Goal: Task Accomplishment & Management: Manage account settings

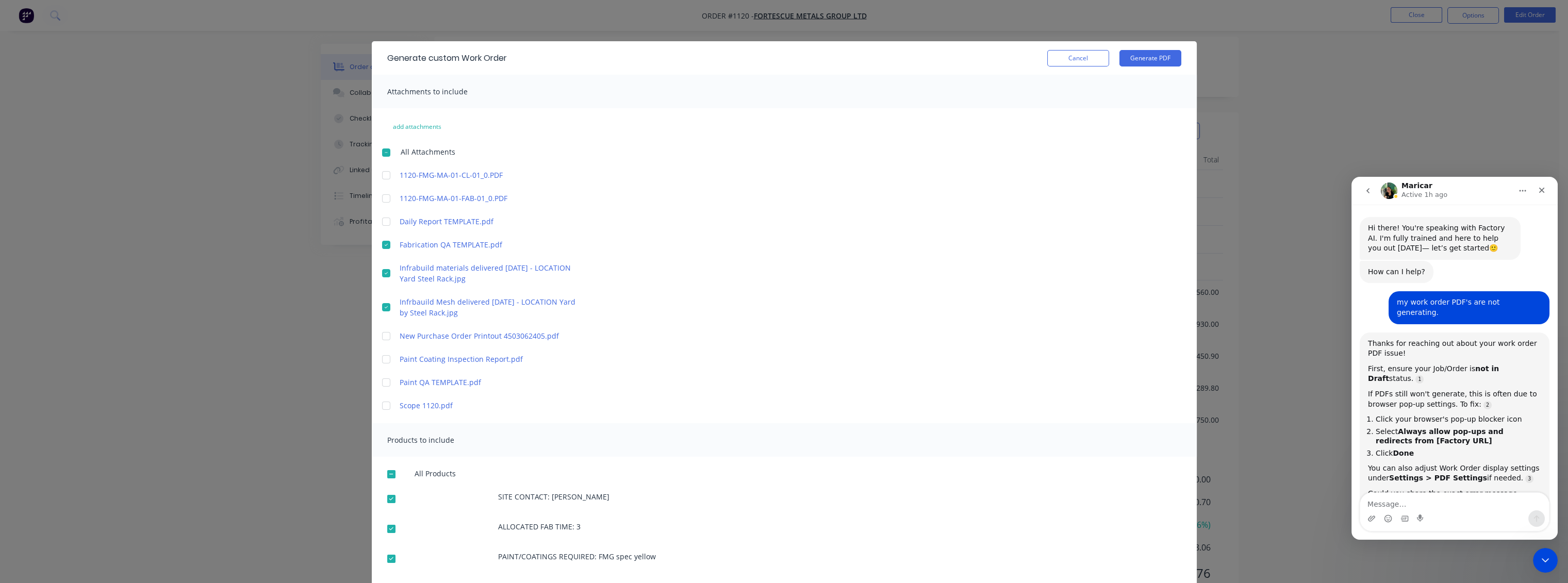
scroll to position [1, 0]
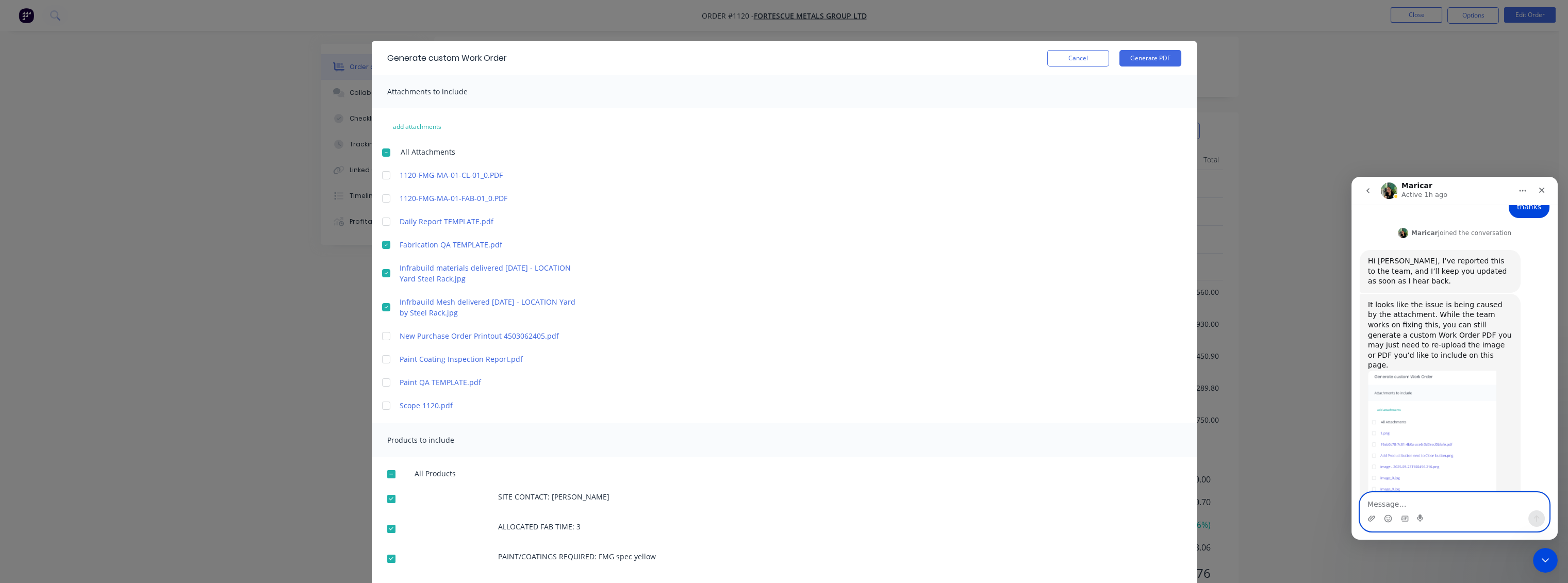
click at [1413, 502] on textarea "Message…" at bounding box center [1455, 501] width 189 height 18
click at [1542, 193] on icon "Close" at bounding box center [1542, 190] width 9 height 9
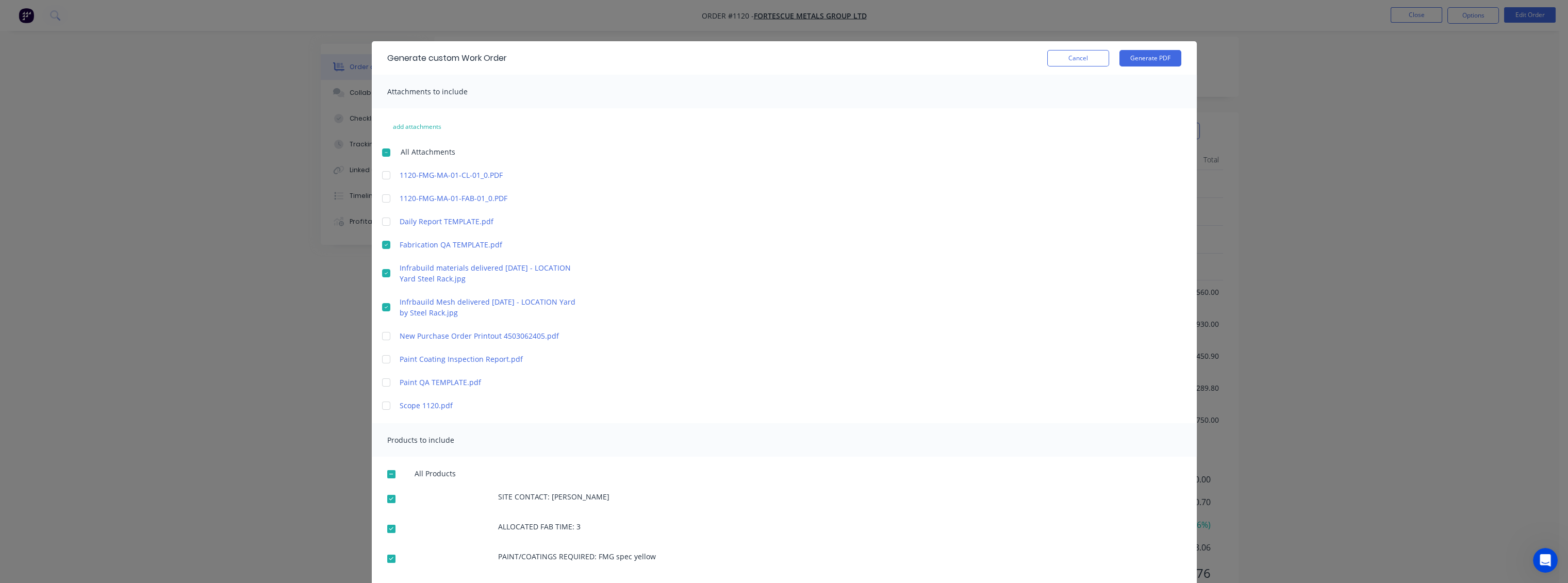
scroll to position [429, 0]
click at [1093, 54] on button "Cancel" at bounding box center [1078, 58] width 62 height 16
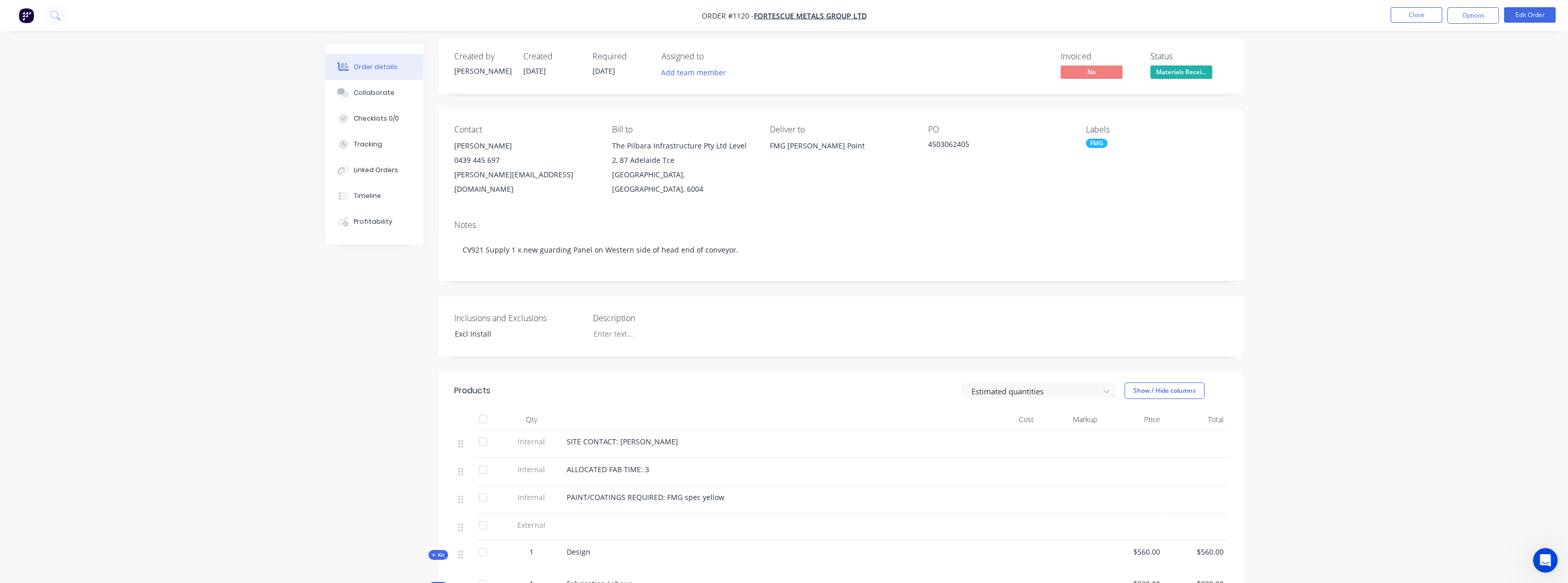
scroll to position [0, 0]
click at [1422, 18] on button "Close" at bounding box center [1416, 15] width 51 height 15
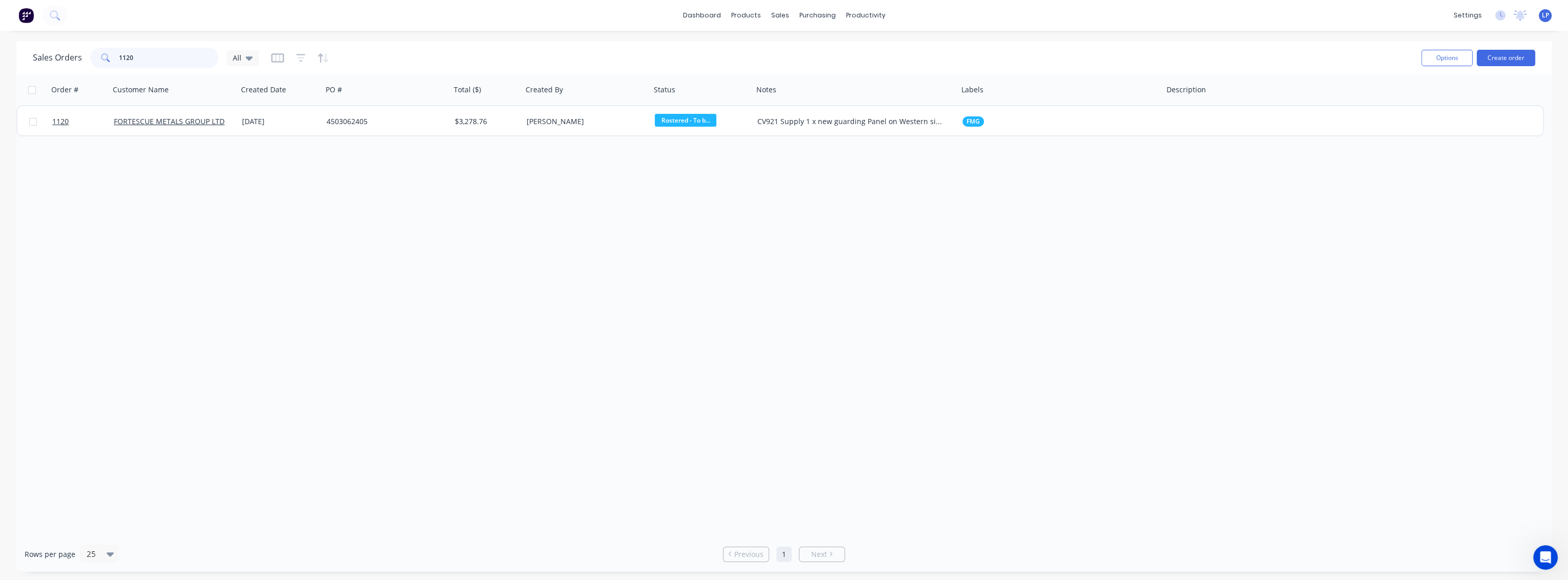
drag, startPoint x: 161, startPoint y: 55, endPoint x: 95, endPoint y: 53, distance: 66.0
click at [95, 53] on div "1120" at bounding box center [154, 58] width 128 height 20
type input "rc702"
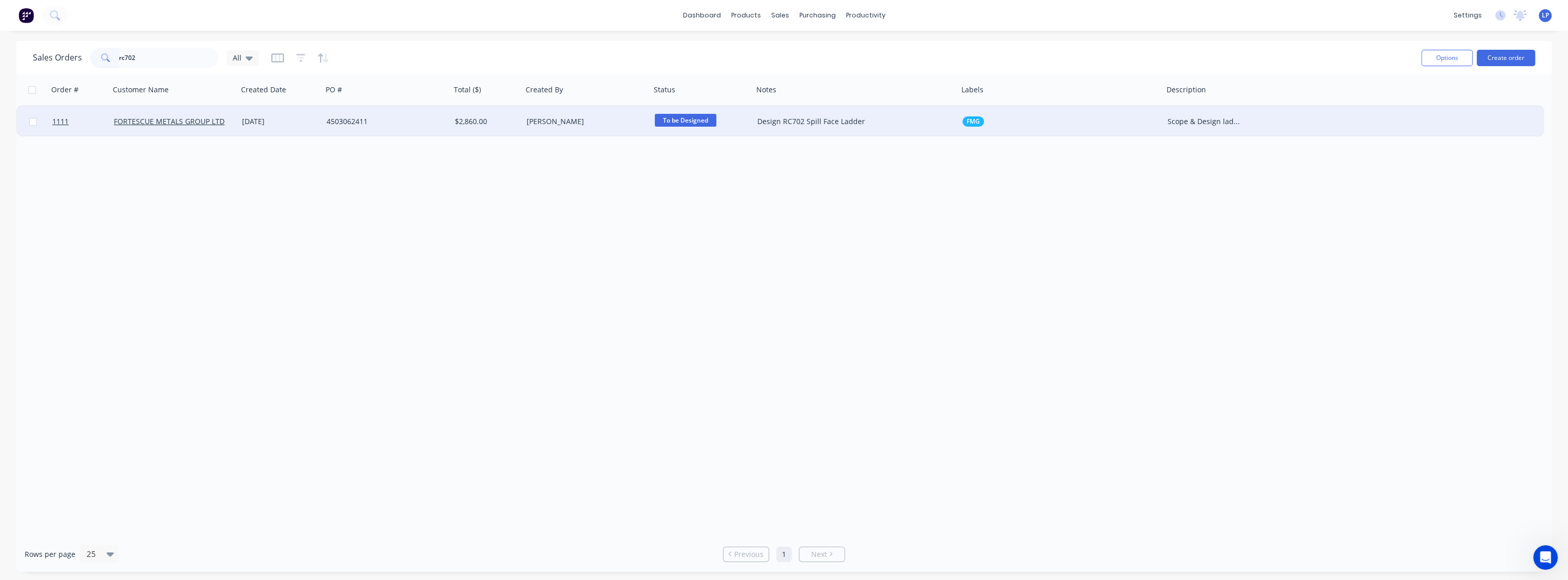
click at [386, 121] on div "4503062411" at bounding box center [384, 121] width 114 height 10
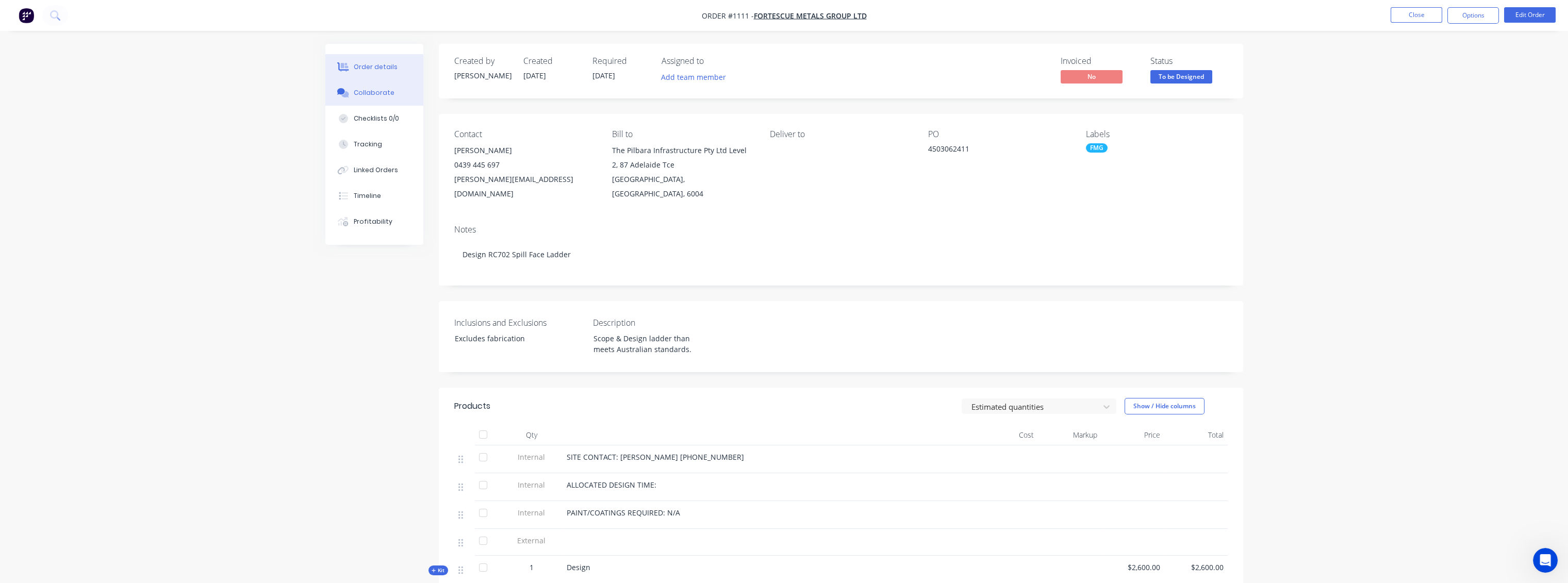
click at [363, 96] on div "Collaborate" at bounding box center [374, 93] width 41 height 9
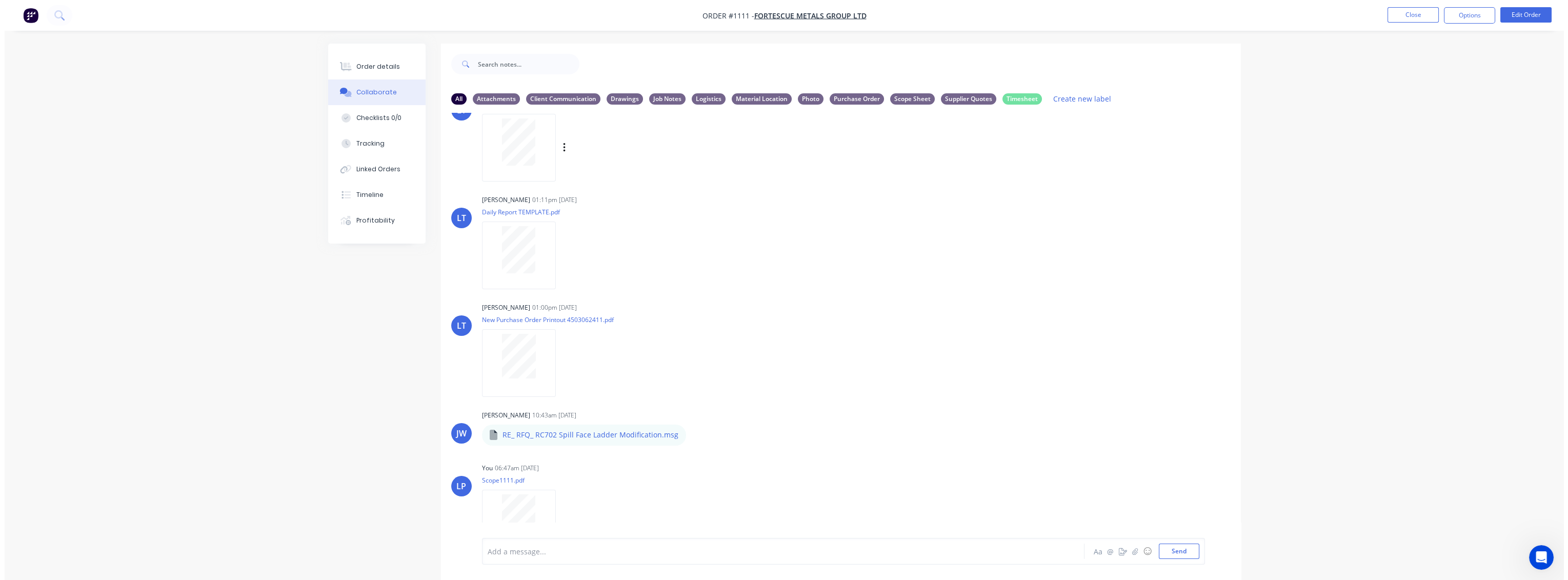
scroll to position [283, 0]
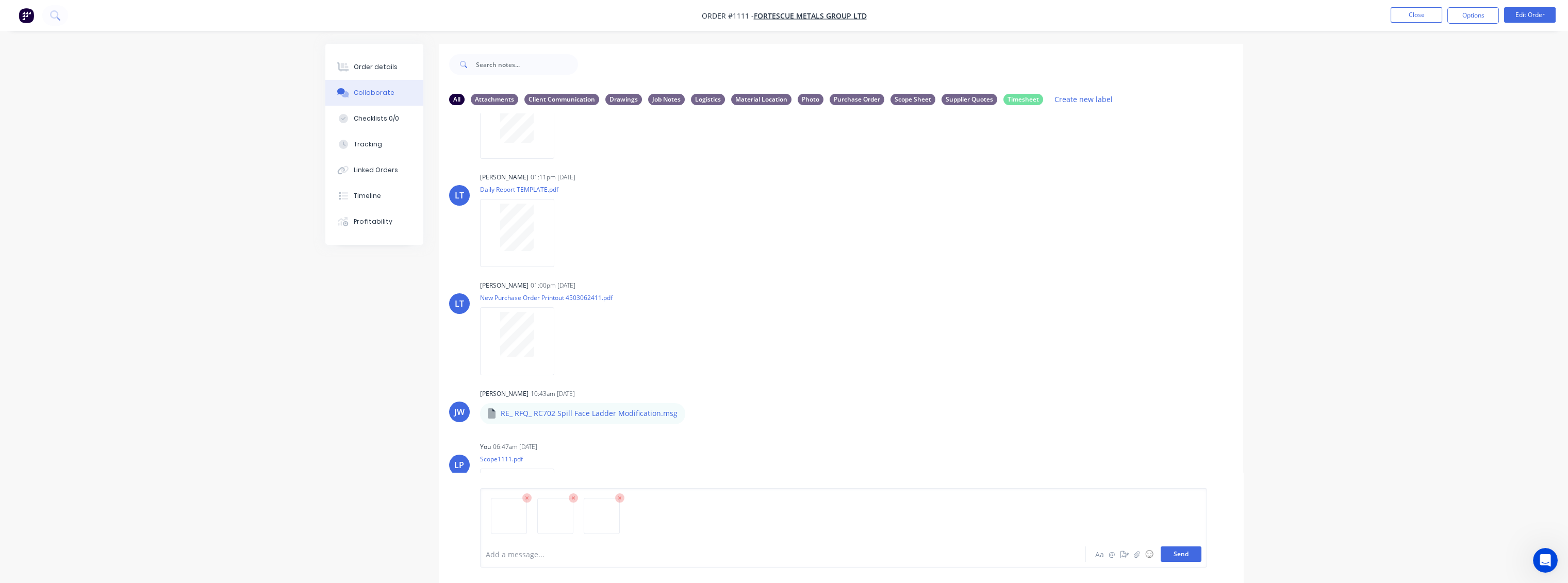
click at [1184, 551] on button "Send" at bounding box center [1181, 553] width 41 height 15
click at [385, 75] on button "Order details" at bounding box center [374, 67] width 98 height 26
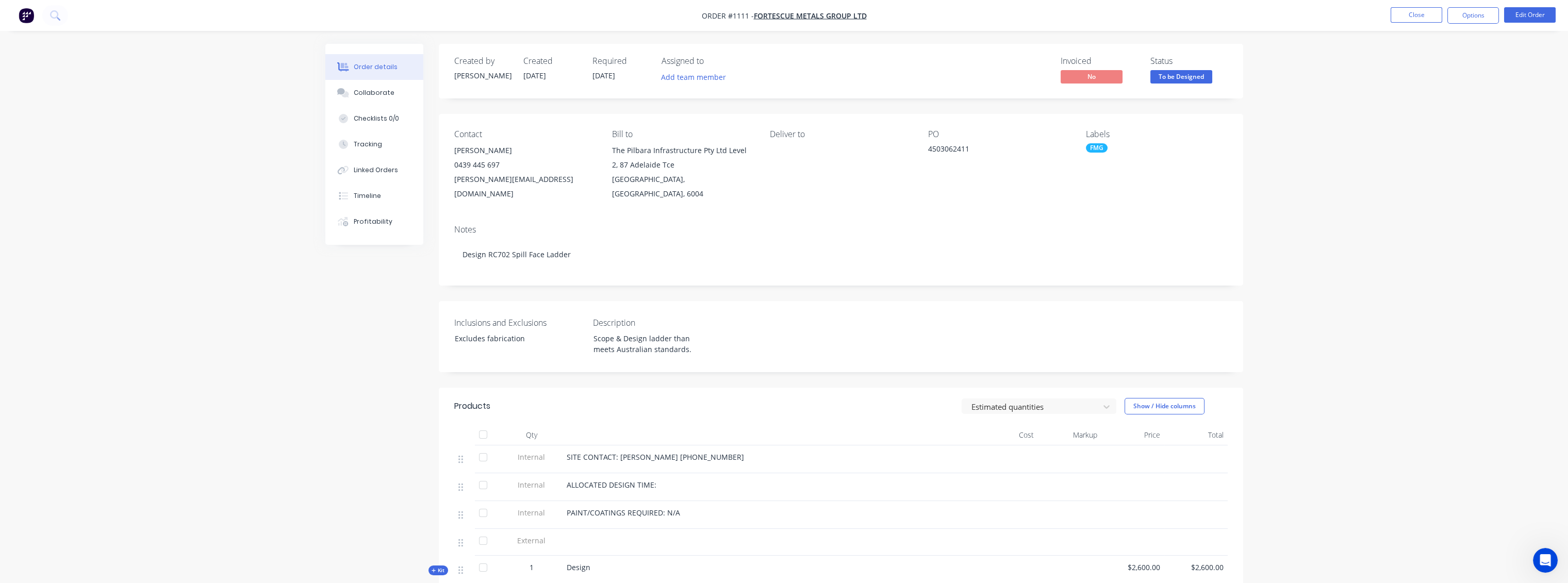
click at [359, 318] on div "Created by [PERSON_NAME] Created [DATE] Required [DATE] Assigned to Add team me…" at bounding box center [784, 407] width 918 height 727
click at [1408, 15] on button "Close" at bounding box center [1416, 15] width 51 height 15
click at [1411, 21] on button "Close" at bounding box center [1416, 15] width 51 height 15
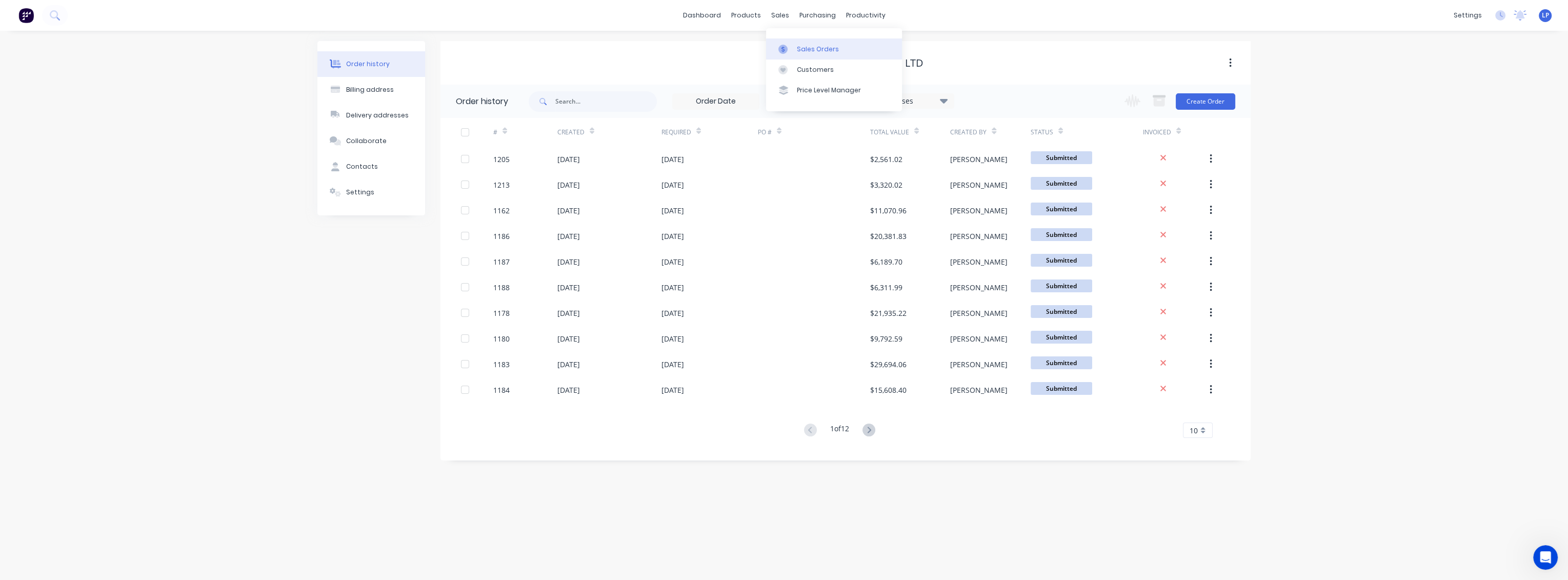
click at [824, 49] on div "Sales Orders" at bounding box center [818, 49] width 42 height 9
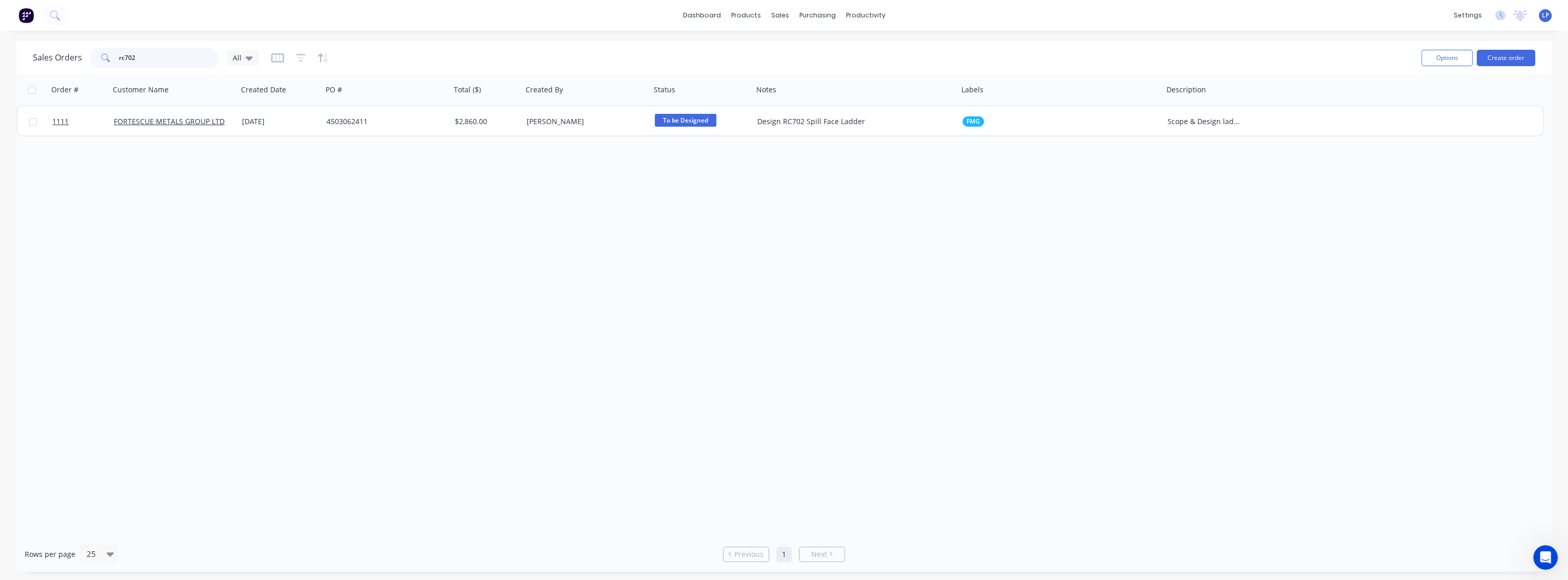
click at [180, 58] on input "rc702" at bounding box center [169, 58] width 100 height 20
type input "r"
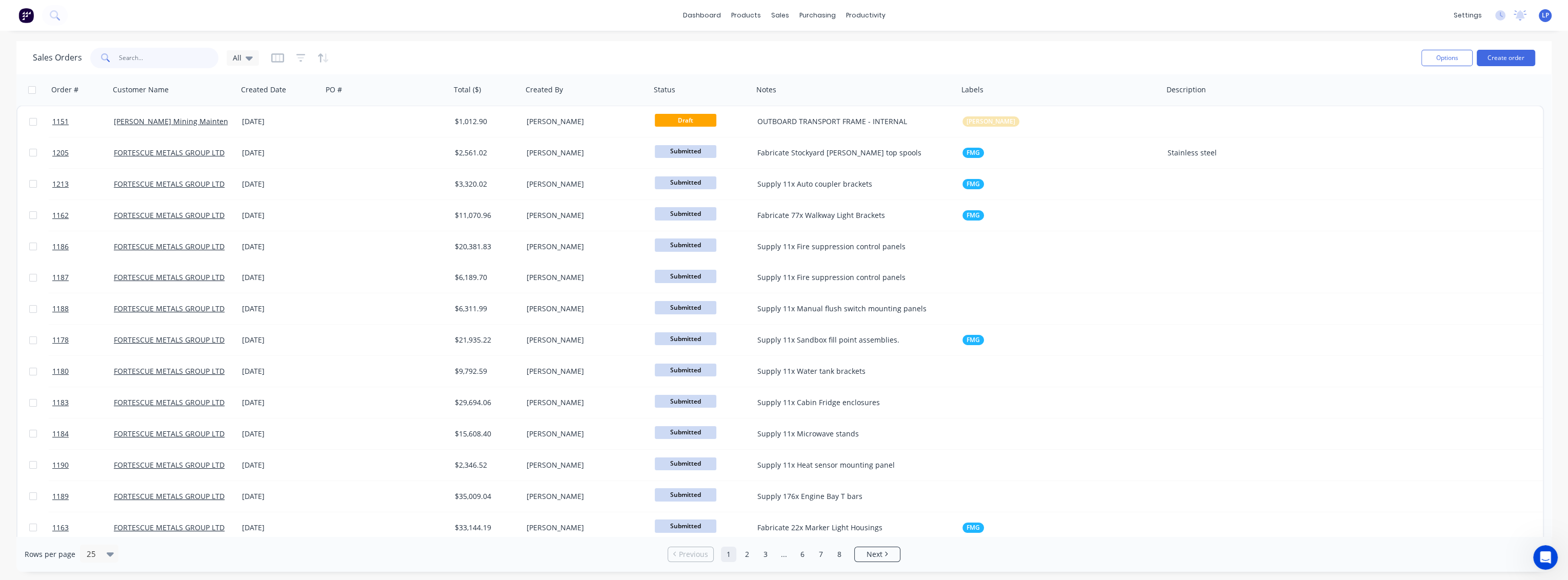
click at [119, 54] on input "text" at bounding box center [169, 58] width 100 height 20
type input "1137"
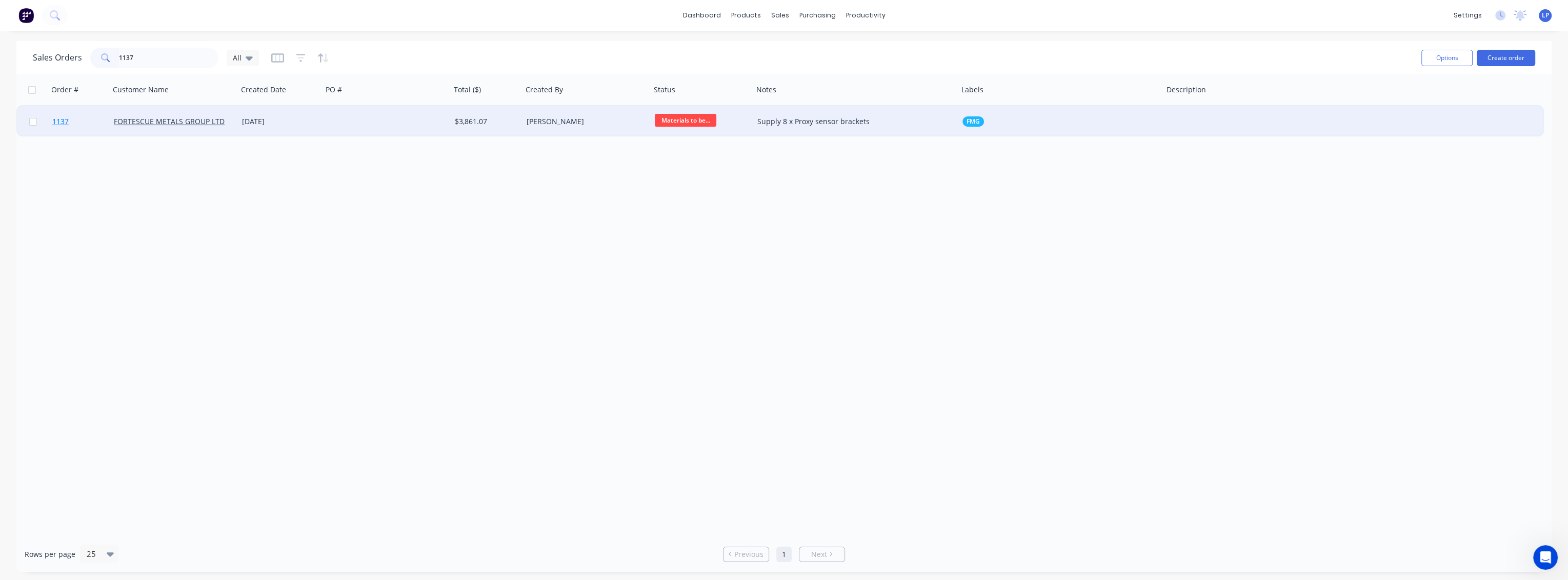
click at [81, 129] on link "1137" at bounding box center [83, 121] width 62 height 31
click at [348, 122] on div at bounding box center [386, 121] width 128 height 31
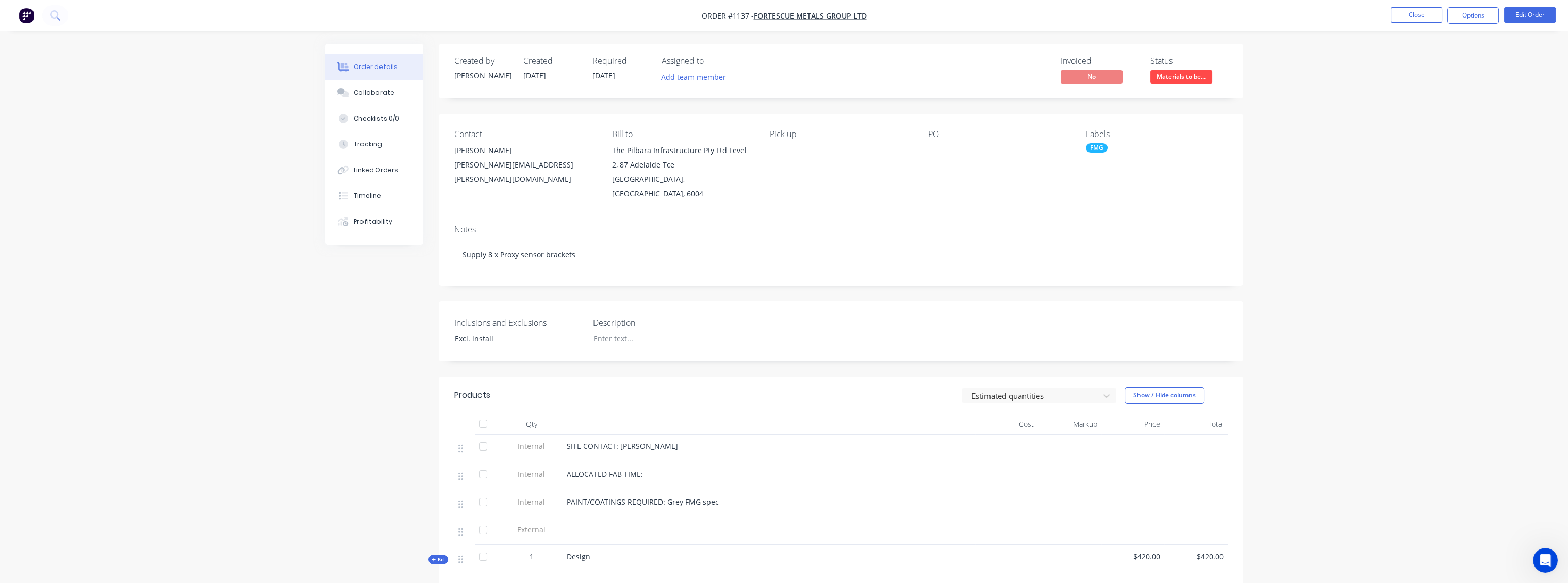
click at [941, 144] on div at bounding box center [992, 150] width 129 height 15
click at [932, 148] on div at bounding box center [992, 150] width 129 height 15
click at [936, 132] on div "PO" at bounding box center [999, 134] width 141 height 10
drag, startPoint x: 941, startPoint y: 136, endPoint x: 934, endPoint y: 136, distance: 7.0
click at [942, 136] on div "PO" at bounding box center [999, 134] width 141 height 10
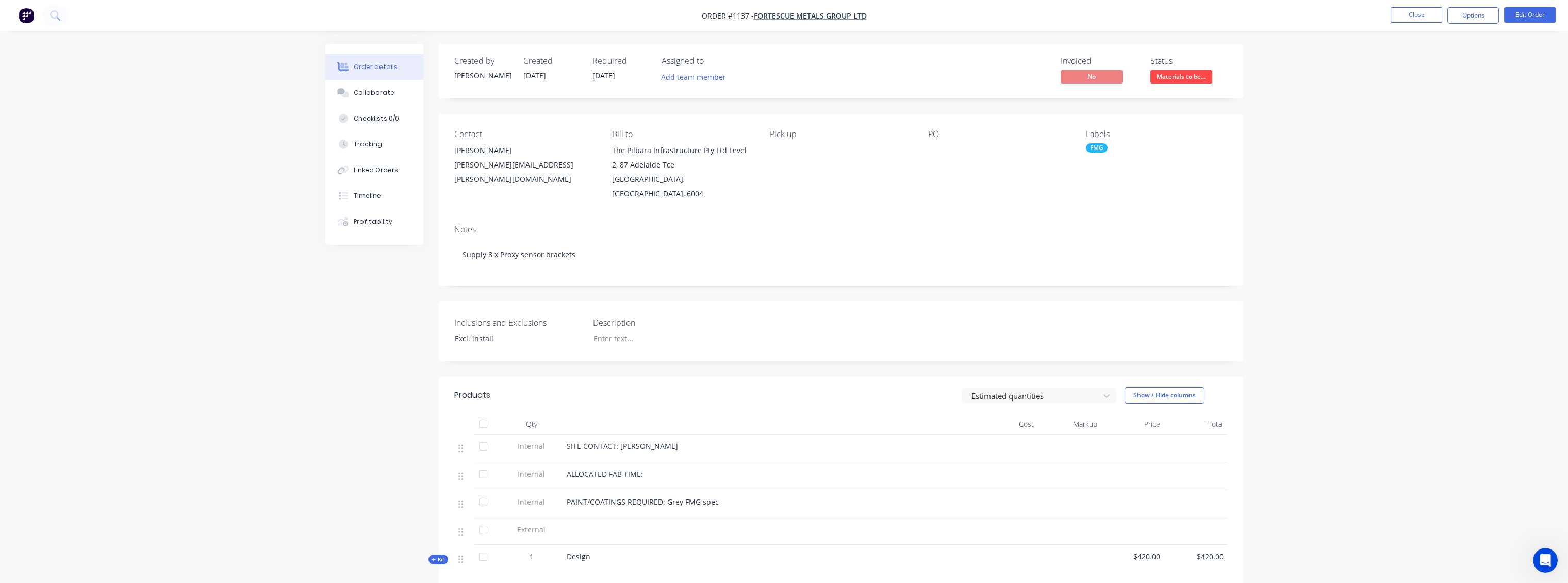
click at [932, 135] on div "PO" at bounding box center [999, 134] width 141 height 10
click at [1470, 12] on button "Options" at bounding box center [1473, 15] width 51 height 16
click at [1519, 16] on button "Edit Order" at bounding box center [1530, 15] width 51 height 15
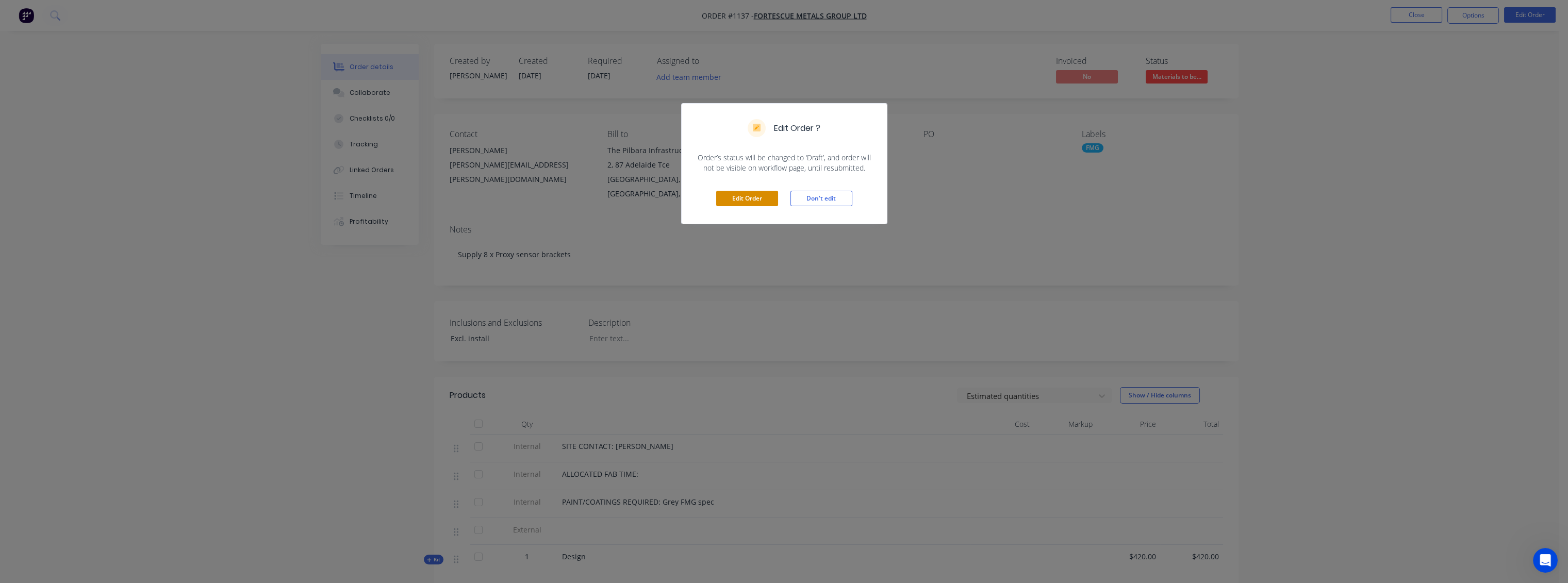
click at [735, 197] on button "Edit Order" at bounding box center [747, 198] width 62 height 15
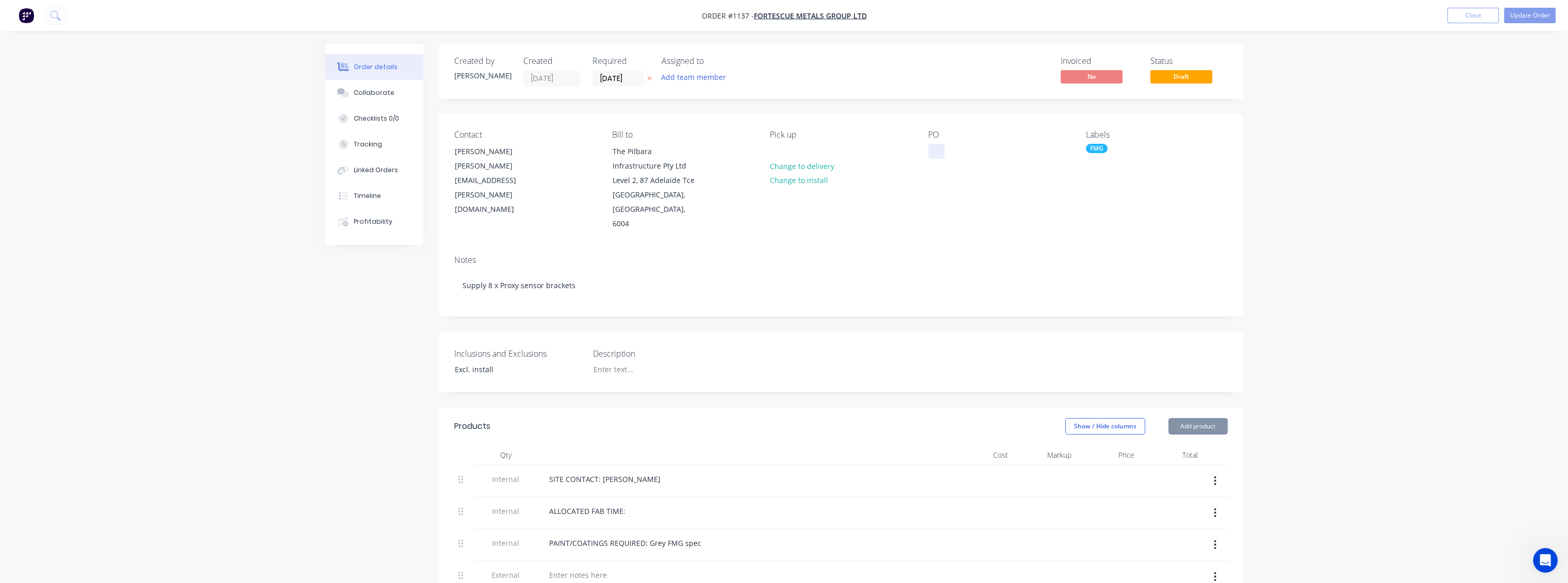
click at [935, 148] on div at bounding box center [936, 151] width 16 height 15
click at [1461, 22] on button "Close" at bounding box center [1473, 15] width 51 height 15
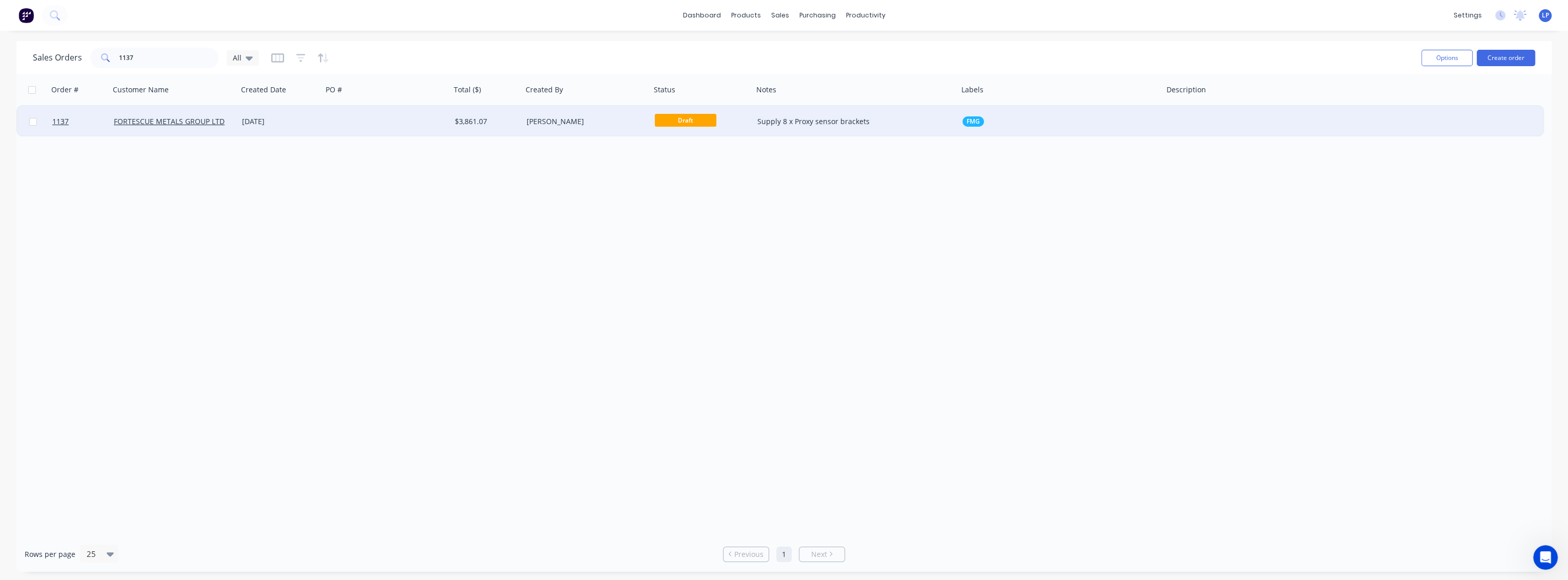
click at [429, 116] on div at bounding box center [386, 121] width 128 height 31
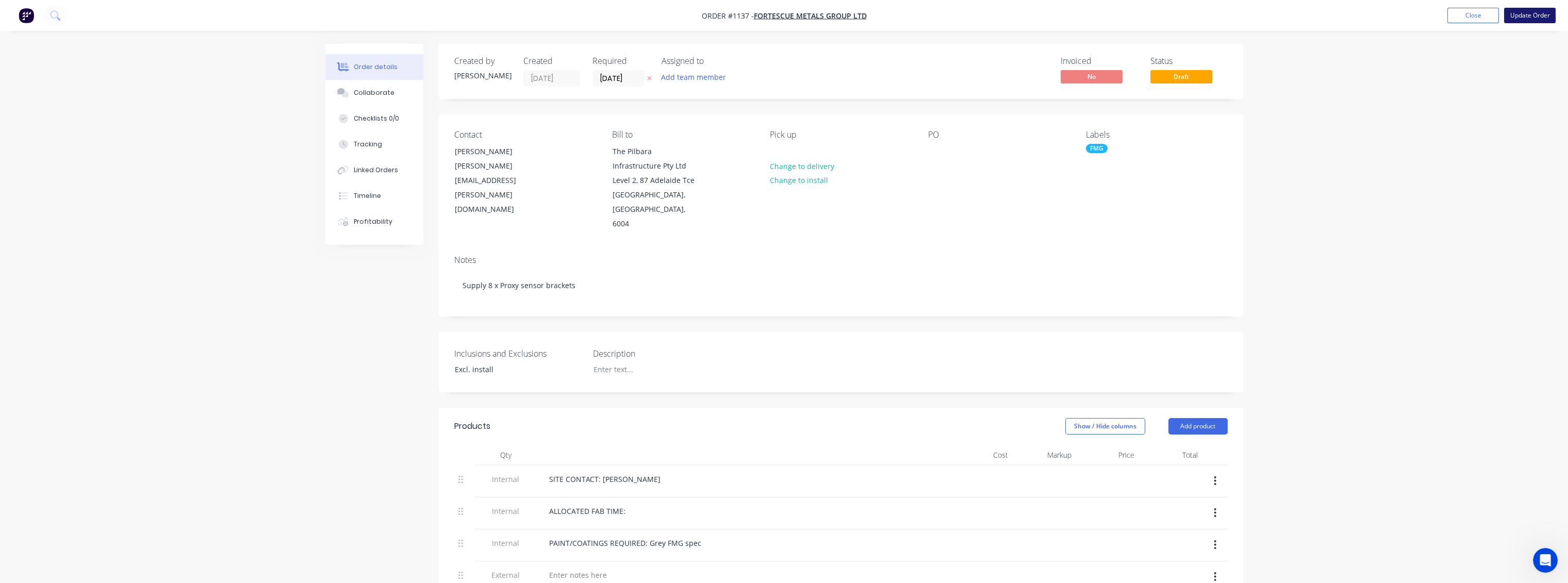
click at [1517, 20] on button "Update Order" at bounding box center [1530, 15] width 51 height 15
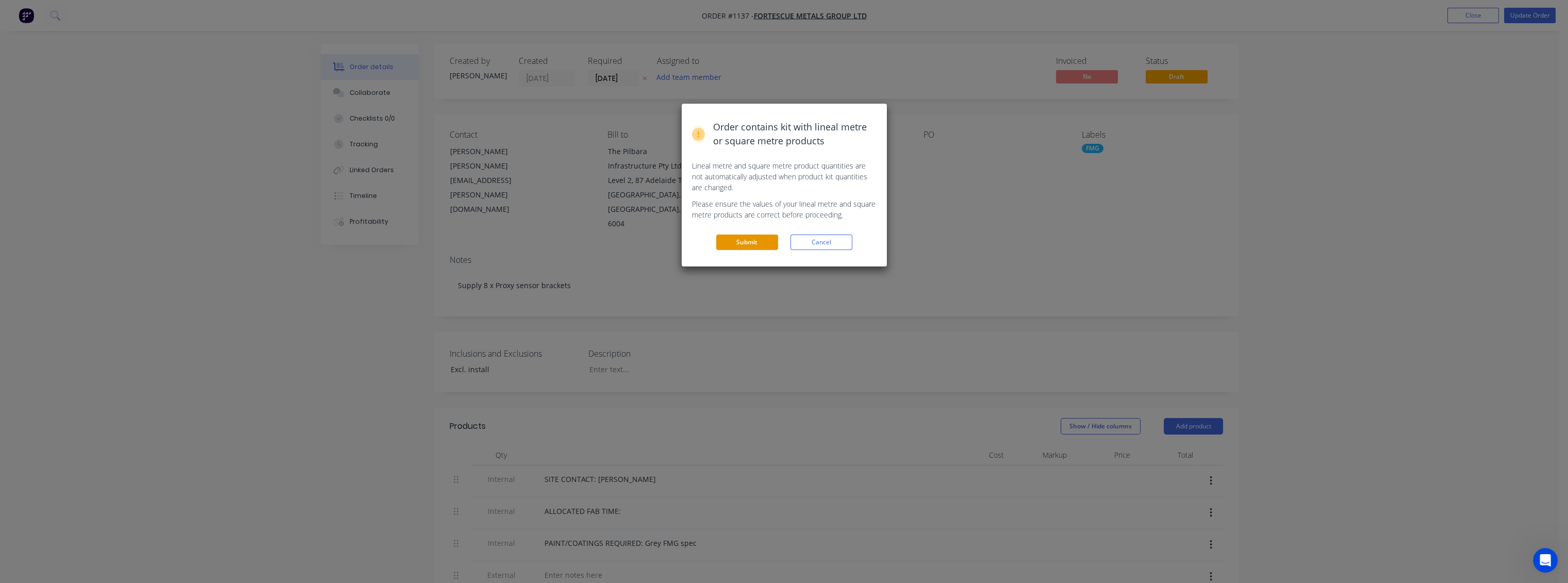
click at [741, 236] on button "Submit" at bounding box center [747, 242] width 62 height 15
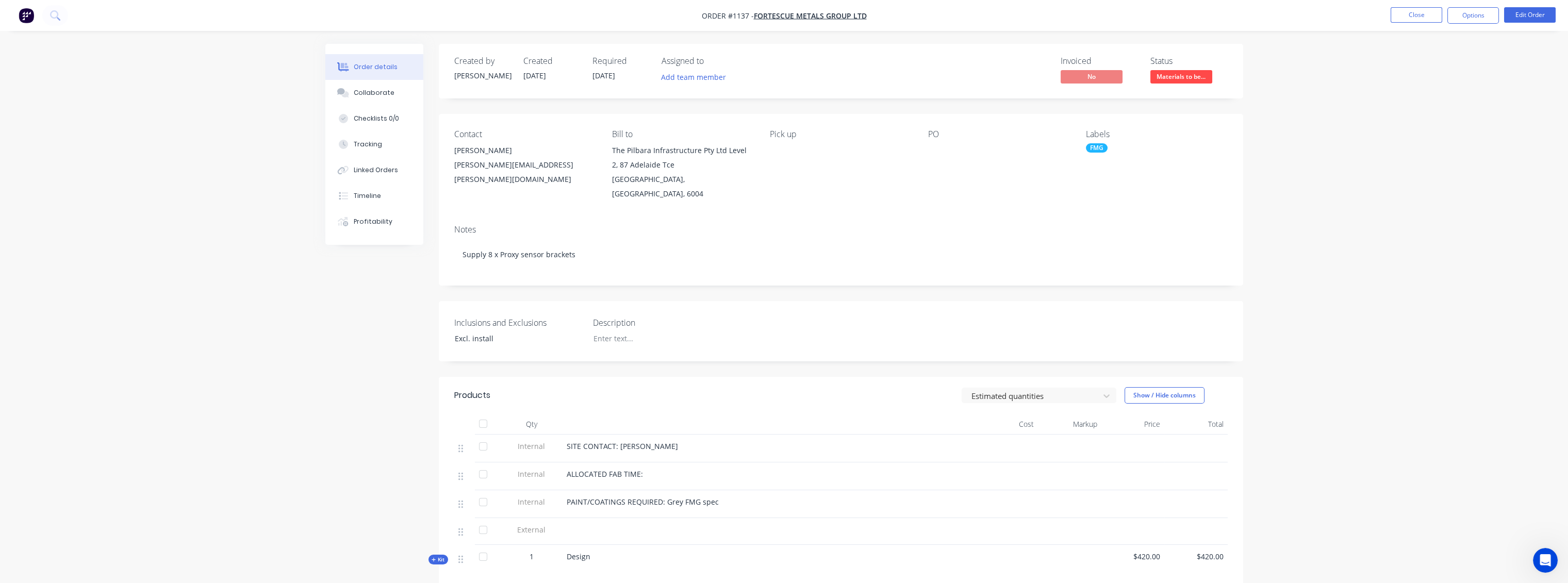
click at [1360, 15] on nav "Order #1137 - FORTESCUE METALS GROUP LTD Close Options Edit Order" at bounding box center [784, 15] width 1568 height 31
click at [1408, 13] on button "Close" at bounding box center [1416, 15] width 51 height 15
click at [1395, 16] on button "Close" at bounding box center [1416, 15] width 51 height 15
click at [1413, 14] on button "Close" at bounding box center [1416, 15] width 51 height 15
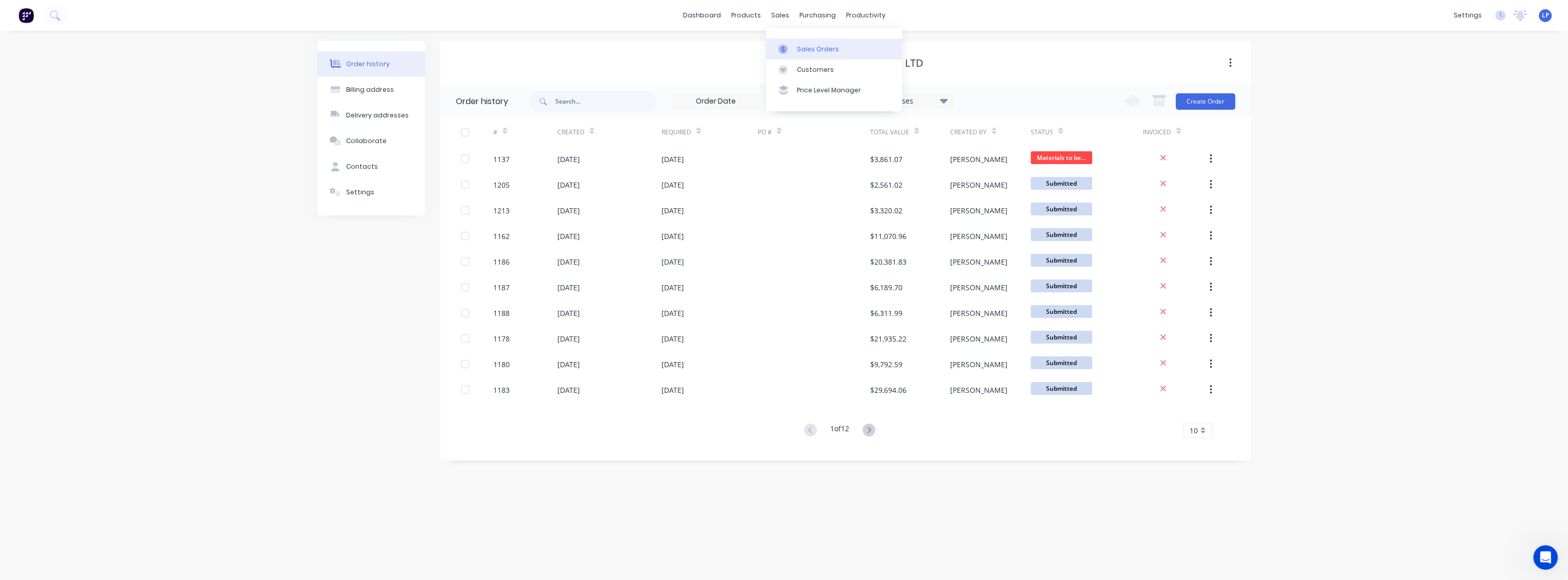
click at [811, 51] on div "Sales Orders" at bounding box center [818, 49] width 42 height 9
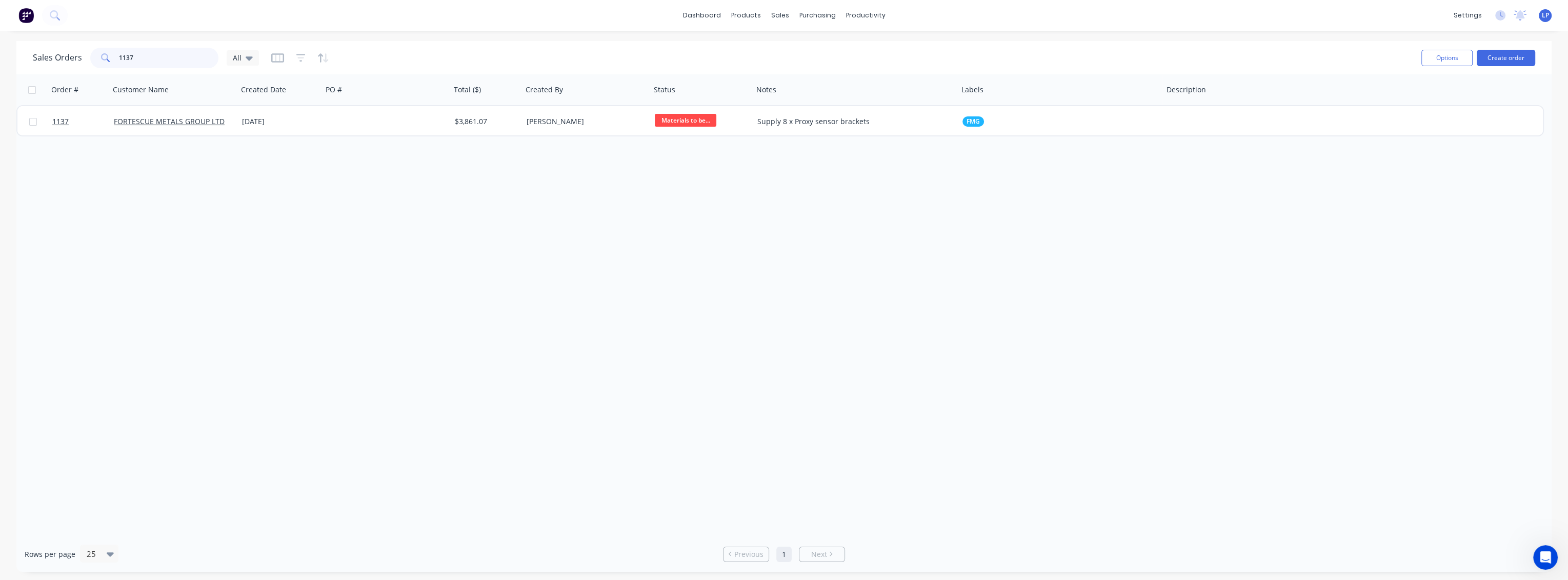
drag, startPoint x: 152, startPoint y: 64, endPoint x: 86, endPoint y: 62, distance: 66.0
click at [86, 62] on div "Sales Orders 1137 All" at bounding box center [146, 58] width 226 height 20
type input "west"
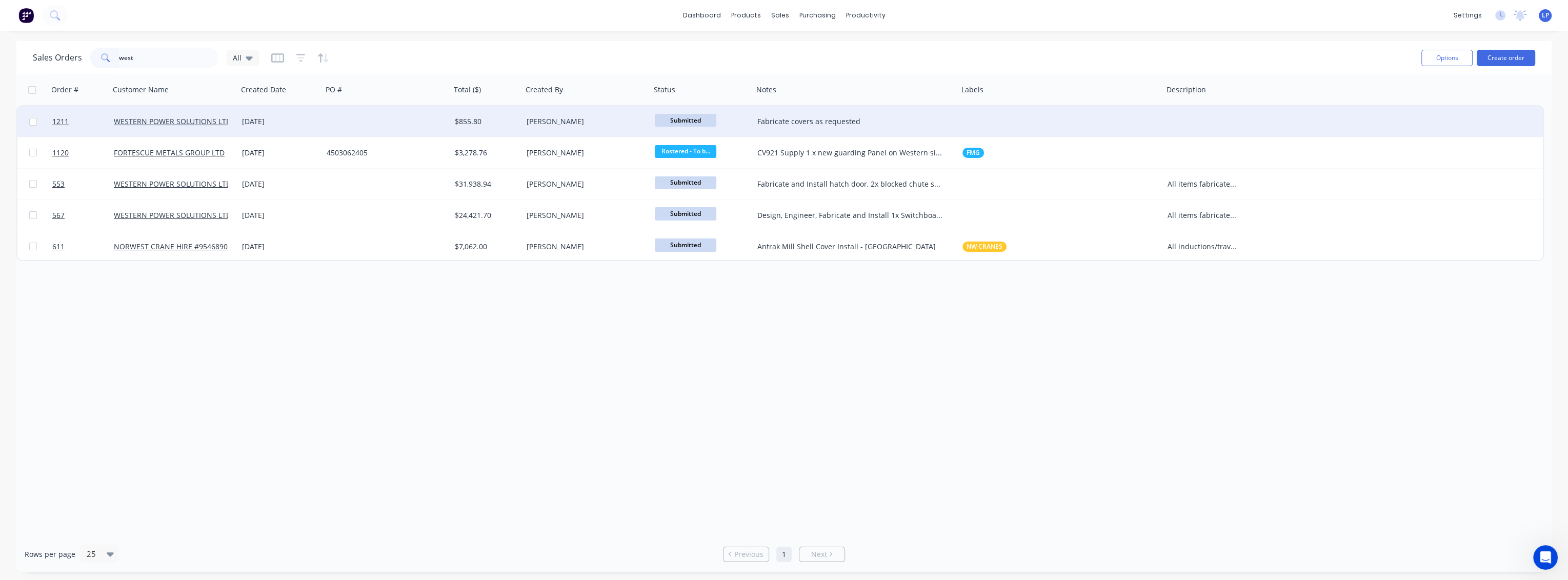
click at [426, 125] on div at bounding box center [386, 121] width 128 height 31
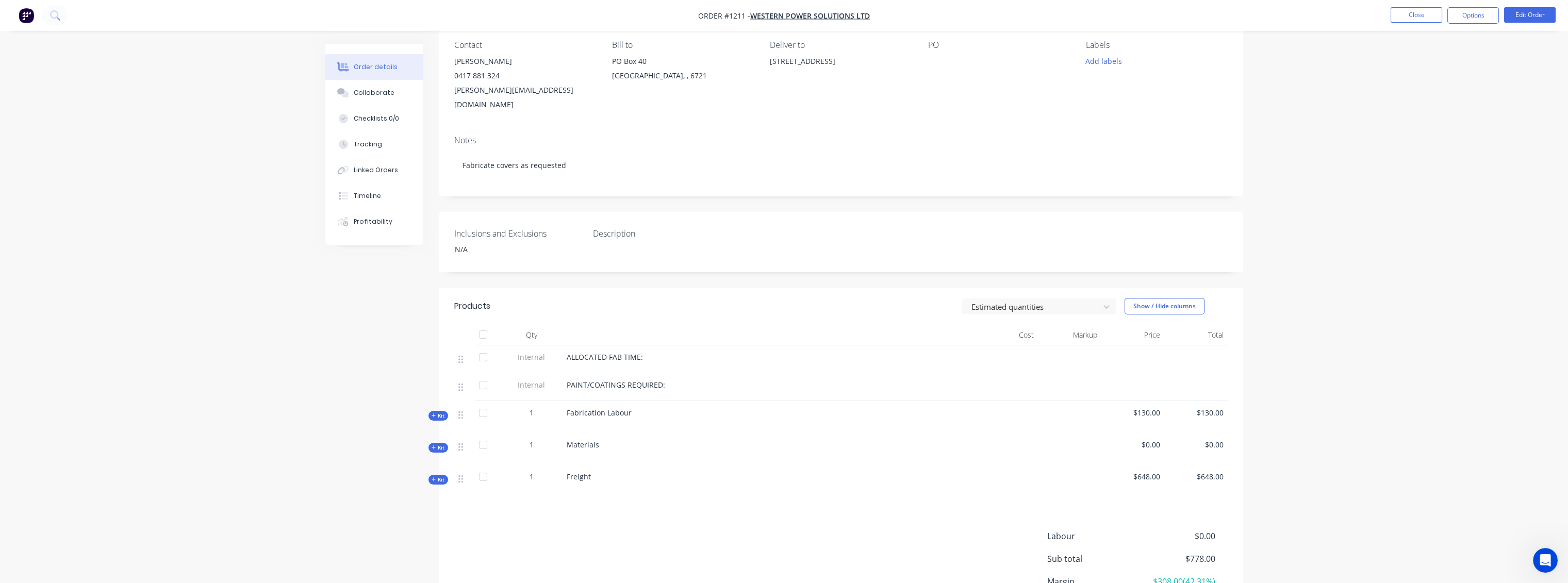
scroll to position [115, 0]
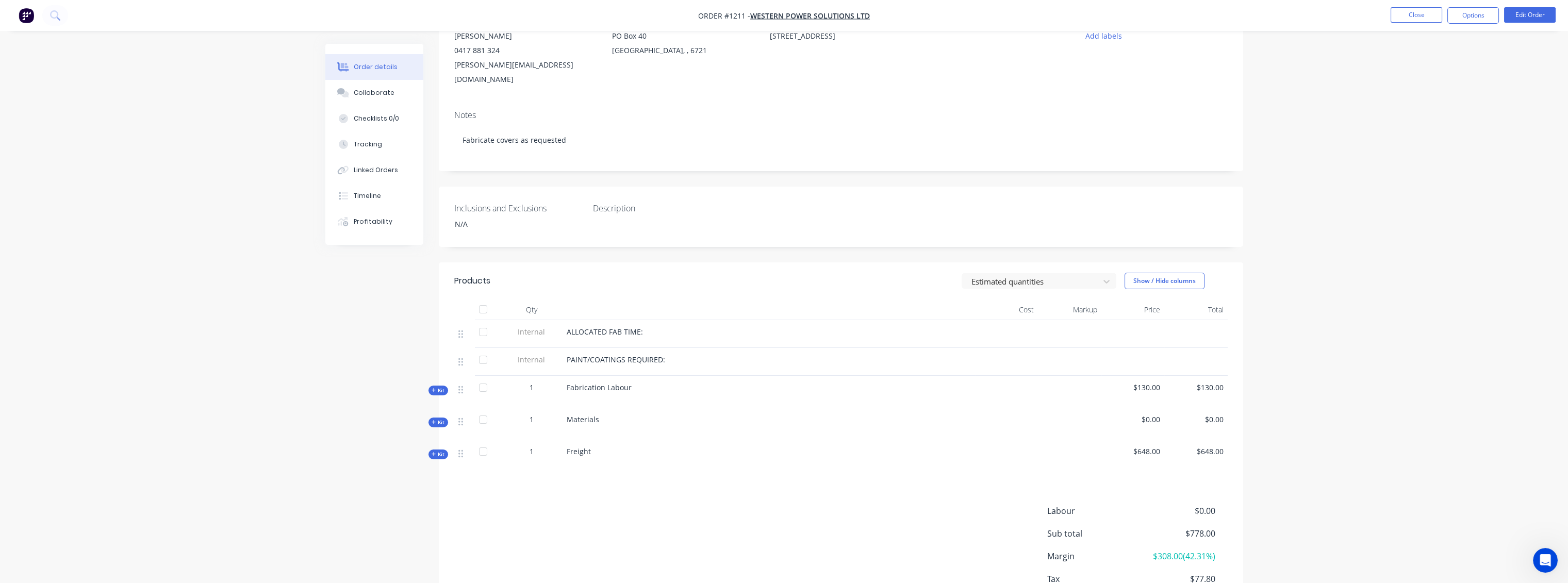
click at [439, 450] on span "Kit" at bounding box center [438, 454] width 13 height 8
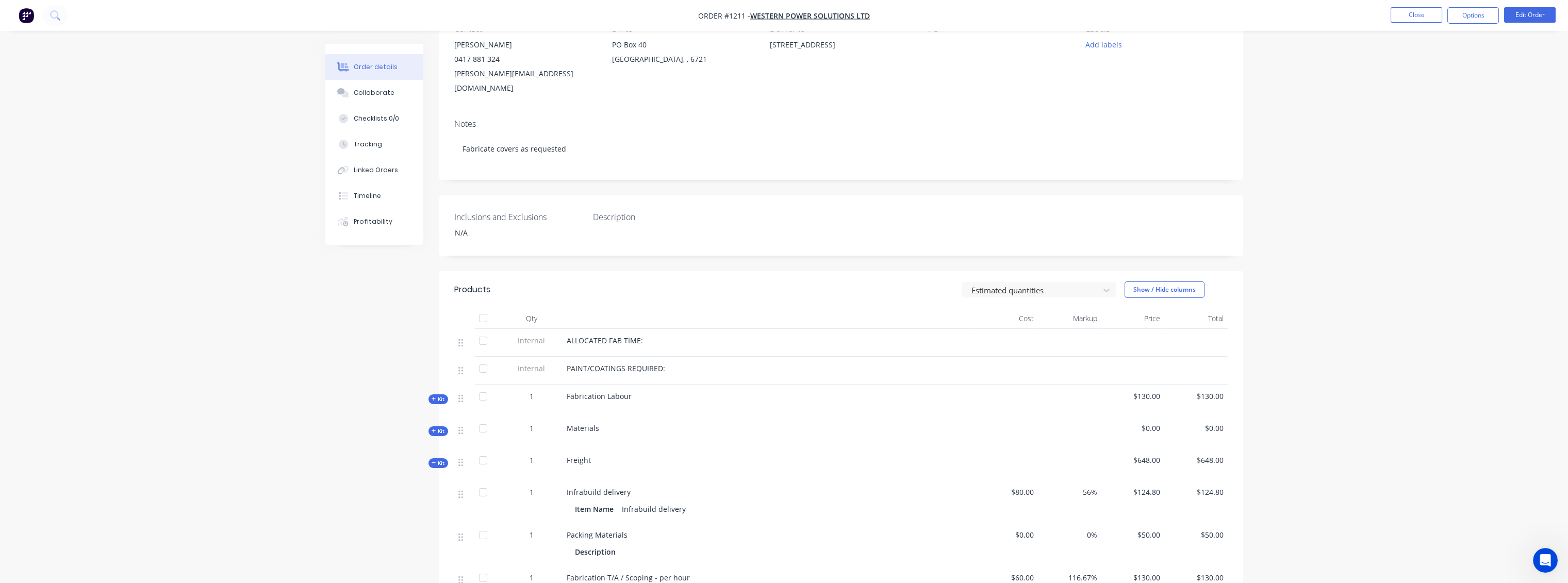
scroll to position [0, 0]
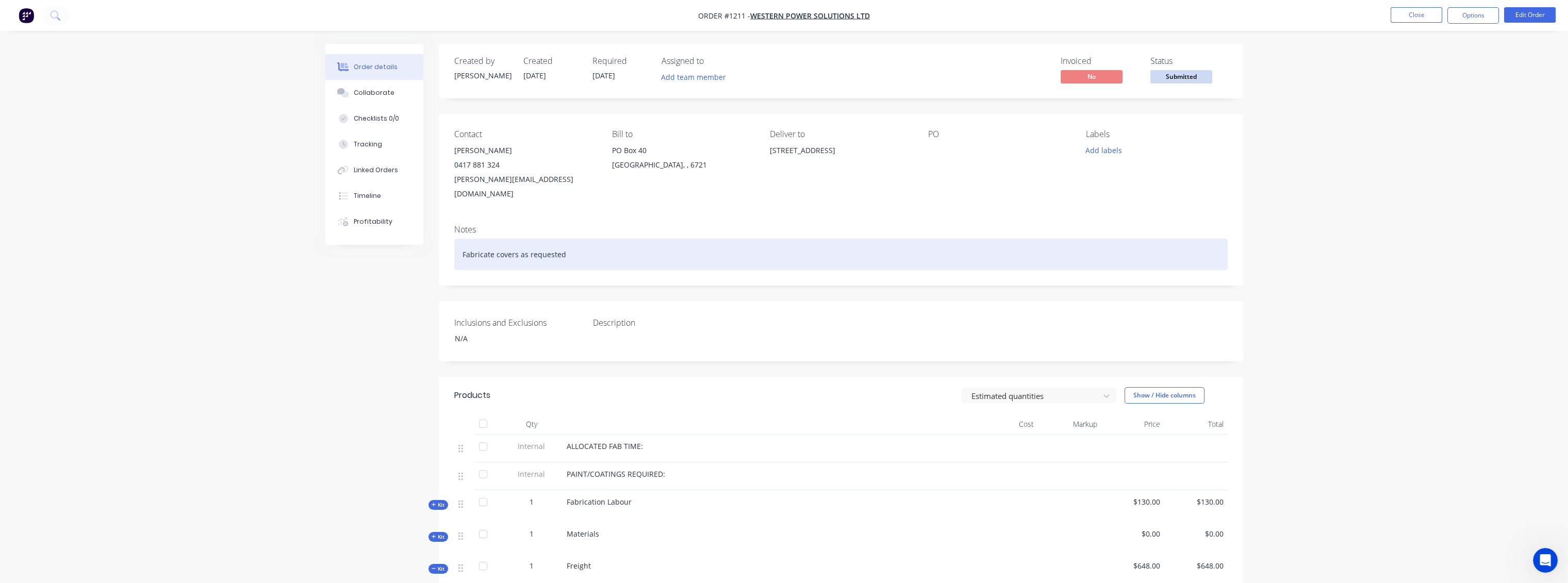
click at [462, 239] on div "Fabricate covers as requested" at bounding box center [841, 255] width 773 height 32
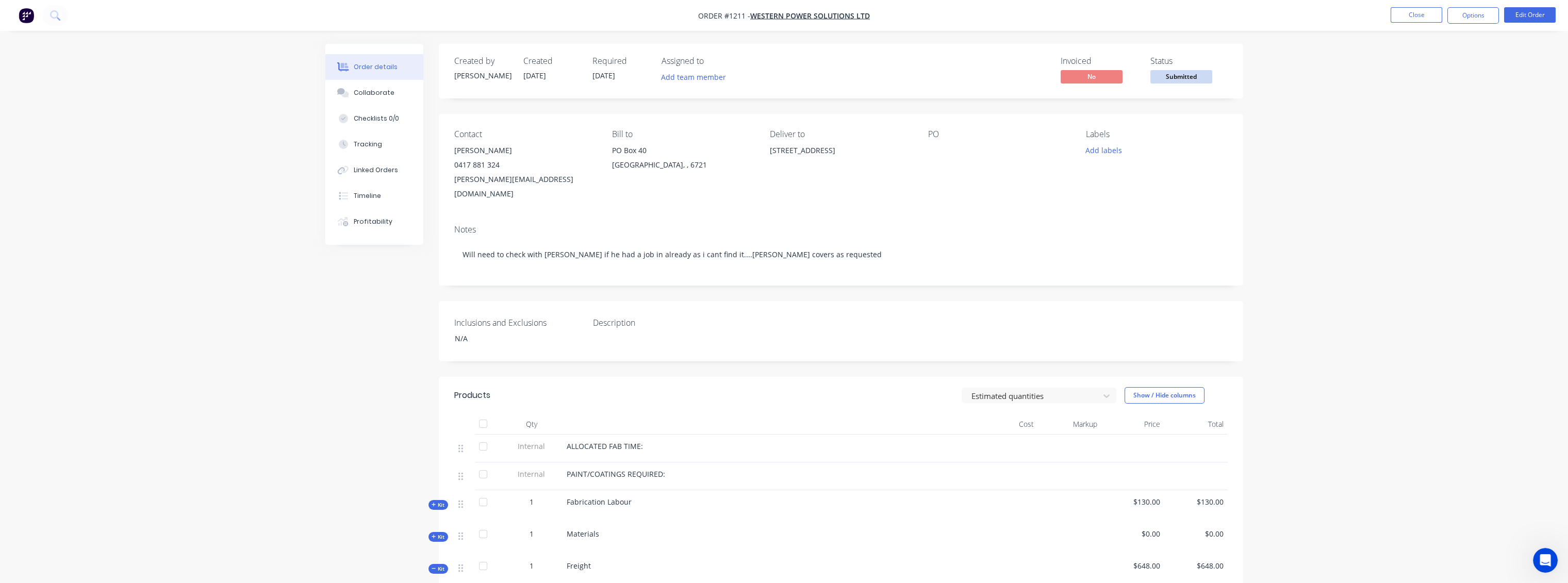
click at [1048, 281] on div "Created by [PERSON_NAME] Created [DATE] Required [DATE] Assigned to Add team me…" at bounding box center [840, 476] width 804 height 865
click at [1412, 15] on button "Close" at bounding box center [1416, 15] width 51 height 15
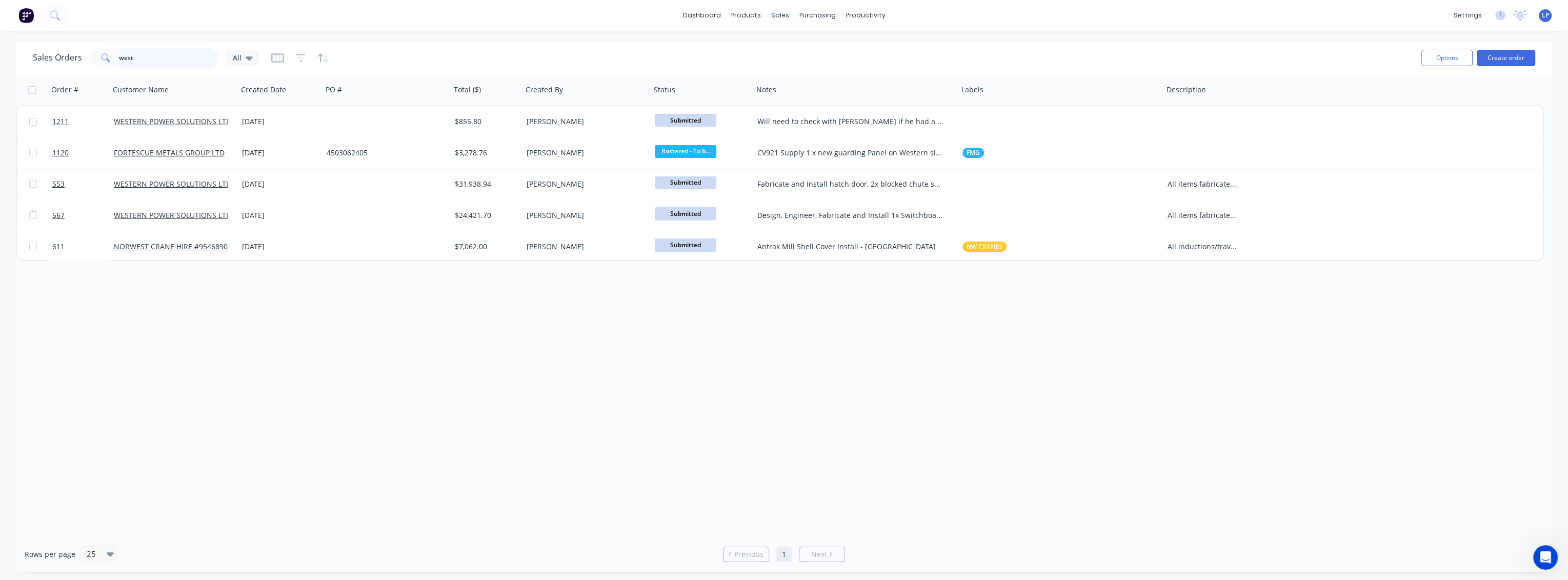
click at [169, 55] on input "west" at bounding box center [169, 58] width 100 height 20
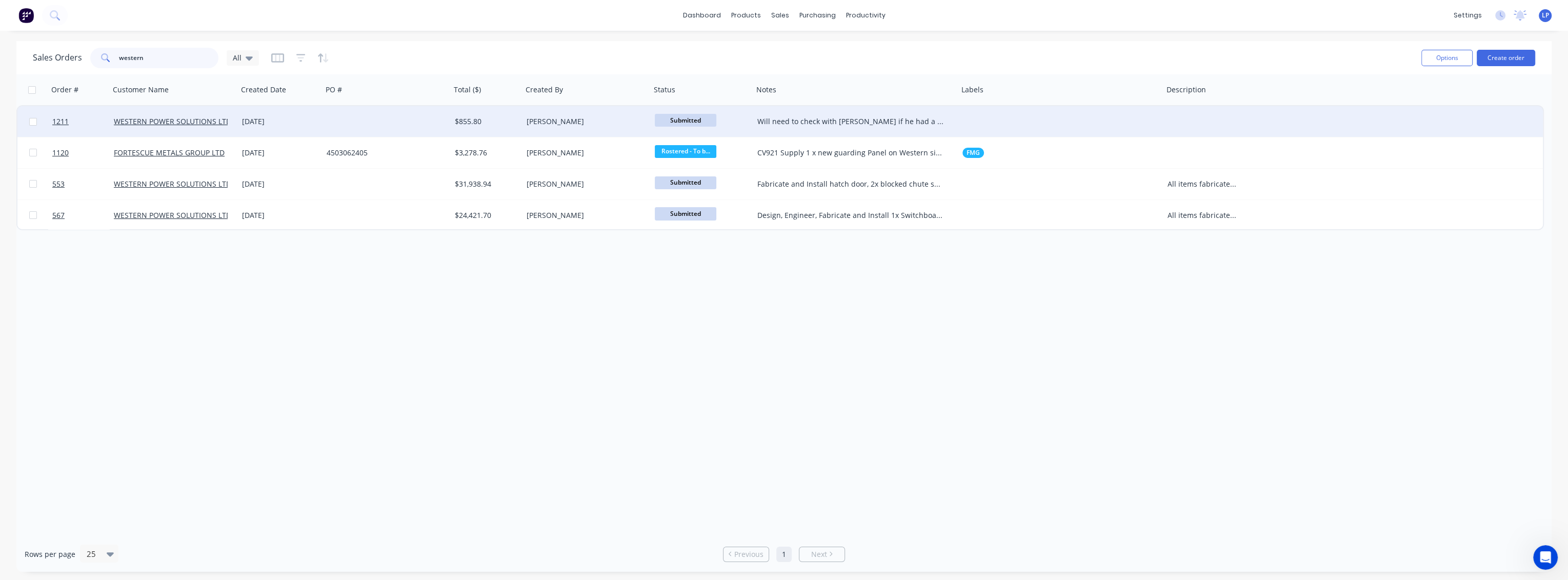
type input "western"
click at [1006, 116] on div at bounding box center [1061, 121] width 205 height 31
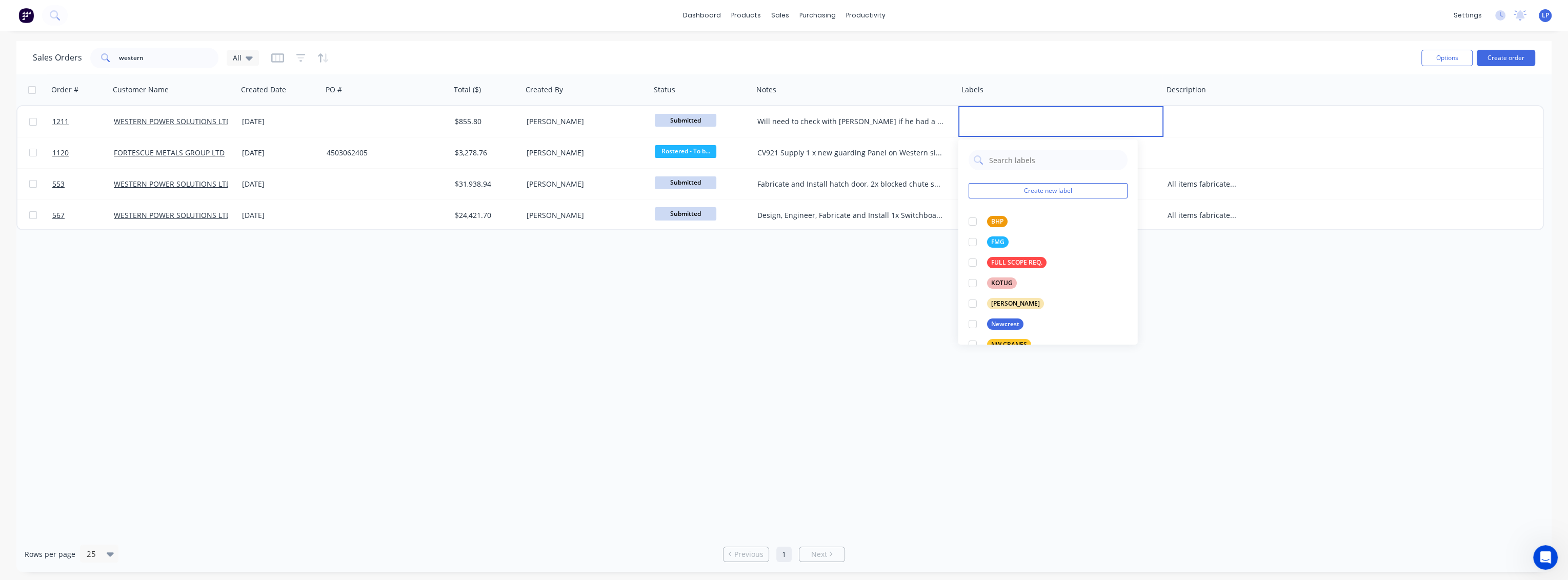
click at [1317, 89] on div "Order # Customer Name Created Date PO # Total ($) Created By Status Notes Label…" at bounding box center [780, 89] width 1527 height 31
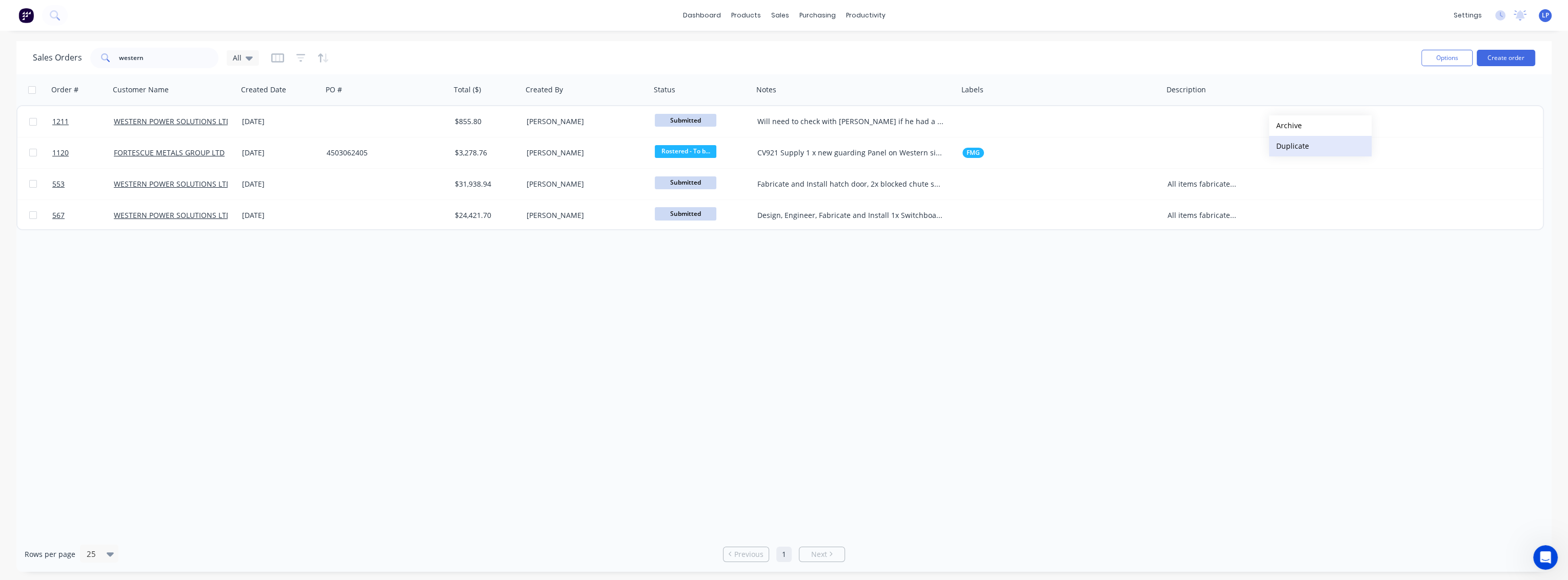
click at [1285, 143] on button "Duplicate" at bounding box center [1320, 146] width 102 height 20
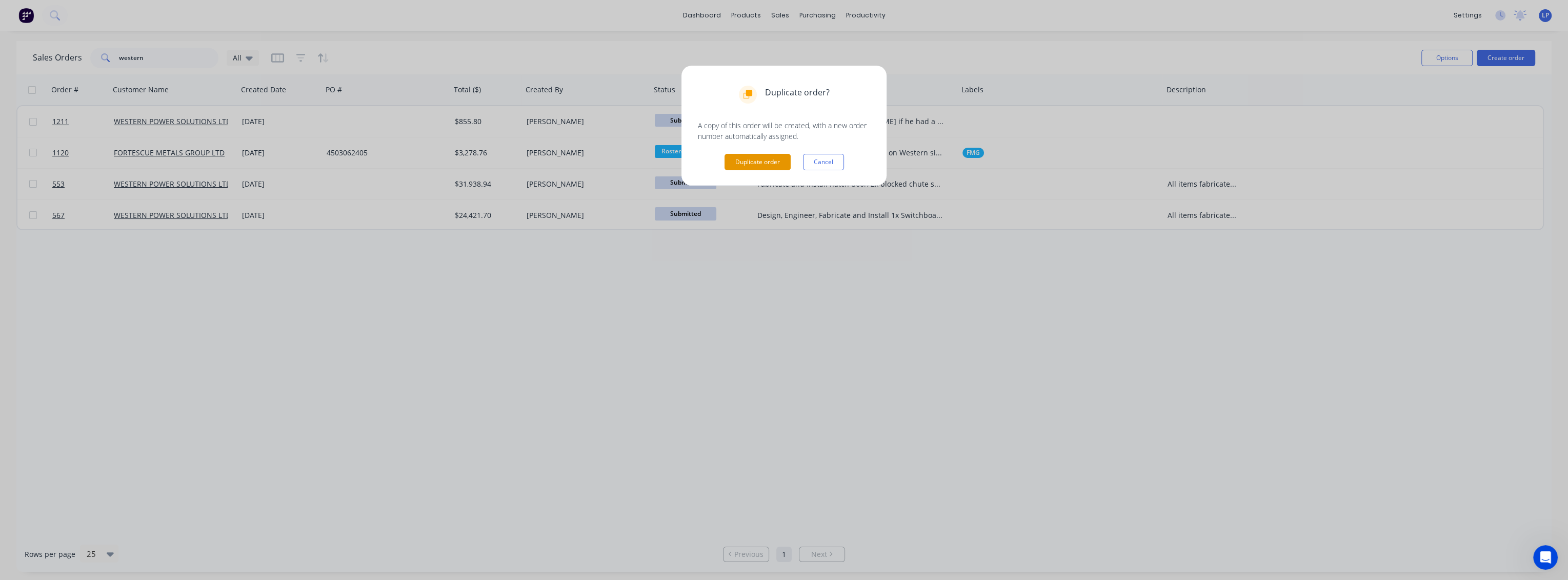
click at [756, 163] on button "Duplicate order" at bounding box center [757, 161] width 66 height 16
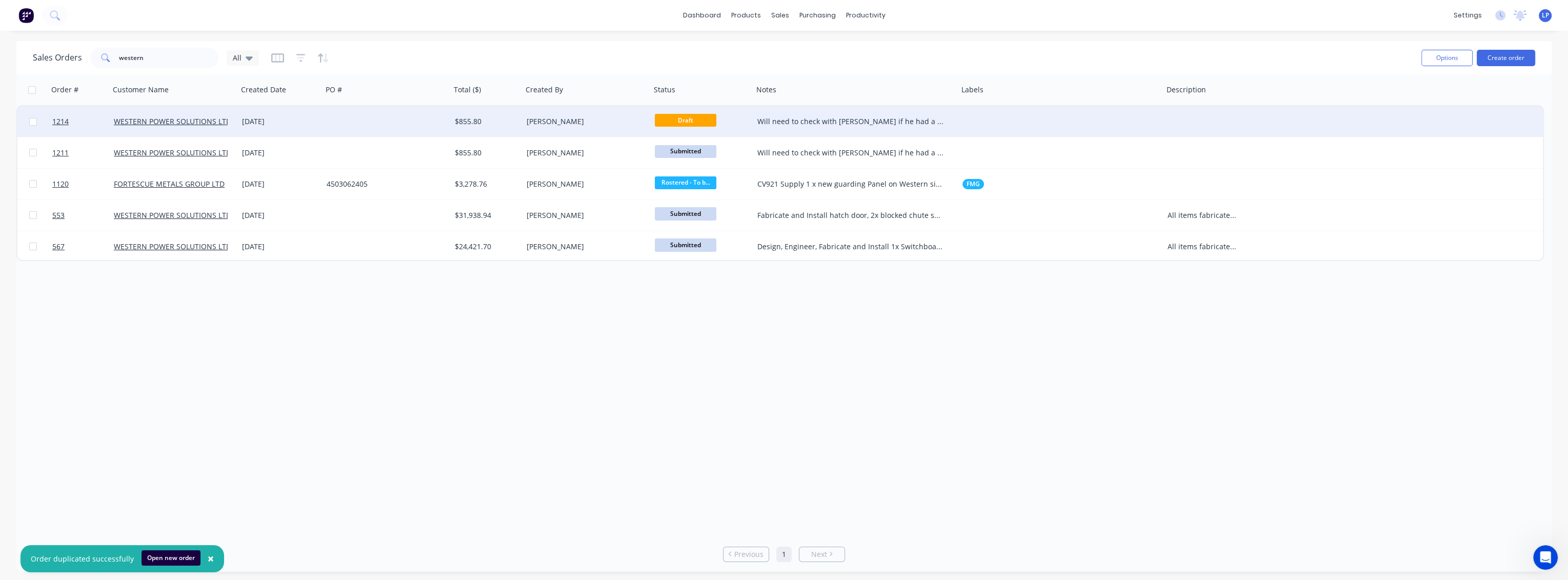
click at [375, 120] on div at bounding box center [386, 121] width 128 height 31
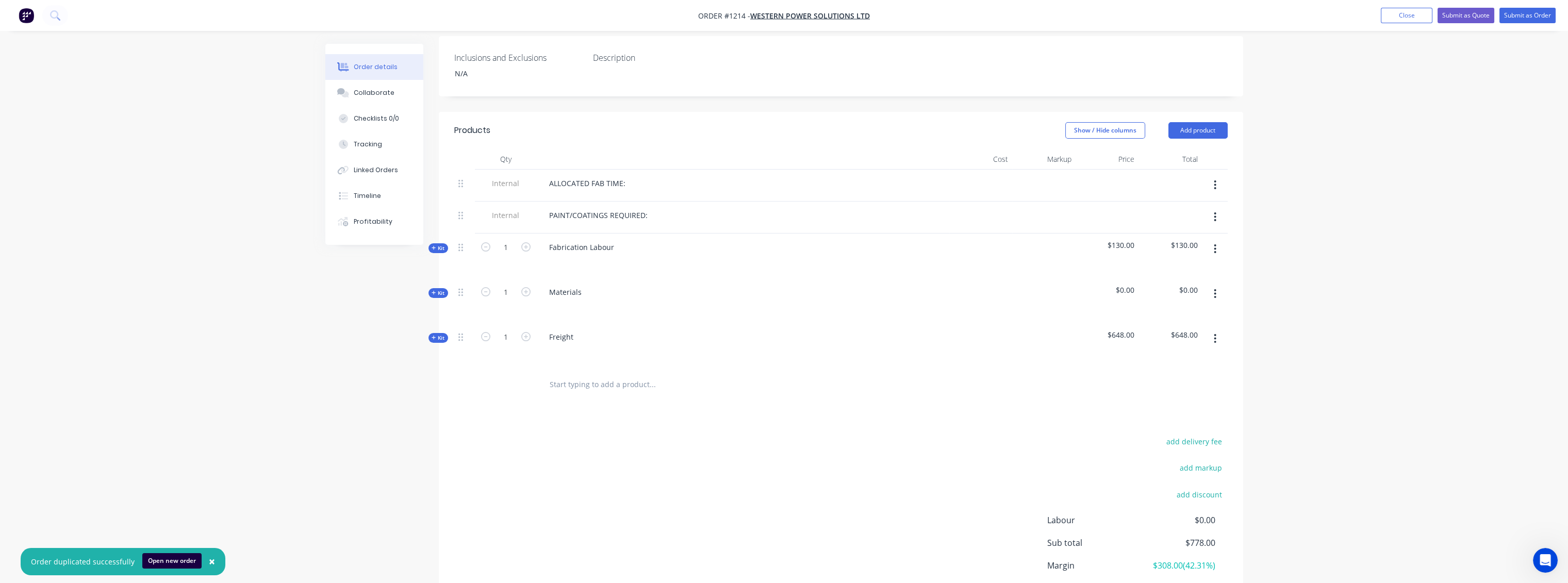
scroll to position [286, 0]
click at [431, 330] on icon "button" at bounding box center [433, 333] width 5 height 5
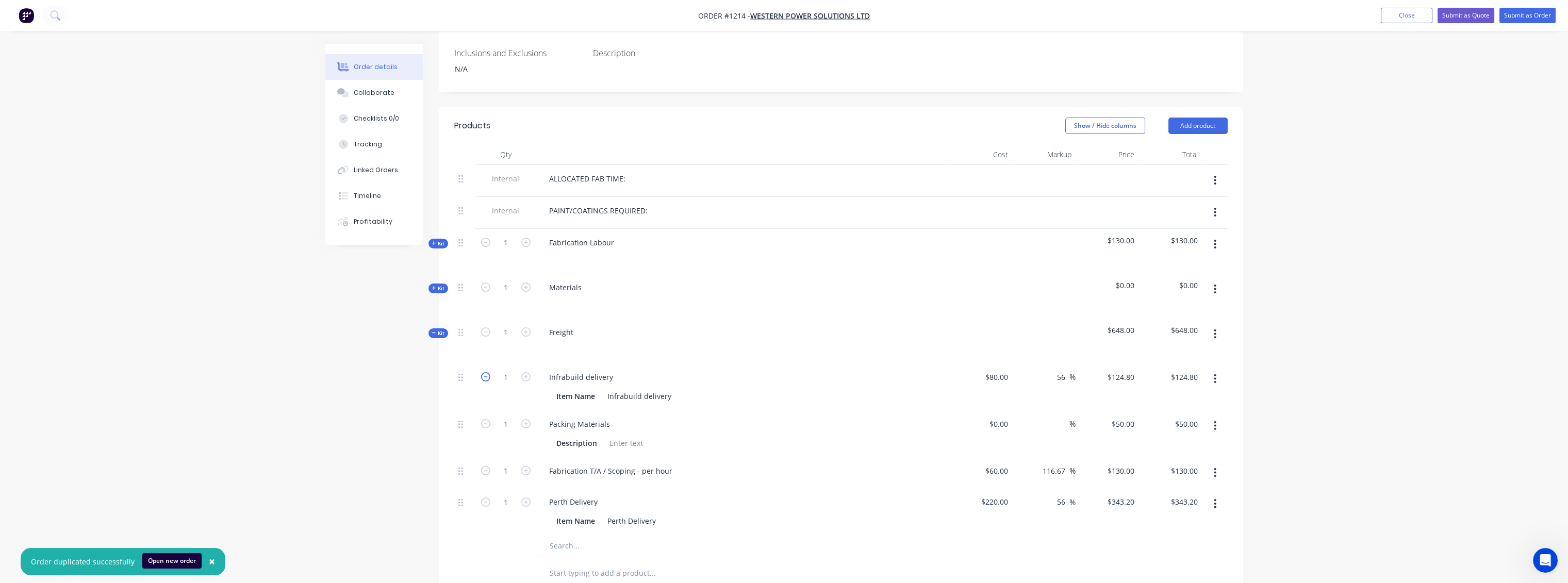
click at [486, 372] on icon "button" at bounding box center [486, 377] width 9 height 9
type input "0"
type input "$0.00"
click at [485, 419] on icon "button" at bounding box center [486, 423] width 9 height 9
type input "0"
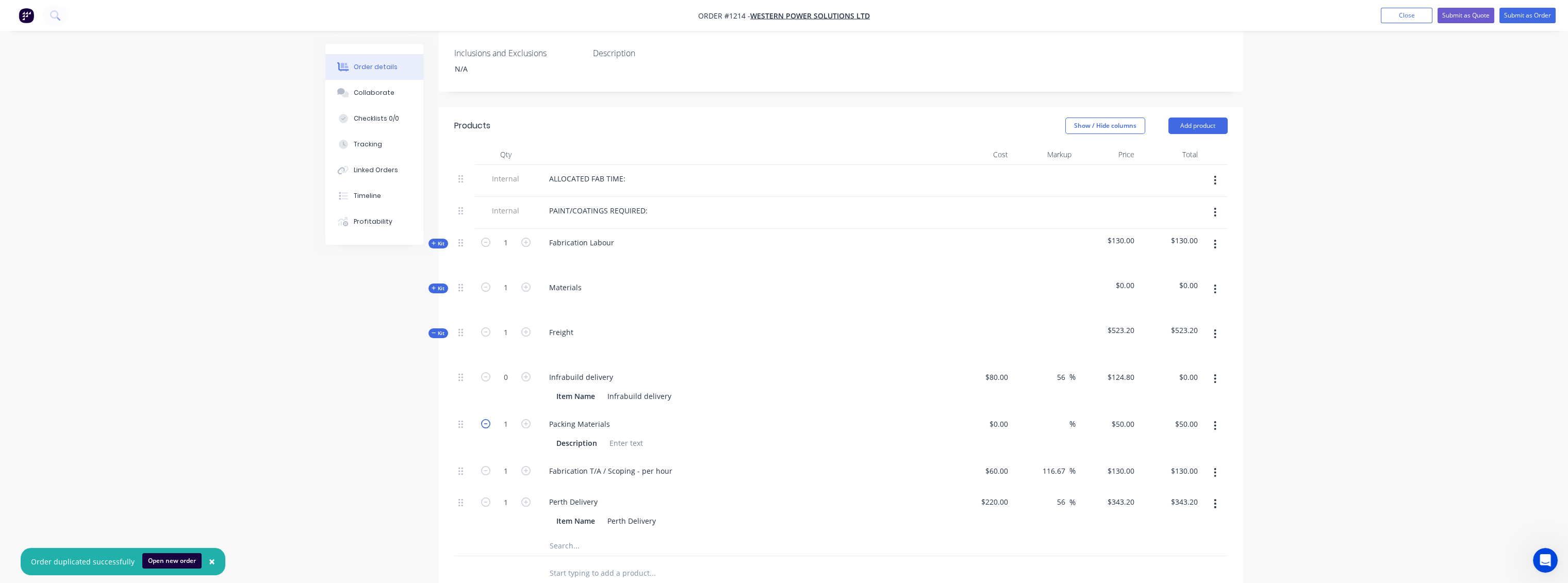
type input "$0.00"
click at [483, 466] on icon "button" at bounding box center [486, 471] width 9 height 9
type input "0"
type input "$0.00"
click at [440, 284] on span "Kit" at bounding box center [438, 288] width 13 height 8
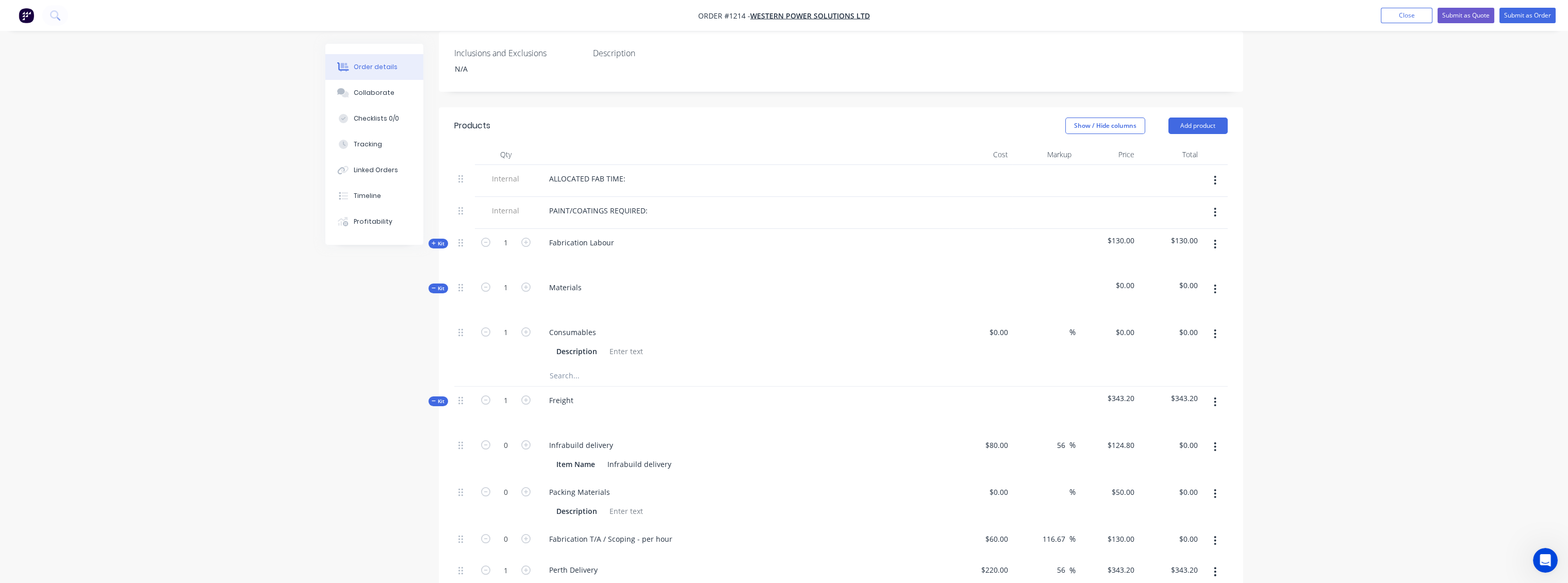
click at [563, 365] on input "text" at bounding box center [652, 375] width 206 height 20
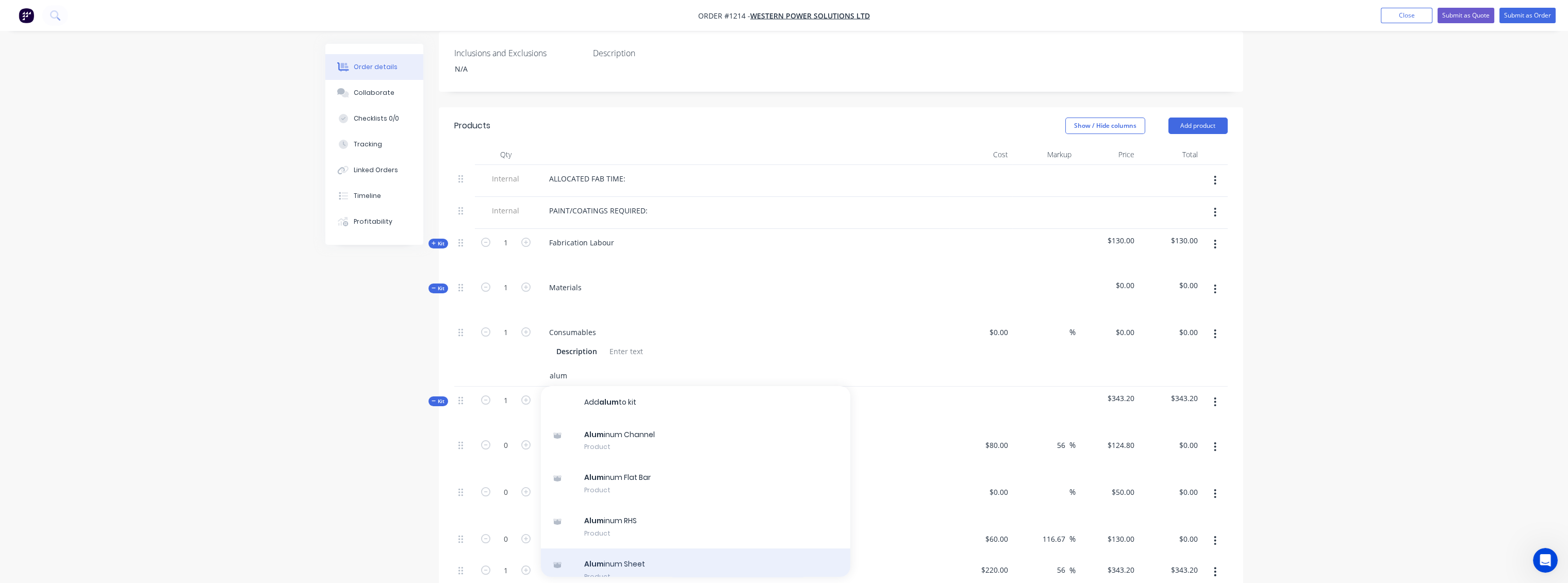
type input "alum"
click at [606, 549] on div "Alum inum Sheet Product" at bounding box center [695, 570] width 309 height 44
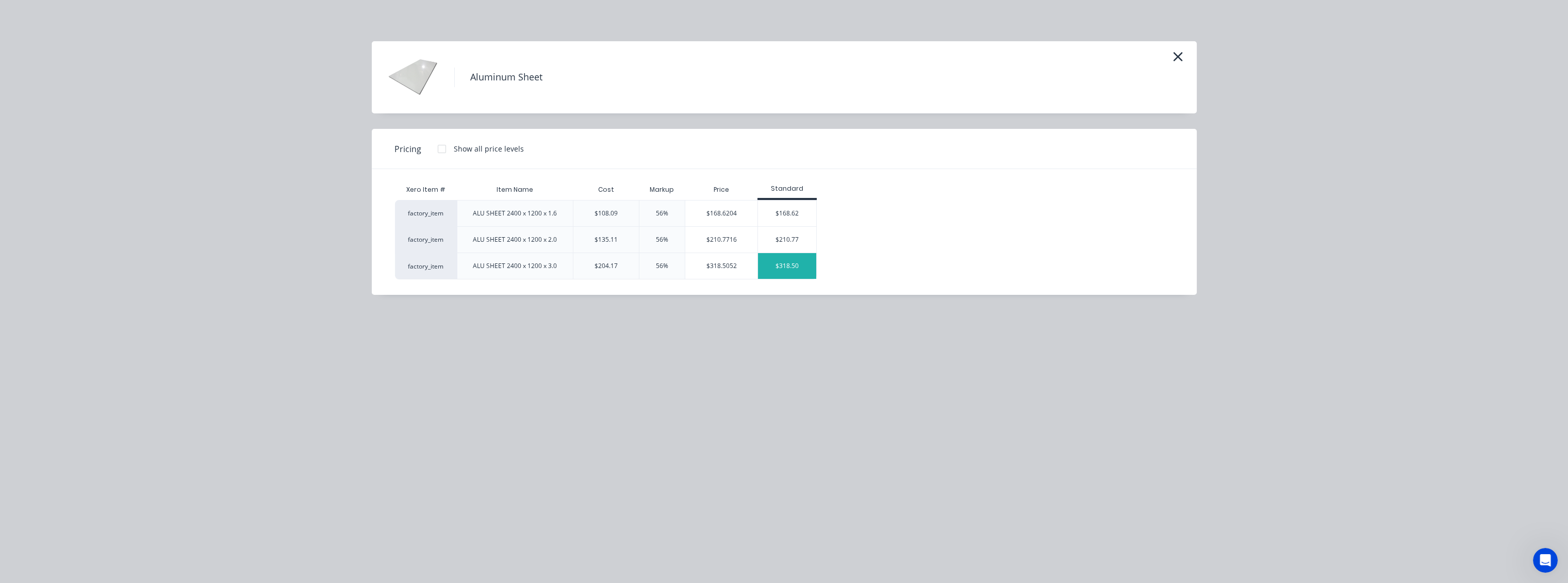
click at [792, 268] on div "$318.50" at bounding box center [787, 266] width 58 height 26
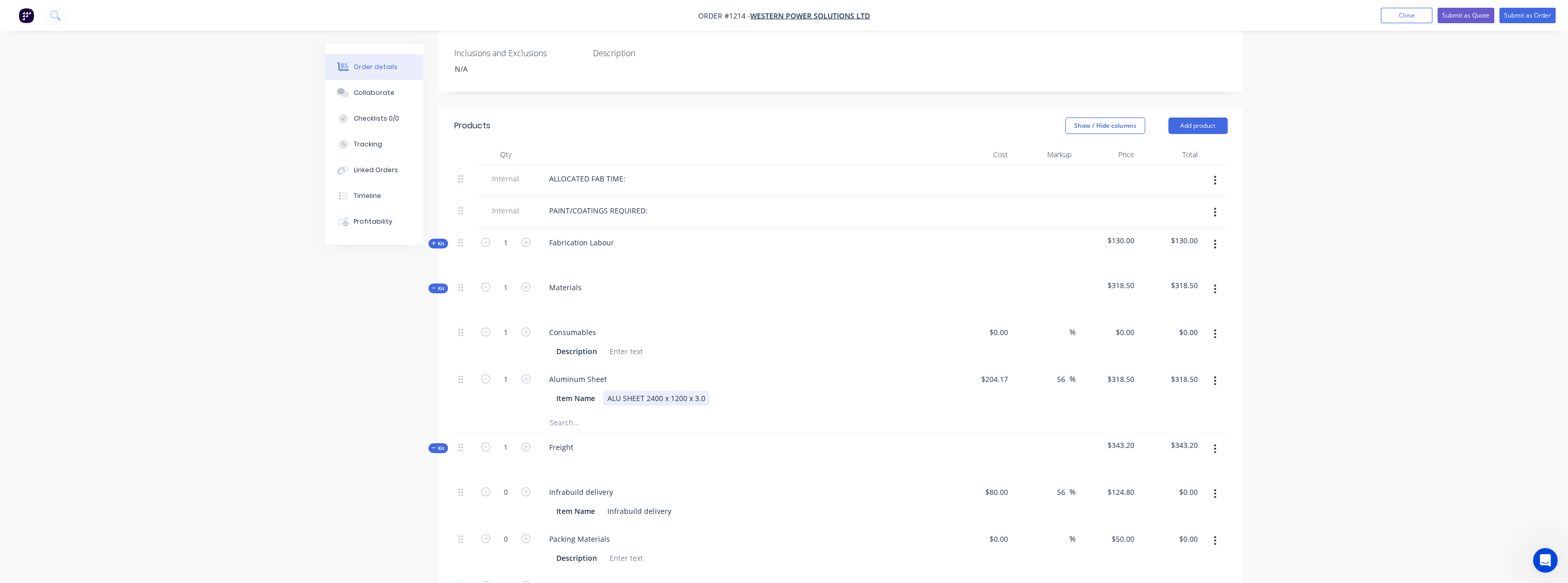
click at [699, 390] on div "ALU SHEET 2400 x 1200 x 3.0" at bounding box center [656, 398] width 106 height 15
click at [697, 390] on div "ALU SHEET 2400 x 1200 x 3.0" at bounding box center [656, 398] width 106 height 15
click at [1020, 370] on div "56 56 %" at bounding box center [1044, 388] width 63 height 47
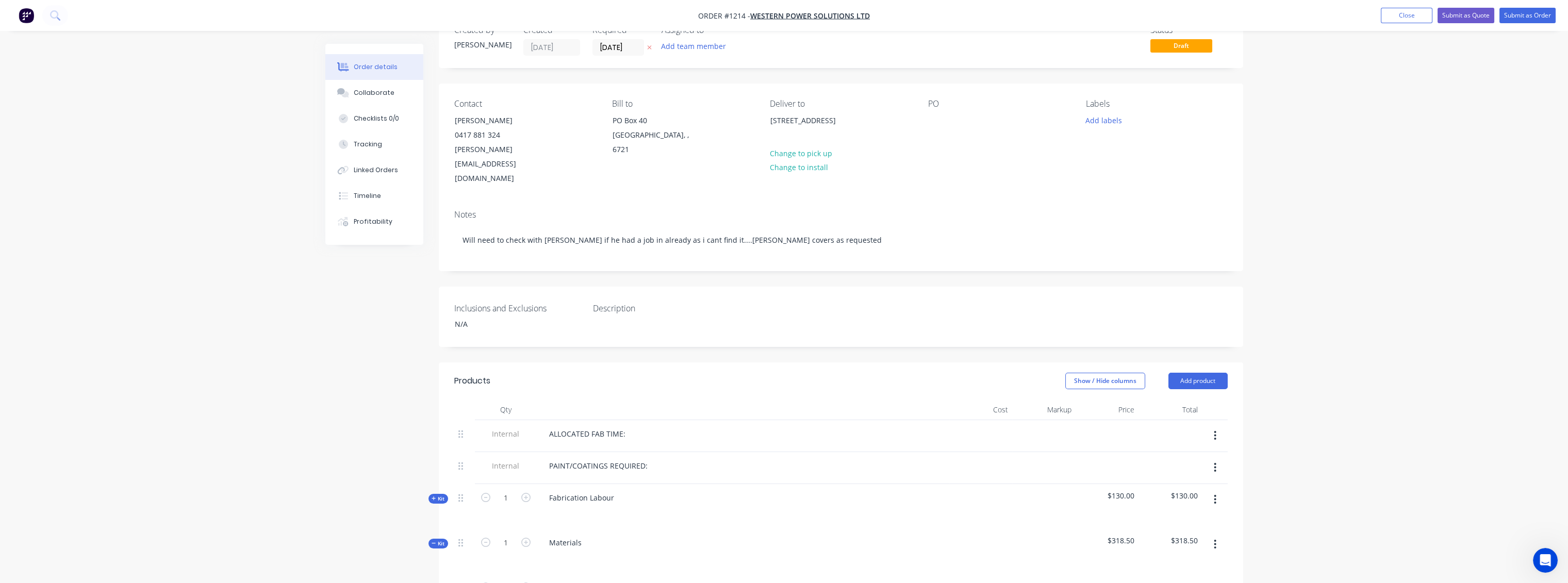
scroll to position [0, 0]
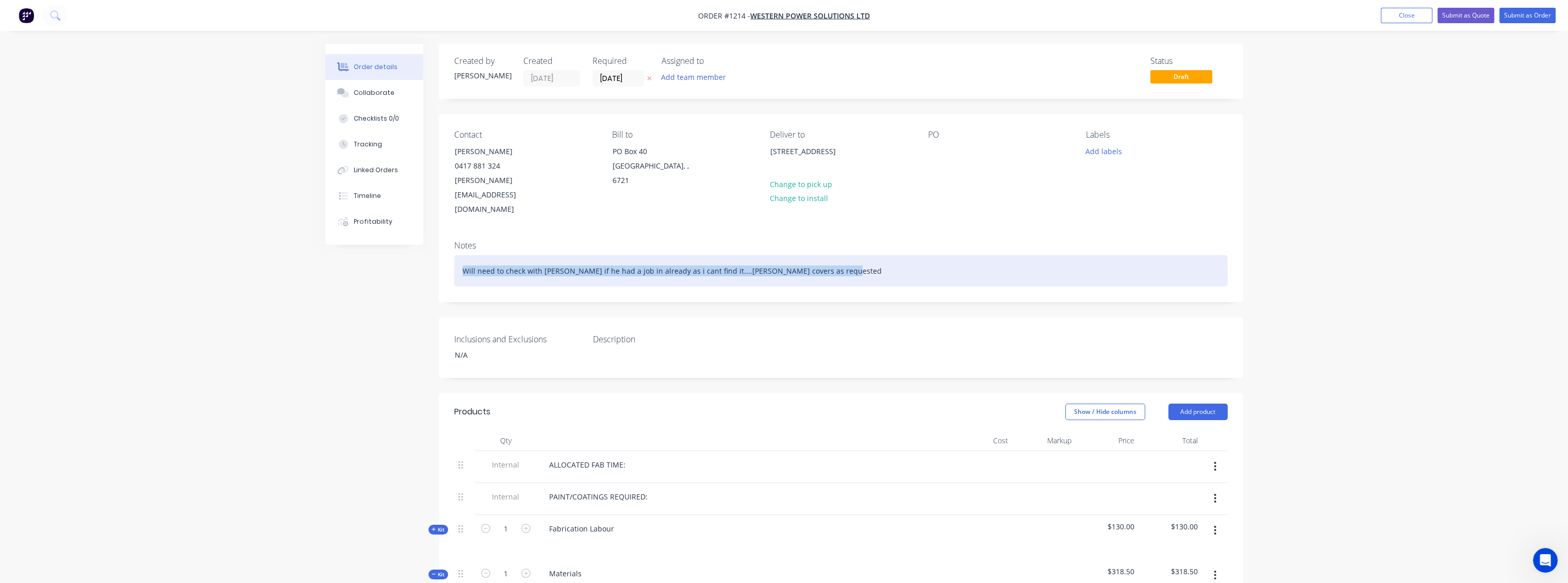
drag, startPoint x: 887, startPoint y: 233, endPoint x: 415, endPoint y: 242, distance: 472.1
click at [564, 255] on div "Design & Fabricate" at bounding box center [841, 271] width 773 height 32
click at [579, 255] on div "Design & Fabricate switch panel for Pelican box" at bounding box center [841, 271] width 773 height 32
click at [586, 255] on div "Design & Fabricate switch panel for supplied Pelican box" at bounding box center [841, 271] width 773 height 32
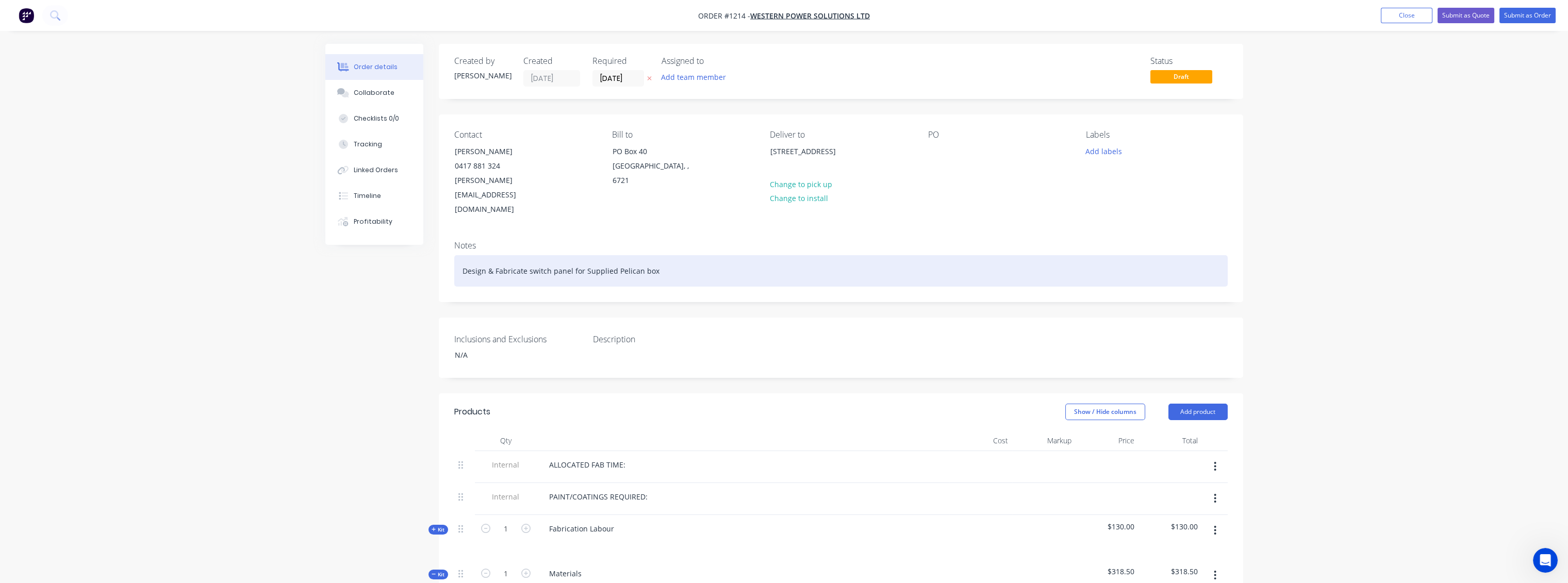
click at [687, 255] on div "Design & Fabricate switch panel for Supplied Pelican box" at bounding box center [841, 271] width 773 height 32
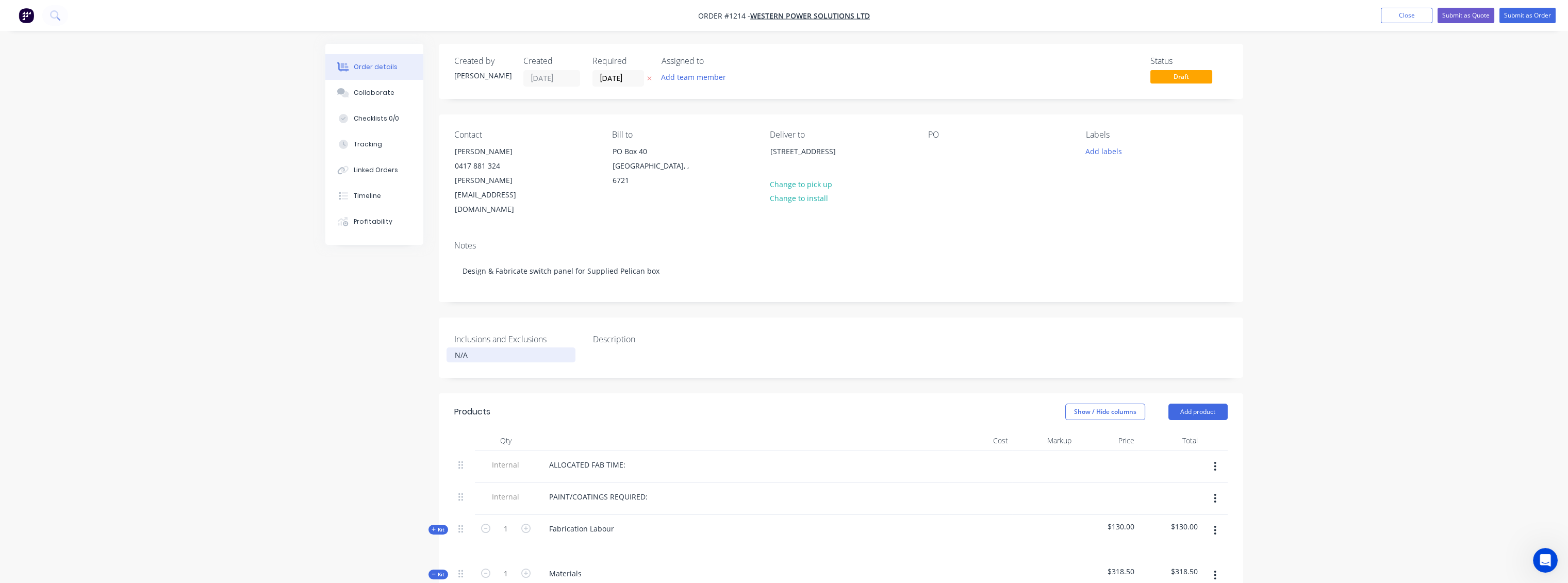
click at [496, 348] on div "N/A" at bounding box center [511, 355] width 129 height 15
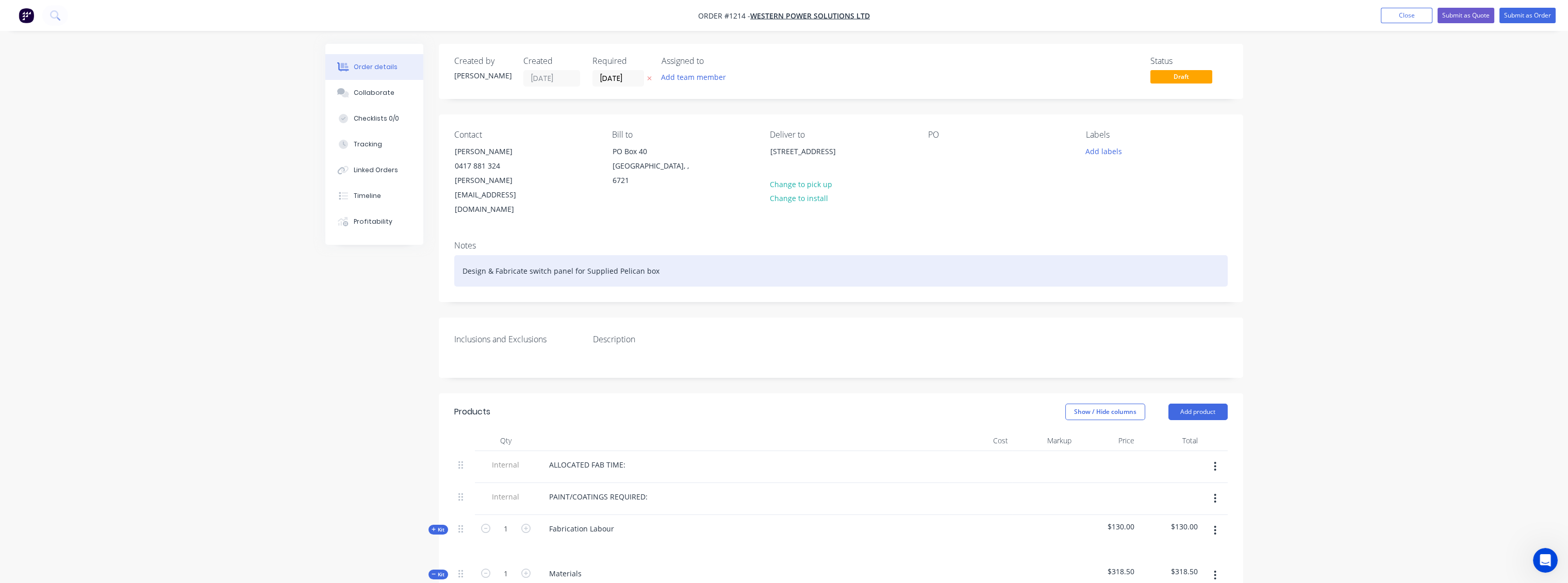
click at [709, 255] on div "Design & Fabricate switch panel for Supplied Pelican box" at bounding box center [841, 271] width 773 height 32
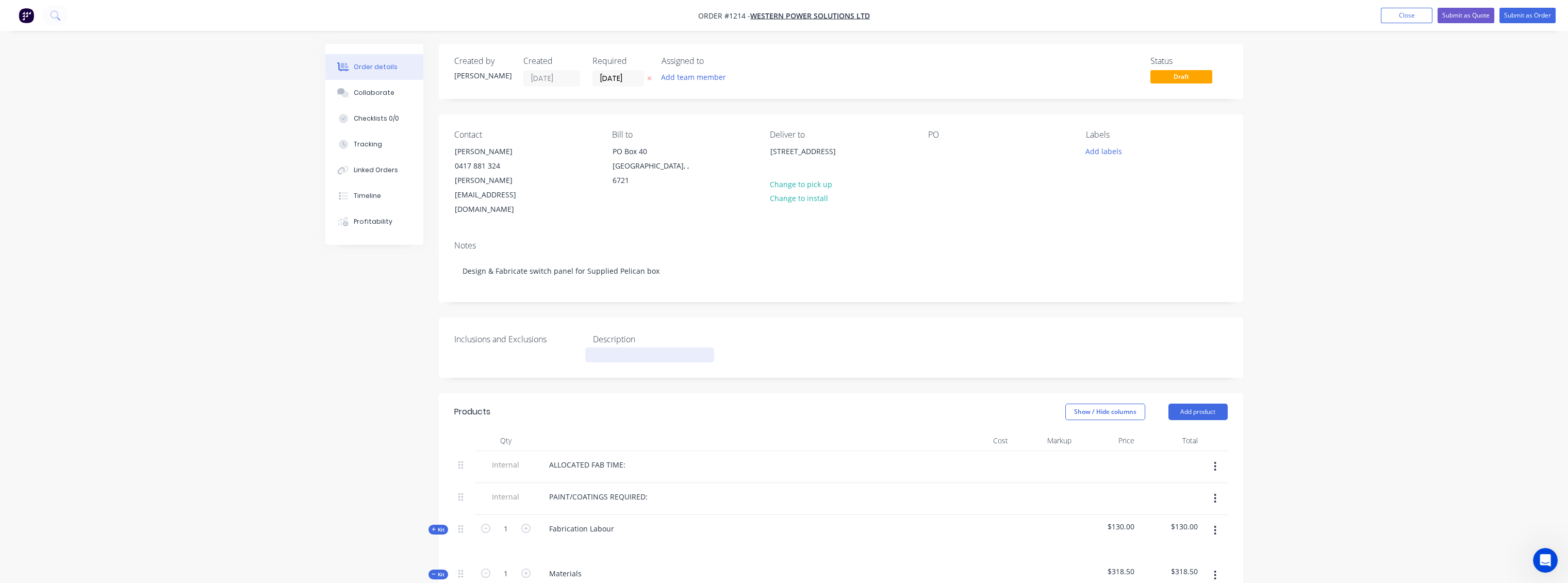
click at [635, 348] on div at bounding box center [649, 355] width 129 height 15
click at [474, 348] on div at bounding box center [511, 355] width 129 height 15
click at [919, 241] on div "Notes" at bounding box center [841, 245] width 773 height 10
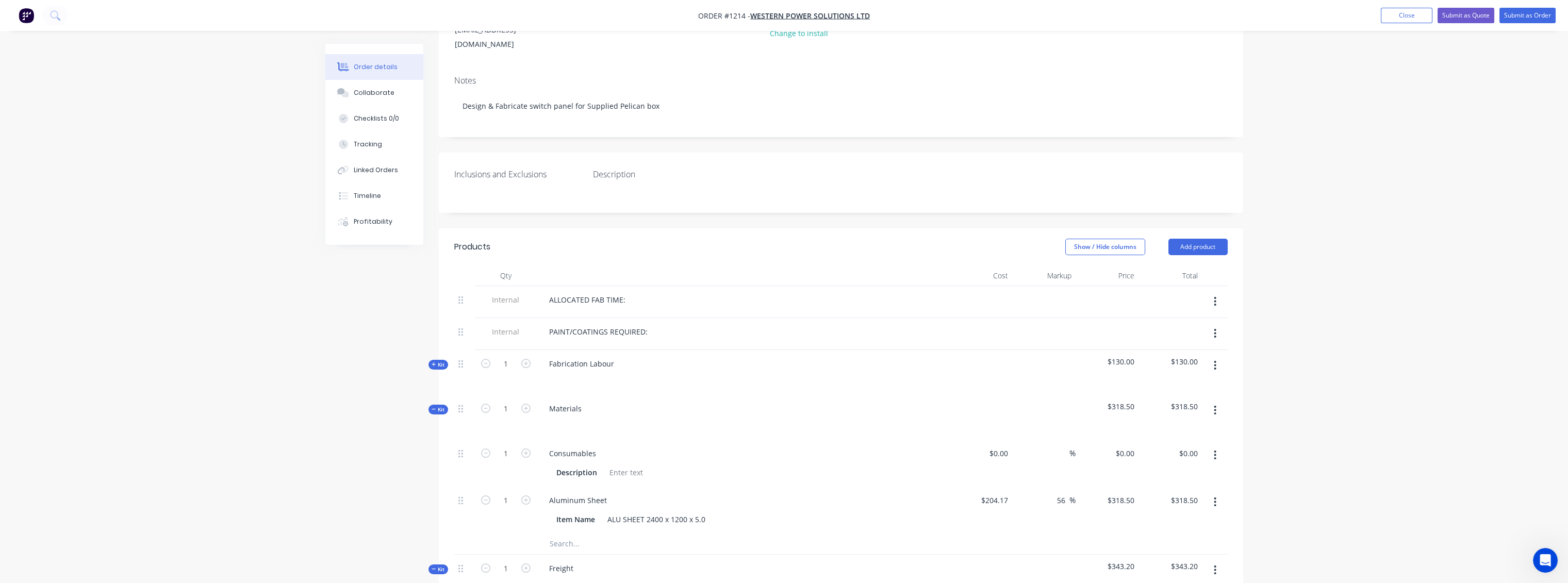
scroll to position [229, 0]
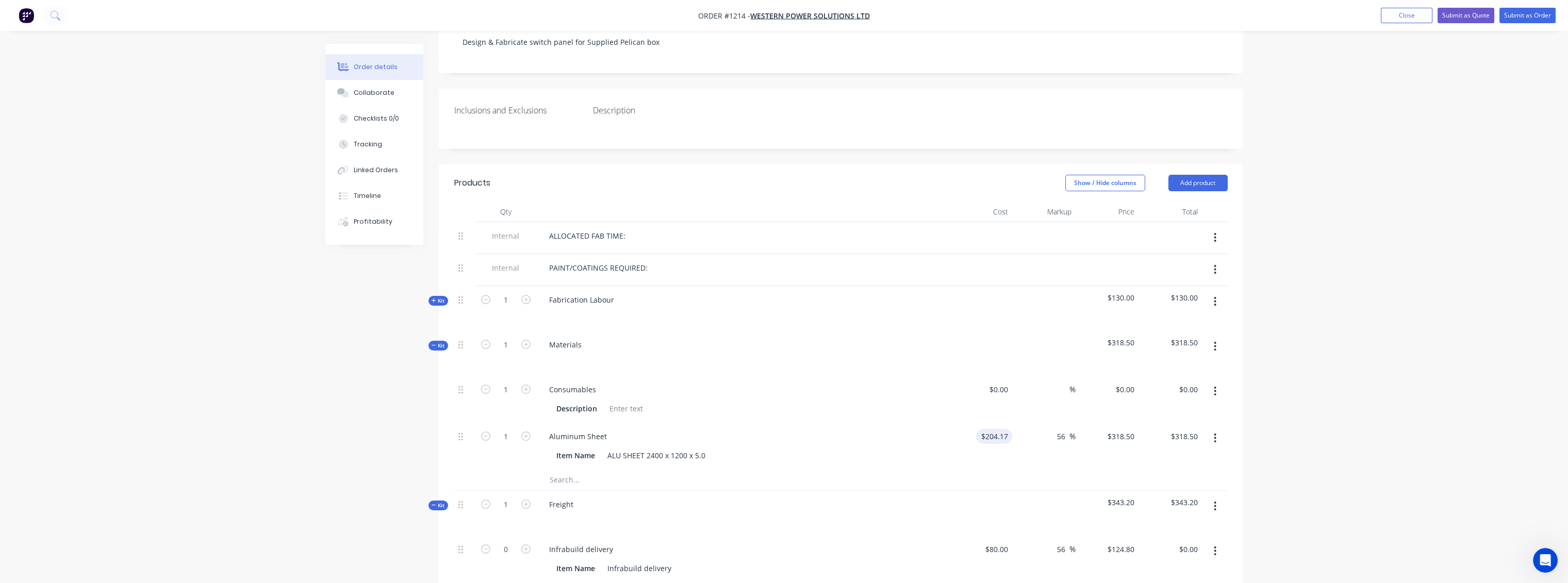
type input "204.17"
click at [1008, 429] on input "204.17" at bounding box center [996, 436] width 32 height 15
type input "$400.00"
type input "$623.9898"
type input "$623.99"
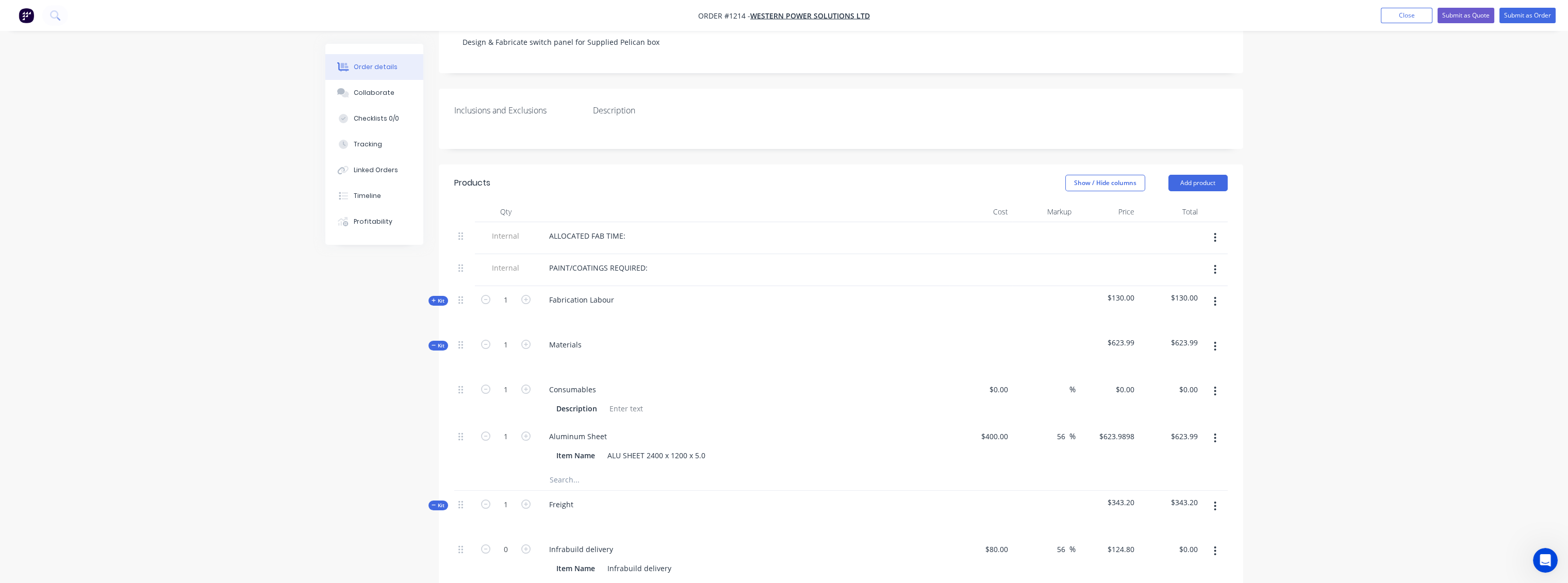
click at [1127, 431] on div "$623.9898 $623.9898" at bounding box center [1107, 446] width 63 height 47
click at [565, 470] on input "text" at bounding box center [652, 479] width 206 height 20
click at [1214, 433] on icon "button" at bounding box center [1215, 438] width 2 height 9
click at [1151, 499] on div "Delete" at bounding box center [1179, 506] width 79 height 15
click at [570, 423] on input "text" at bounding box center [652, 433] width 206 height 20
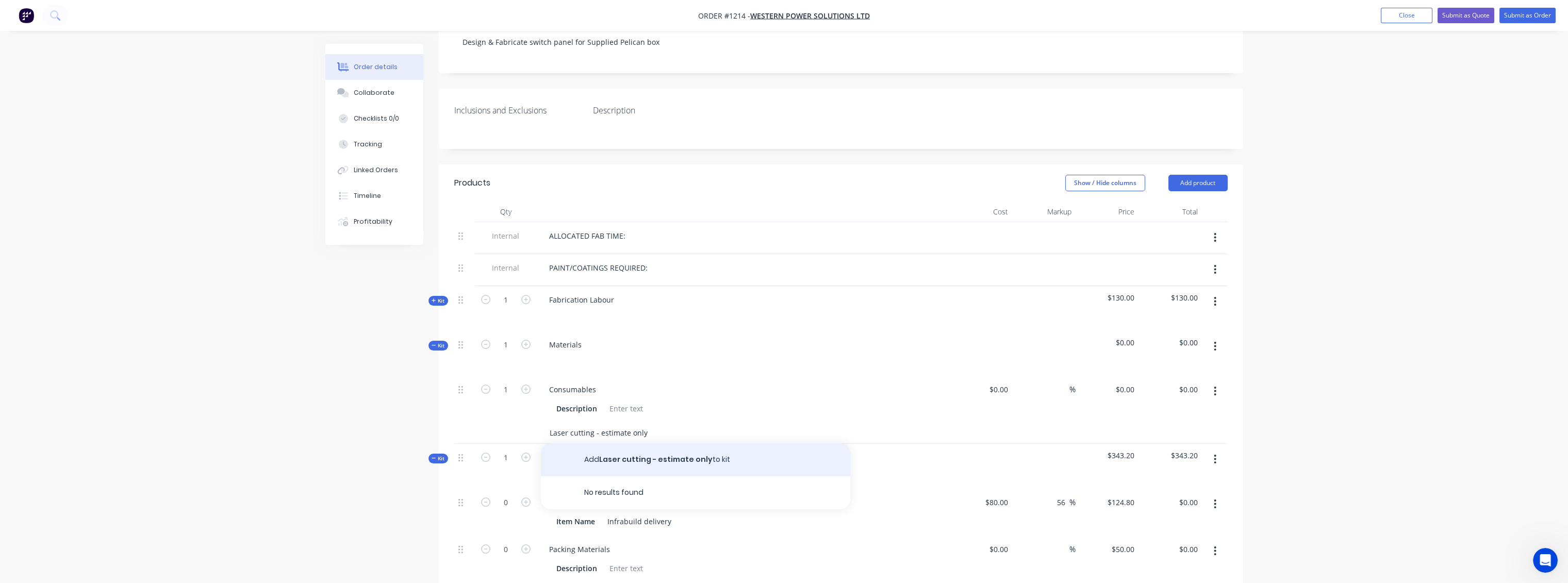
type input "Laser cutting - estimate only"
click at [674, 443] on button "Add Laser cutting - estimate only to kit" at bounding box center [695, 460] width 309 height 33
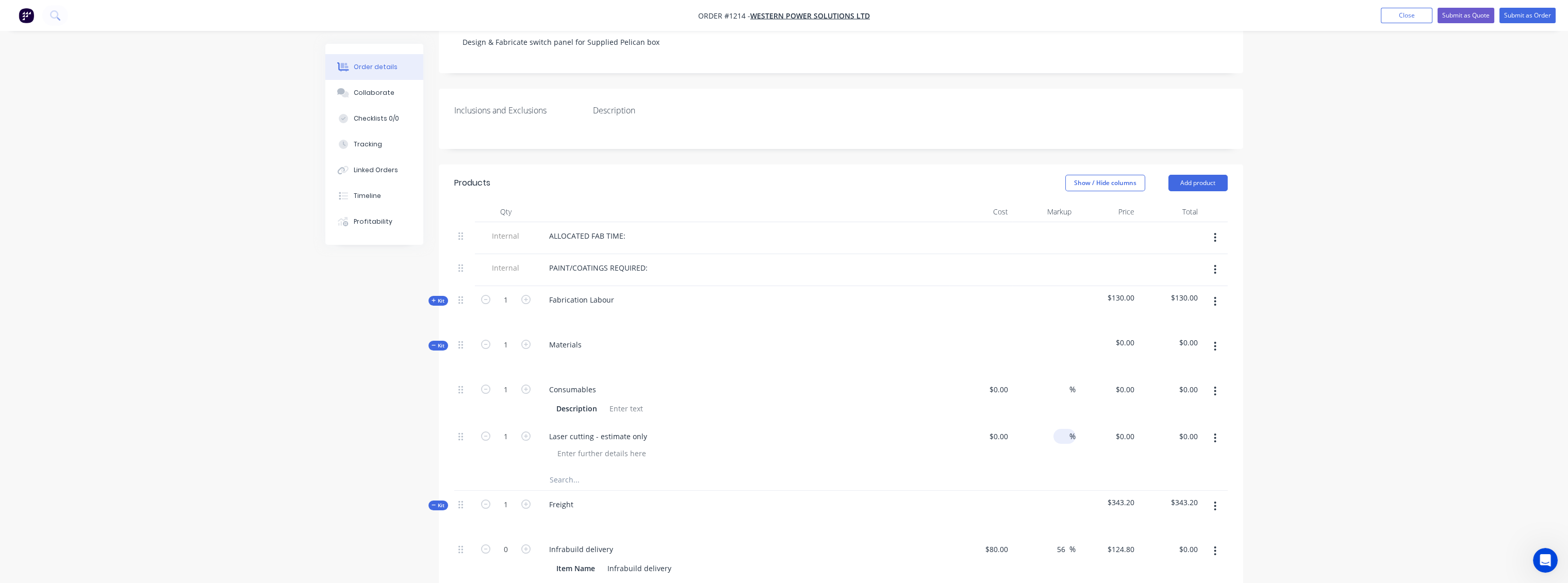
click at [1059, 429] on input at bounding box center [1063, 436] width 12 height 15
click at [1009, 429] on input at bounding box center [1000, 436] width 24 height 15
type input "$500.00"
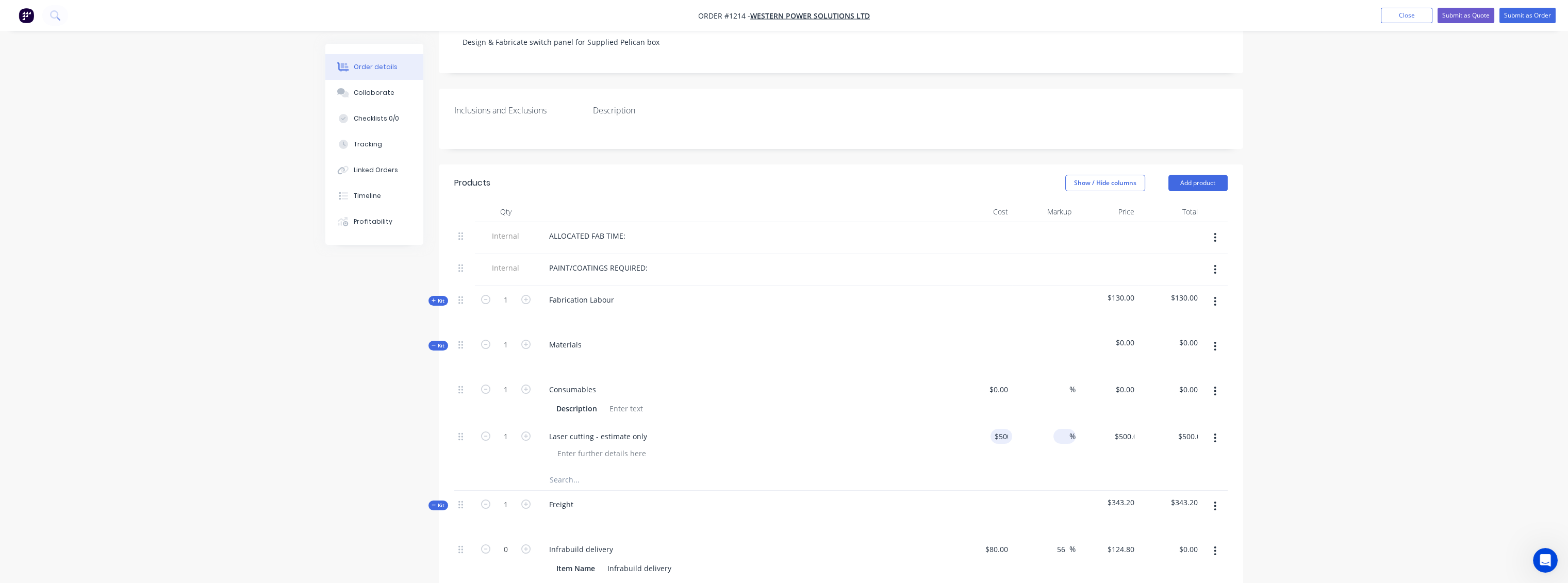
click at [1064, 429] on input at bounding box center [1063, 436] width 12 height 15
click at [1059, 429] on input at bounding box center [1063, 436] width 12 height 15
type input "$600.00"
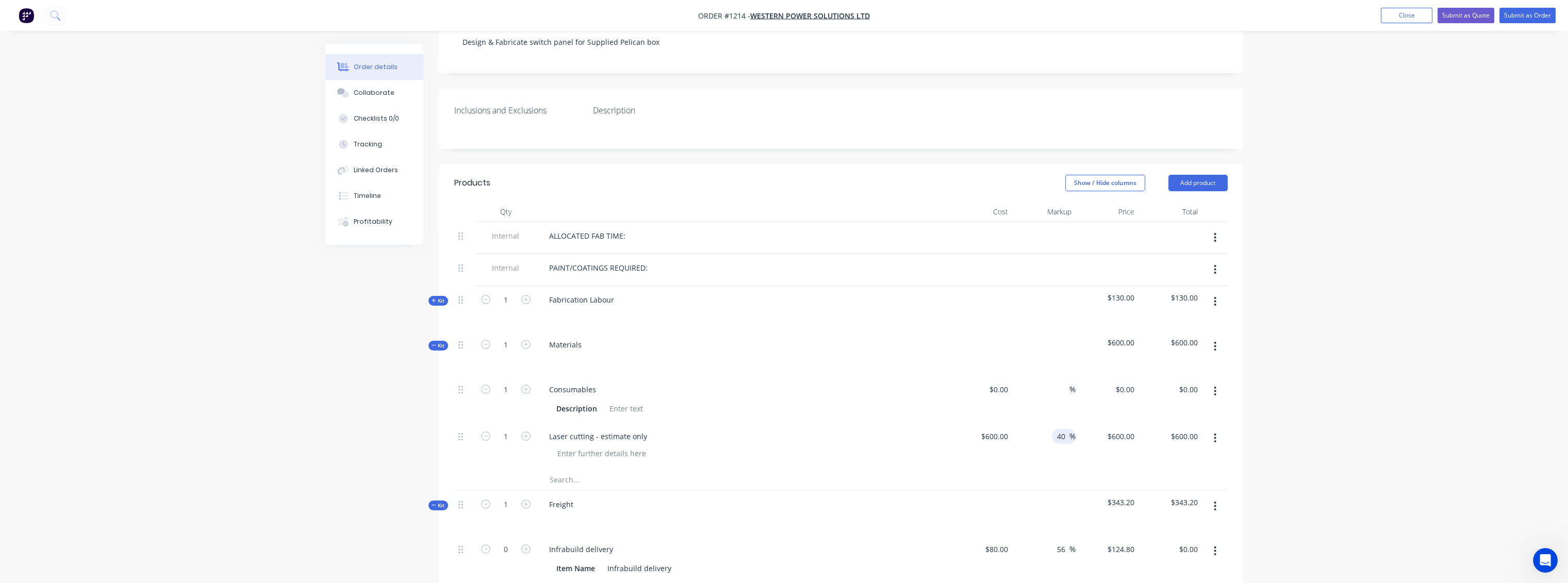
type input "40"
click at [1229, 427] on div "Qty Cost Markup Price Total Internal ALLOCATED FAB TIME: Internal PAINT/COATING…" at bounding box center [840, 482] width 804 height 561
type input "$840.00"
click at [1066, 382] on input at bounding box center [1063, 389] width 12 height 15
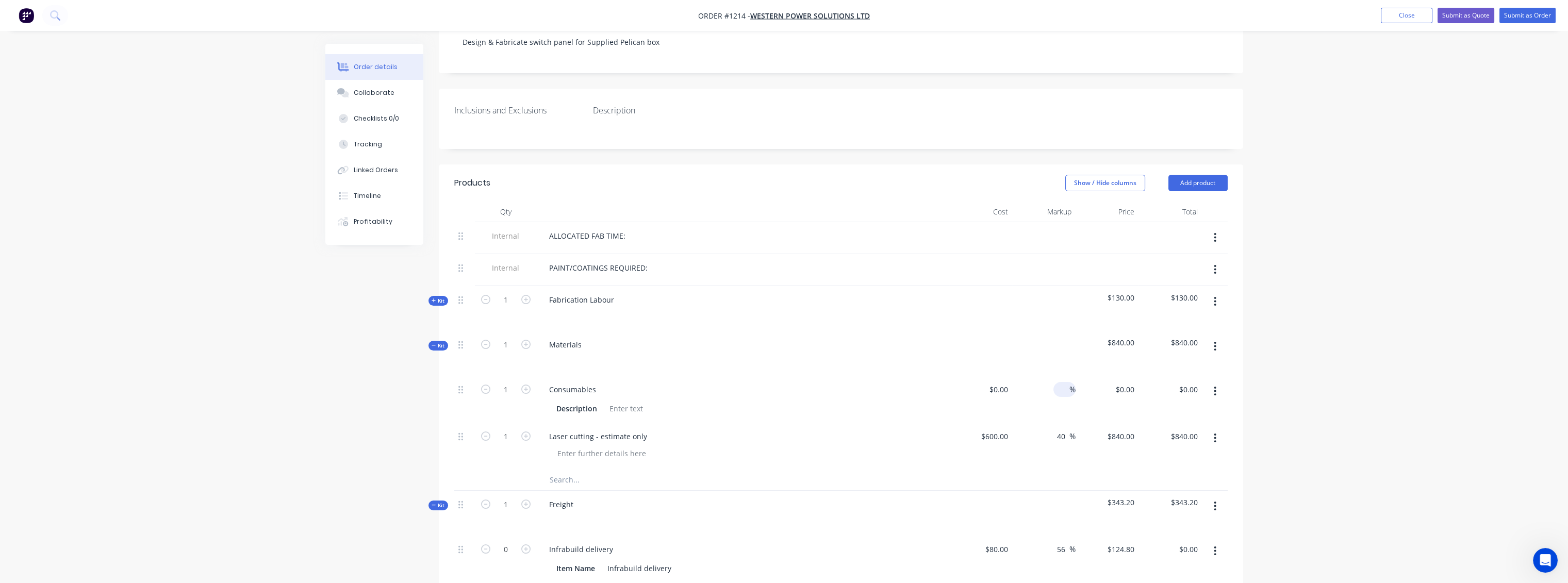
click at [1215, 386] on icon "button" at bounding box center [1215, 391] width 3 height 11
click at [1160, 452] on div "Delete" at bounding box center [1179, 459] width 79 height 15
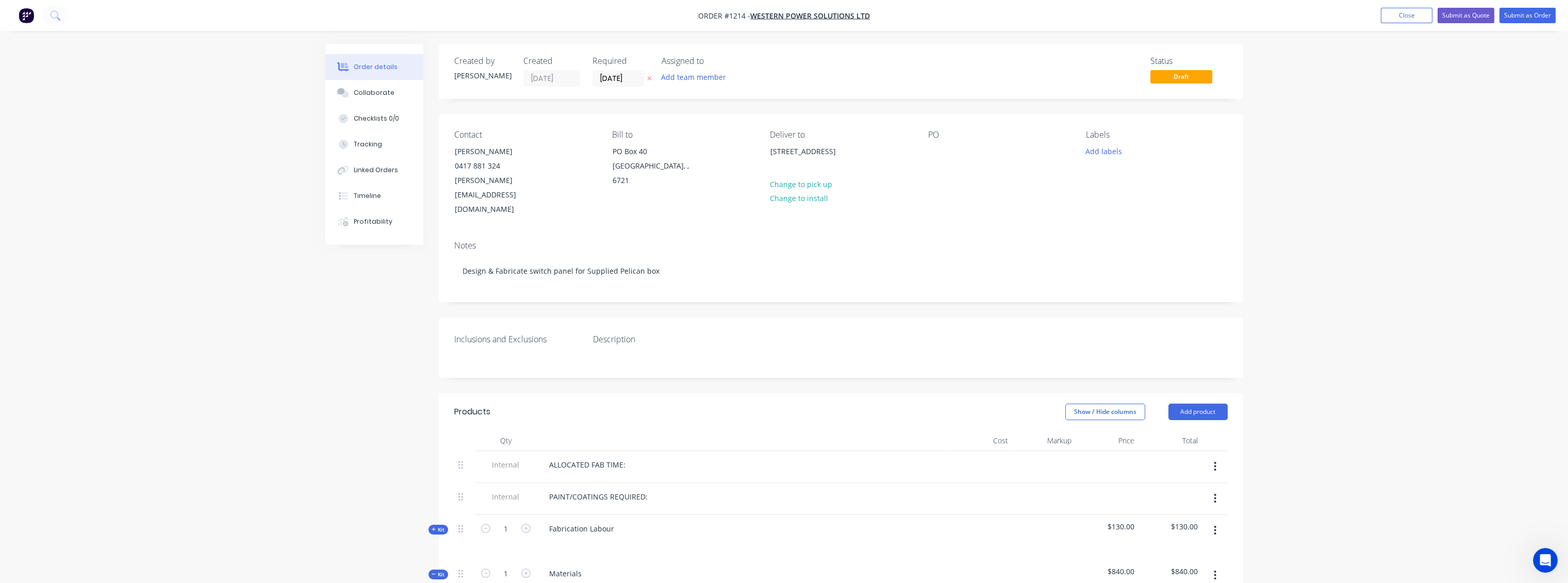
scroll to position [0, 0]
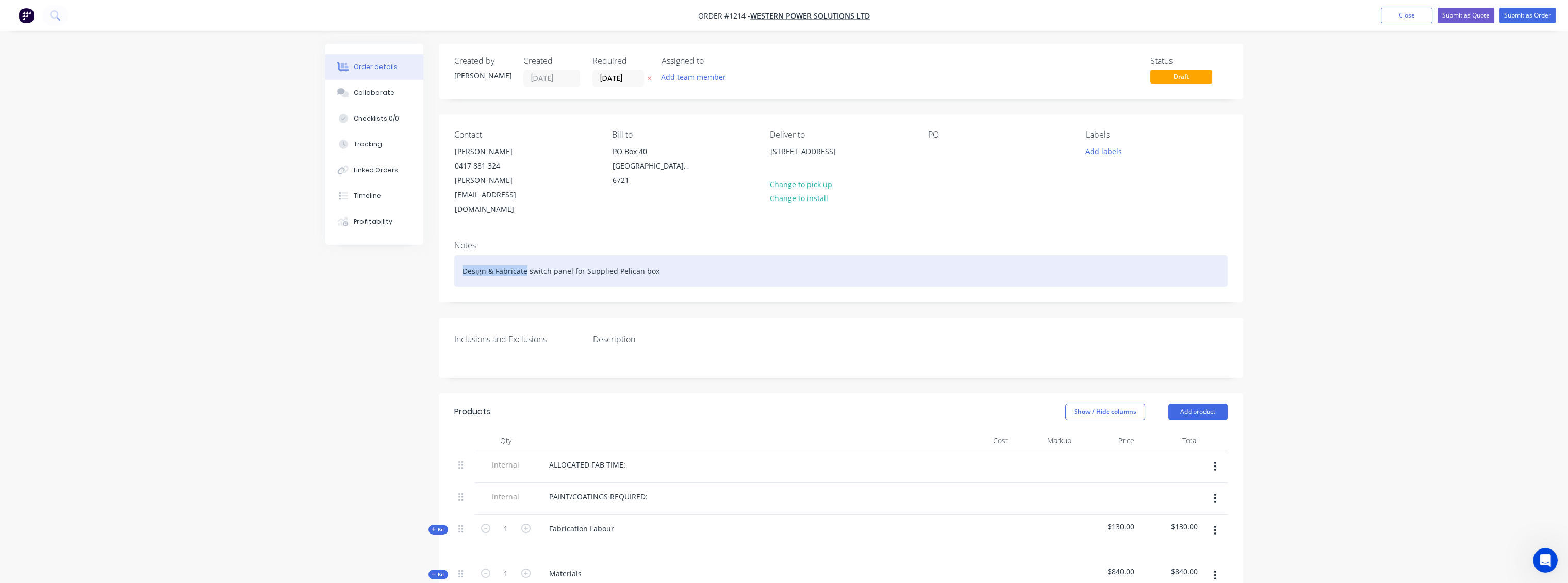
drag, startPoint x: 525, startPoint y: 240, endPoint x: 464, endPoint y: 239, distance: 61.0
click at [464, 255] on div "Design & Fabricate switch panel for Supplied Pelican box" at bounding box center [841, 271] width 773 height 32
drag, startPoint x: 599, startPoint y: 240, endPoint x: 558, endPoint y: 241, distance: 41.0
click at [557, 255] on div "Supply Aluminum pressings switch panel for Supplied Pelican box" at bounding box center [841, 271] width 773 height 32
click at [486, 255] on div "Supply Aluminum pressings for Supplied Pelican box" at bounding box center [841, 271] width 773 height 32
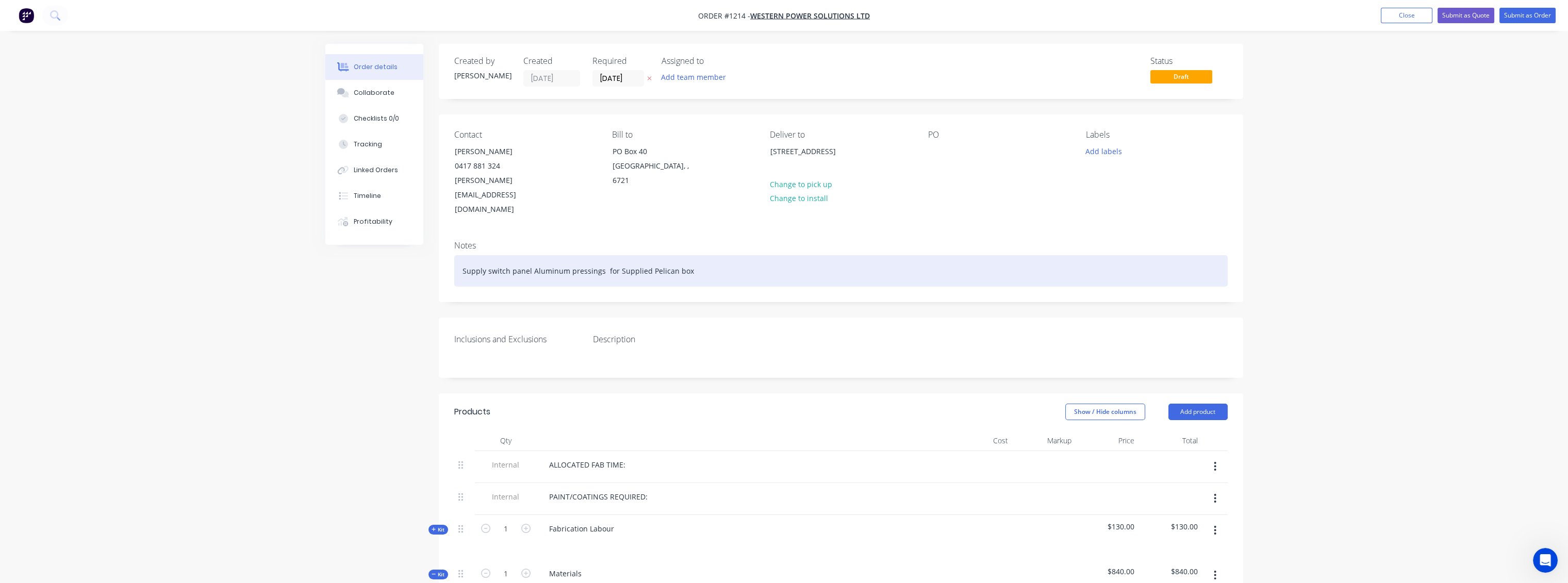
click at [489, 255] on div "Supply switch panel Aluminum pressings for Supplied Pelican box" at bounding box center [841, 271] width 773 height 32
click at [535, 255] on div "Supply switch panel Aluminum pressings for Supplied Pelican box" at bounding box center [841, 271] width 773 height 32
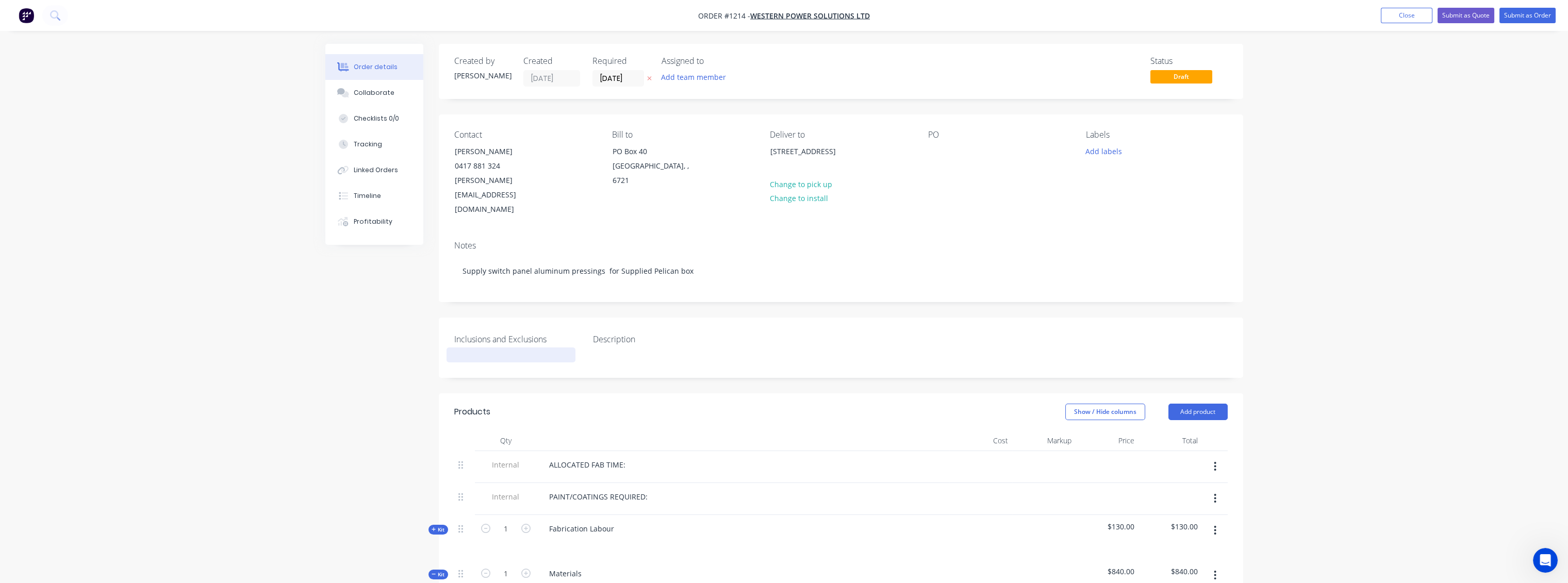
click at [511, 348] on div at bounding box center [511, 355] width 129 height 15
click at [858, 268] on div "Notes Supply switch panel aluminum pressings for Supplied Pelican box" at bounding box center [840, 266] width 804 height 69
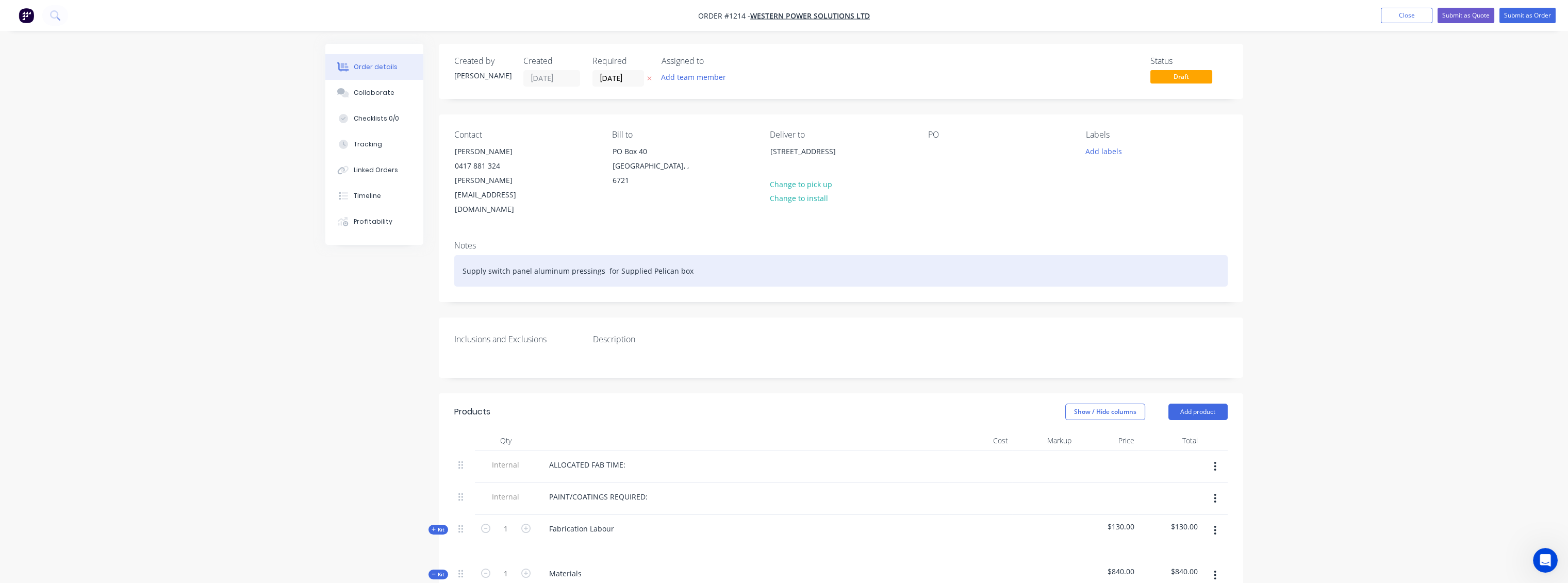
click at [602, 255] on div "Supply switch panel aluminum pressings for Supplied Pelican box" at bounding box center [841, 271] width 773 height 32
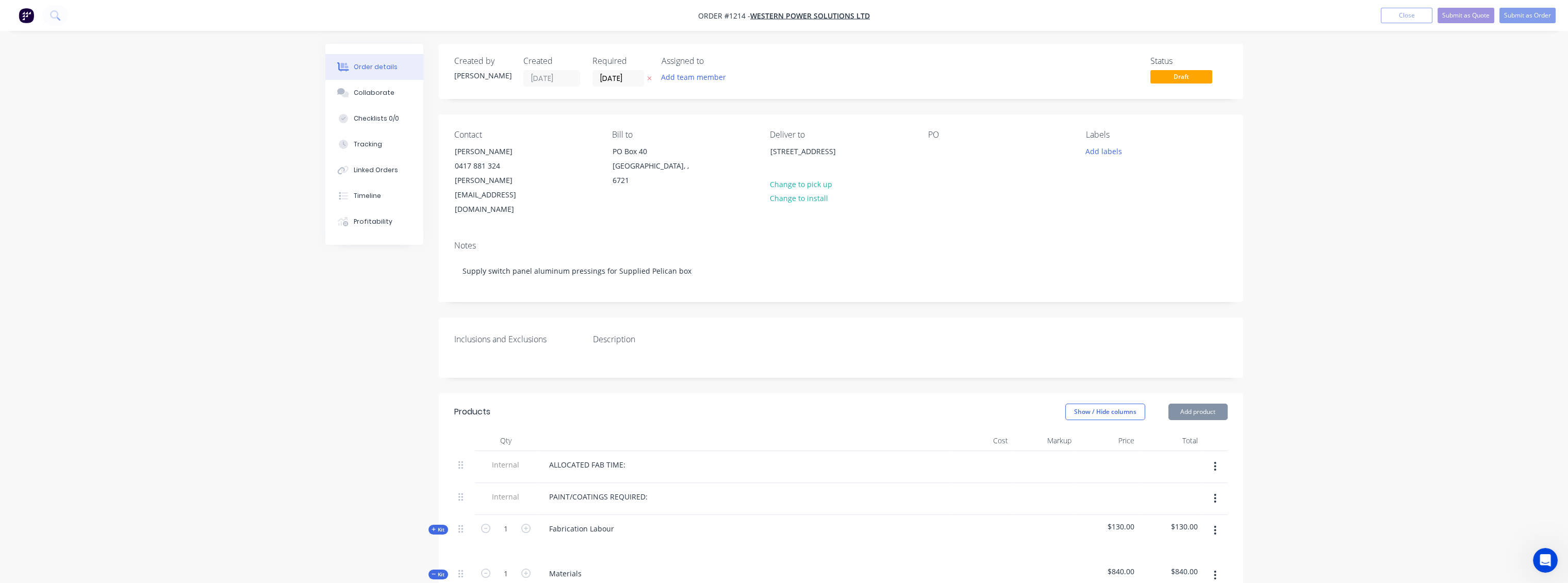
click at [719, 333] on label "Description" at bounding box center [657, 339] width 129 height 13
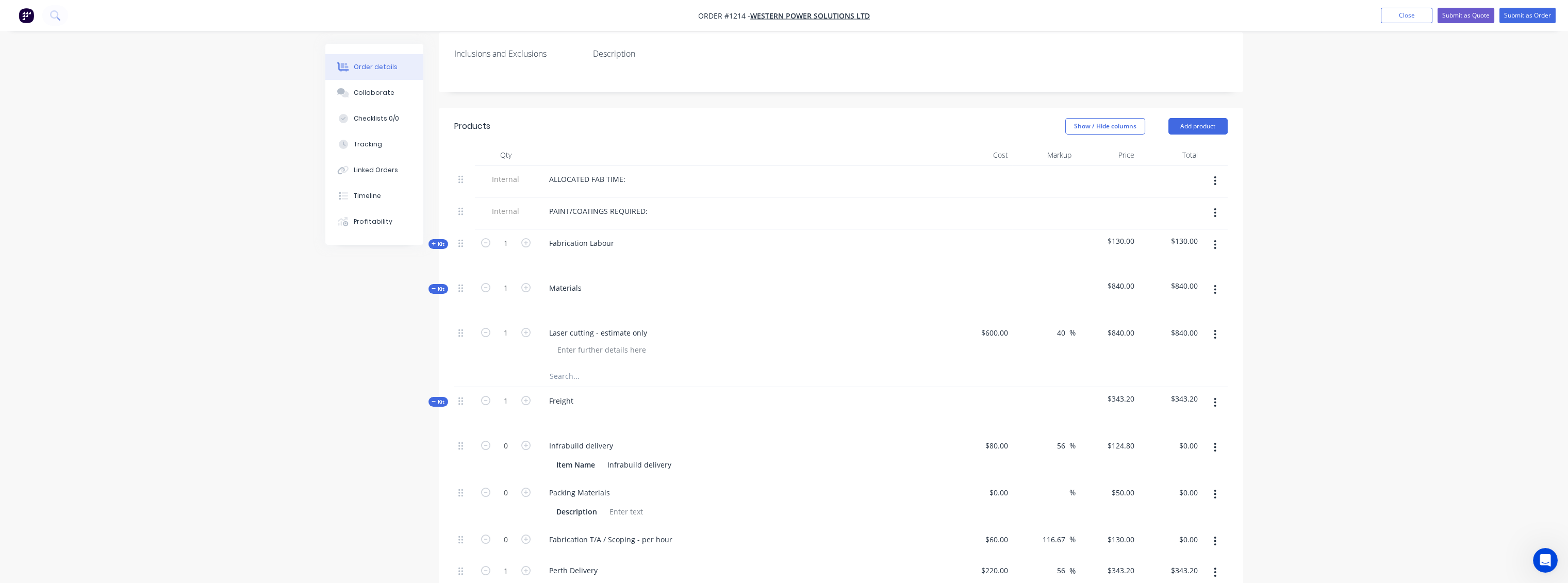
scroll to position [286, 0]
click at [645, 324] on div "Laser cutting - estimate only" at bounding box center [598, 332] width 115 height 15
click at [866, 365] on div at bounding box center [722, 375] width 371 height 20
click at [784, 324] on div "Laser cutting - estimate only no drawings done yet as it is for estimate" at bounding box center [670, 332] width 259 height 15
click at [1217, 235] on button "button" at bounding box center [1214, 244] width 24 height 18
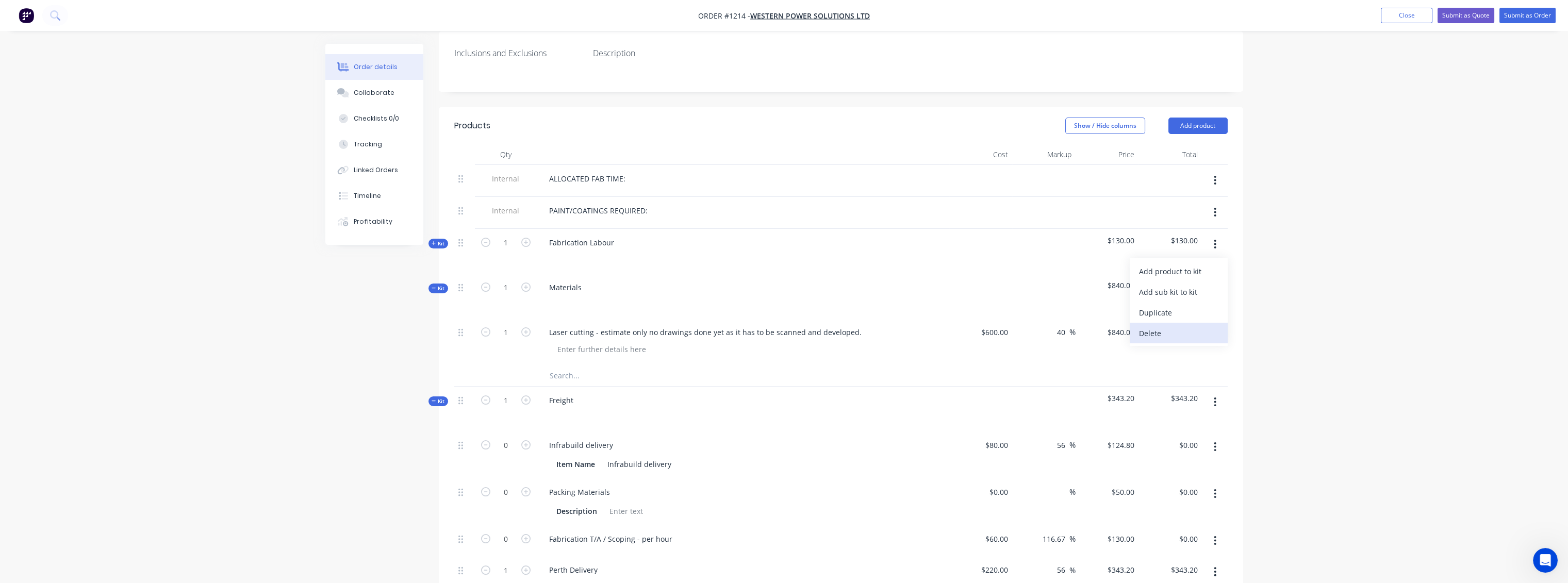
click at [1159, 326] on div "Delete" at bounding box center [1179, 333] width 79 height 15
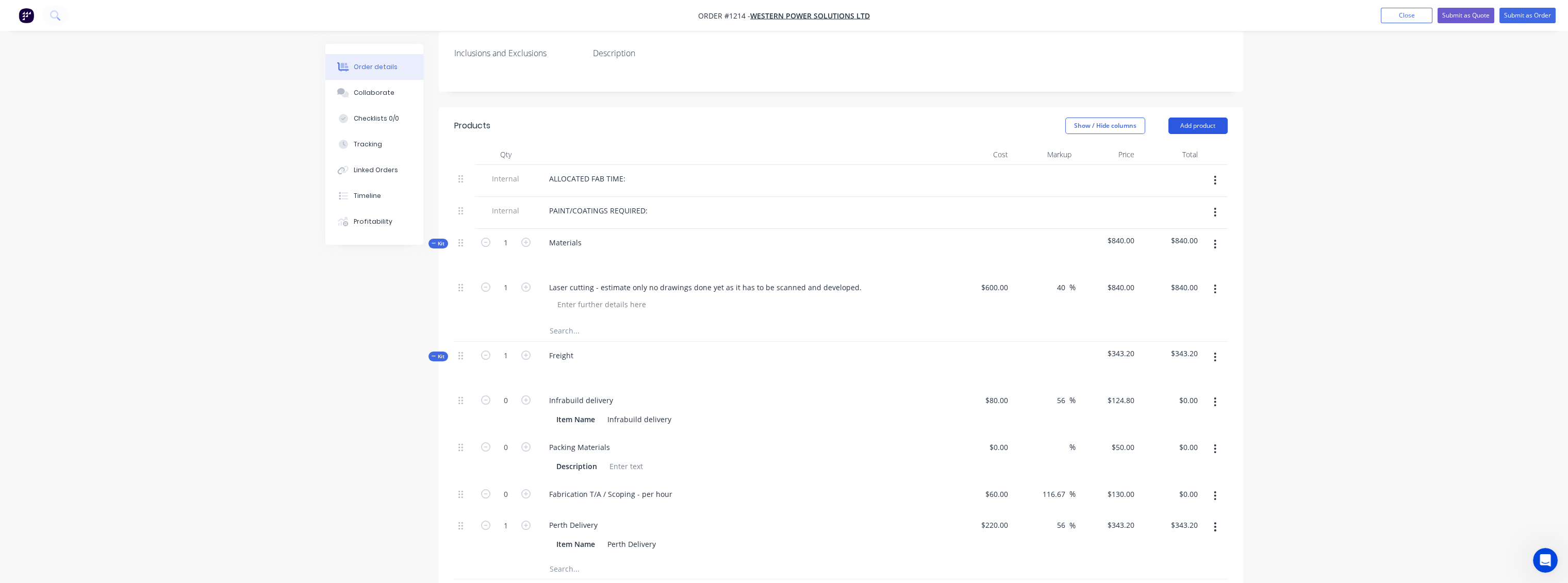
click at [1219, 117] on button "Add product" at bounding box center [1198, 125] width 59 height 16
click at [1180, 144] on div "Product catalogue" at bounding box center [1179, 152] width 79 height 15
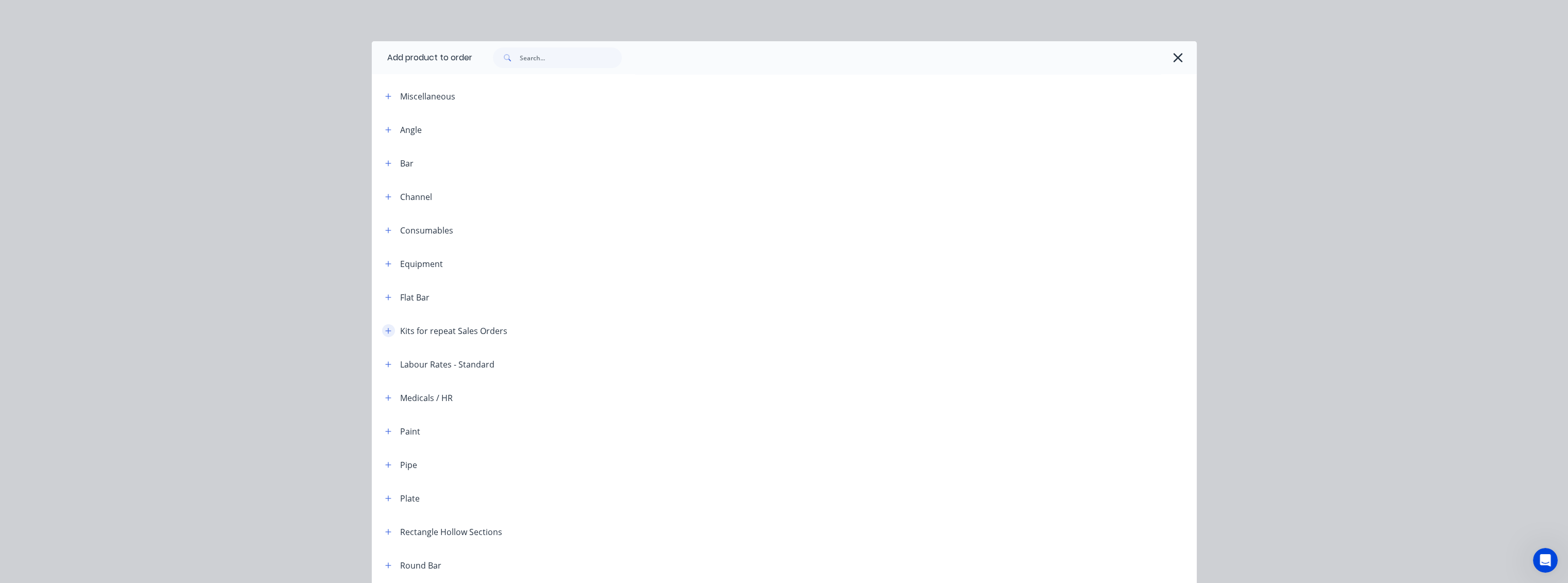
click at [386, 331] on icon "button" at bounding box center [388, 330] width 6 height 6
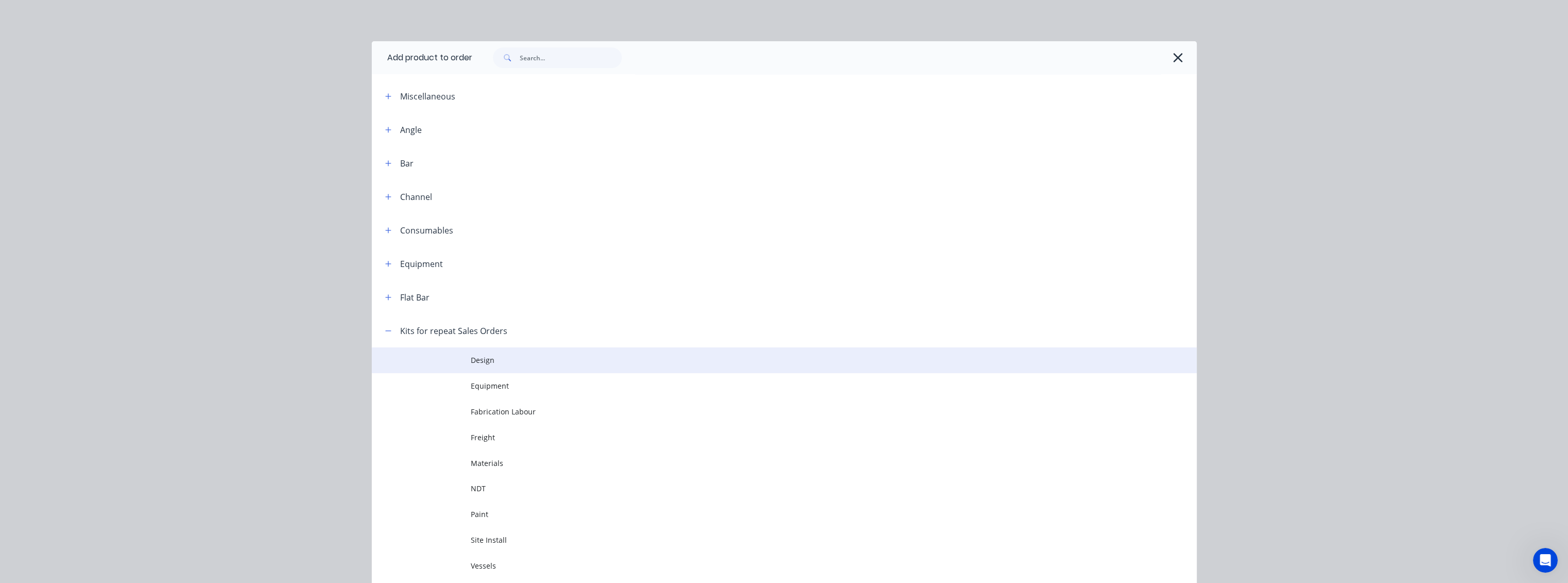
click at [471, 360] on span "Design" at bounding box center [761, 360] width 580 height 11
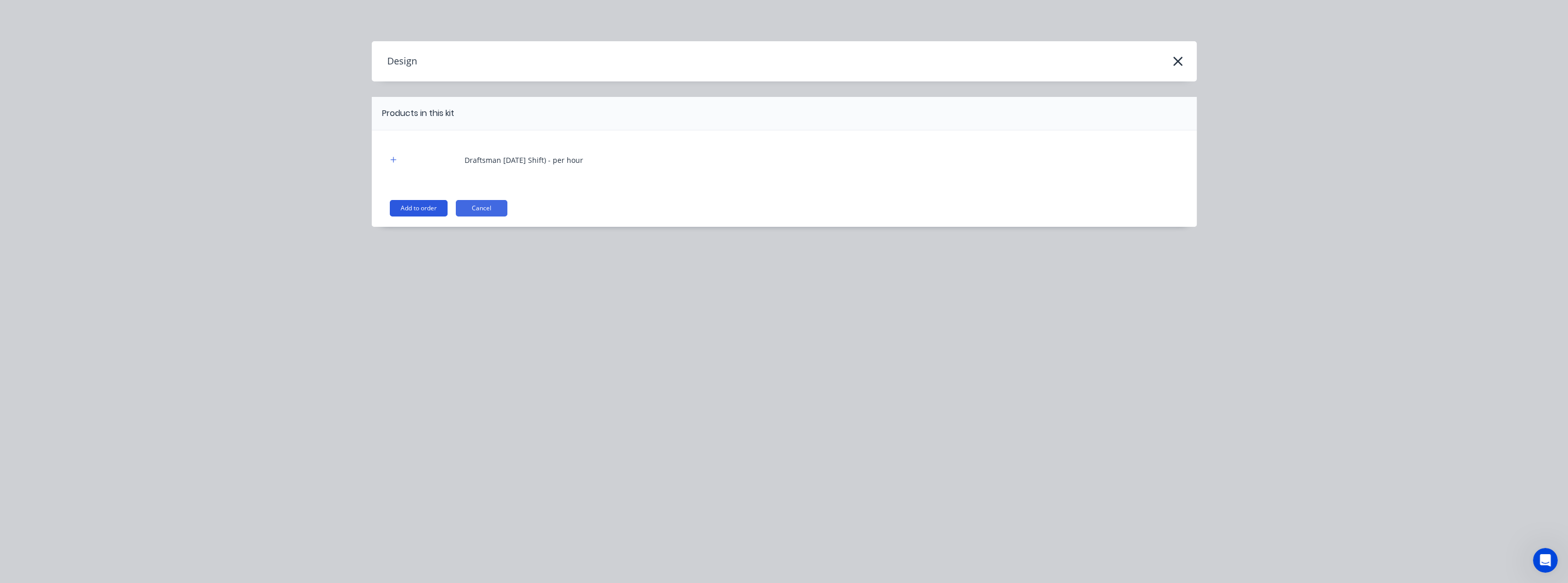
click at [414, 208] on button "Add to order" at bounding box center [419, 208] width 58 height 16
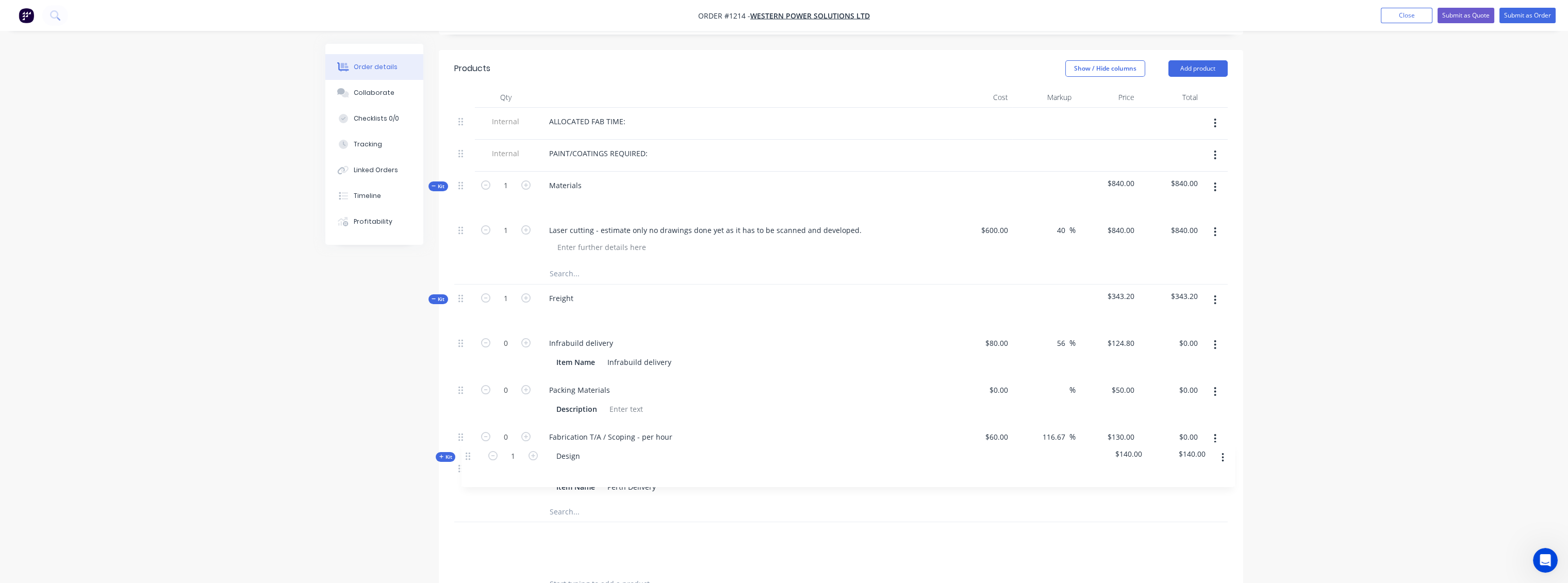
scroll to position [347, 0]
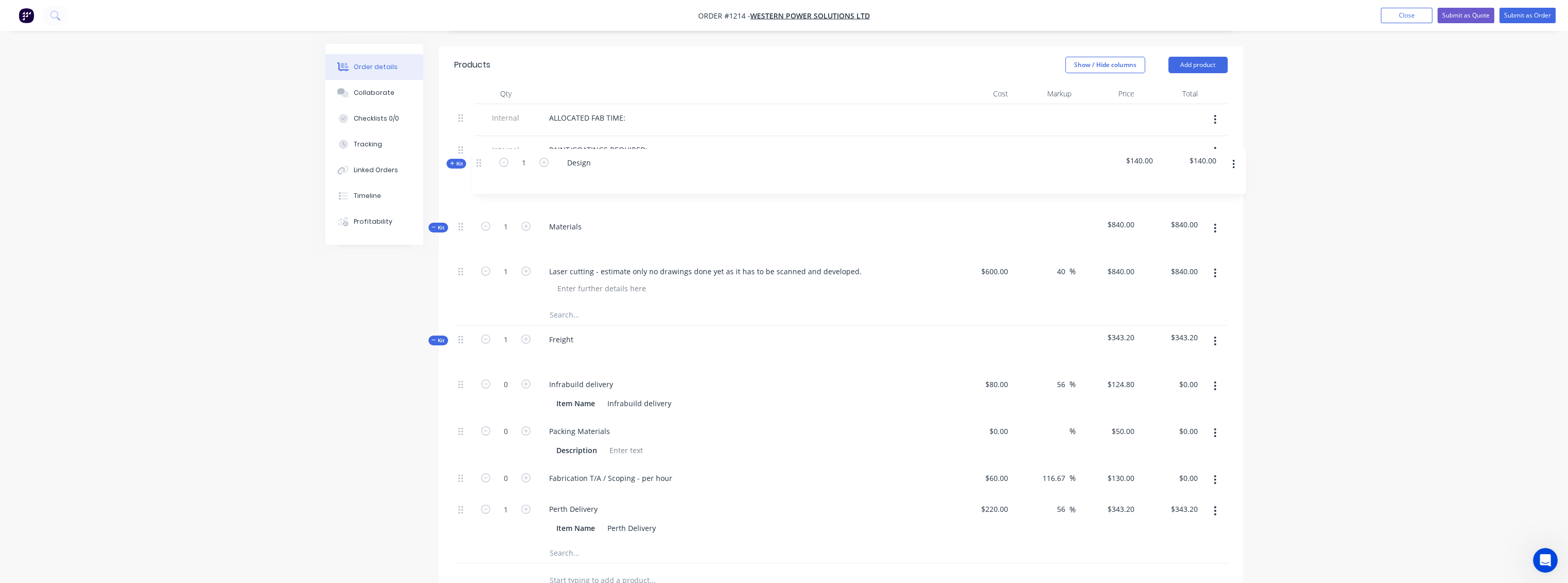
drag, startPoint x: 460, startPoint y: 511, endPoint x: 478, endPoint y: 156, distance: 355.5
click at [479, 157] on div "Internal ALLOCATED FAB TIME: Internal PAINT/COATINGS REQUIRED: Kit 1 Materials …" at bounding box center [841, 334] width 773 height 459
click at [435, 179] on span "Kit" at bounding box center [438, 183] width 13 height 8
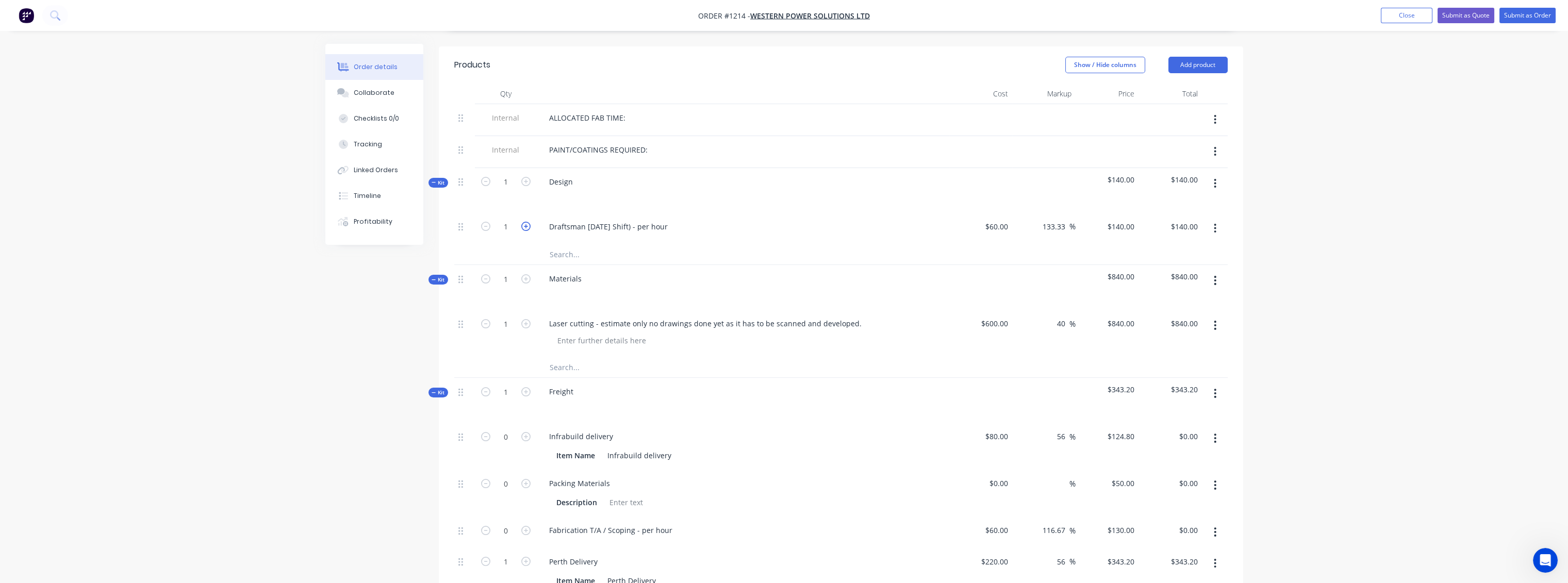
click at [526, 222] on icon "button" at bounding box center [526, 226] width 9 height 9
type input "2"
type input "$280.00"
click at [526, 222] on icon "button" at bounding box center [526, 226] width 9 height 9
type input "3"
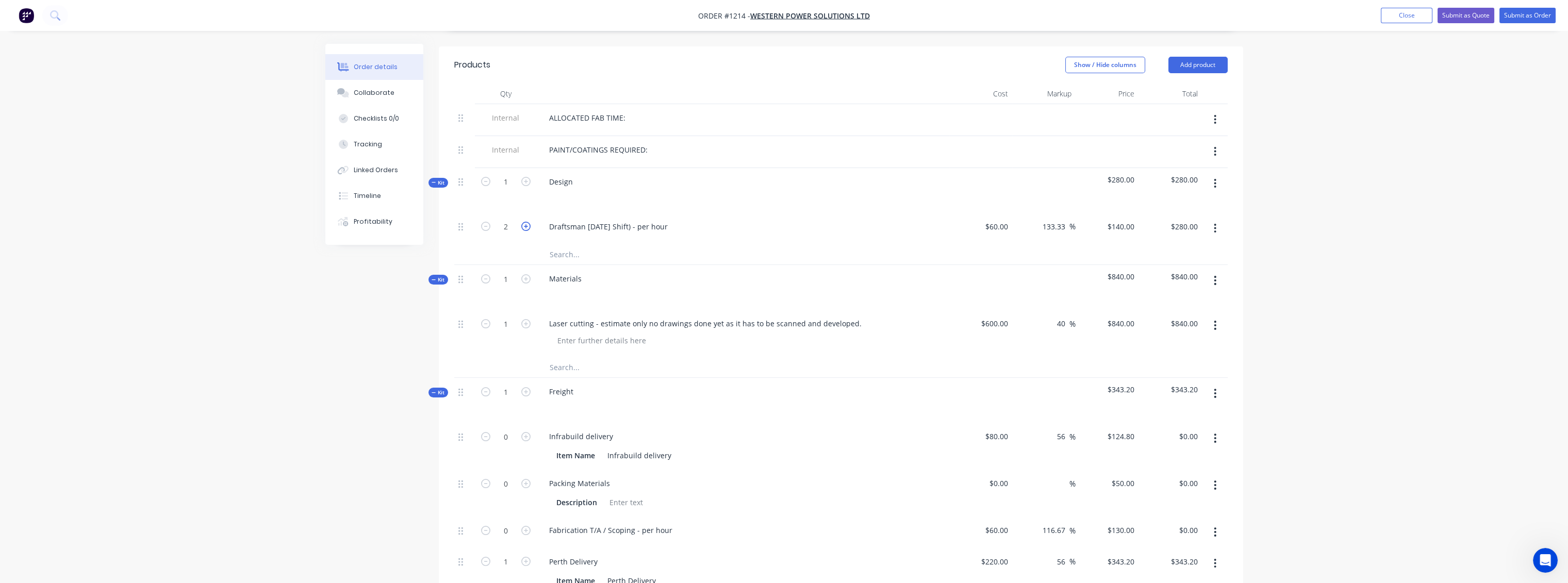
type input "$420.00"
click at [526, 222] on icon "button" at bounding box center [526, 226] width 9 height 9
type input "4"
type input "$560.00"
click at [526, 222] on icon "button" at bounding box center [526, 226] width 9 height 9
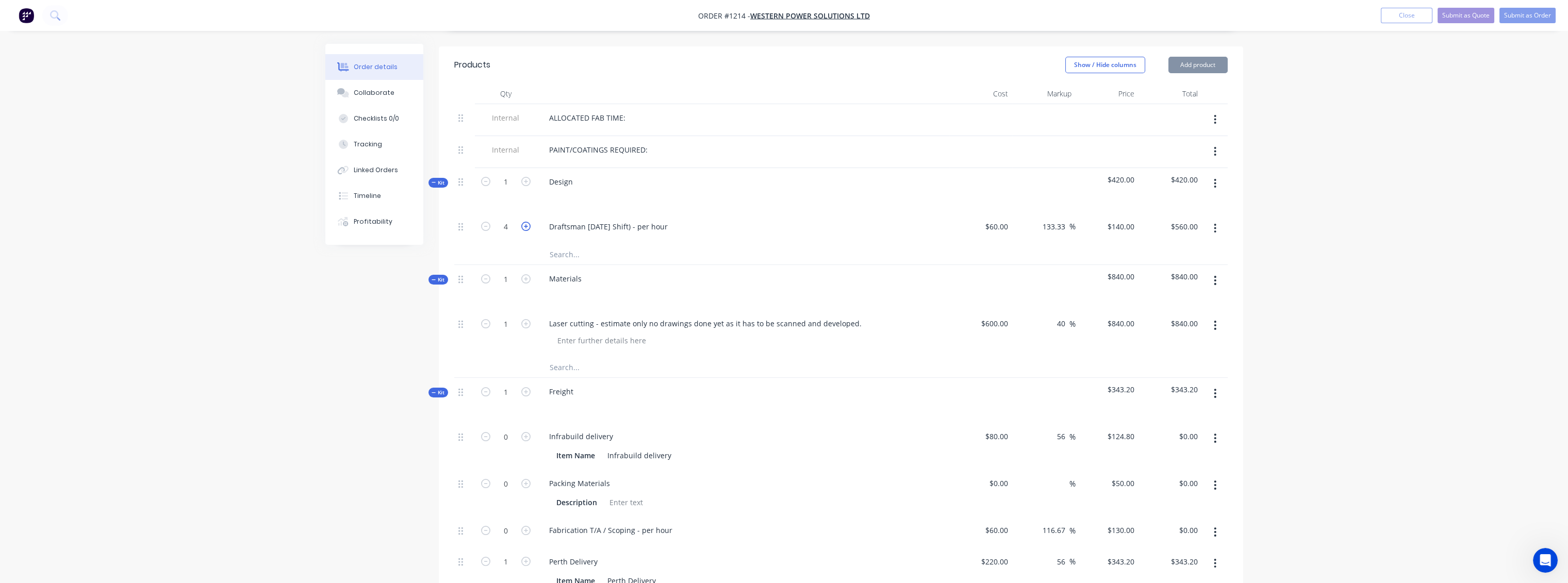
type input "5"
type input "$700.00"
click at [526, 222] on icon "button" at bounding box center [526, 226] width 9 height 9
type input "6"
type input "$840.00"
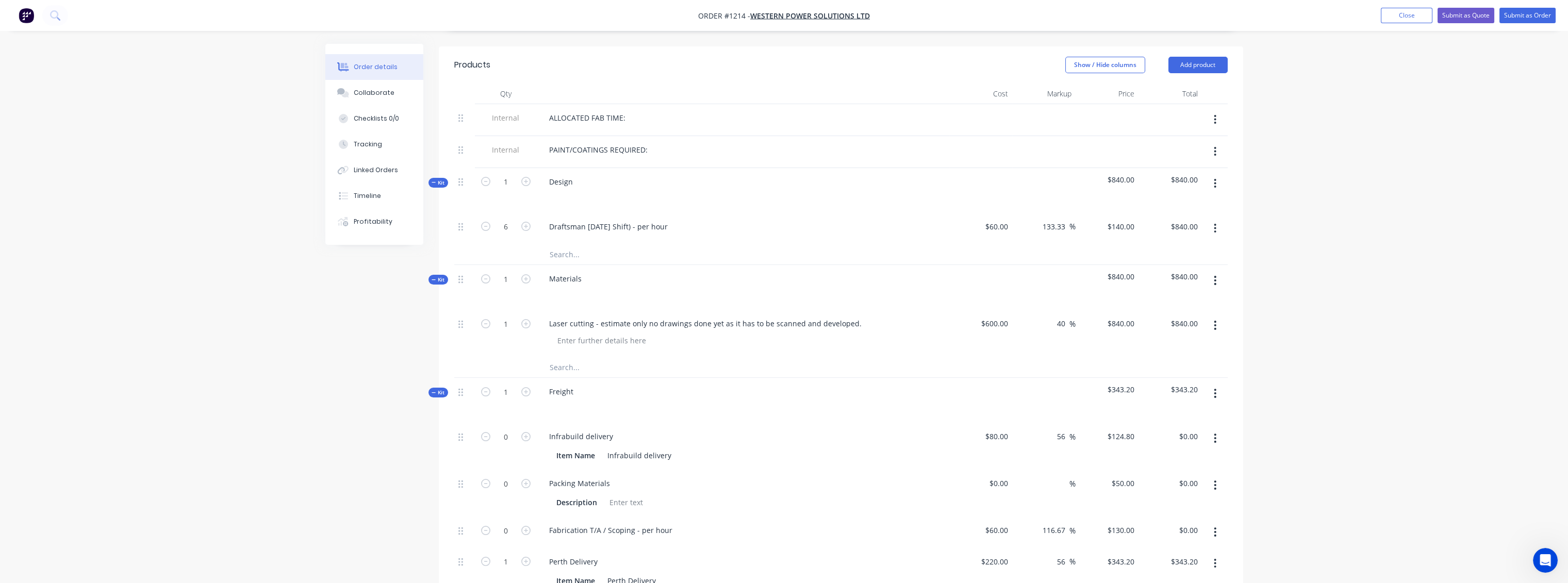
click at [904, 244] on div at bounding box center [722, 254] width 371 height 20
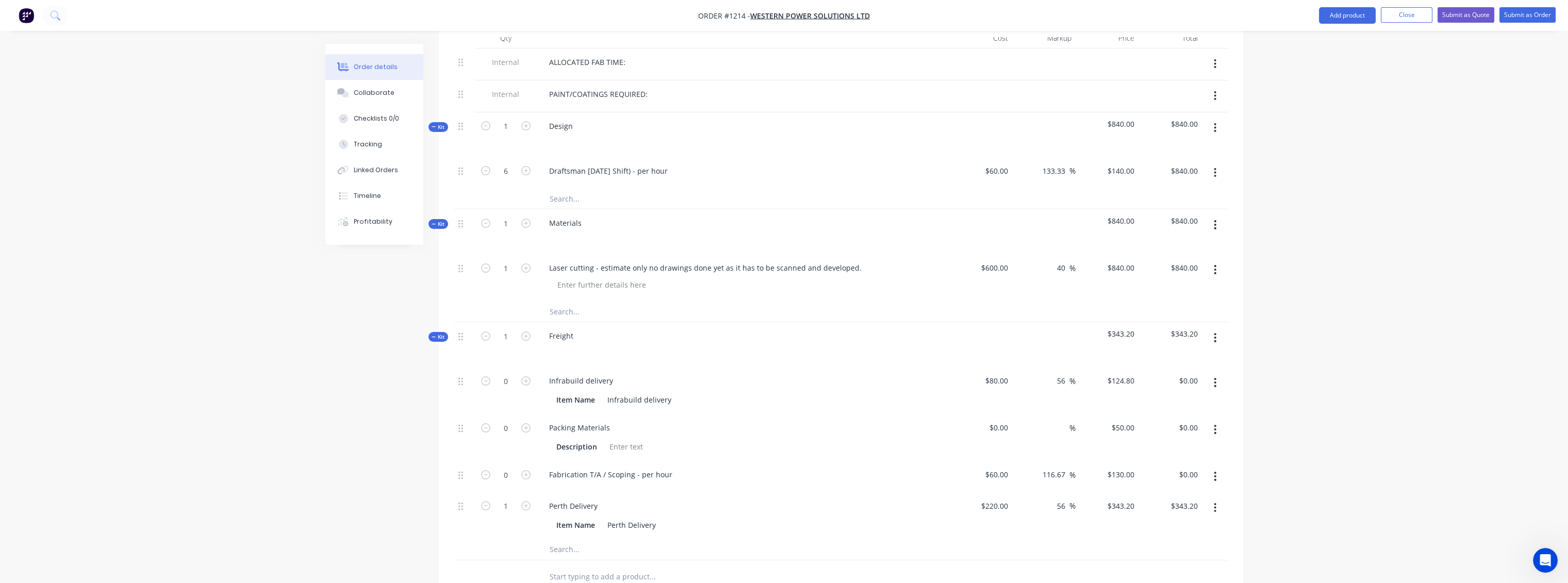
scroll to position [417, 0]
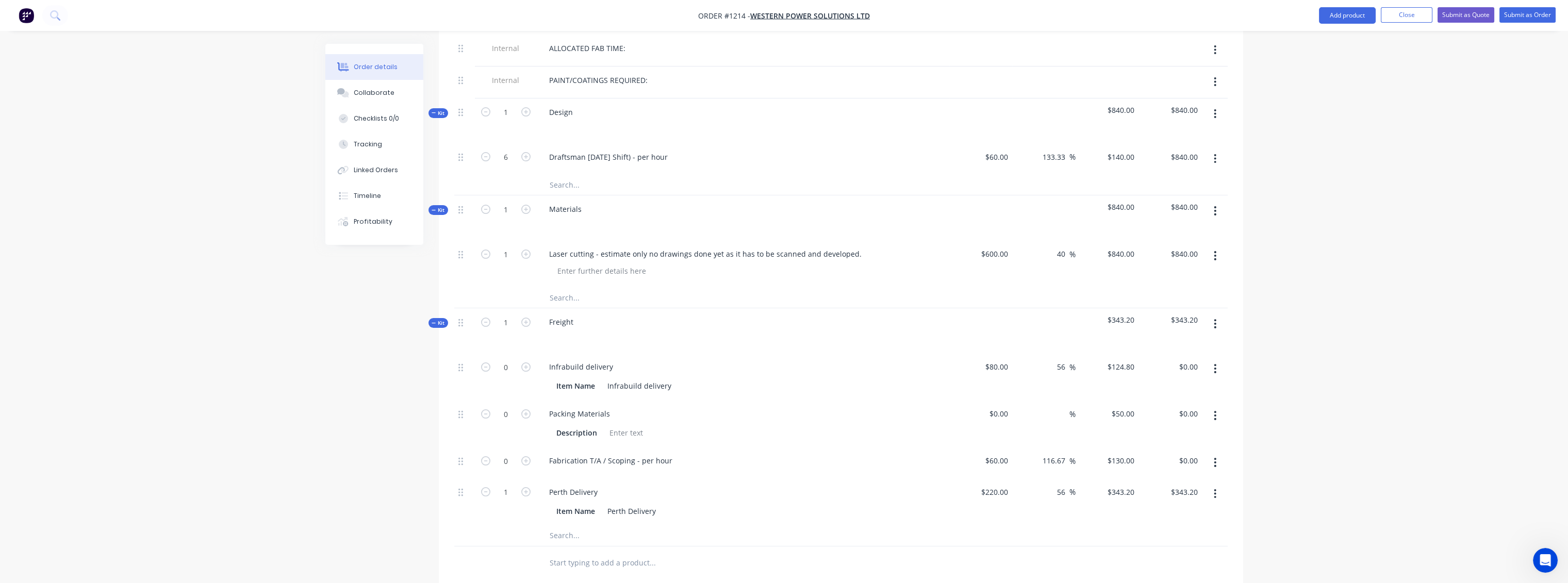
click at [441, 319] on span "Kit" at bounding box center [438, 323] width 13 height 8
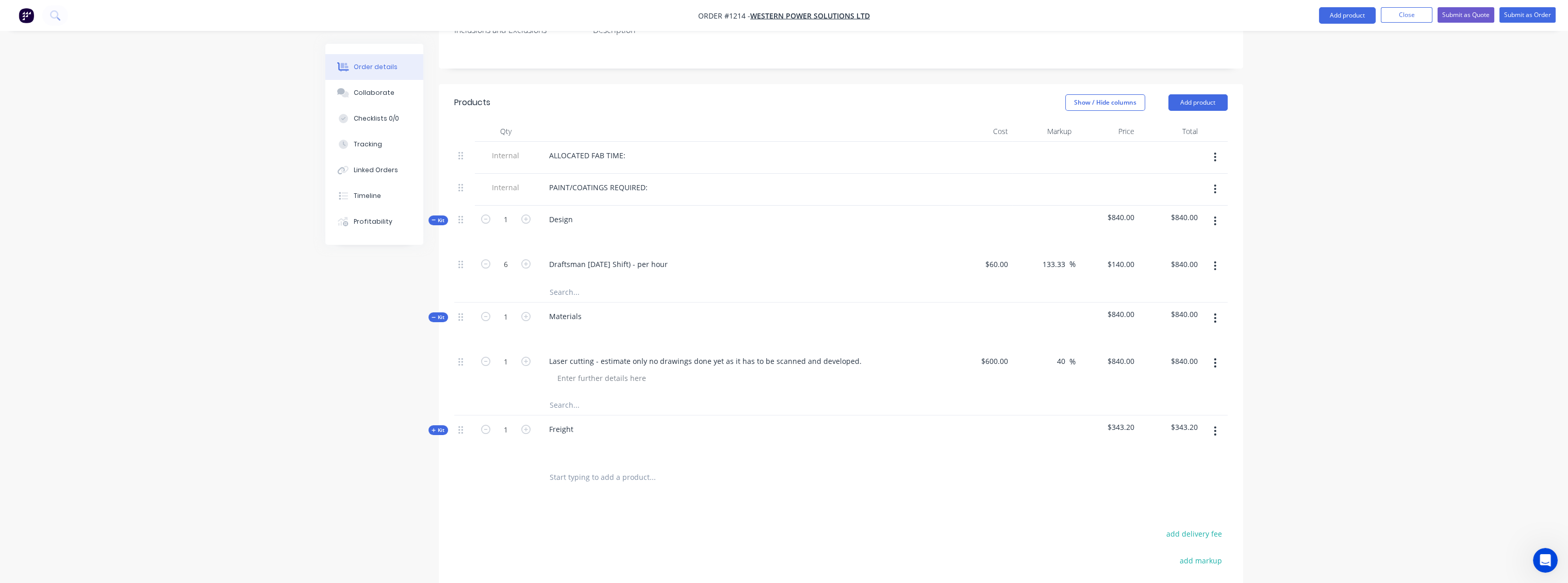
scroll to position [302, 0]
click at [440, 321] on span "Kit" at bounding box center [438, 324] width 13 height 8
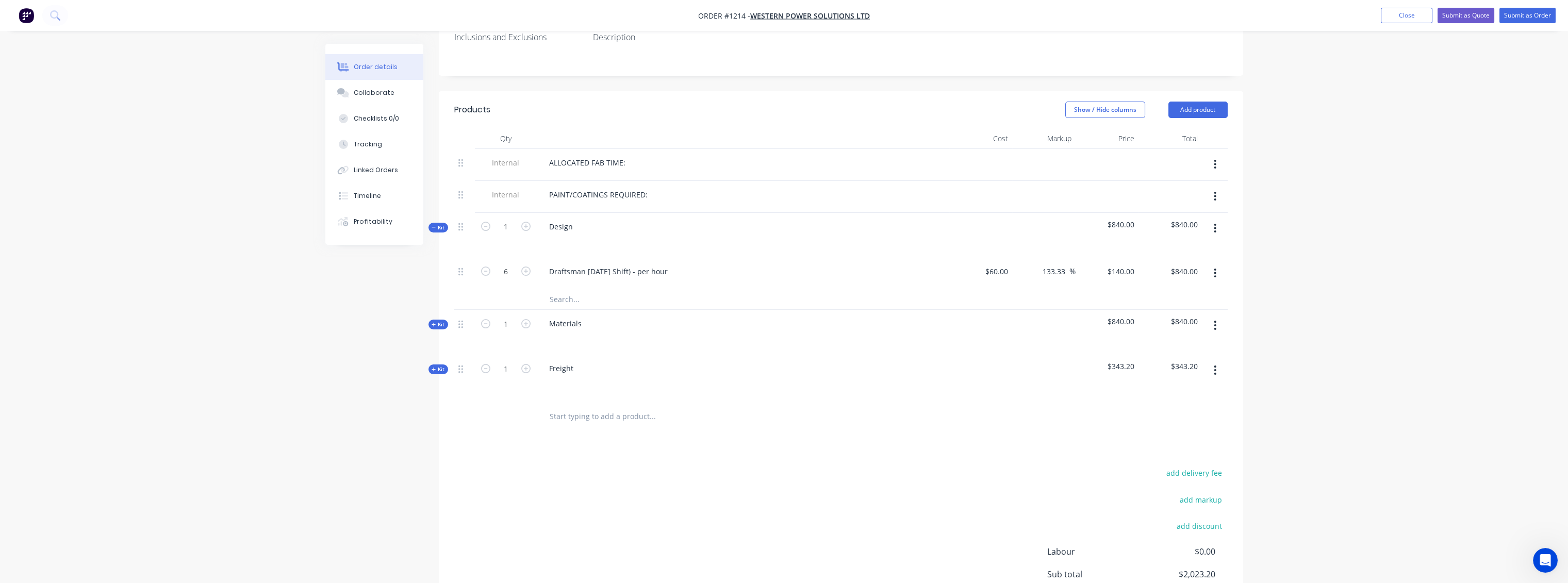
click at [442, 224] on span "Kit" at bounding box center [438, 228] width 13 height 8
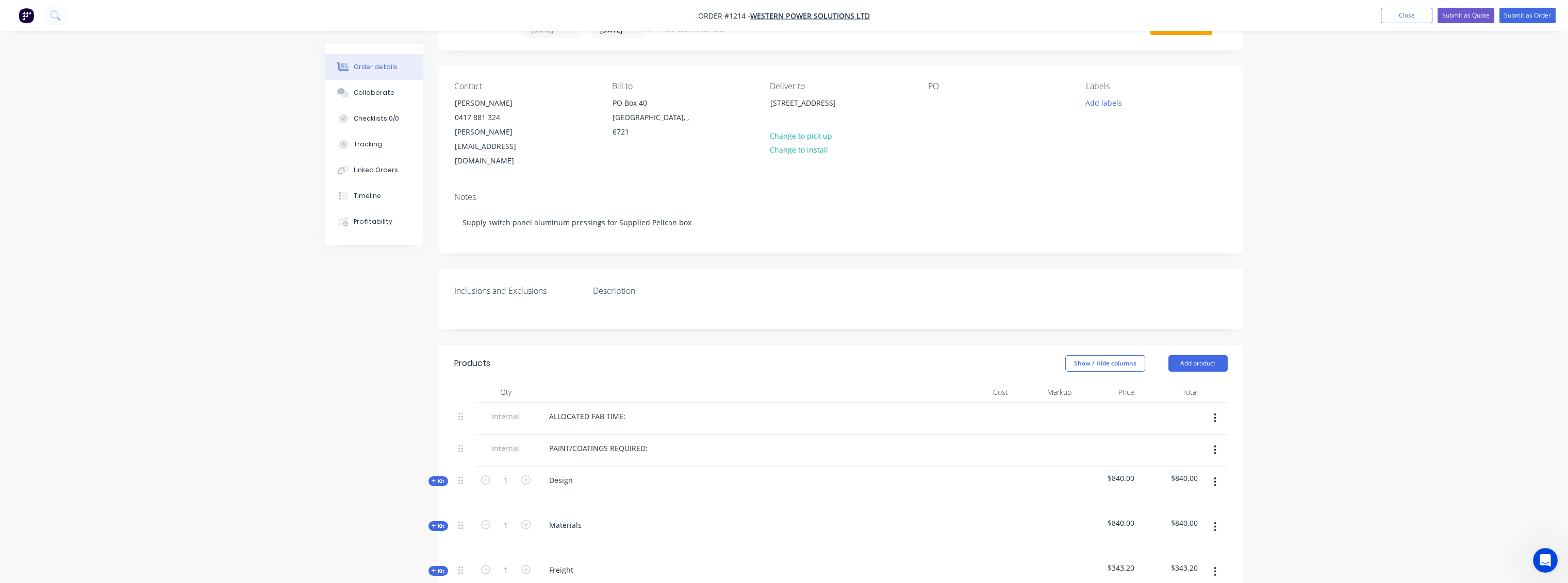
scroll to position [16, 0]
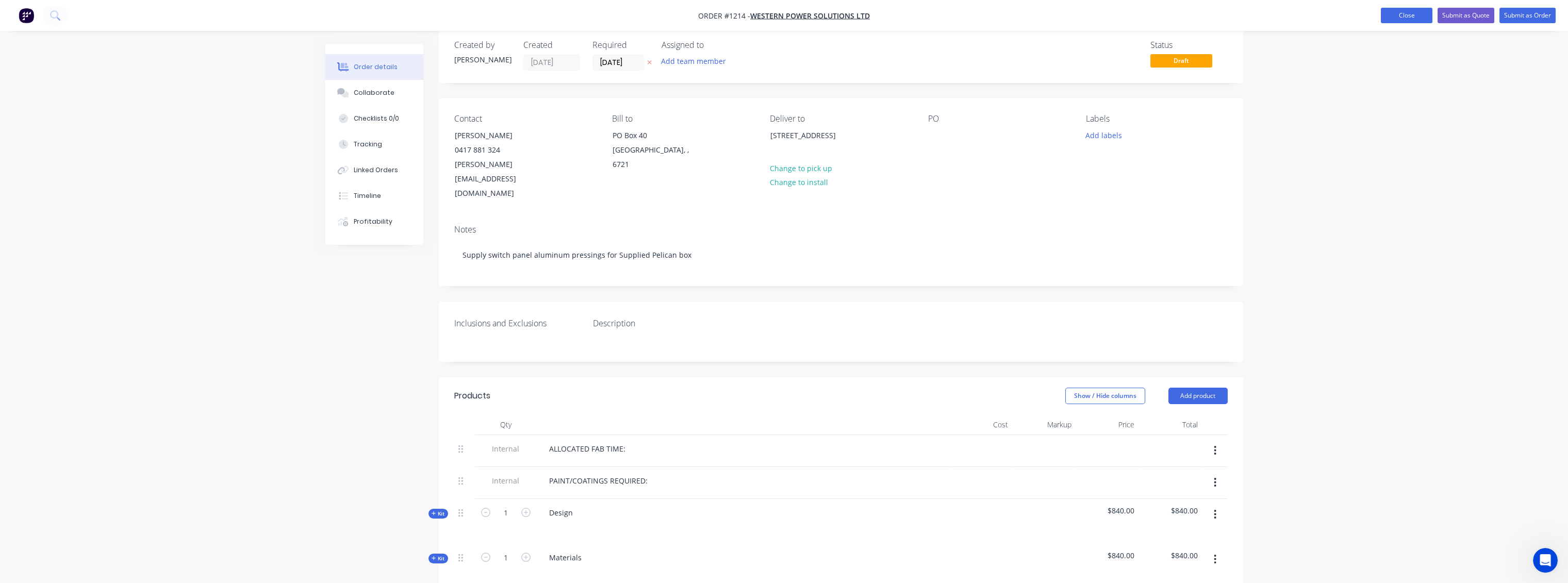
click at [1410, 20] on button "Close" at bounding box center [1406, 15] width 51 height 15
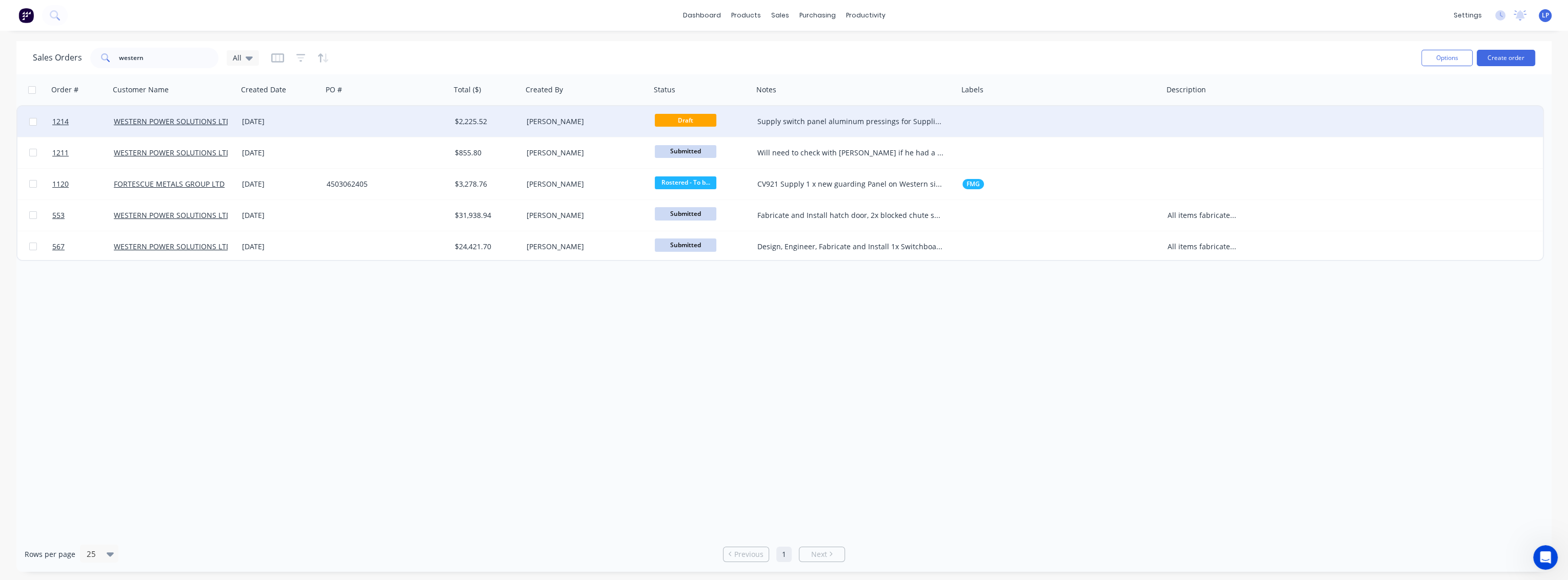
click at [323, 112] on div at bounding box center [386, 121] width 128 height 31
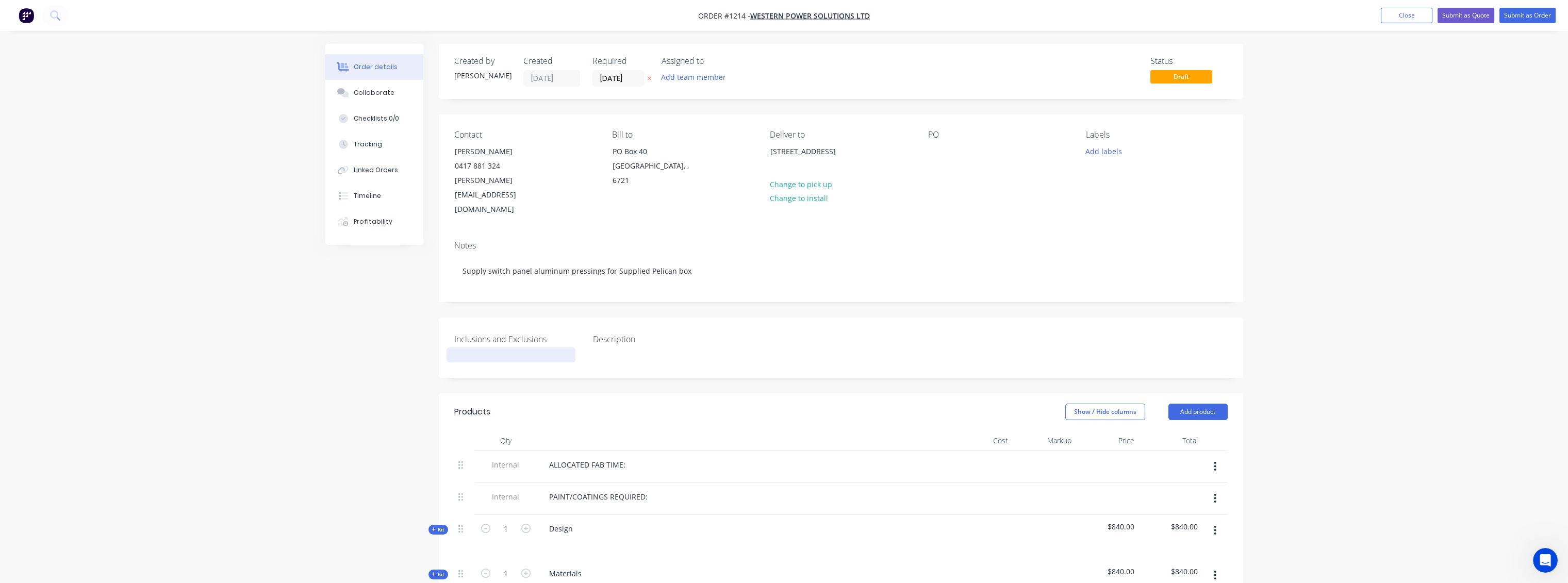
click at [495, 348] on div at bounding box center [511, 355] width 129 height 15
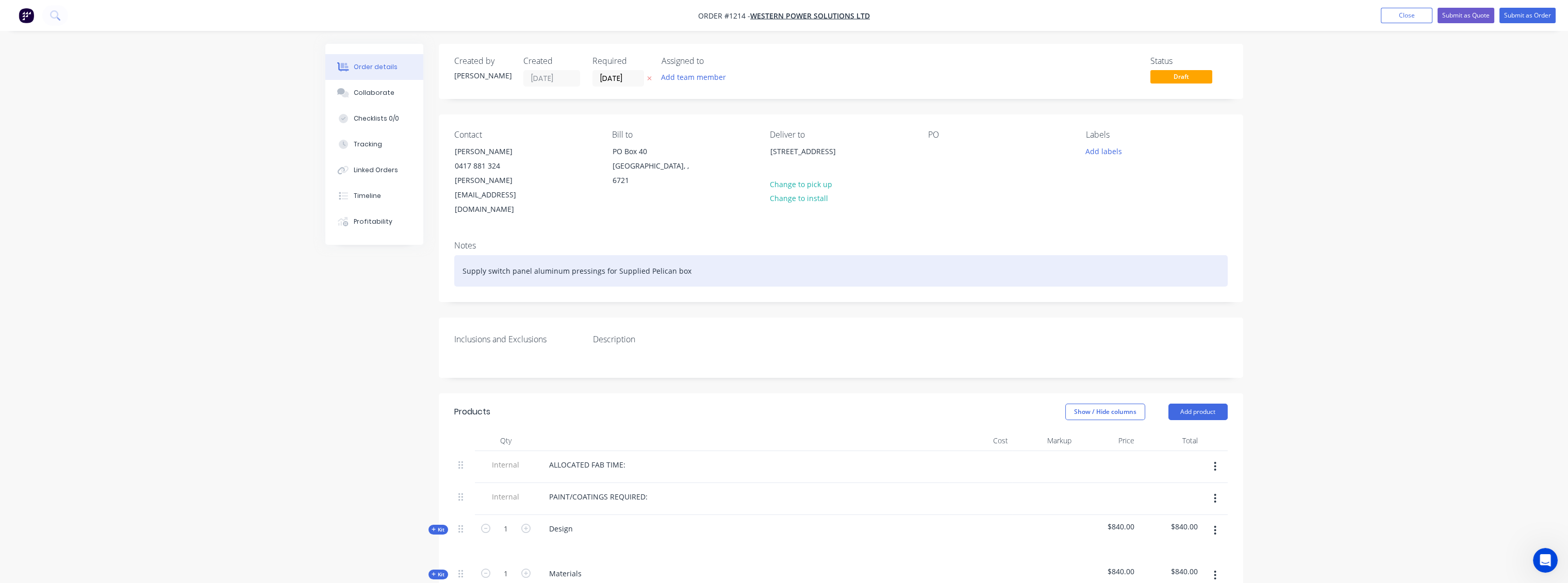
click at [460, 255] on div "Supply switch panel aluminum pressings for Supplied Pelican box" at bounding box center [841, 271] width 773 height 32
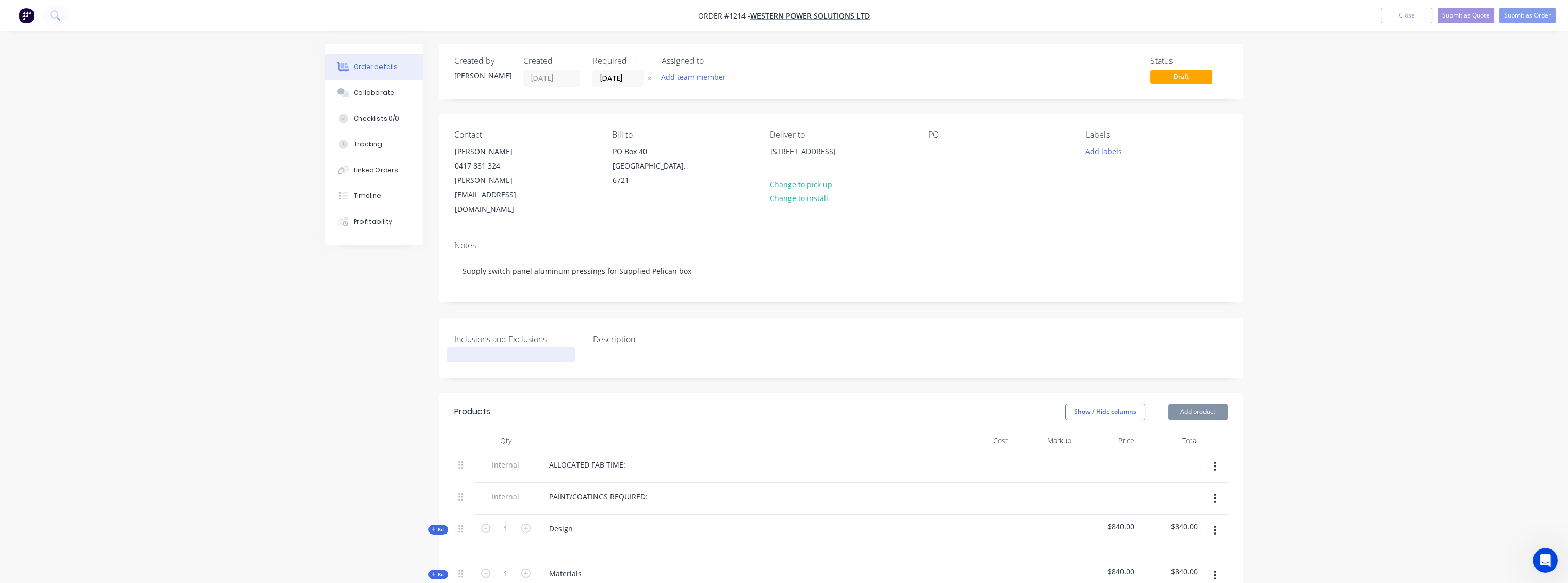
click at [465, 348] on div at bounding box center [511, 355] width 129 height 15
click at [709, 350] on div "Created by [PERSON_NAME] Created [DATE] Required [DATE] Assigned to Add team me…" at bounding box center [840, 487] width 804 height 886
click at [1399, 20] on button "Close" at bounding box center [1406, 15] width 51 height 15
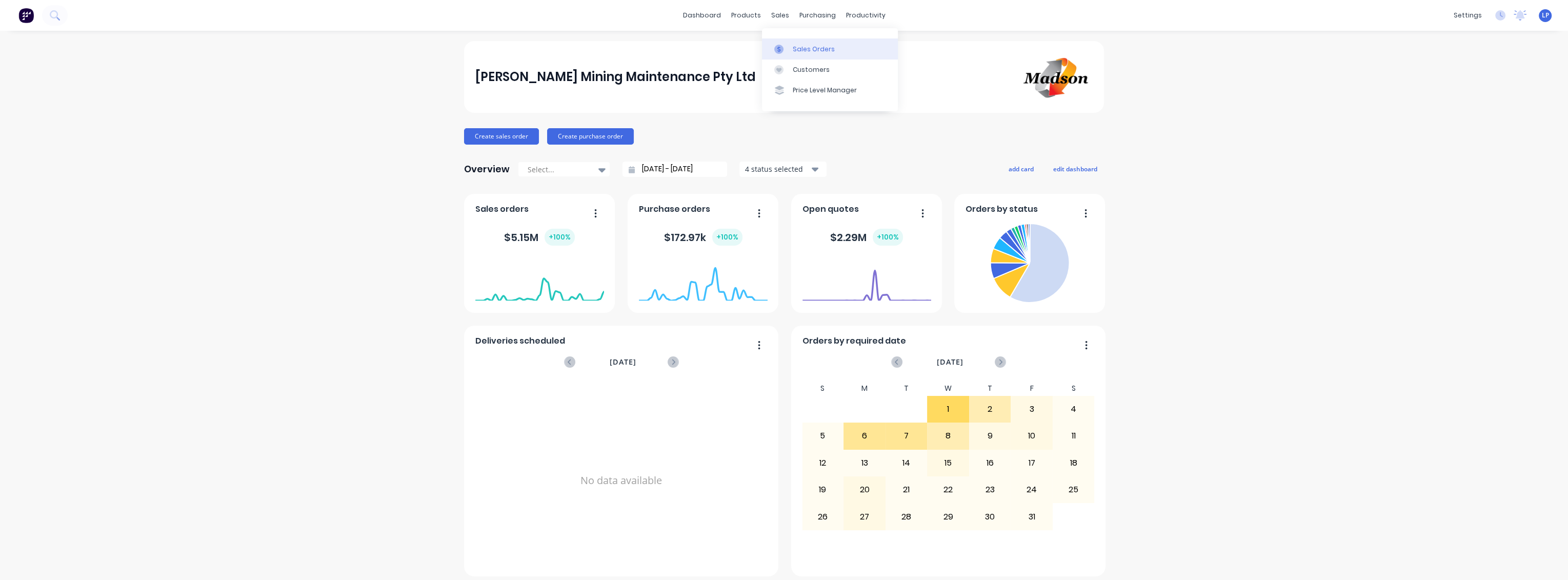
click at [804, 54] on link "Sales Orders" at bounding box center [829, 49] width 136 height 20
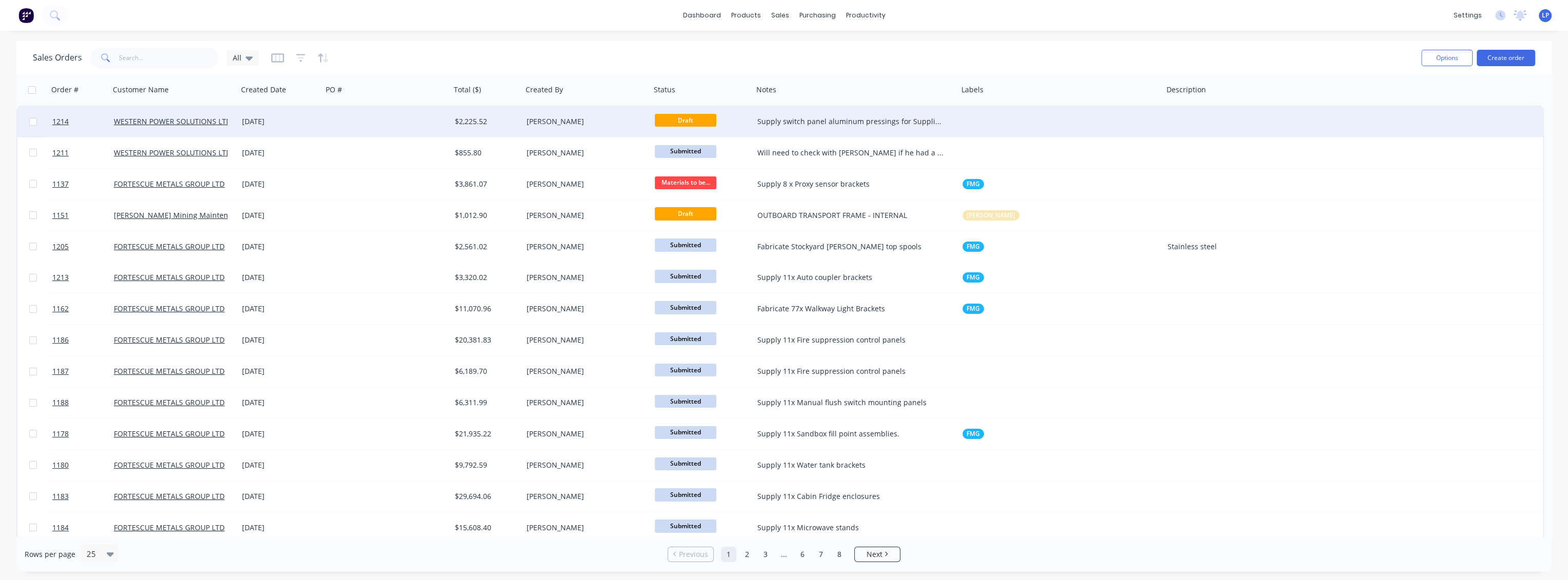
click at [314, 123] on div "[DATE]" at bounding box center [280, 121] width 76 height 10
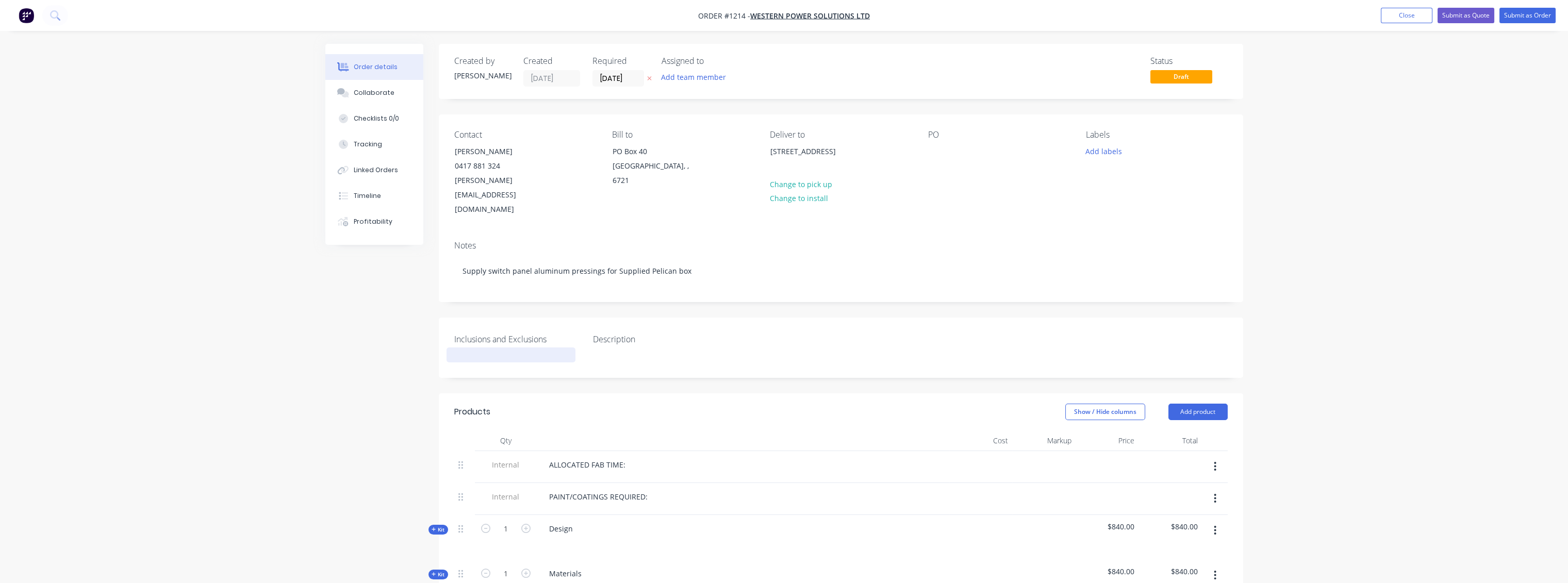
click at [474, 348] on div at bounding box center [511, 355] width 129 height 15
click at [585, 342] on div "Inclusions and Exclusions Excludes fixings and install Description" at bounding box center [840, 347] width 804 height 60
click at [548, 348] on div "Excludes fixings and install" at bounding box center [511, 355] width 129 height 15
click at [1309, 236] on div "Order details Collaborate Checklists 0/0 Tracking Linked Orders Timeline Profit…" at bounding box center [784, 473] width 1568 height 946
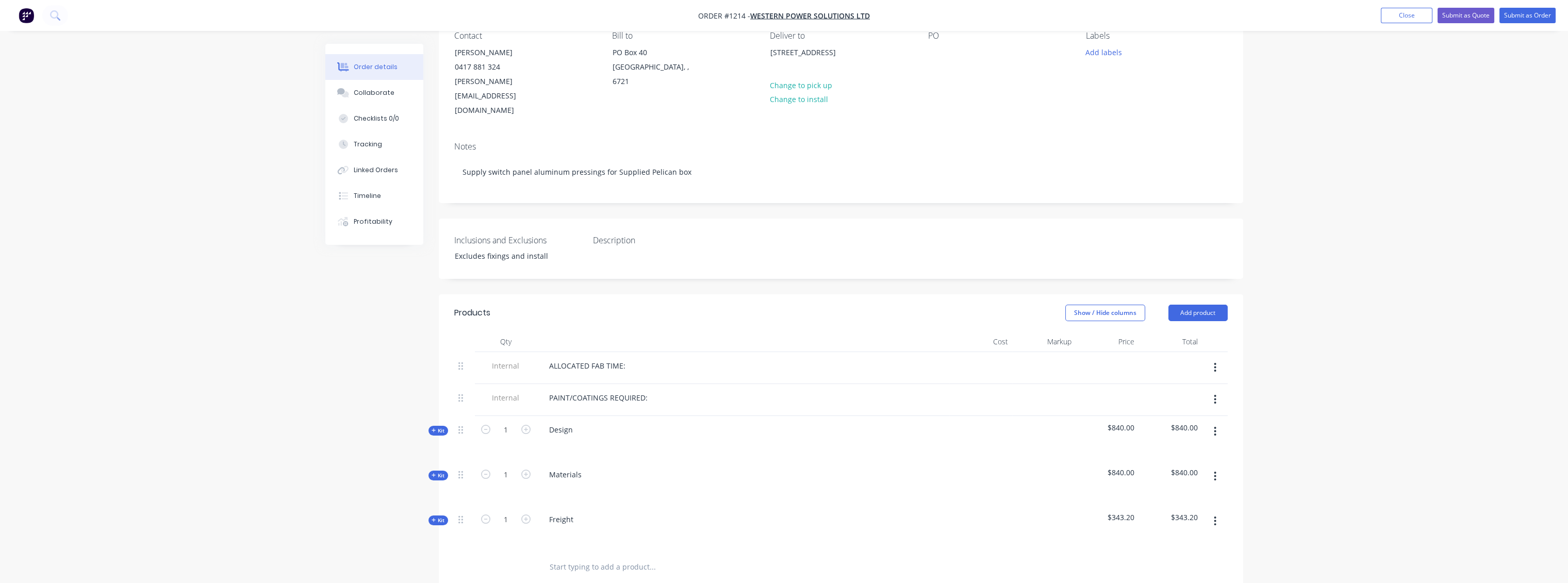
scroll to position [115, 0]
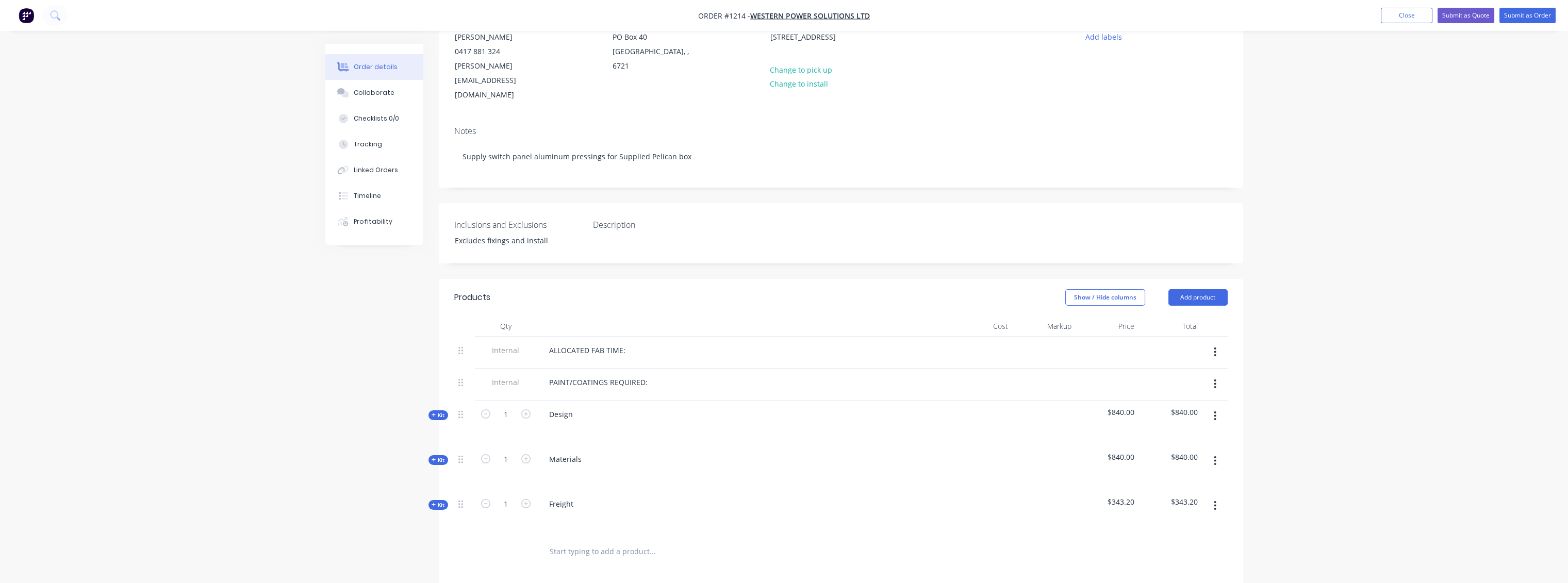
click at [660, 375] on div "PAINT/COATINGS REQUIRED:" at bounding box center [743, 382] width 404 height 15
click at [650, 375] on div "PAINT/COATINGS REQUIRED:" at bounding box center [598, 382] width 115 height 15
click at [642, 343] on div "ALLOCATED FAB TIME:" at bounding box center [743, 350] width 404 height 15
click at [625, 343] on div "ALLOCATED FAB TIME:" at bounding box center [587, 350] width 93 height 15
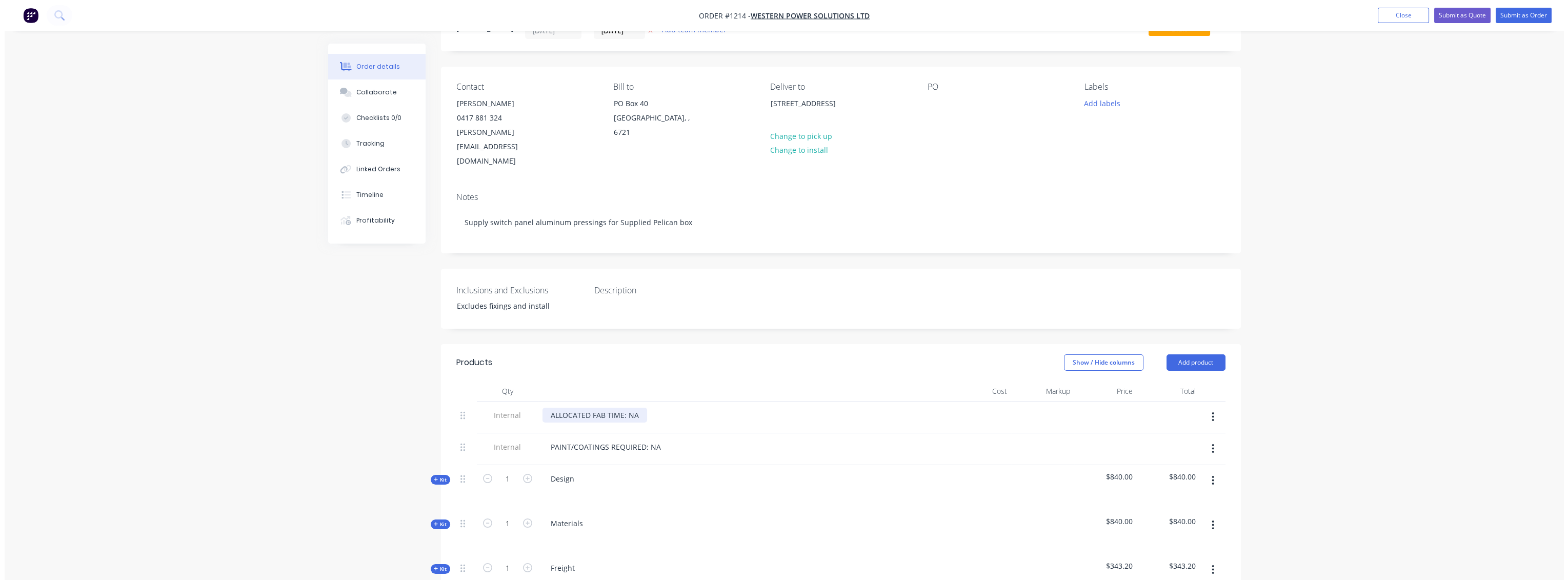
scroll to position [0, 0]
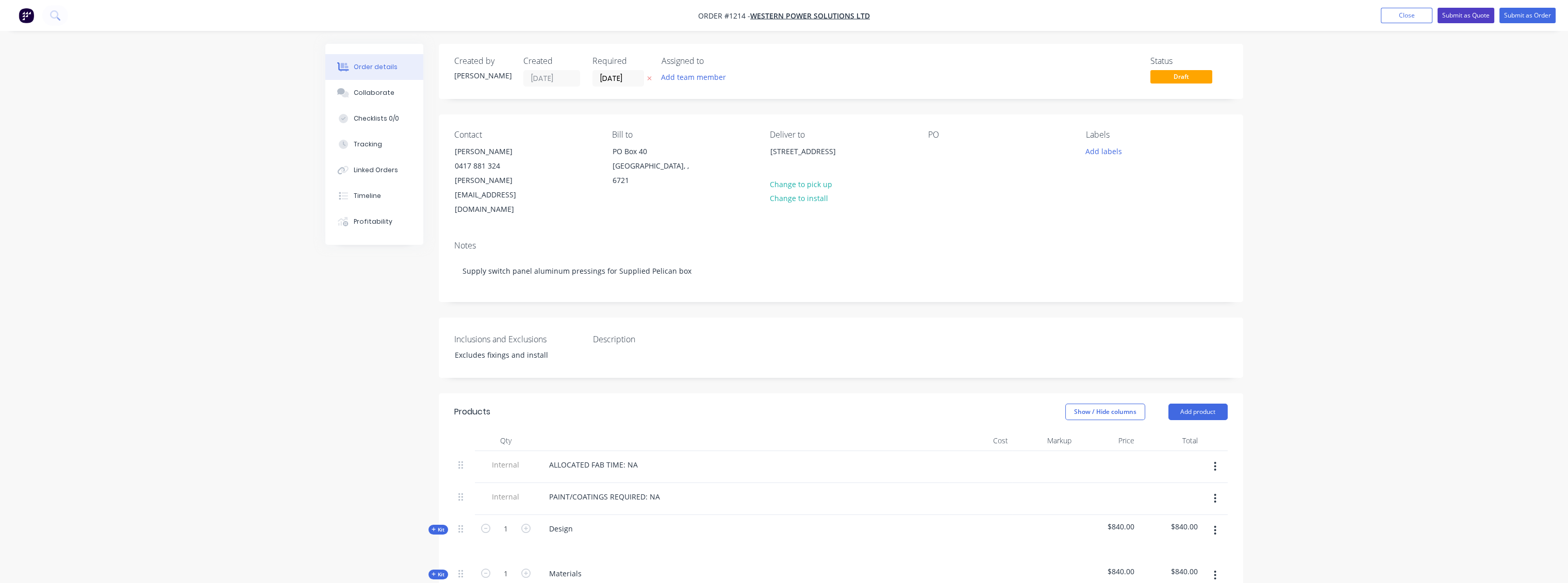
click at [1453, 18] on button "Submit as Quote" at bounding box center [1466, 15] width 57 height 15
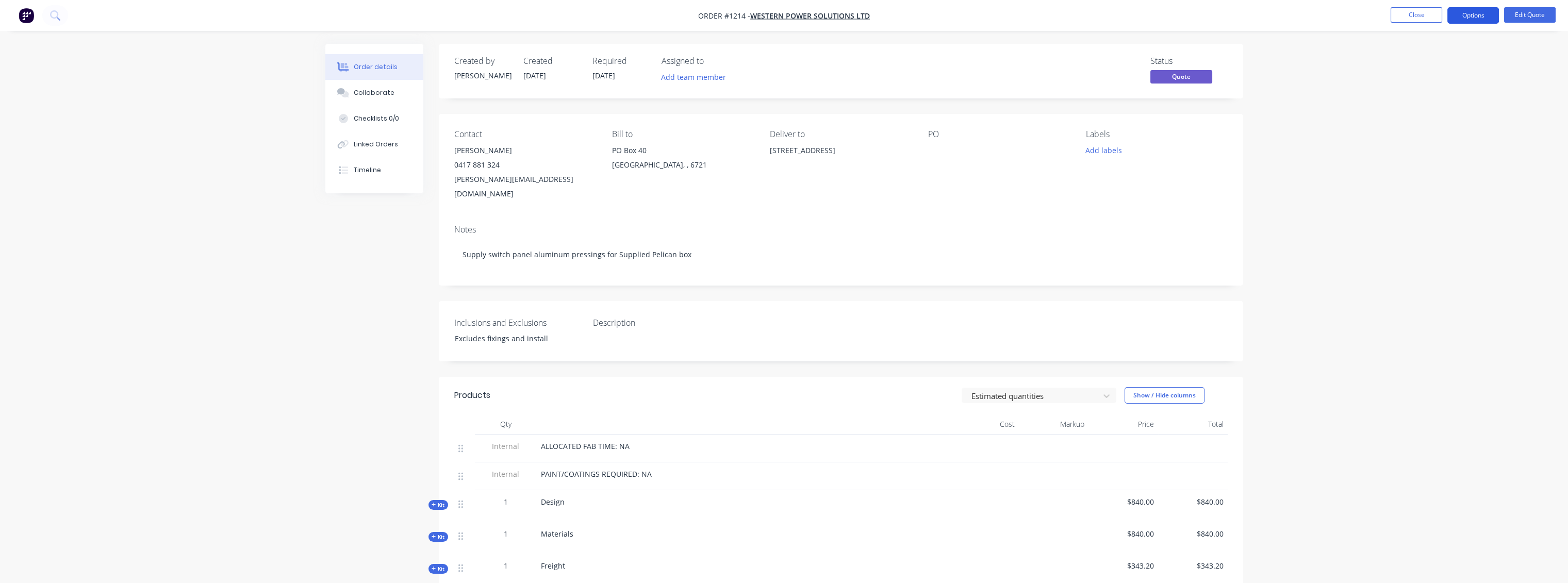
click at [1475, 11] on button "Options" at bounding box center [1473, 15] width 51 height 16
click at [1418, 67] on div "Quote" at bounding box center [1442, 63] width 95 height 15
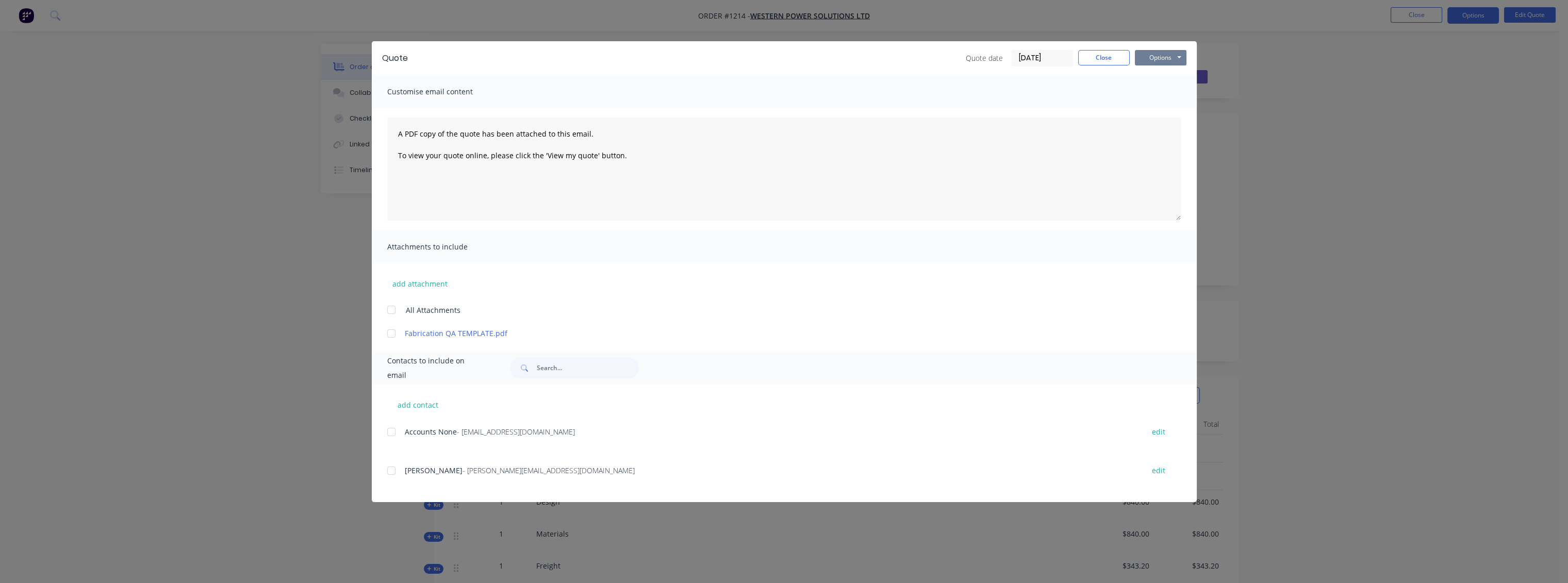
click at [1172, 60] on button "Options" at bounding box center [1160, 57] width 51 height 15
click at [1306, 64] on div "Quote Quote date 07/10/25 Close Options Preview Print Email Customise email con…" at bounding box center [784, 292] width 1568 height 583
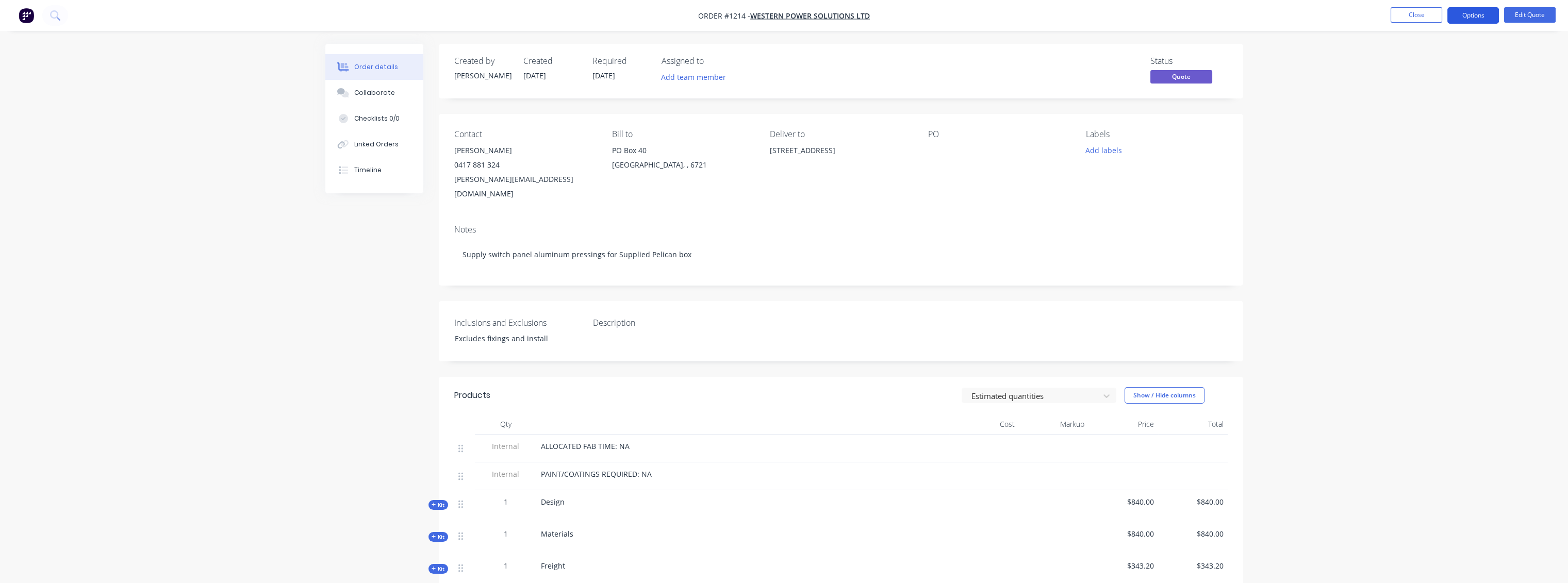
click at [1479, 13] on button "Options" at bounding box center [1473, 15] width 51 height 16
click at [1398, 64] on div "Quote" at bounding box center [1442, 63] width 95 height 15
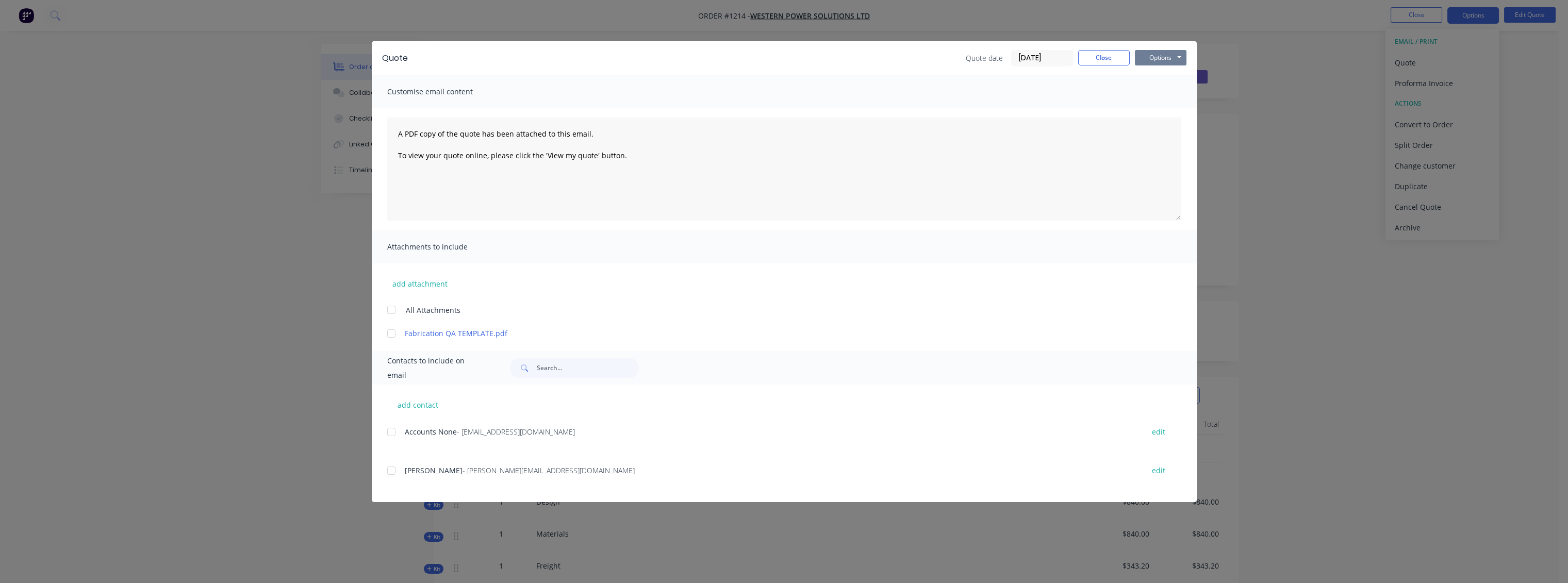
click at [1158, 60] on button "Options" at bounding box center [1160, 57] width 51 height 15
click at [1155, 78] on button "Preview" at bounding box center [1168, 76] width 66 height 17
click at [1110, 55] on button "Close" at bounding box center [1104, 57] width 51 height 15
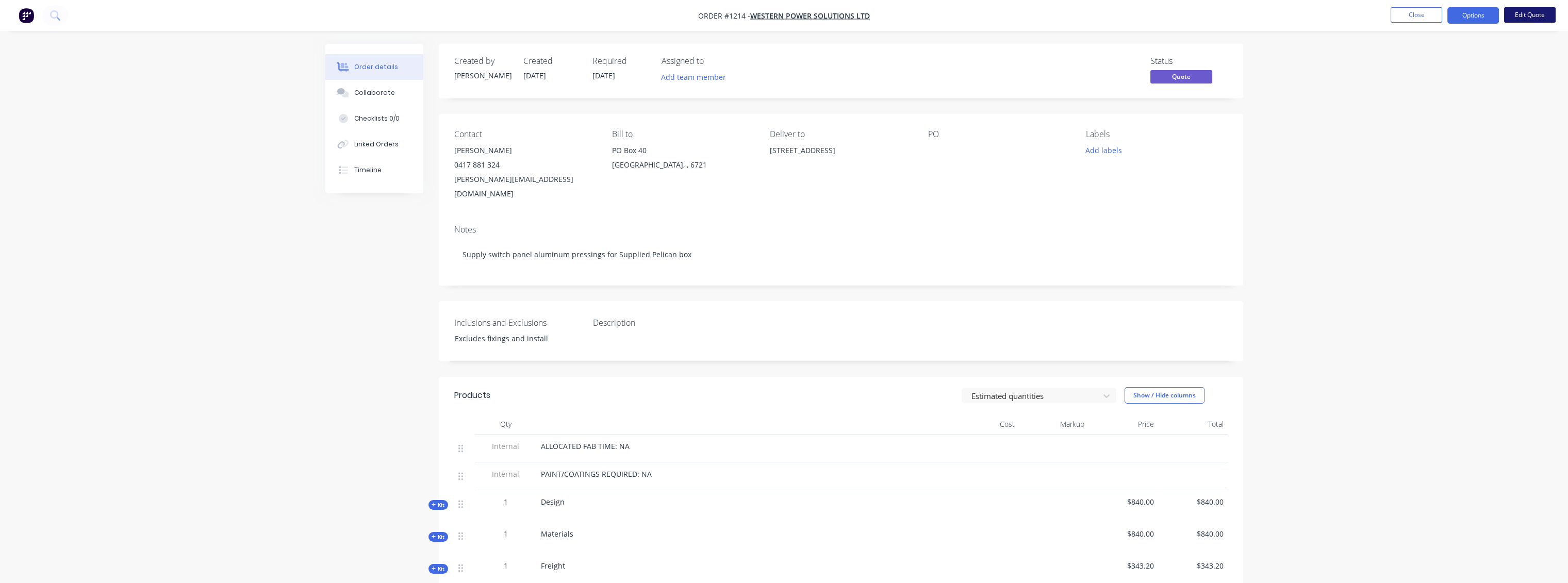
click at [1521, 15] on button "Edit Quote" at bounding box center [1530, 15] width 51 height 15
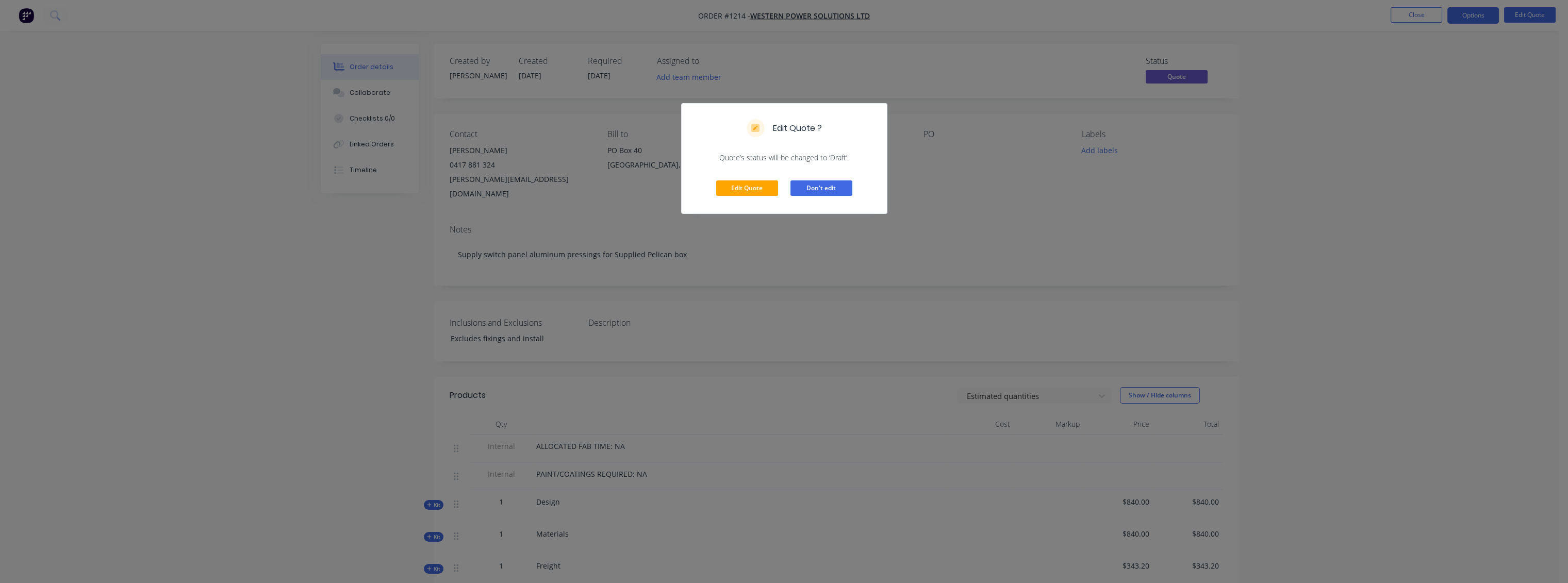
click at [823, 187] on button "Don't edit" at bounding box center [821, 188] width 62 height 15
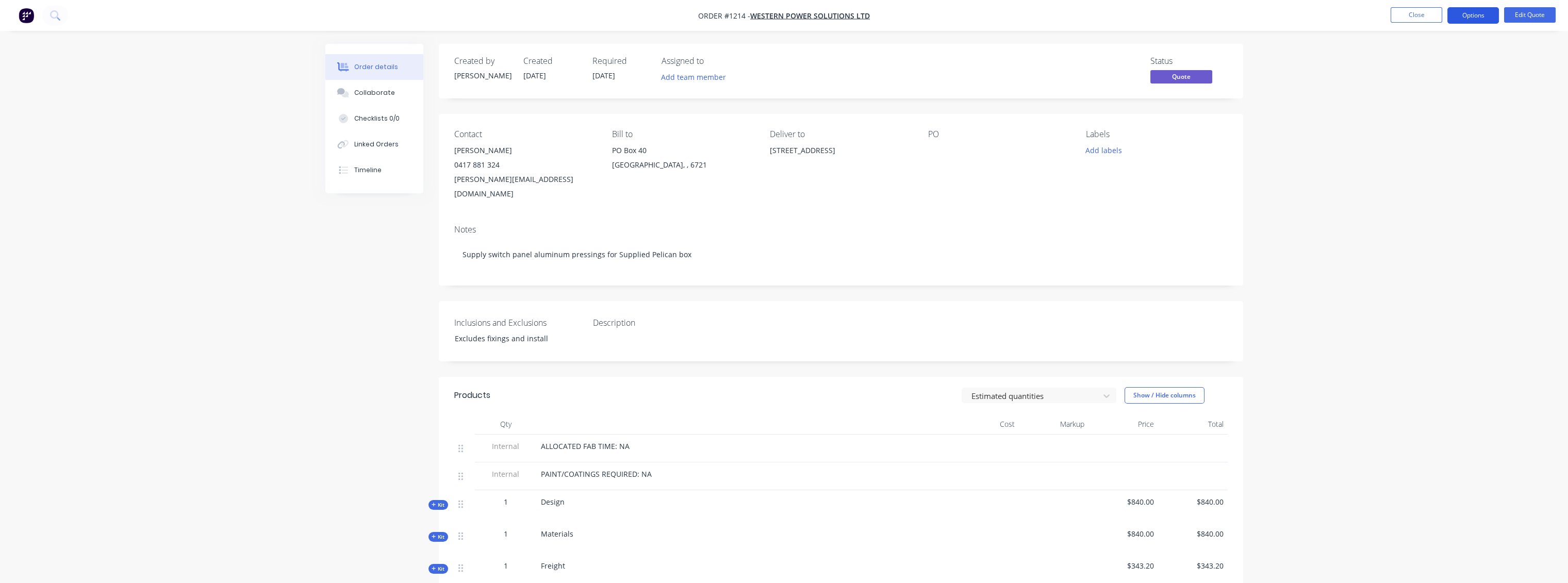
click at [1465, 13] on button "Options" at bounding box center [1473, 15] width 51 height 16
click at [1424, 126] on div "Convert to Order" at bounding box center [1442, 124] width 95 height 15
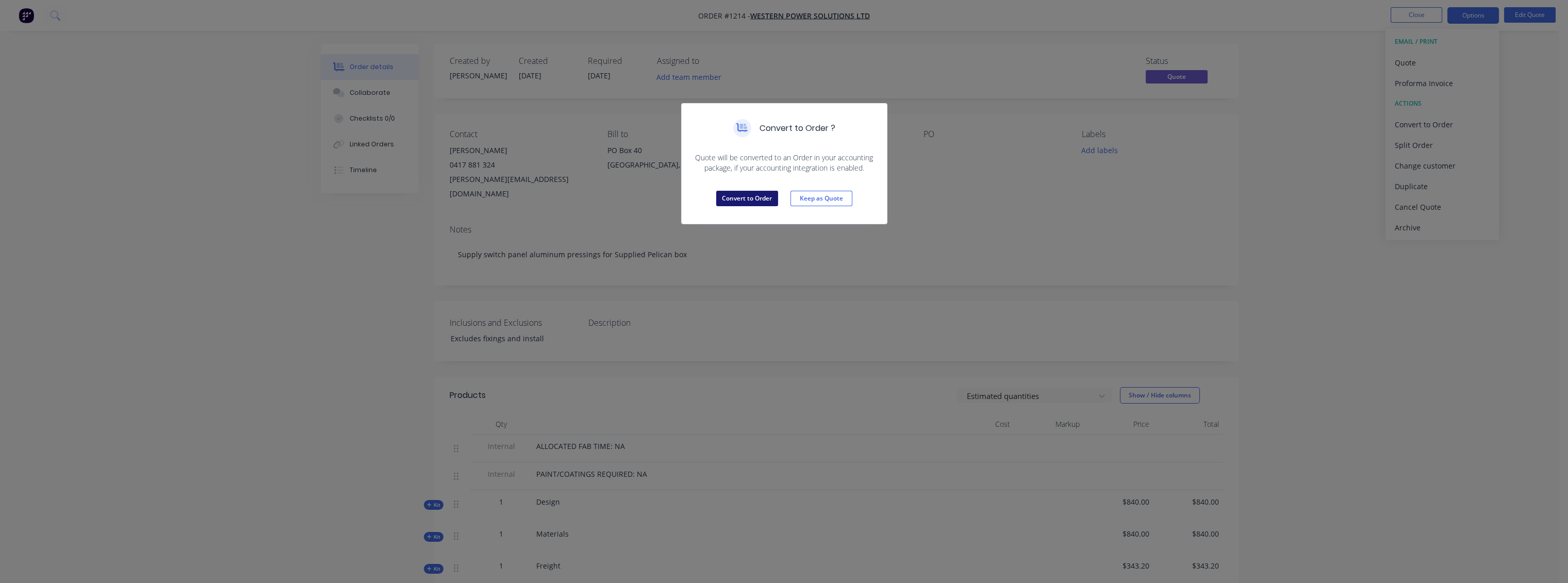
click at [727, 195] on button "Convert to Order" at bounding box center [747, 198] width 62 height 15
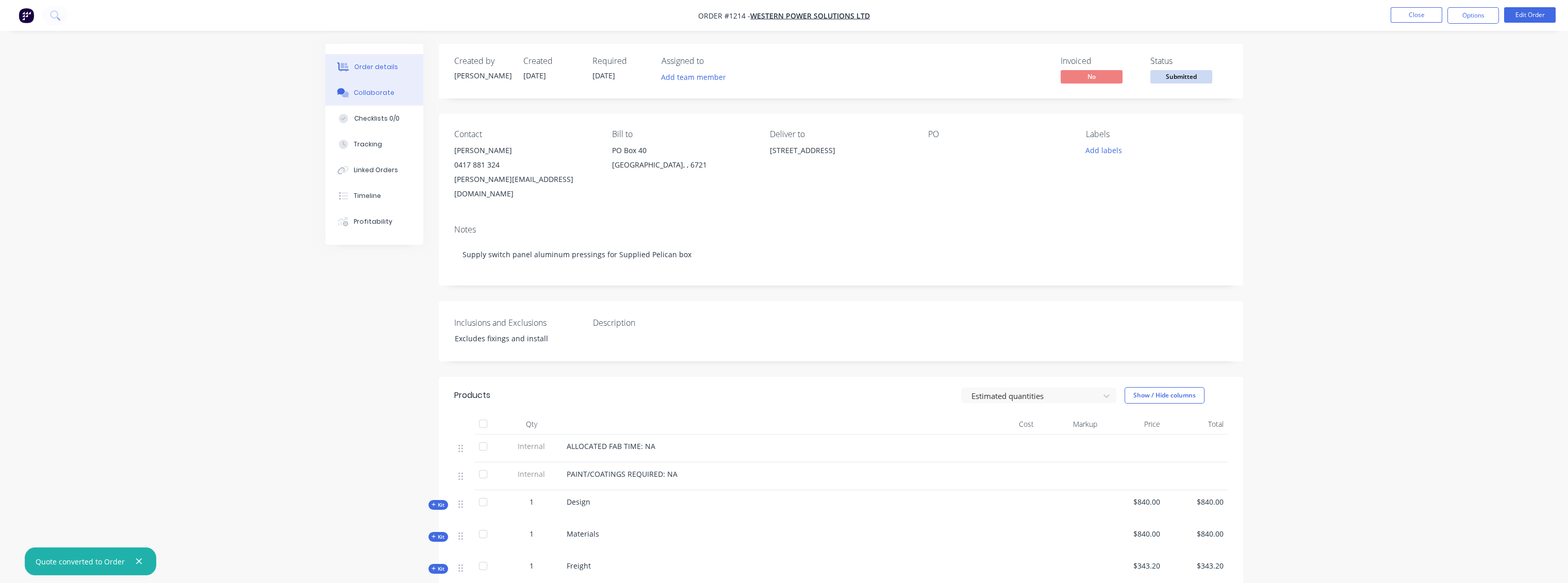
click at [371, 87] on button "Collaborate" at bounding box center [374, 92] width 98 height 26
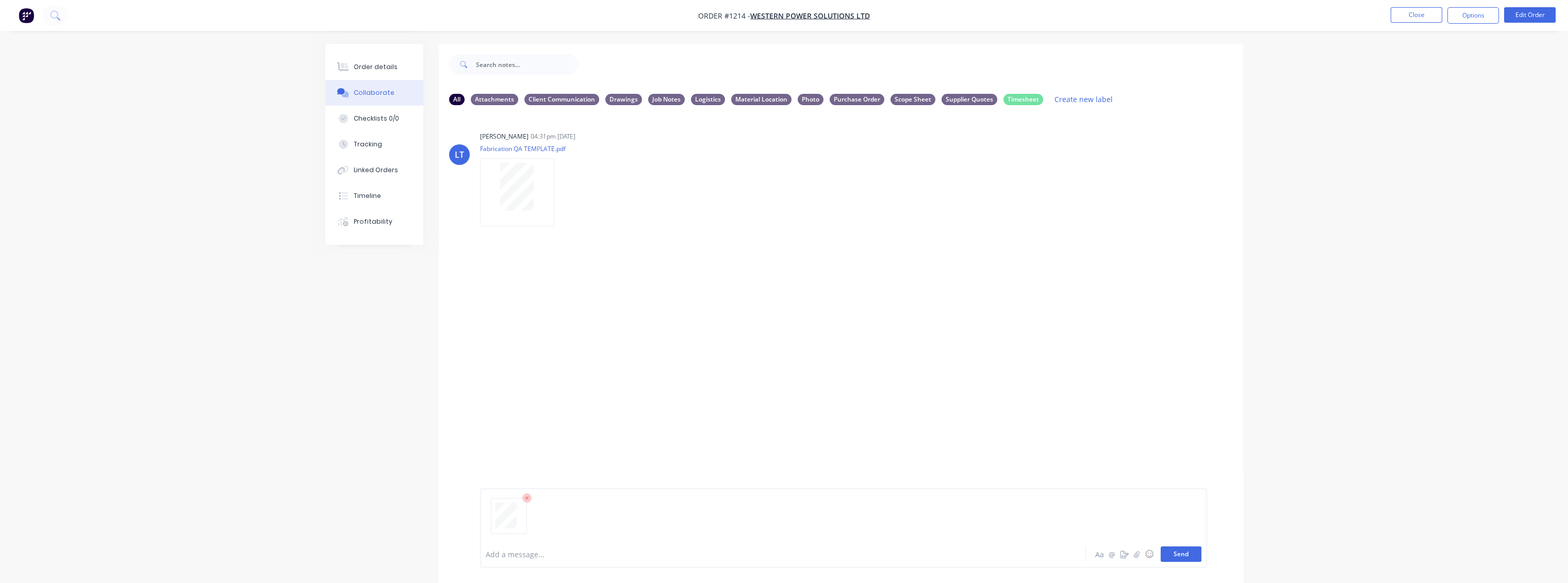
click at [1179, 557] on button "Send" at bounding box center [1181, 553] width 41 height 15
click at [1185, 556] on button "Send" at bounding box center [1181, 553] width 41 height 15
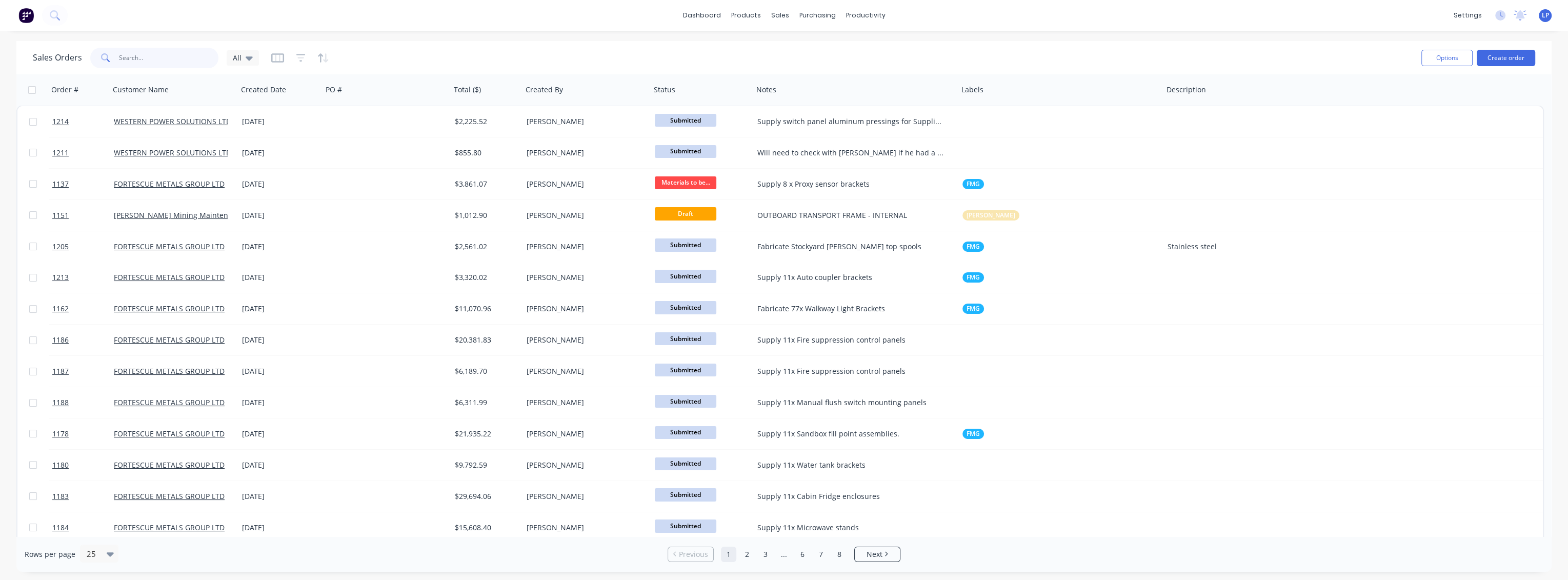
click at [138, 60] on input "text" at bounding box center [169, 58] width 100 height 20
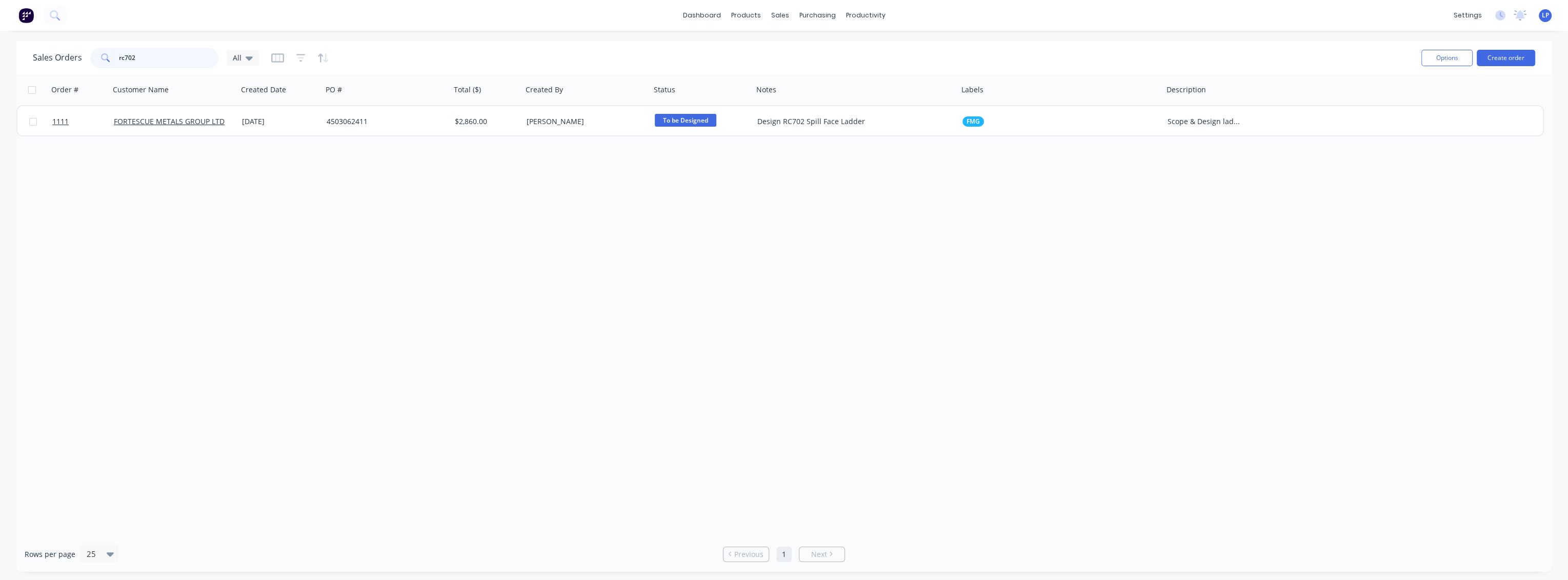
drag, startPoint x: 184, startPoint y: 58, endPoint x: 33, endPoint y: 66, distance: 151.2
click at [33, 66] on div "Sales Orders rc702 All" at bounding box center [146, 58] width 226 height 20
type input "1000"
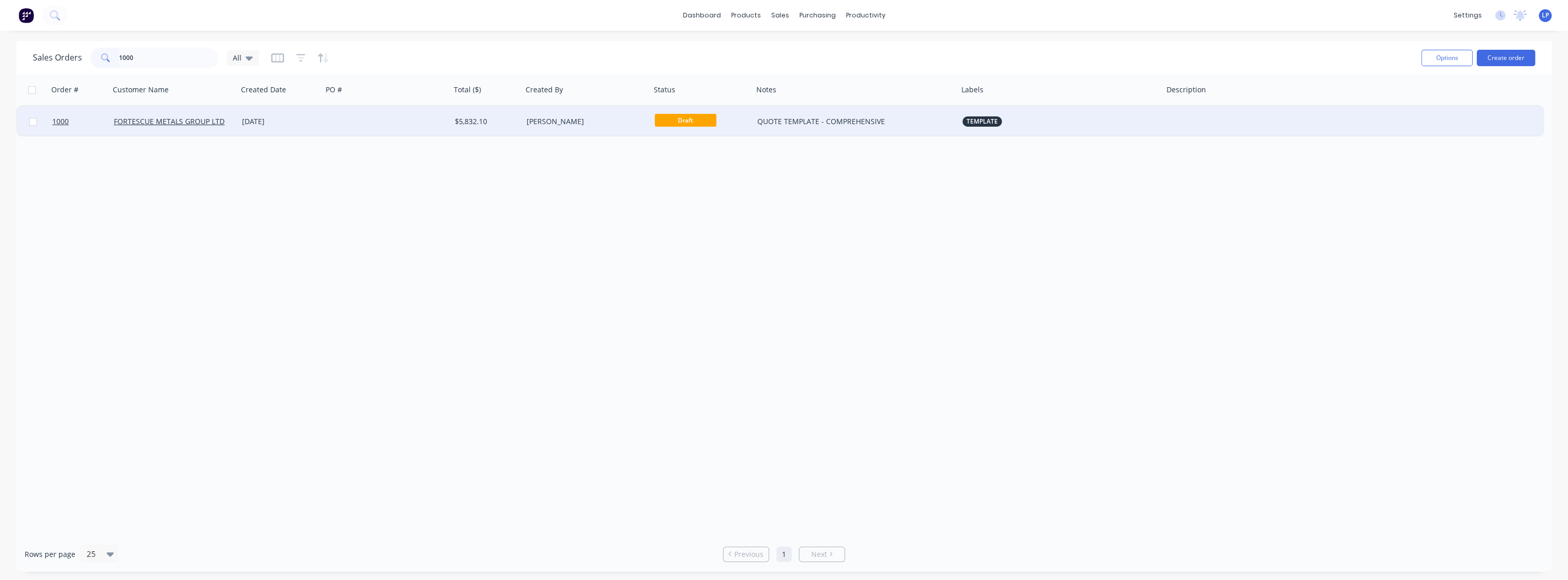
click at [372, 123] on div at bounding box center [386, 121] width 128 height 31
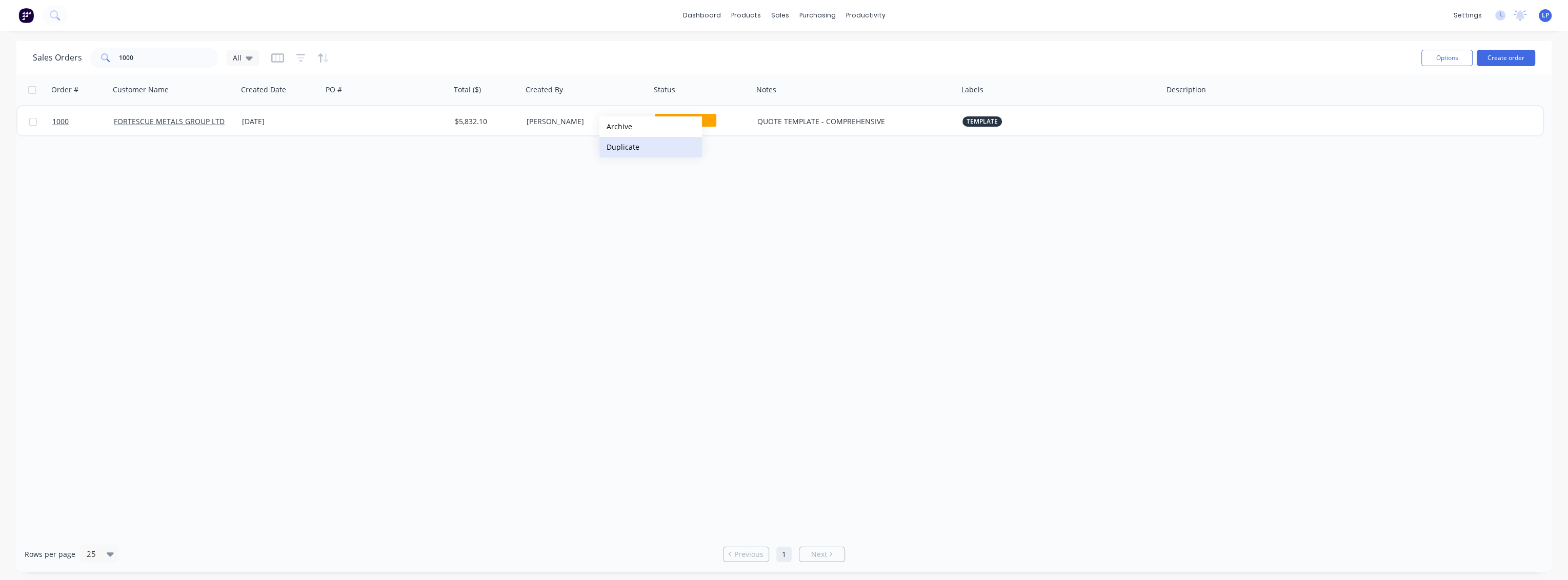
click at [623, 140] on button "Duplicate" at bounding box center [651, 147] width 102 height 20
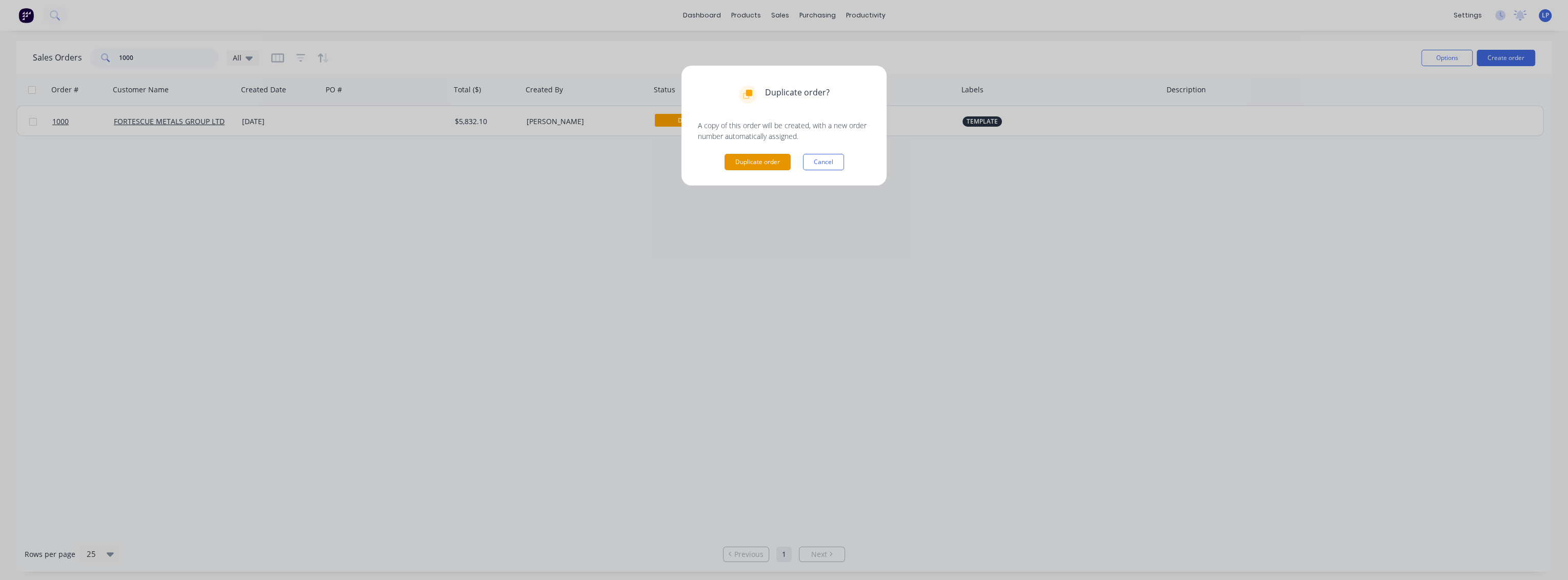
click at [764, 161] on button "Duplicate order" at bounding box center [757, 161] width 66 height 16
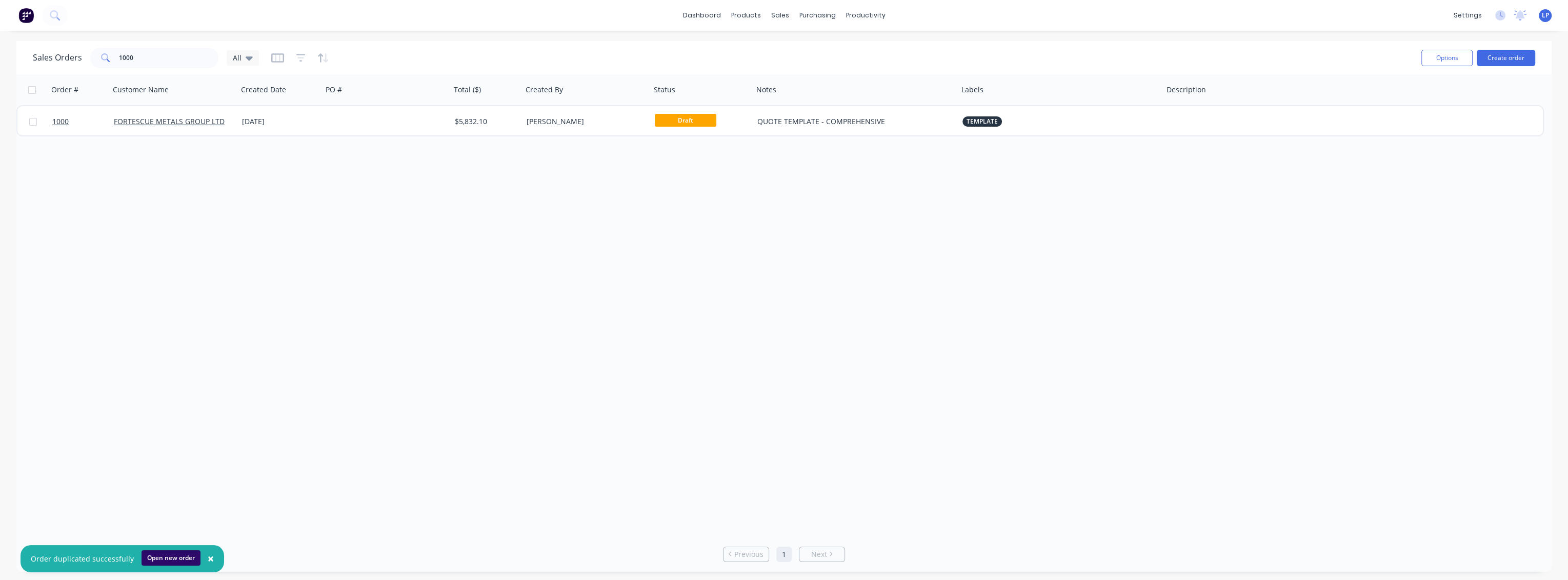
click at [173, 560] on button "Open new order" at bounding box center [171, 558] width 59 height 15
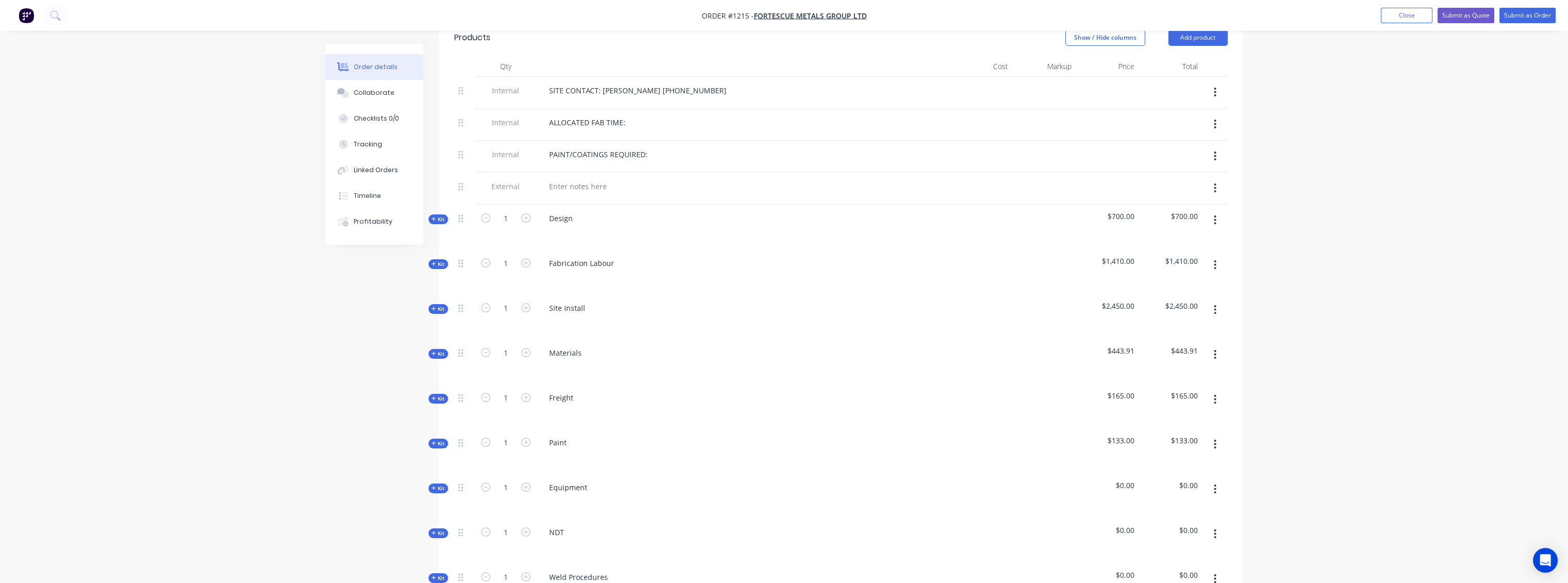
scroll to position [400, 0]
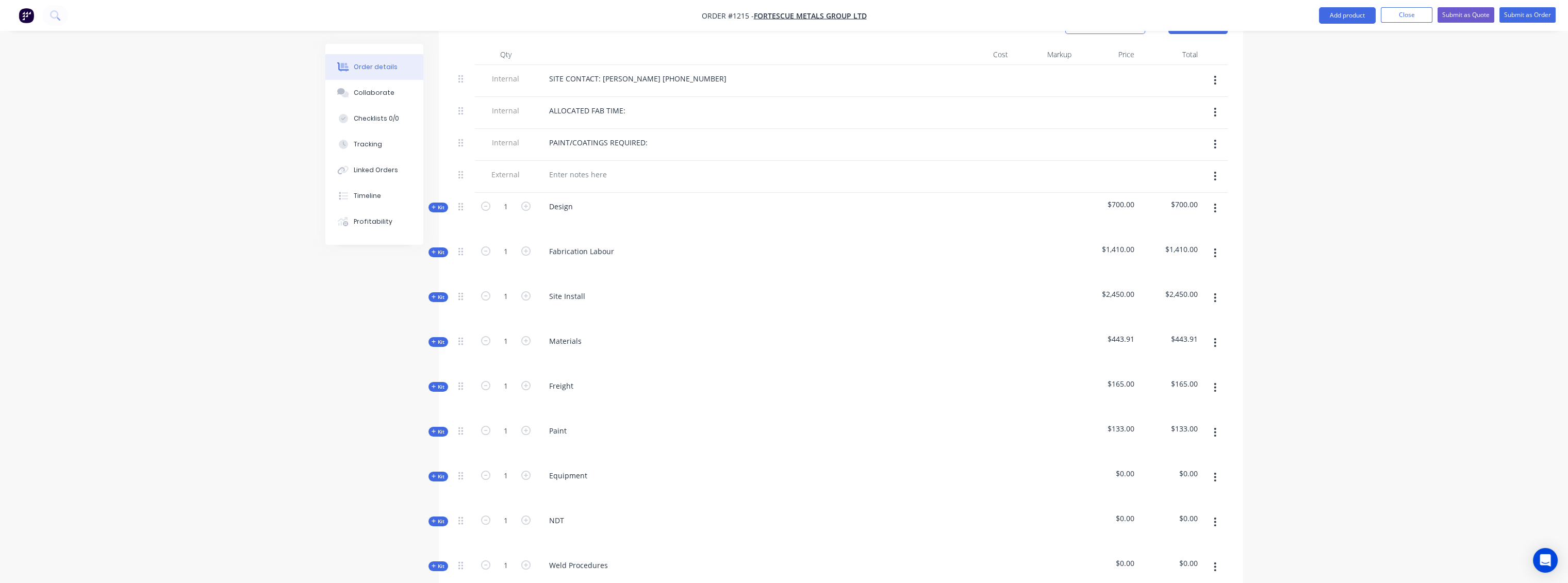
click at [433, 247] on button "Kit" at bounding box center [439, 252] width 20 height 10
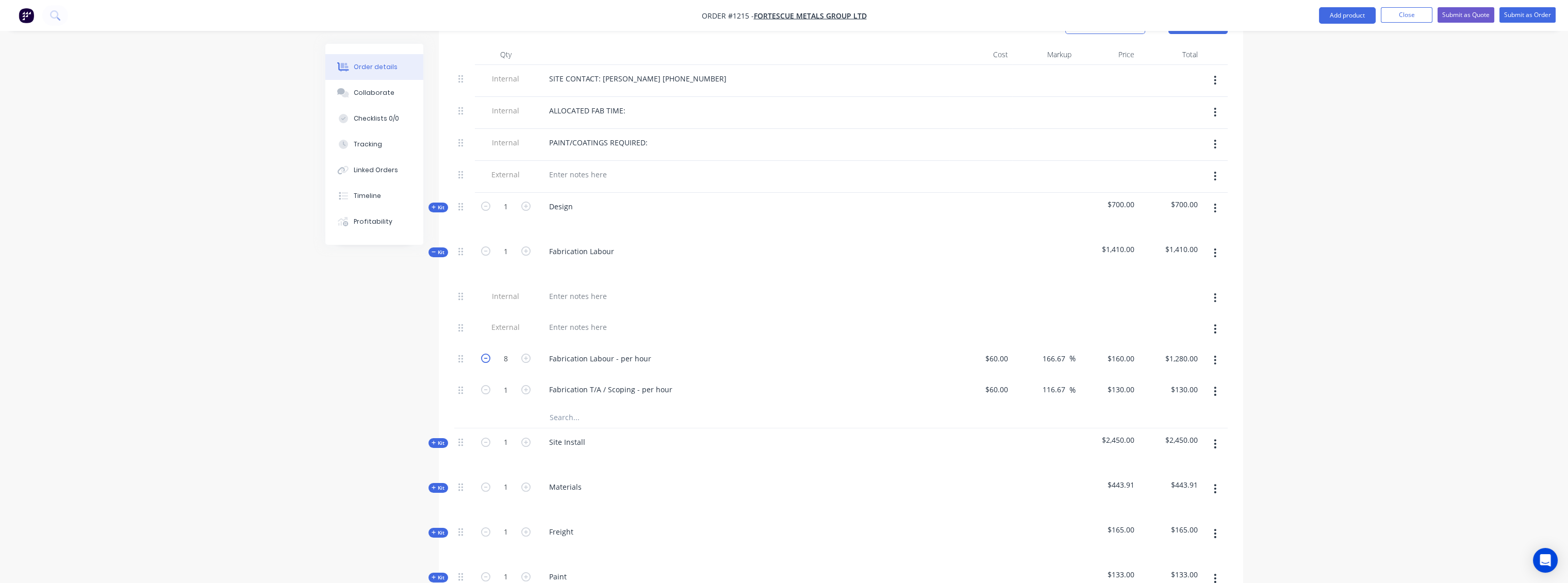
click at [484, 353] on icon "button" at bounding box center [486, 358] width 9 height 9
type input "7"
type input "$1,120.00"
click at [484, 353] on icon "button" at bounding box center [486, 358] width 9 height 9
type input "6"
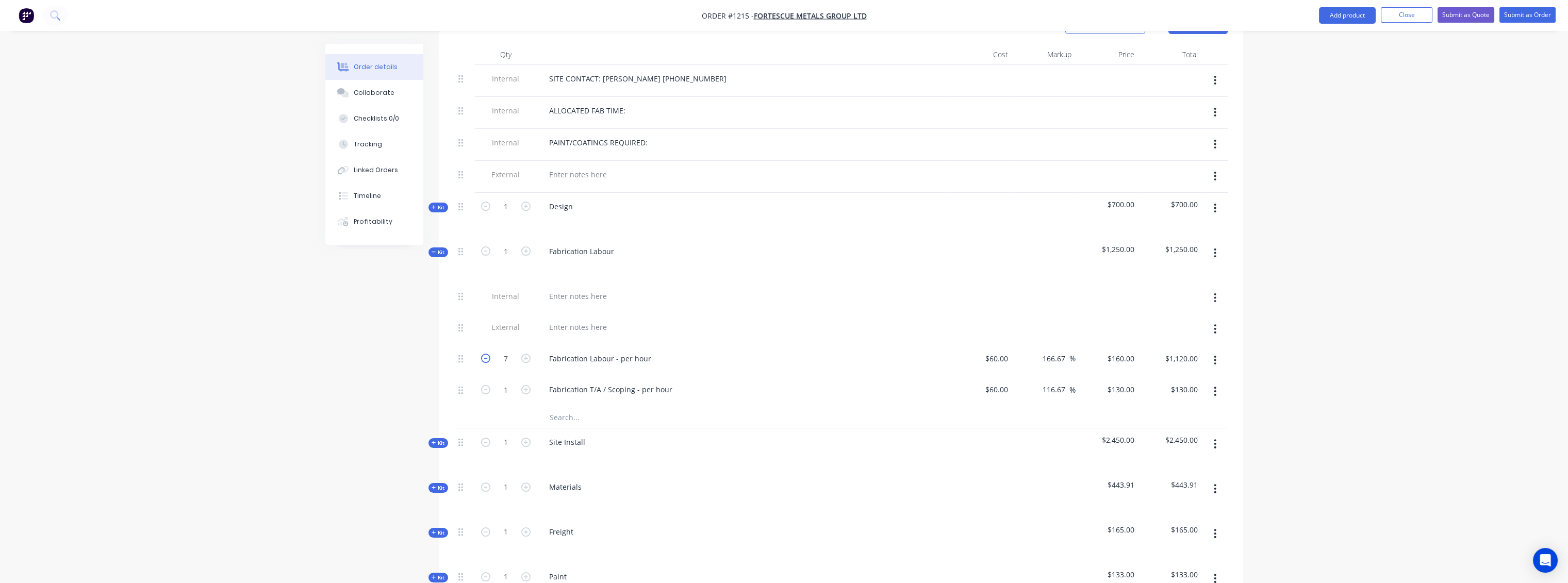
type input "$960.00"
click at [484, 353] on icon "button" at bounding box center [486, 358] width 9 height 9
type input "5"
type input "$800.00"
click at [484, 353] on icon "button" at bounding box center [486, 358] width 9 height 9
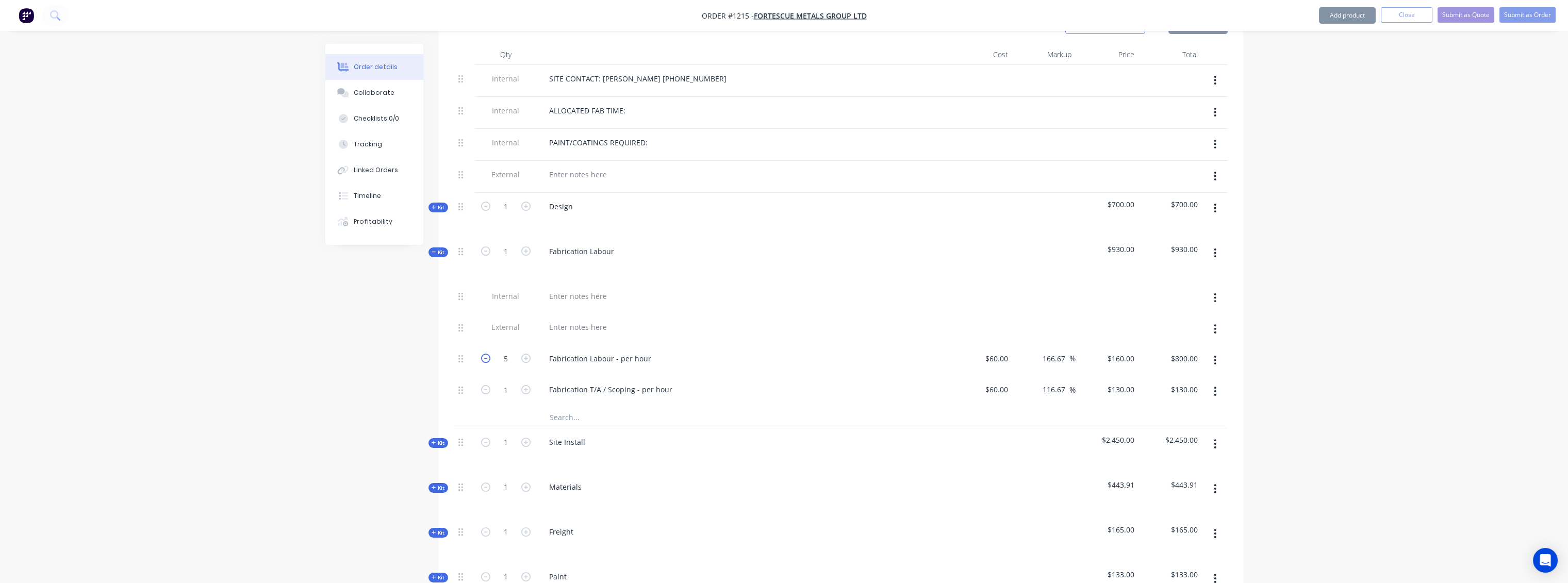
type input "4"
type input "$640.00"
click at [484, 353] on icon "button" at bounding box center [486, 358] width 9 height 9
type input "3"
type input "$480.00"
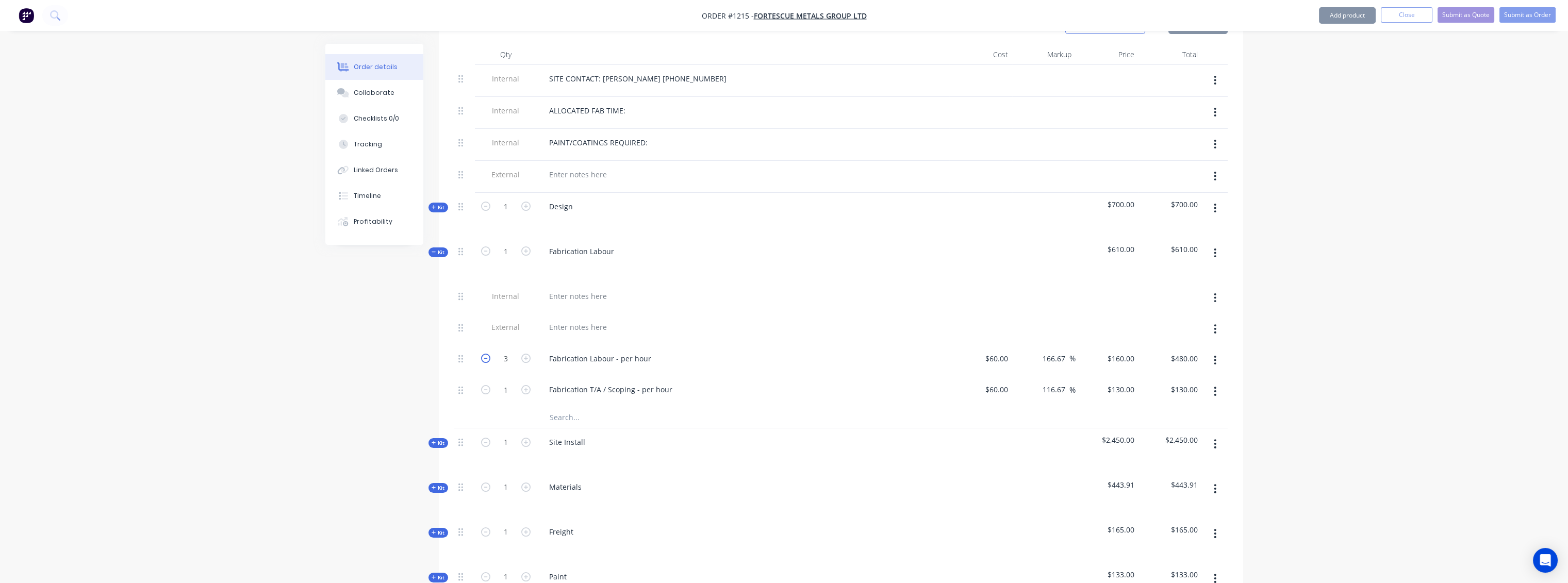
click at [484, 353] on icon "button" at bounding box center [486, 358] width 9 height 9
type input "2"
type input "$320.00"
click at [484, 353] on icon "button" at bounding box center [486, 358] width 9 height 9
type input "1"
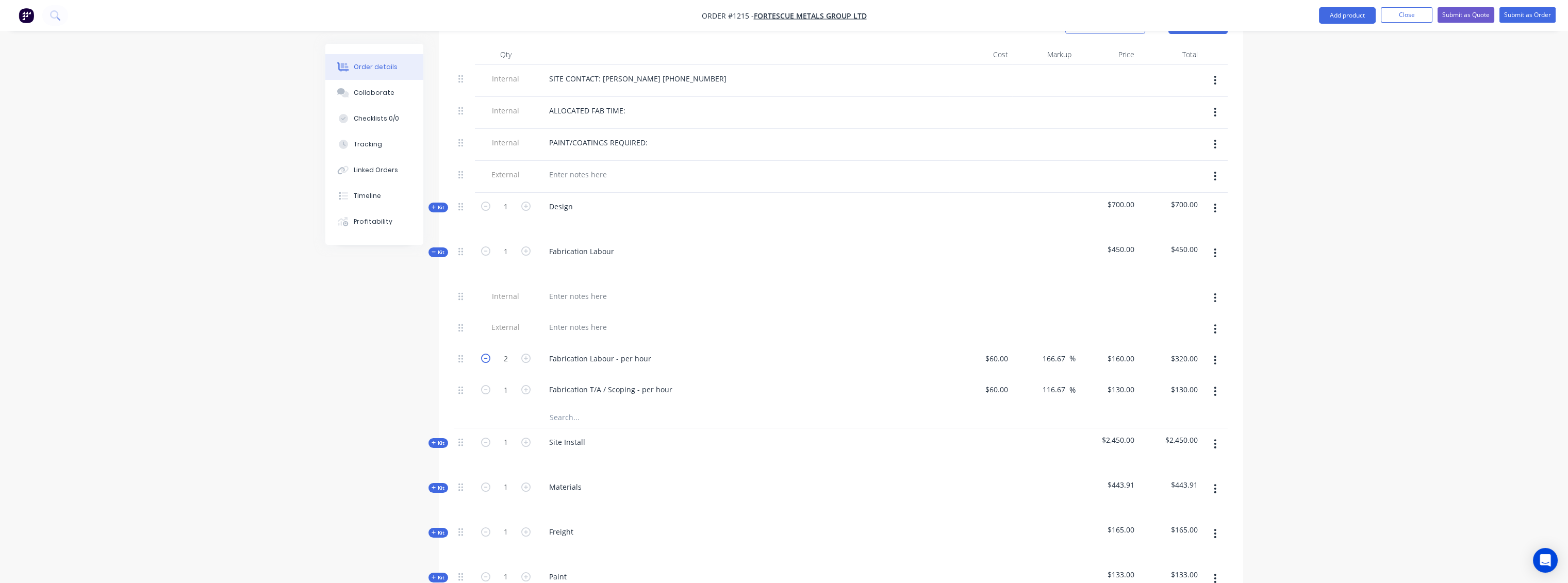
type input "$160.00"
click at [439, 439] on span "Kit" at bounding box center [438, 443] width 13 height 8
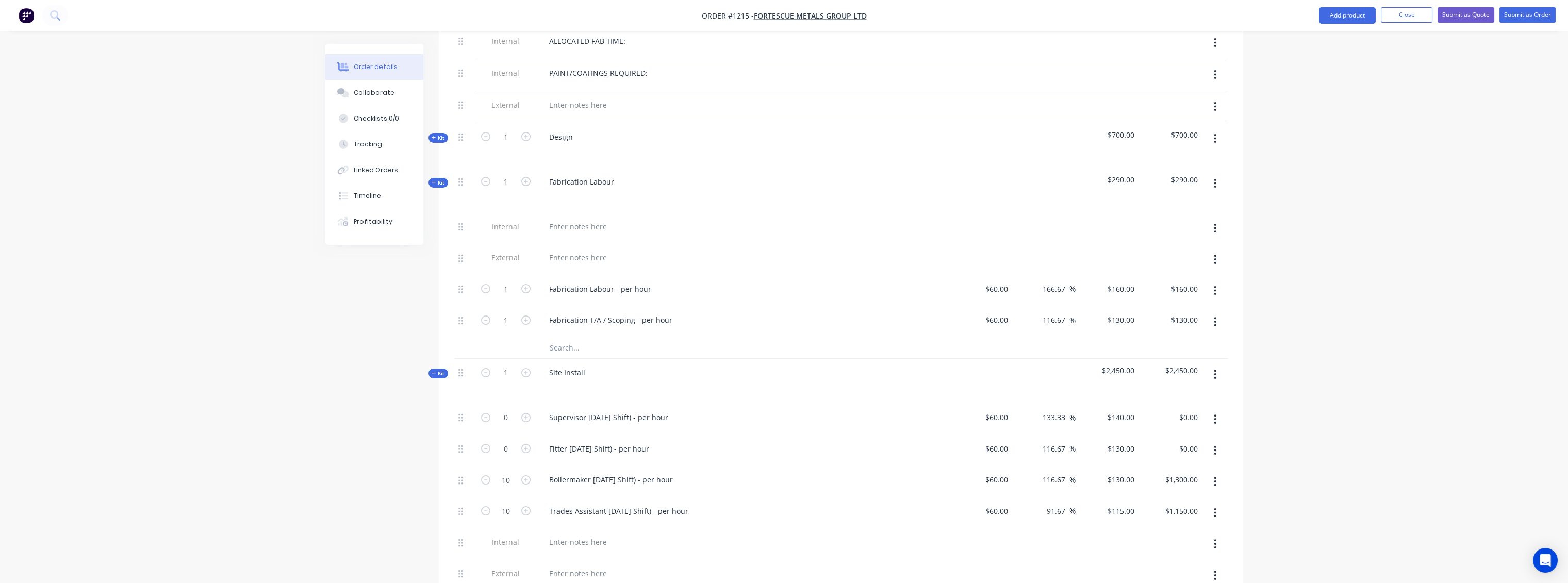
scroll to position [630, 0]
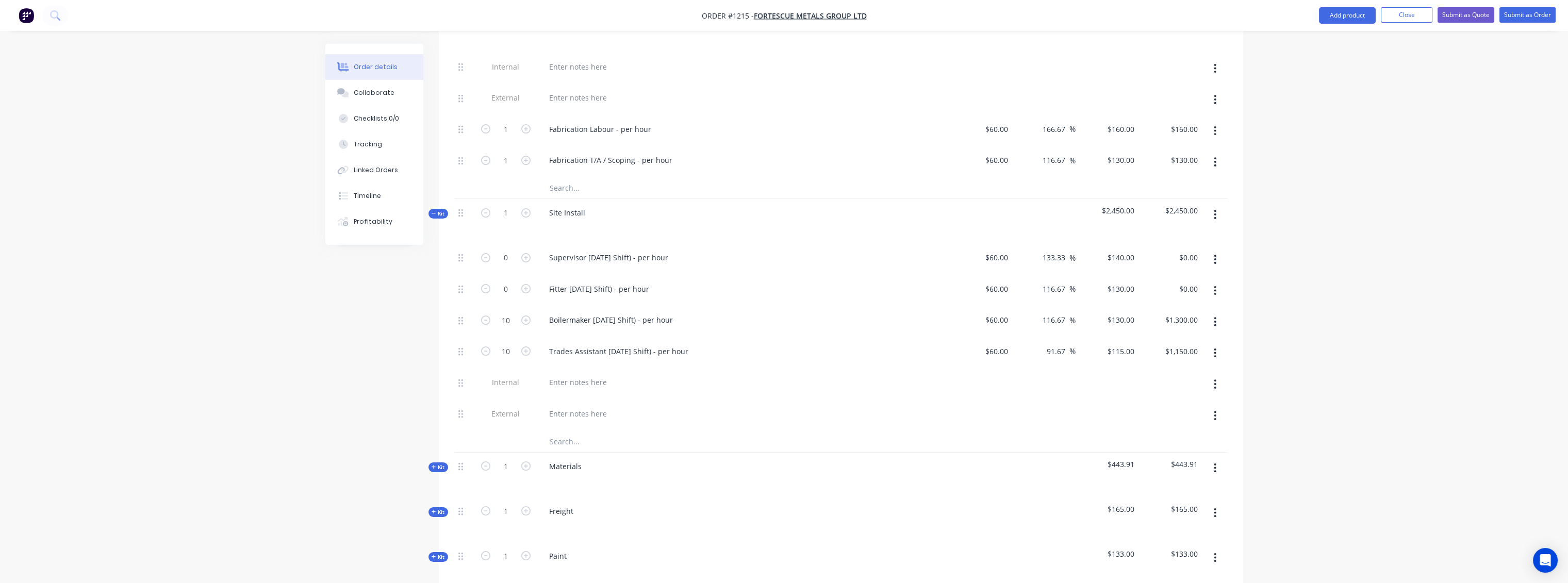
click at [483, 311] on form "10" at bounding box center [505, 319] width 53 height 15
click at [483, 315] on icon "button" at bounding box center [486, 320] width 9 height 9
type input "9"
type input "$1,170.00"
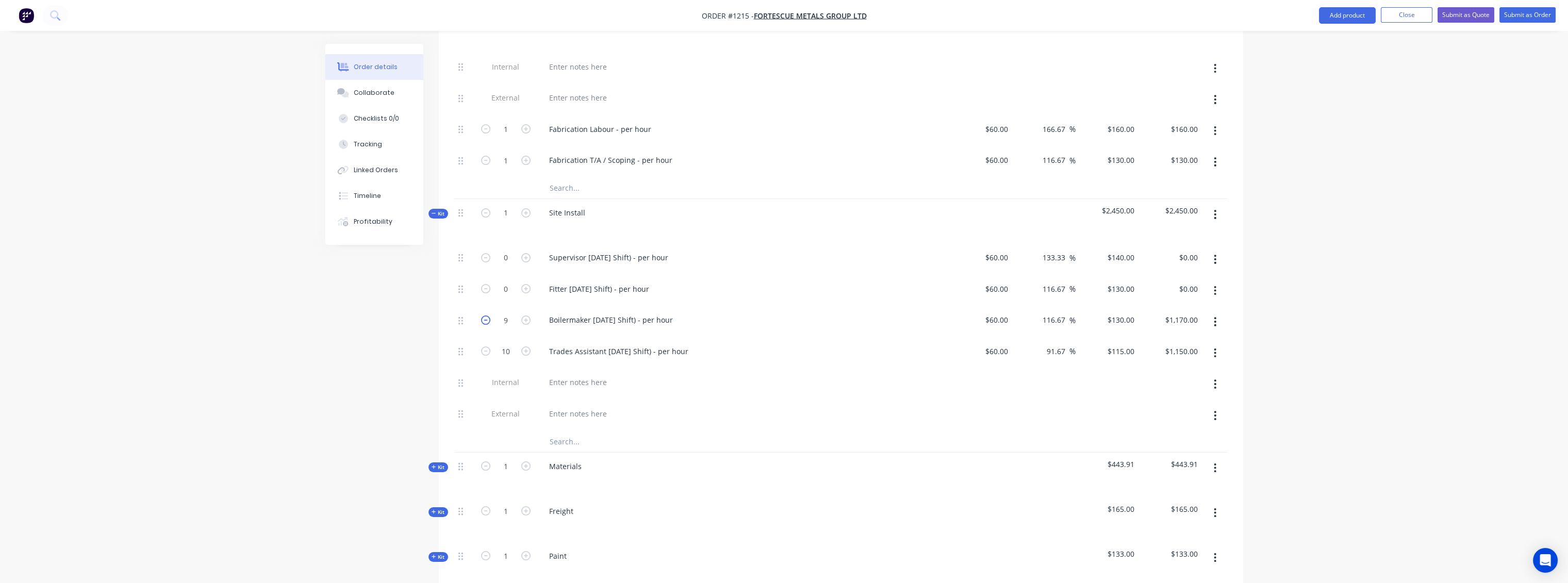
click at [483, 315] on icon "button" at bounding box center [486, 320] width 9 height 9
type input "8"
type input "$1,040.00"
click at [483, 315] on icon "button" at bounding box center [486, 320] width 9 height 9
type input "7"
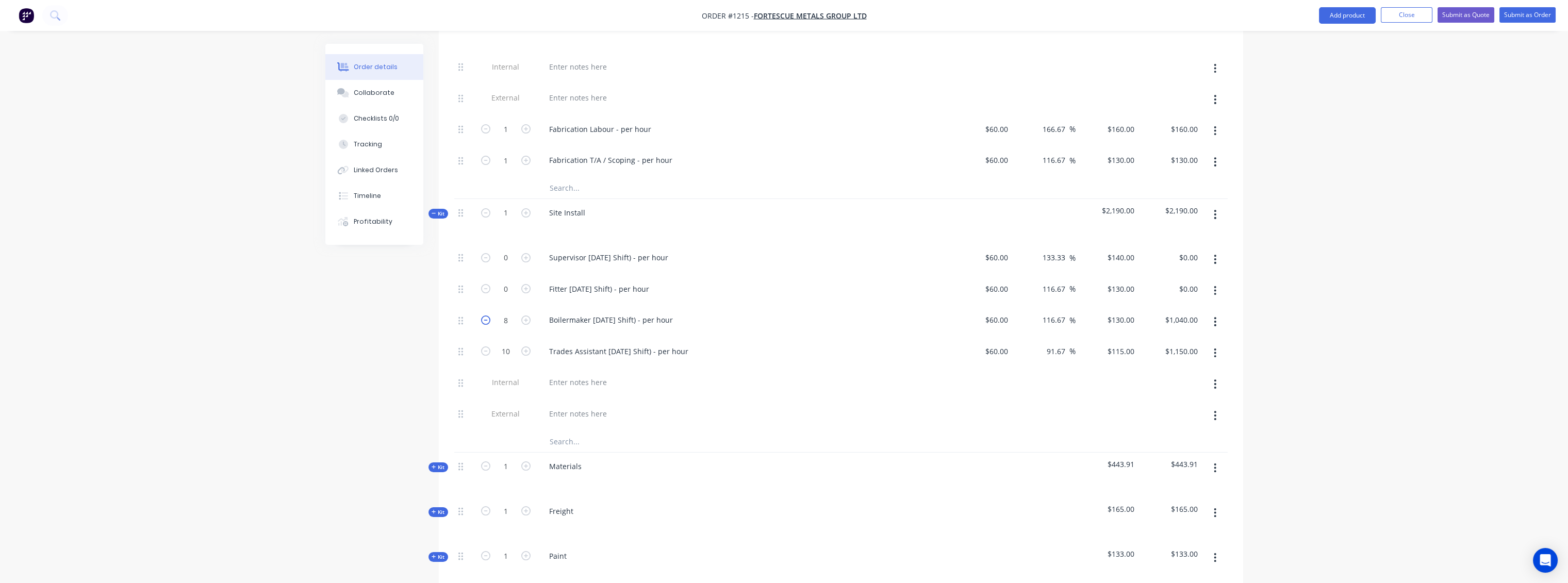
type input "$910.00"
click at [483, 315] on icon "button" at bounding box center [486, 320] width 9 height 9
type input "6"
type input "$780.00"
click at [483, 315] on icon "button" at bounding box center [486, 320] width 9 height 9
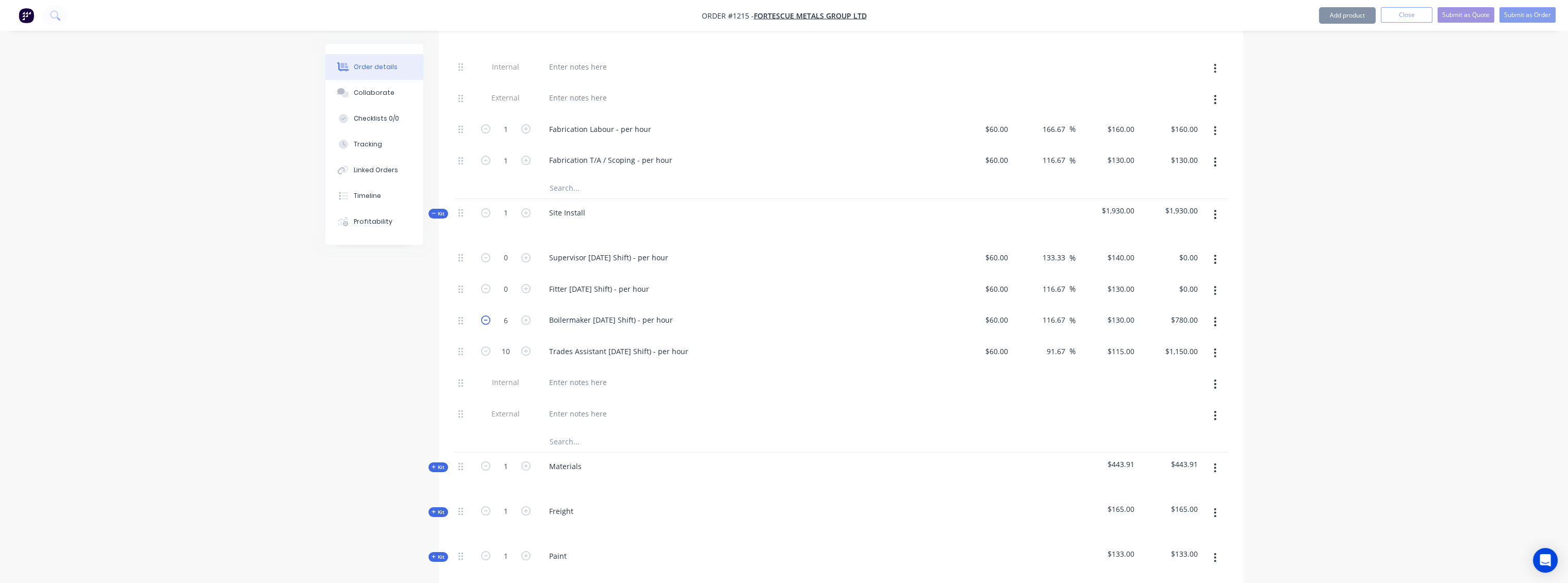
type input "5"
type input "$650.00"
click at [483, 315] on icon "button" at bounding box center [486, 320] width 9 height 9
type input "4"
type input "$520.00"
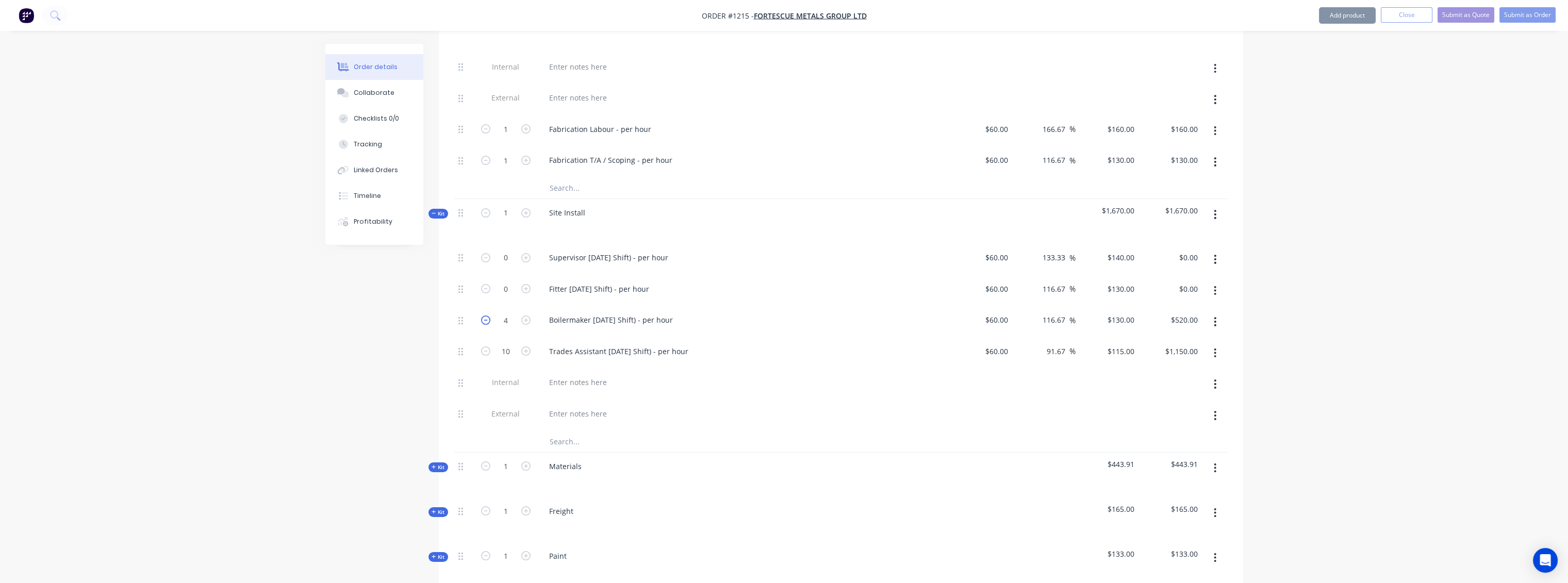
click at [483, 315] on icon "button" at bounding box center [486, 320] width 9 height 9
type input "3"
type input "$390.00"
click at [483, 315] on icon "button" at bounding box center [486, 320] width 9 height 9
type input "2"
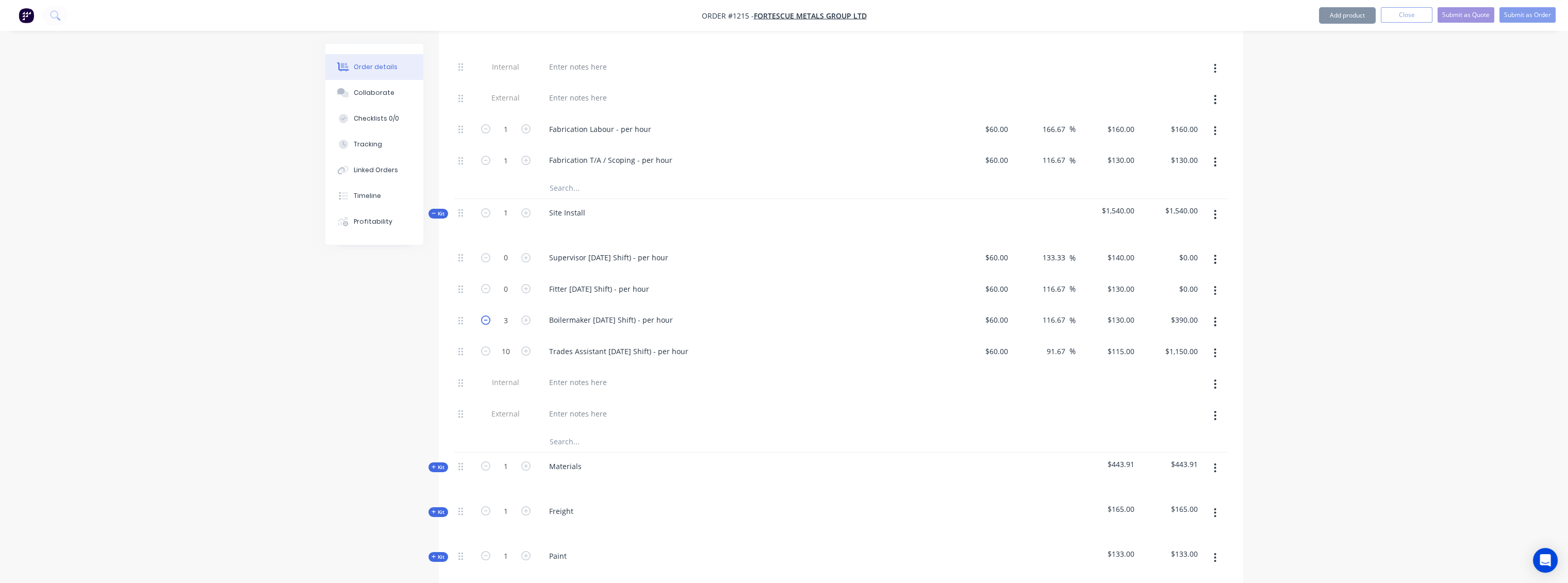
type input "$260.00"
click at [483, 315] on icon "button" at bounding box center [486, 320] width 9 height 9
type input "1"
type input "$130.00"
click at [483, 346] on icon "button" at bounding box center [486, 351] width 9 height 9
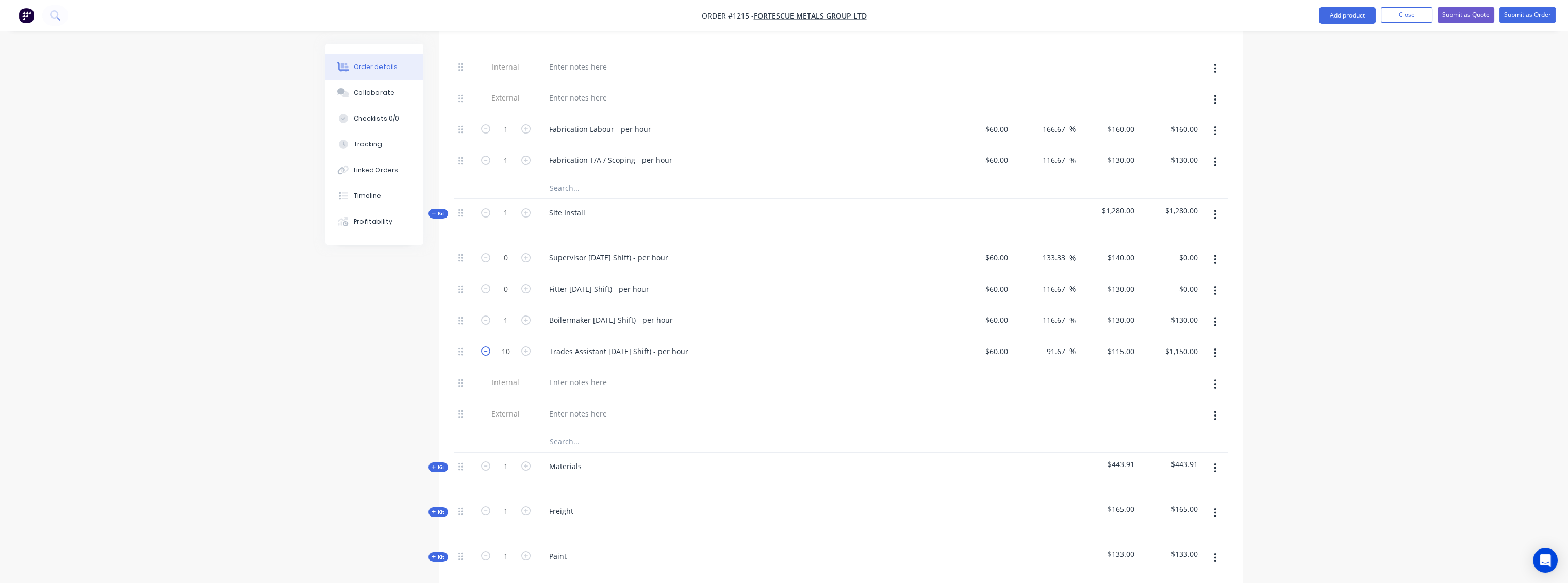
type input "9"
type input "$1,035.00"
click at [483, 346] on icon "button" at bounding box center [486, 351] width 9 height 9
type input "8"
type input "$920.00"
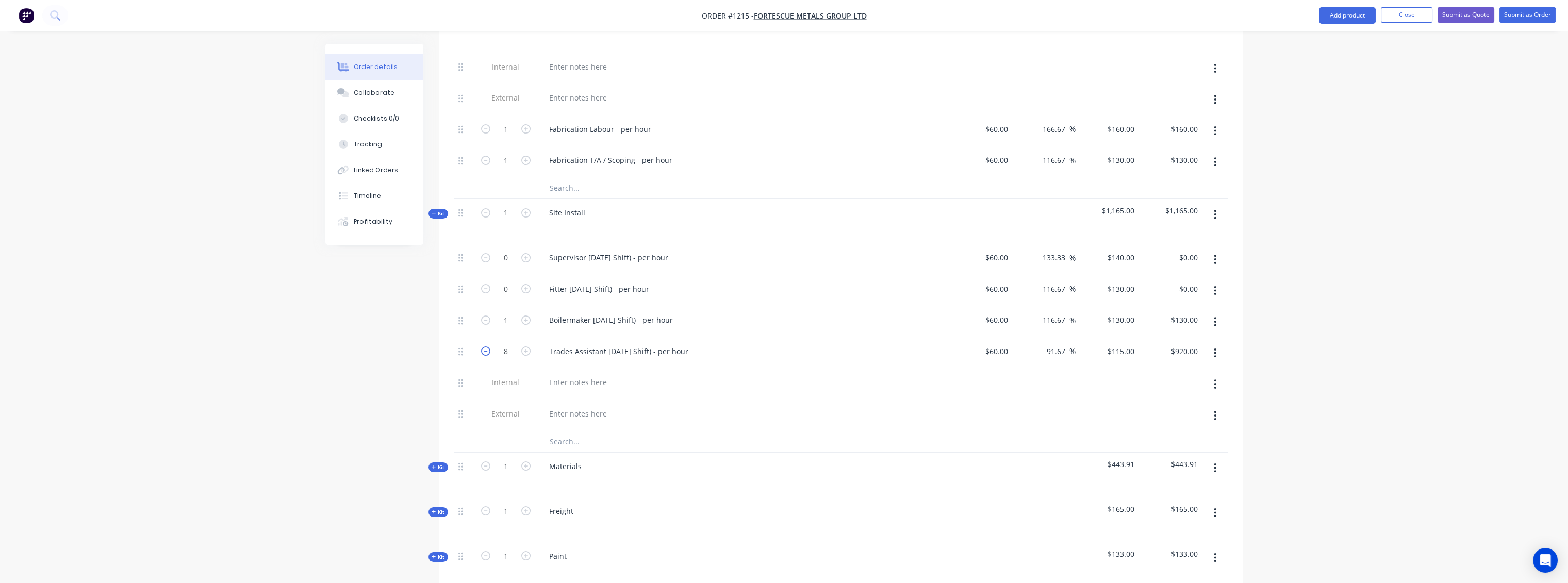
click at [483, 346] on icon "button" at bounding box center [486, 351] width 9 height 9
type input "7"
type input "$805.00"
click at [483, 346] on icon "button" at bounding box center [486, 351] width 9 height 9
type input "6"
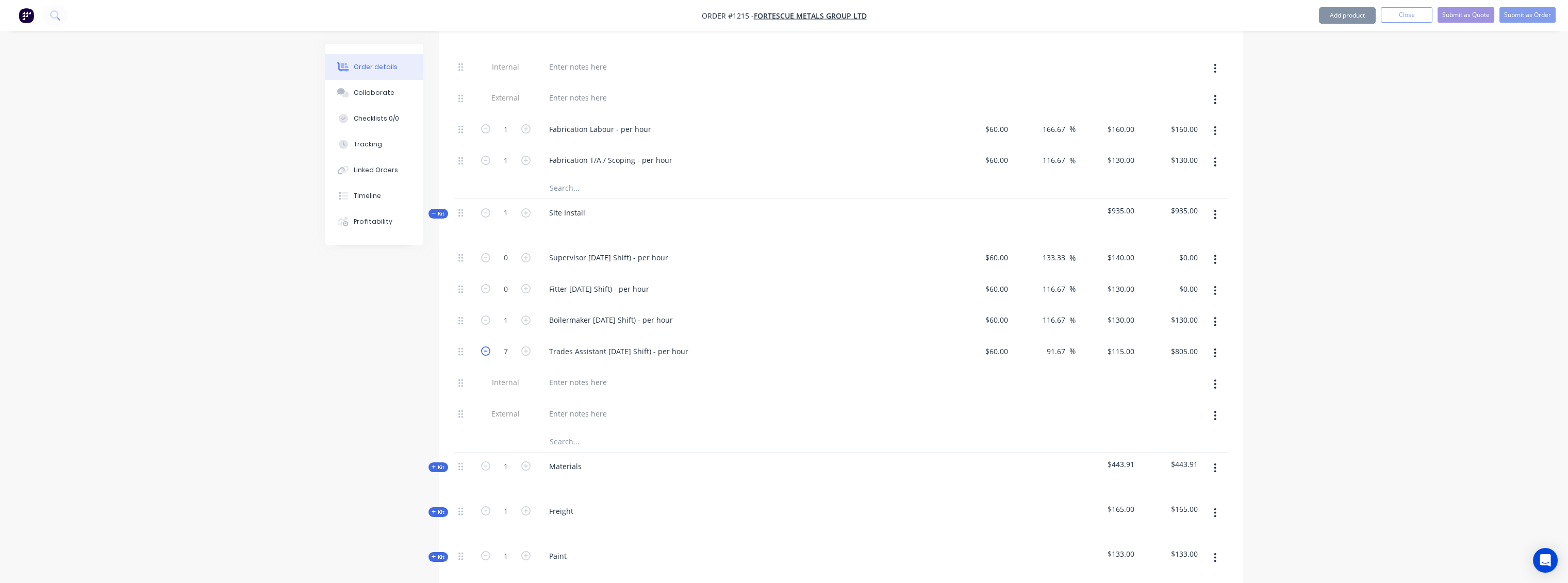
type input "$690.00"
click at [483, 346] on icon "button" at bounding box center [486, 351] width 9 height 9
type input "5"
type input "$575.00"
click at [483, 346] on icon "button" at bounding box center [486, 351] width 9 height 9
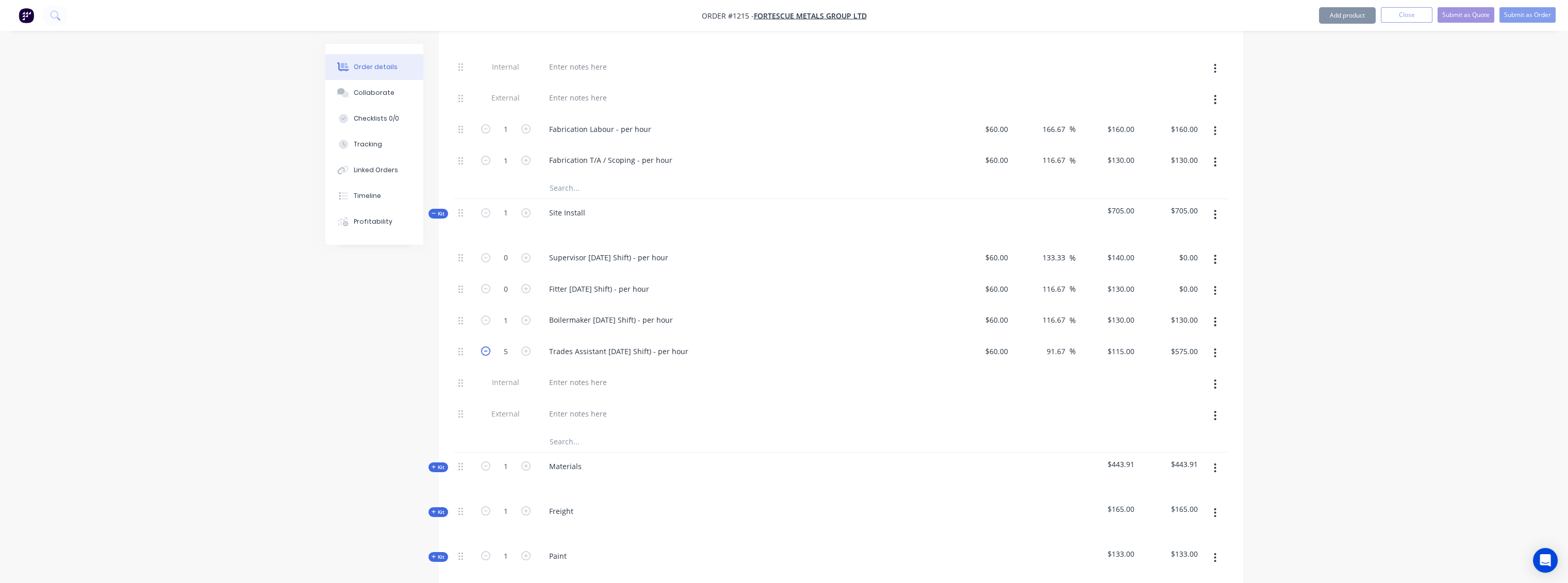
type input "4"
type input "$460.00"
click at [483, 346] on icon "button" at bounding box center [486, 351] width 9 height 9
type input "3"
type input "$345.00"
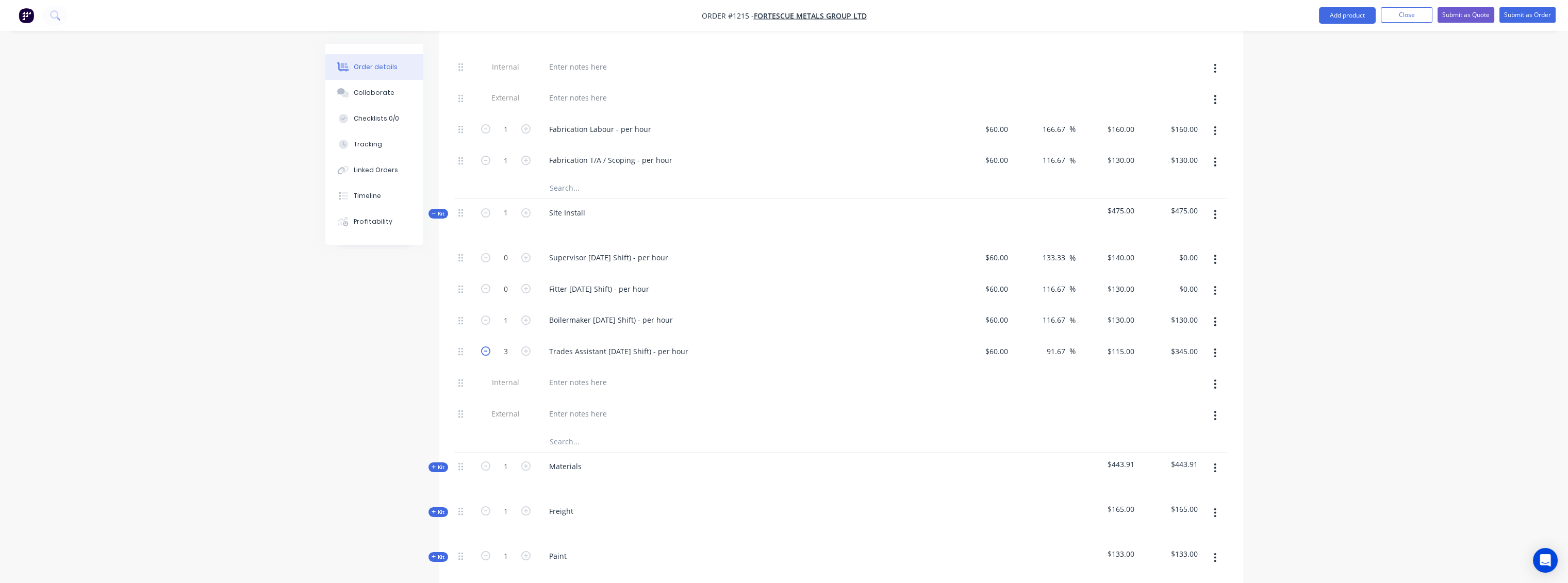
click at [483, 346] on icon "button" at bounding box center [486, 351] width 9 height 9
type input "2"
type input "$230.00"
click at [483, 346] on icon "button" at bounding box center [486, 351] width 9 height 9
type input "1"
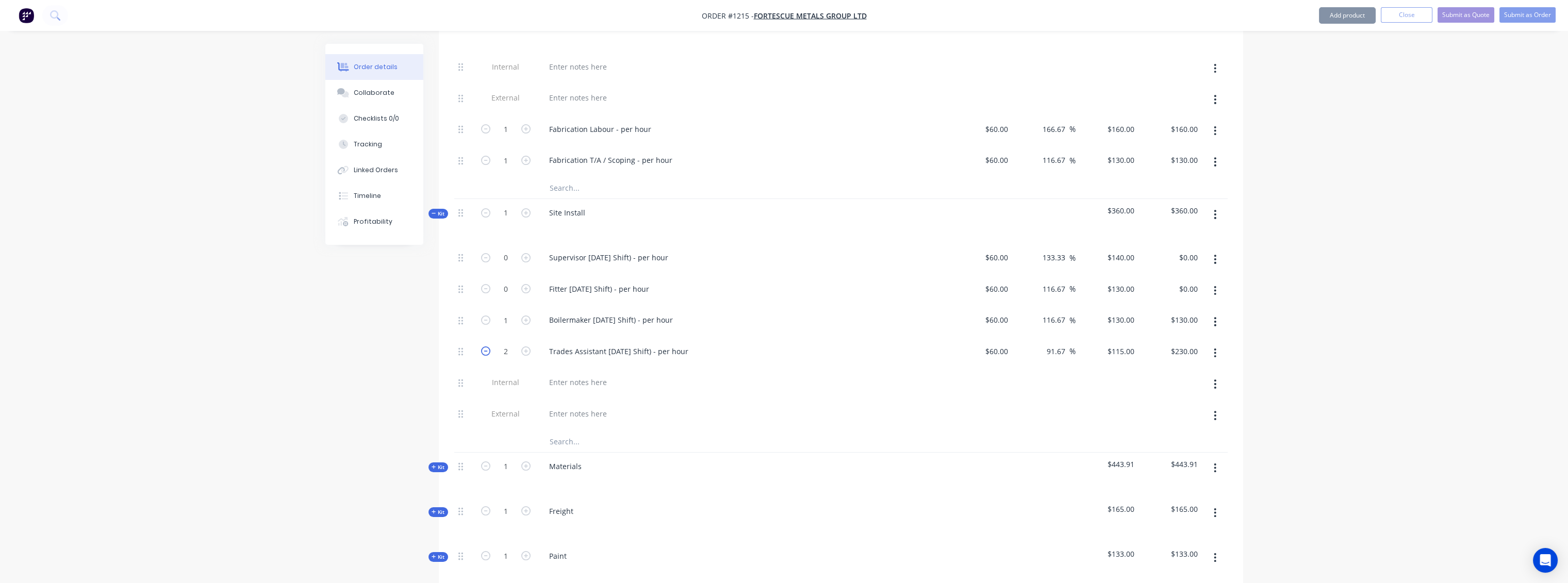
type input "$115.00"
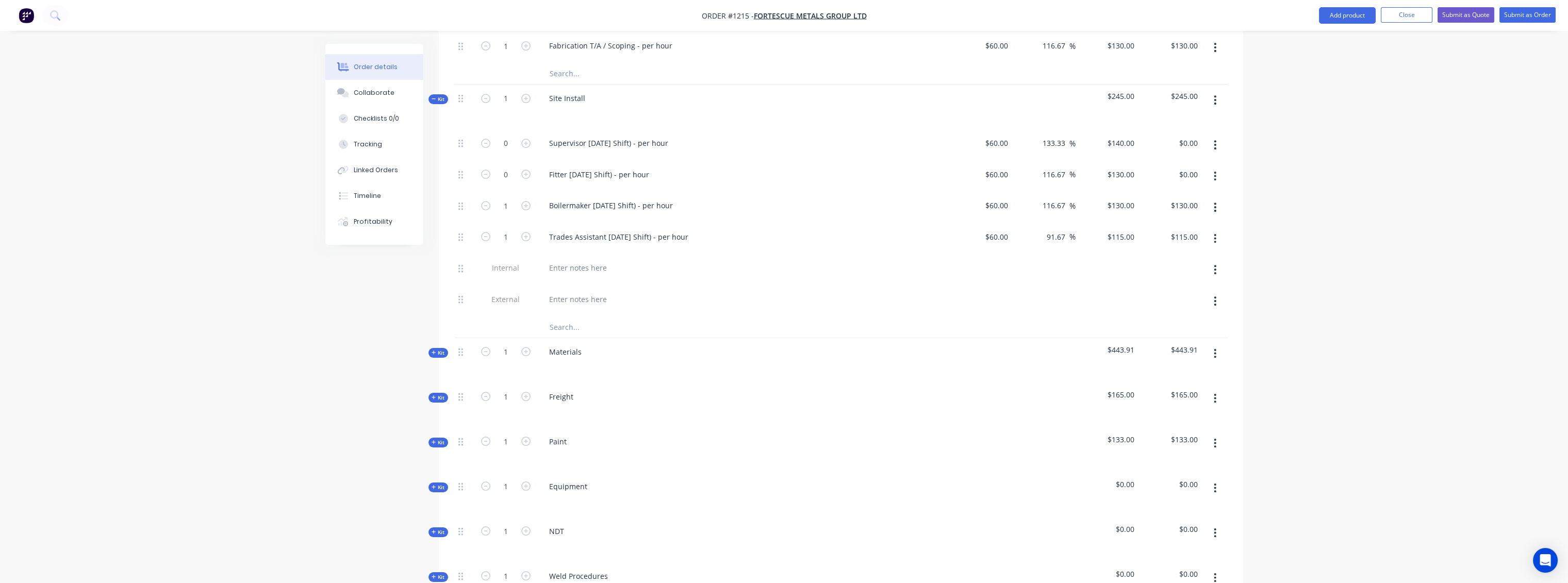
click at [441, 349] on span "Kit" at bounding box center [438, 353] width 13 height 8
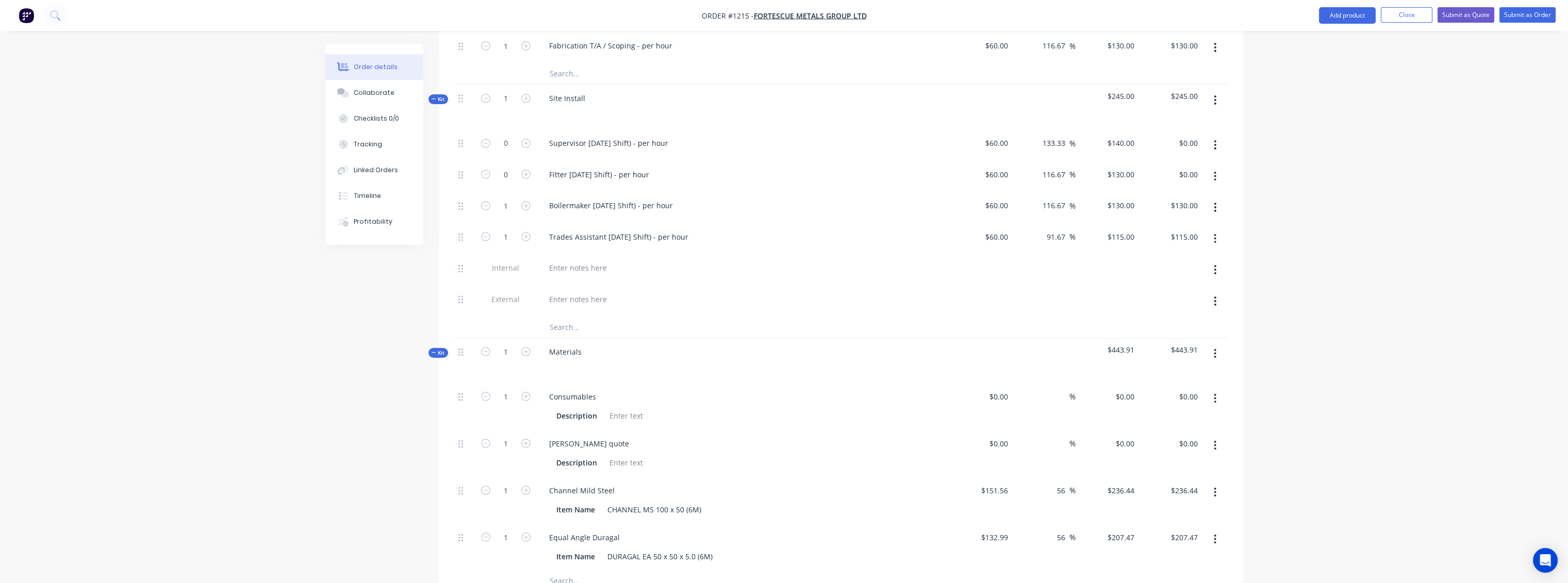
click at [1217, 389] on button "button" at bounding box center [1214, 398] width 24 height 18
click at [1163, 459] on div "Delete" at bounding box center [1179, 466] width 79 height 15
click at [1212, 389] on button "button" at bounding box center [1214, 398] width 24 height 18
click at [1160, 459] on div "Delete" at bounding box center [1179, 466] width 79 height 15
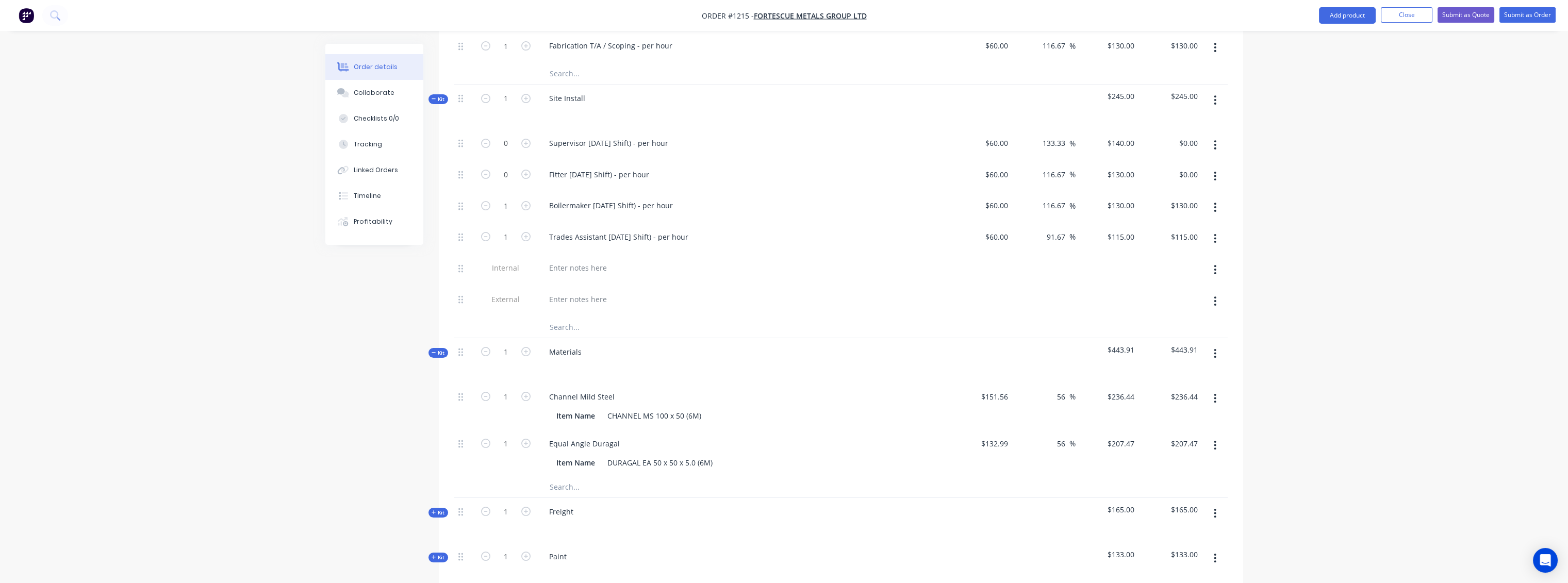
click at [1218, 389] on button "button" at bounding box center [1214, 398] width 24 height 18
click at [1158, 459] on div "Delete" at bounding box center [1179, 466] width 79 height 15
click at [1217, 389] on button "button" at bounding box center [1214, 398] width 24 height 18
click at [1141, 459] on div "Delete" at bounding box center [1179, 466] width 79 height 15
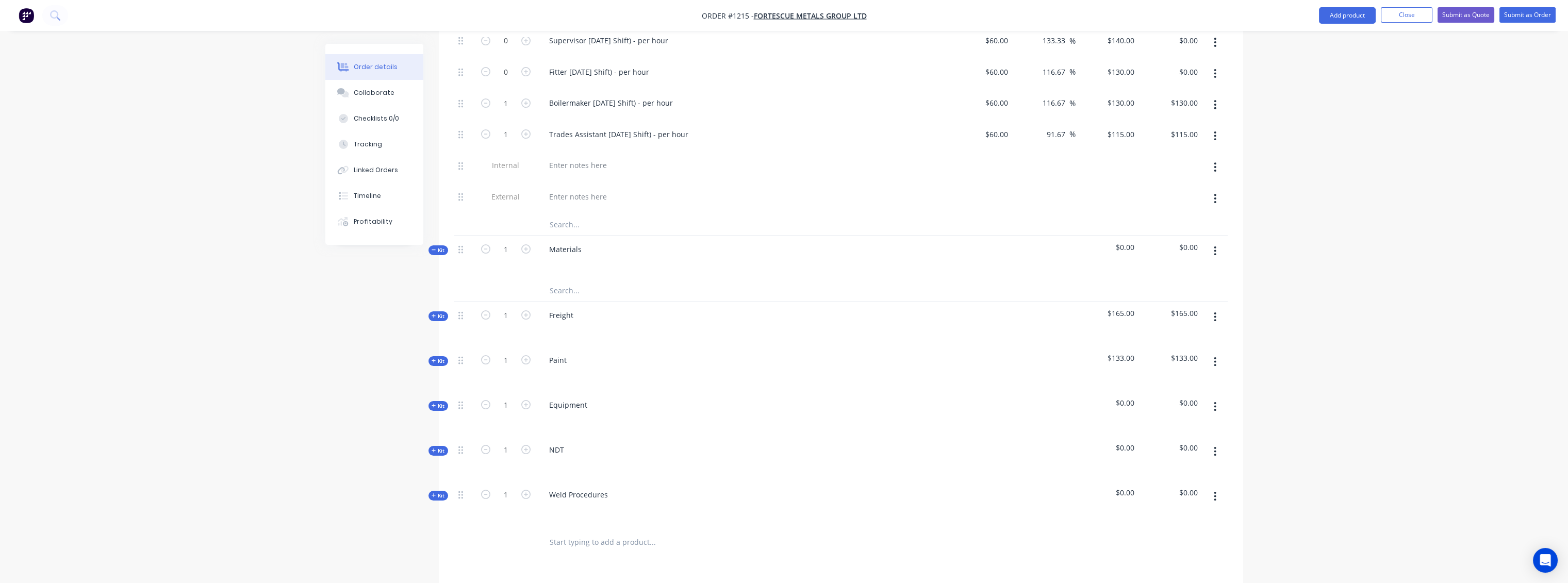
scroll to position [859, 0]
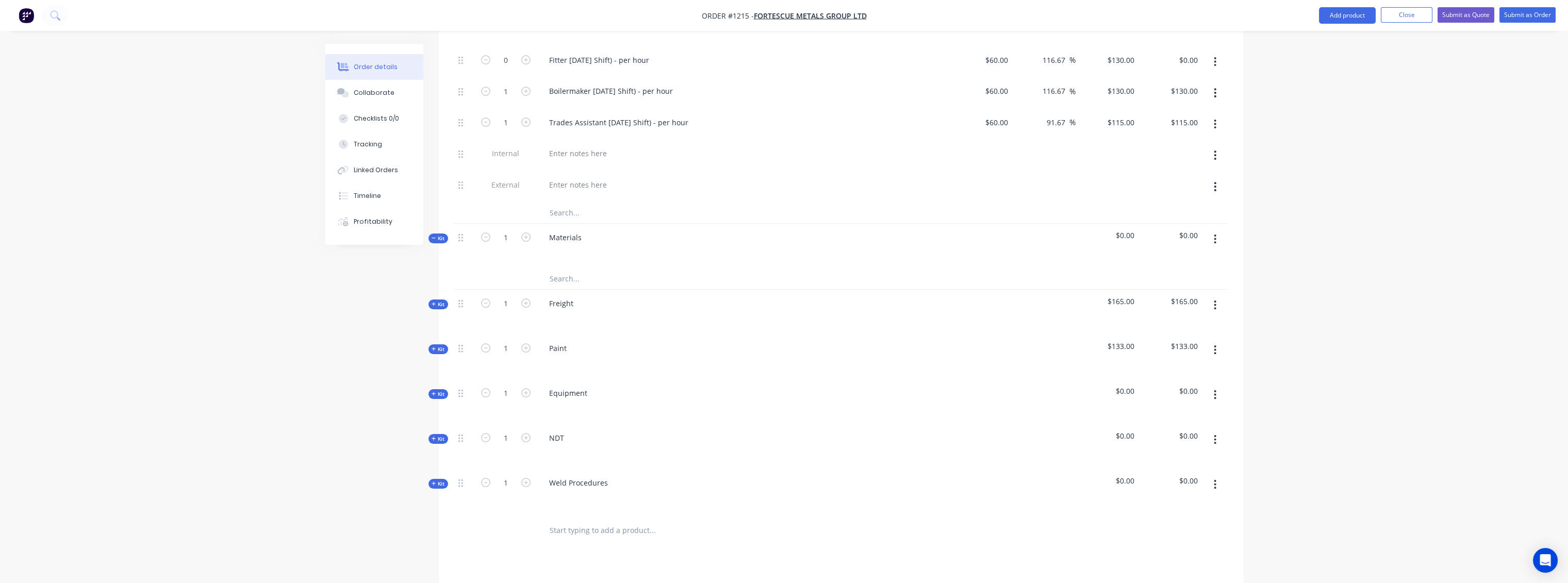
click at [445, 346] on span "Kit" at bounding box center [438, 350] width 13 height 8
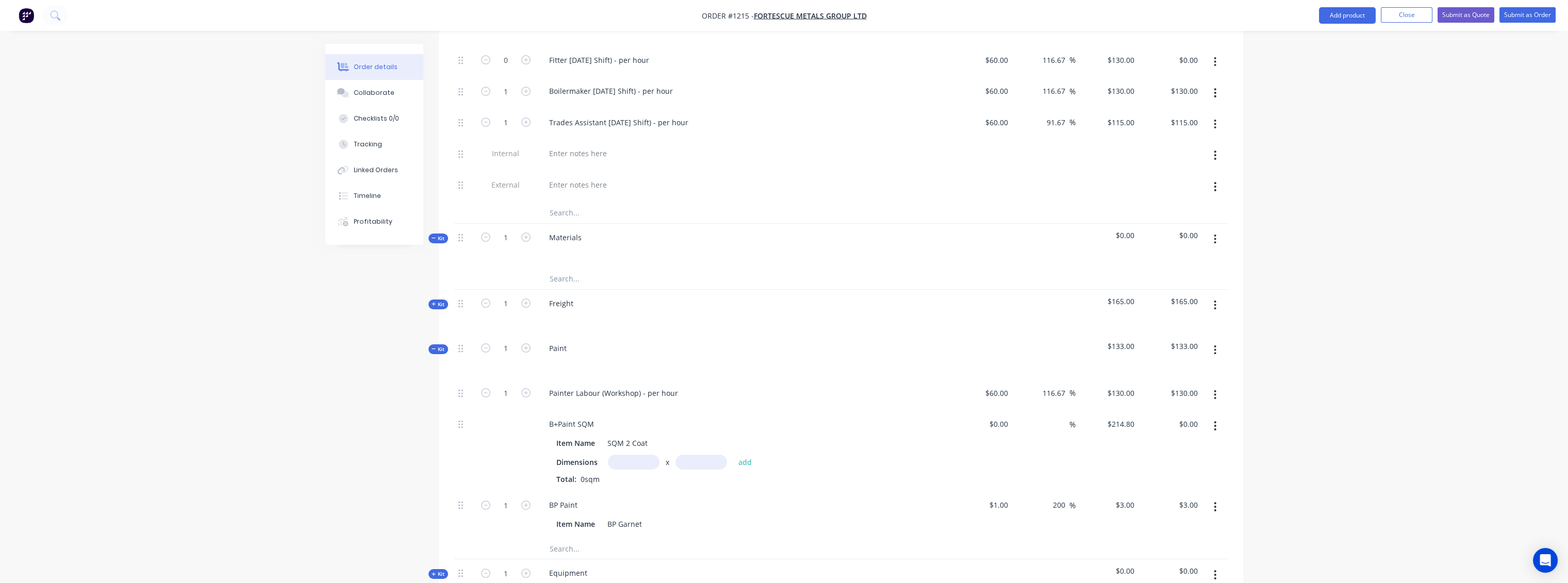
click at [441, 346] on span "Kit" at bounding box center [438, 350] width 13 height 8
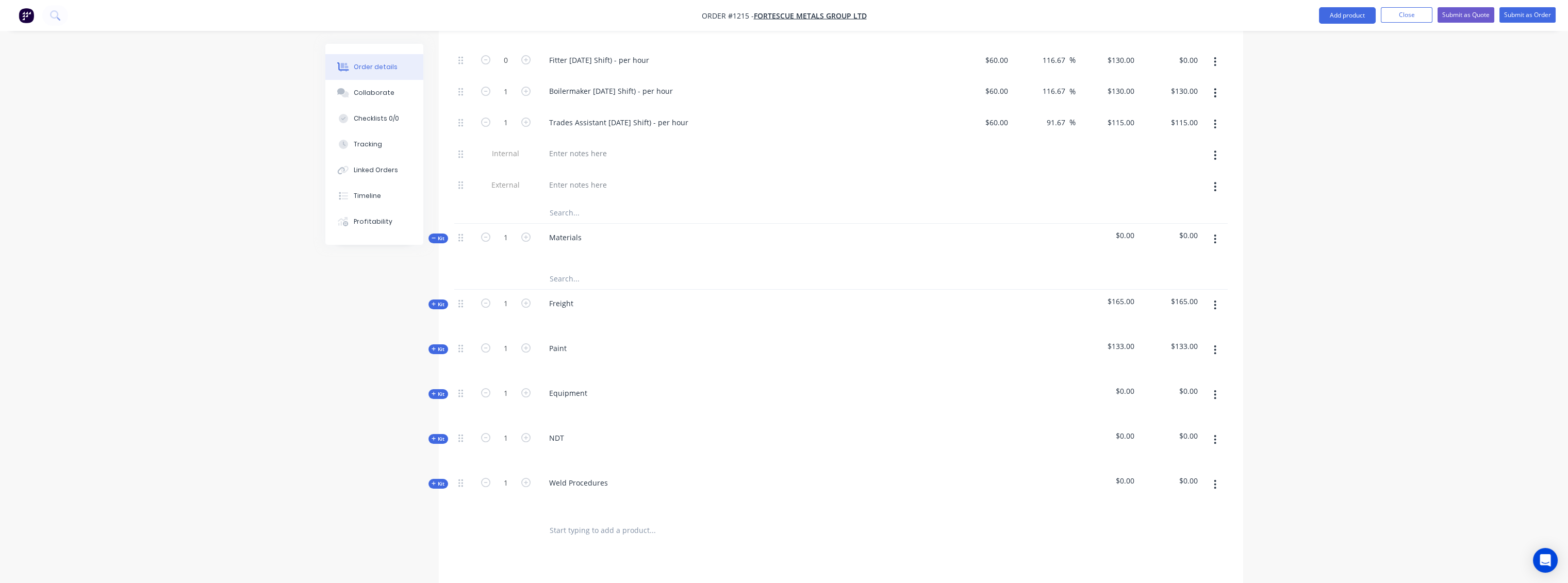
click at [441, 390] on span "Kit" at bounding box center [438, 394] width 13 height 8
click at [440, 435] on span "Kit" at bounding box center [438, 439] width 13 height 8
click at [437, 501] on span "Kit" at bounding box center [438, 505] width 13 height 8
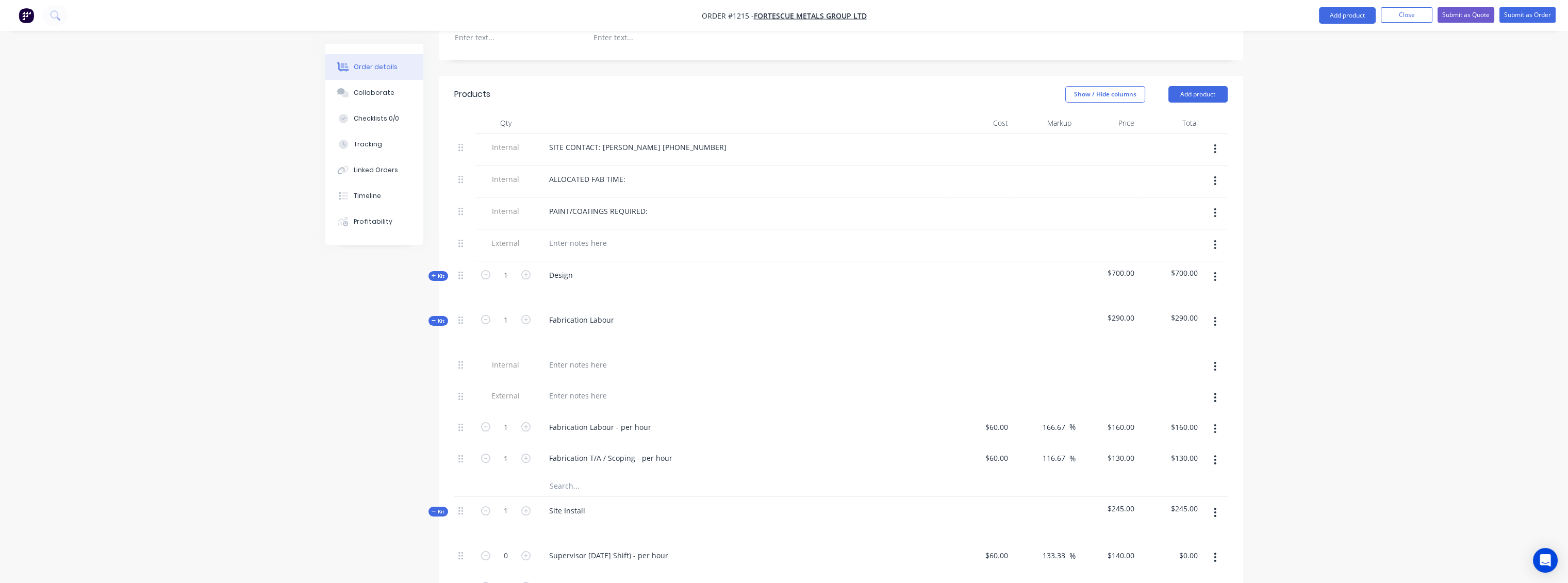
scroll to position [309, 0]
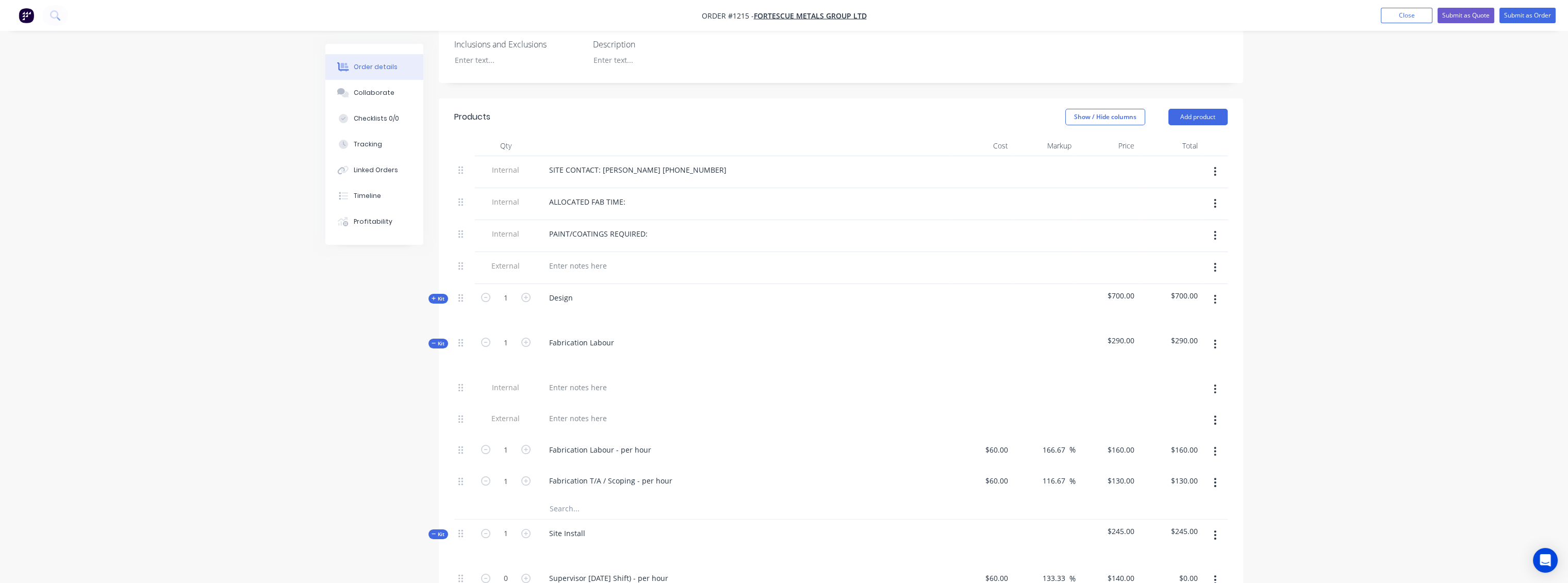
click at [442, 295] on span "Kit" at bounding box center [438, 299] width 13 height 8
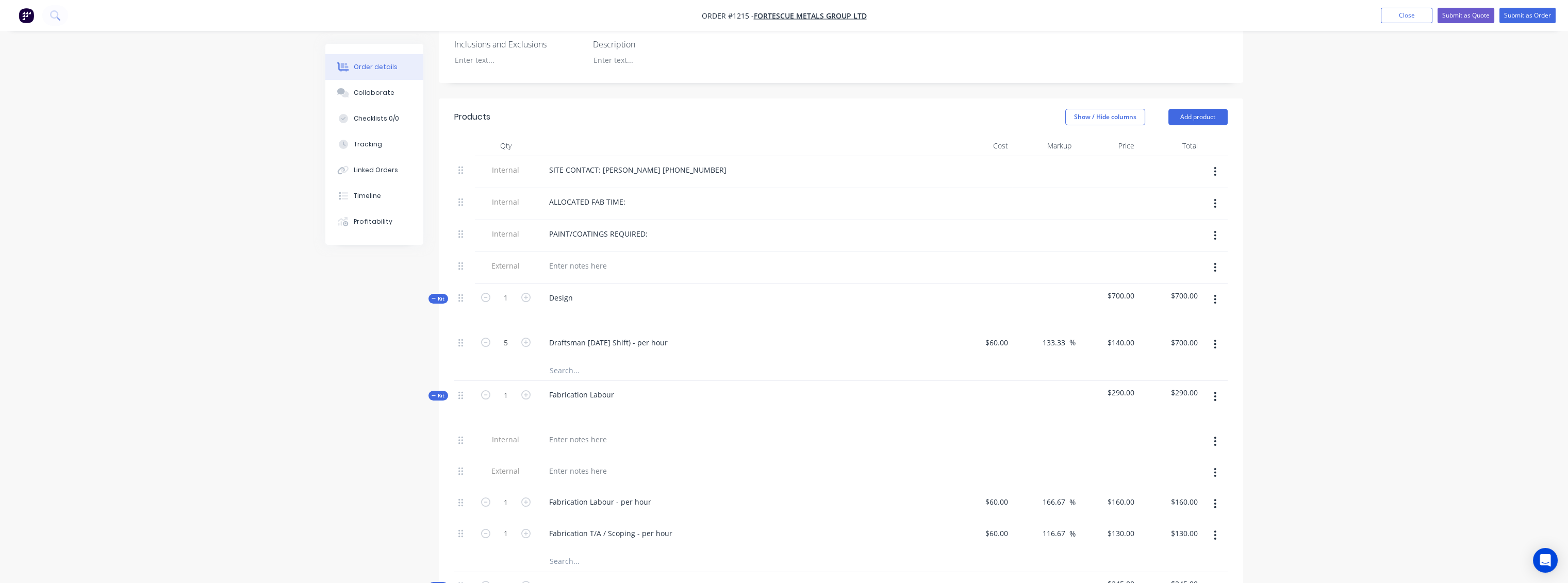
click at [569, 360] on input "text" at bounding box center [652, 370] width 206 height 20
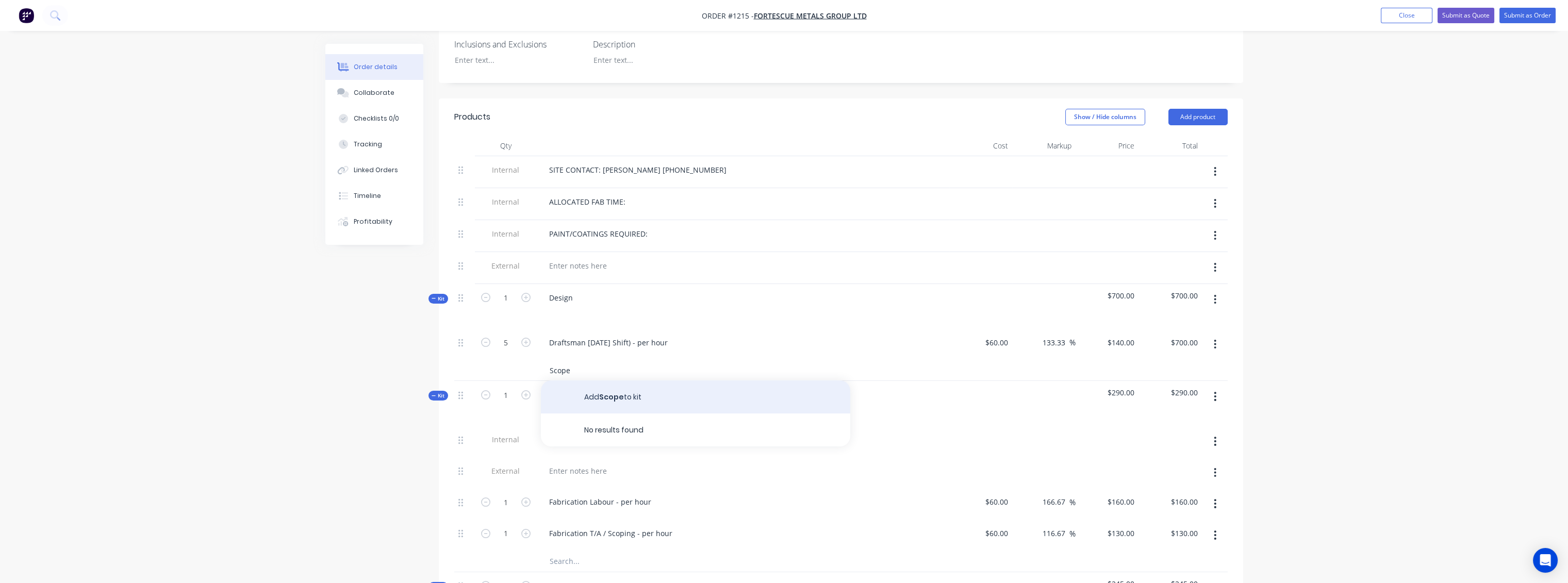
type input "Scope"
click at [606, 385] on button "Add Scope to kit" at bounding box center [695, 397] width 309 height 33
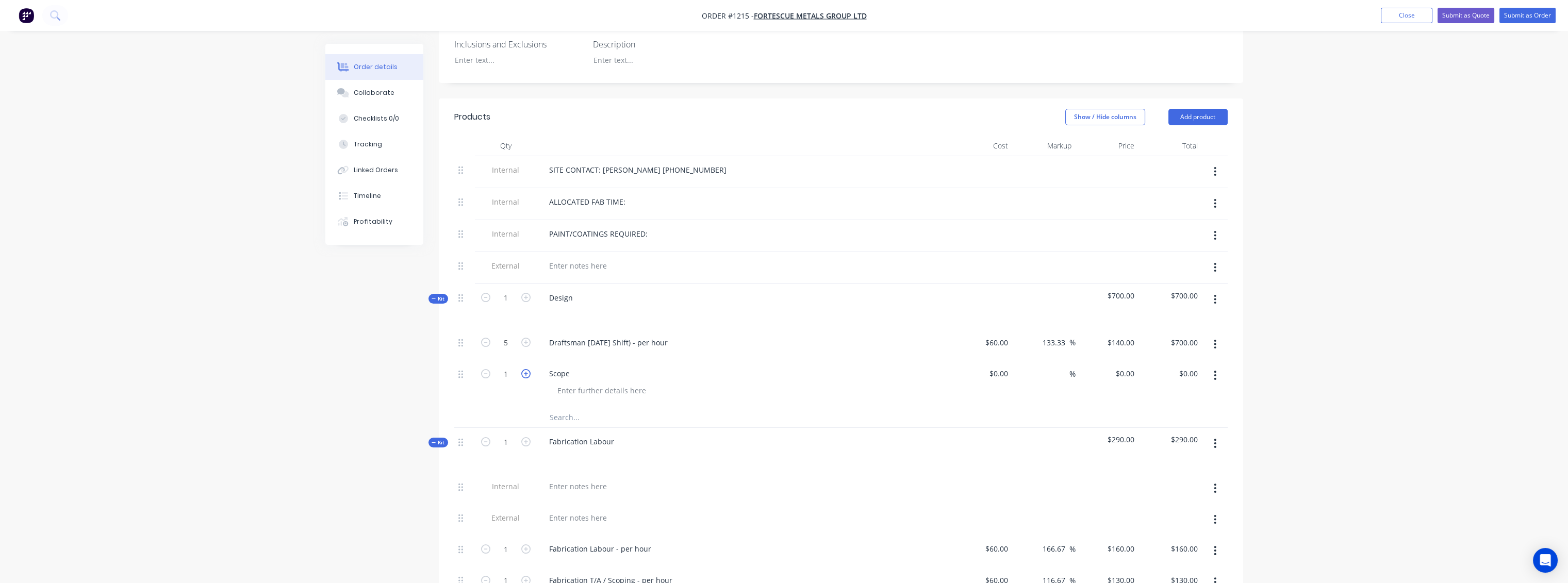
click at [526, 369] on icon "button" at bounding box center [526, 374] width 9 height 9
type input "2"
drag, startPoint x: 573, startPoint y: 357, endPoint x: 602, endPoint y: 359, distance: 29.1
click at [573, 366] on div "Scope" at bounding box center [559, 373] width 37 height 15
click at [625, 366] on div "Scope wasted time for not being organised" at bounding box center [623, 373] width 165 height 15
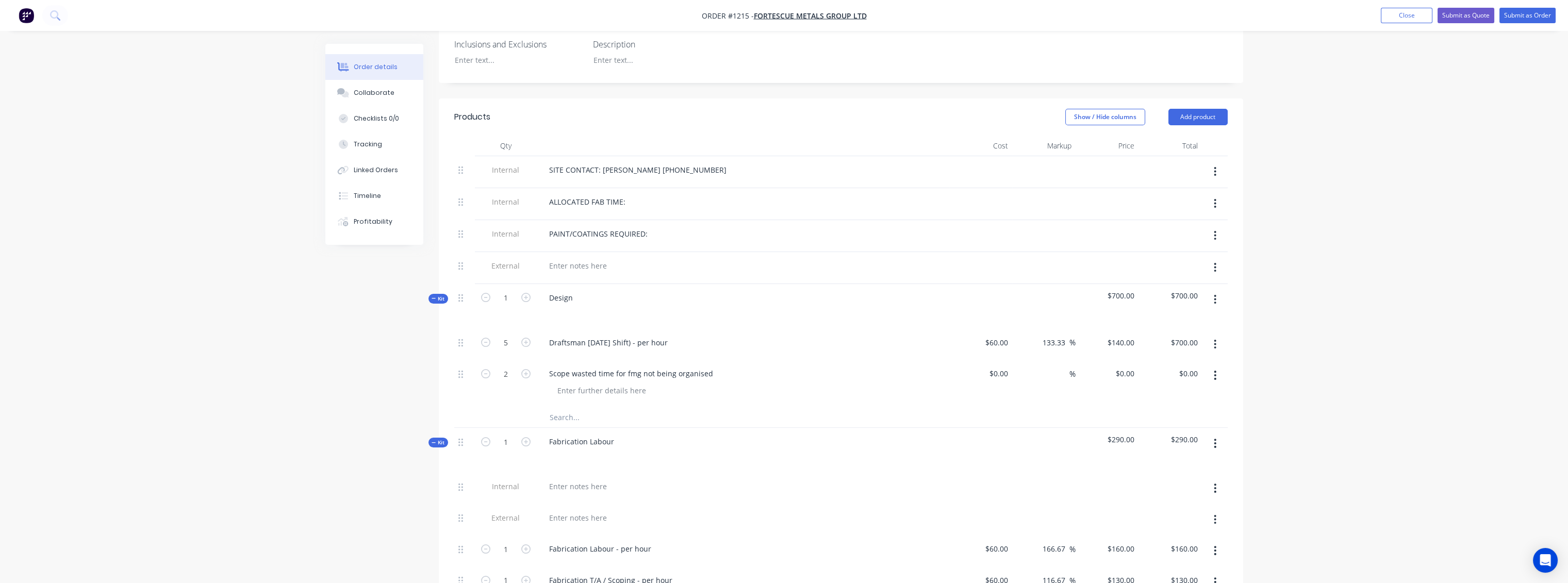
click at [745, 366] on div "Scope wasted time for fmg not being organised" at bounding box center [743, 373] width 404 height 15
click at [1007, 366] on input at bounding box center [1000, 373] width 24 height 15
click at [1061, 366] on input at bounding box center [1063, 373] width 12 height 15
type input "$60.00"
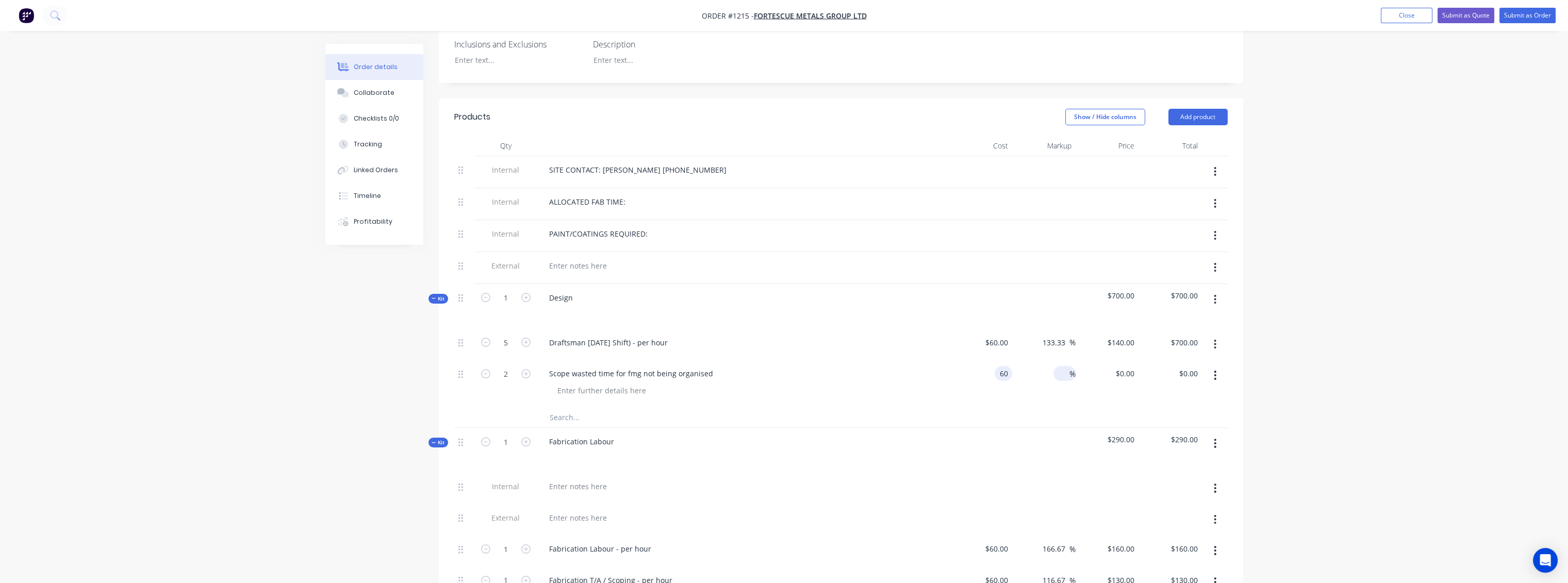
type input "$120.00"
type input "133.33"
click at [1106, 407] on div at bounding box center [841, 417] width 773 height 21
type input "$139.998"
type input "$280.00"
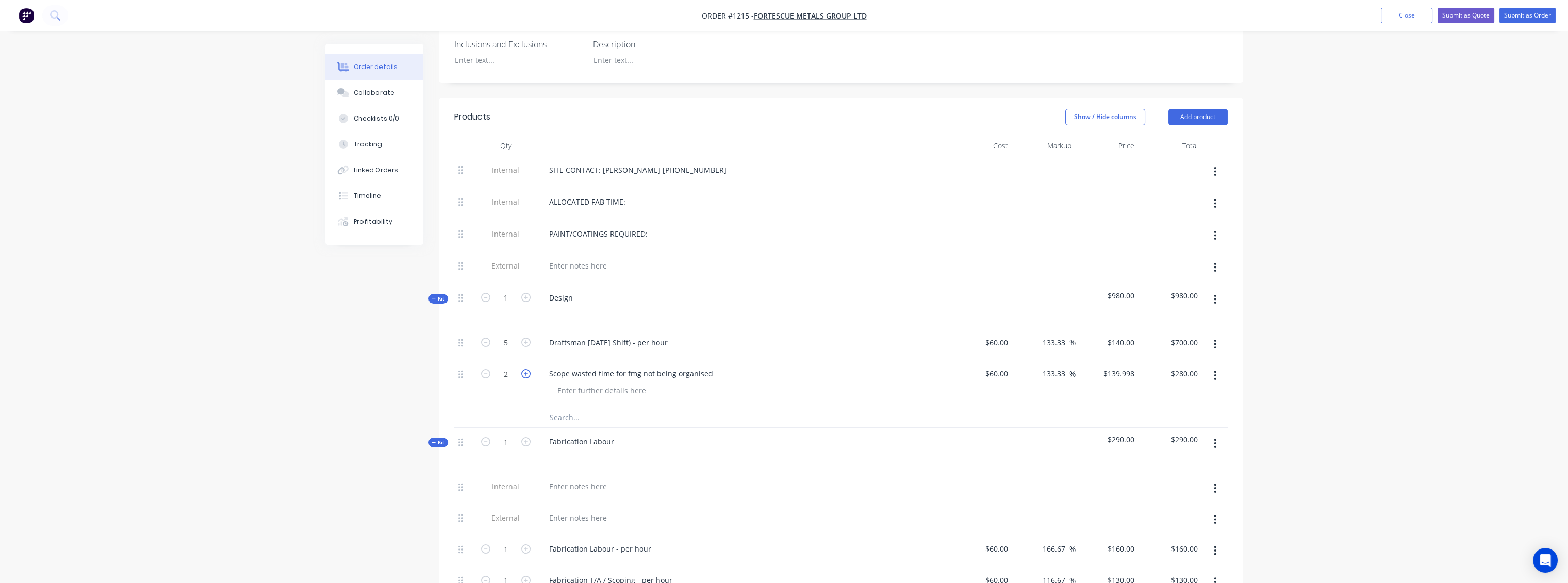
click at [524, 369] on icon "button" at bounding box center [526, 374] width 9 height 9
type input "3"
type input "$419.99"
click at [524, 369] on icon "button" at bounding box center [526, 374] width 9 height 9
type input "4"
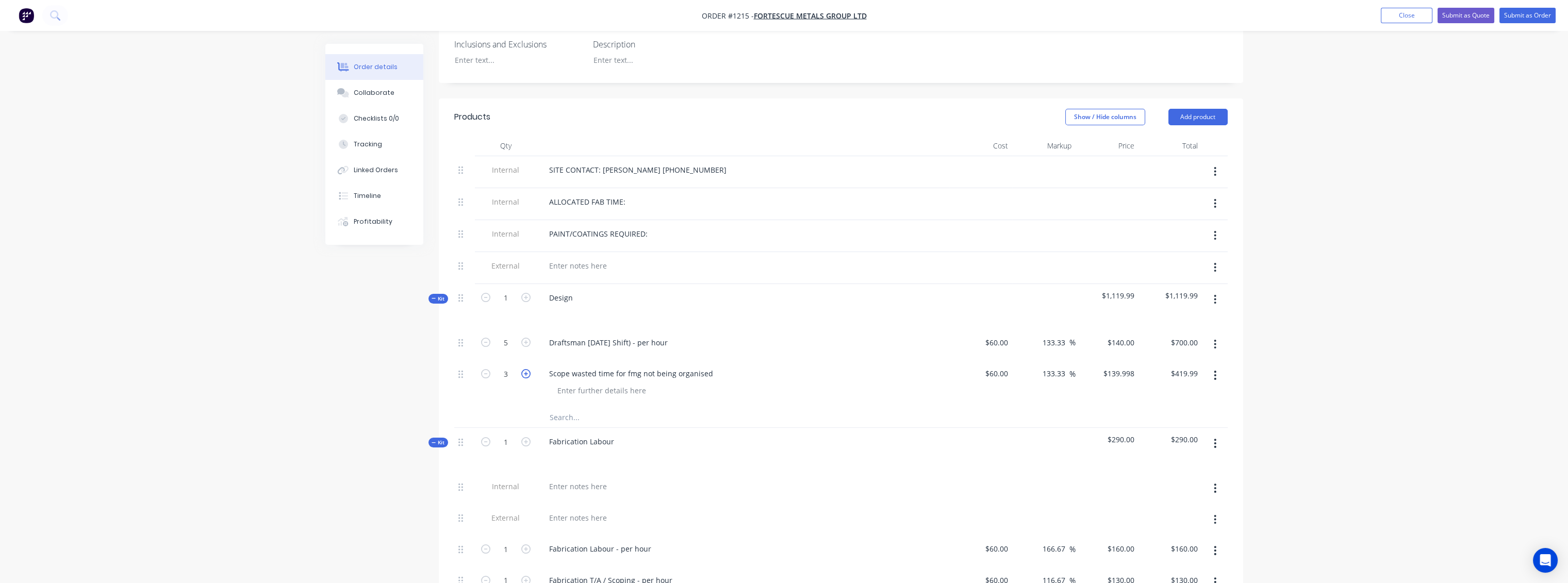
type input "$559.99"
click at [484, 338] on icon "button" at bounding box center [486, 342] width 9 height 9
type input "4"
type input "$560.00"
click at [484, 338] on icon "button" at bounding box center [486, 342] width 9 height 9
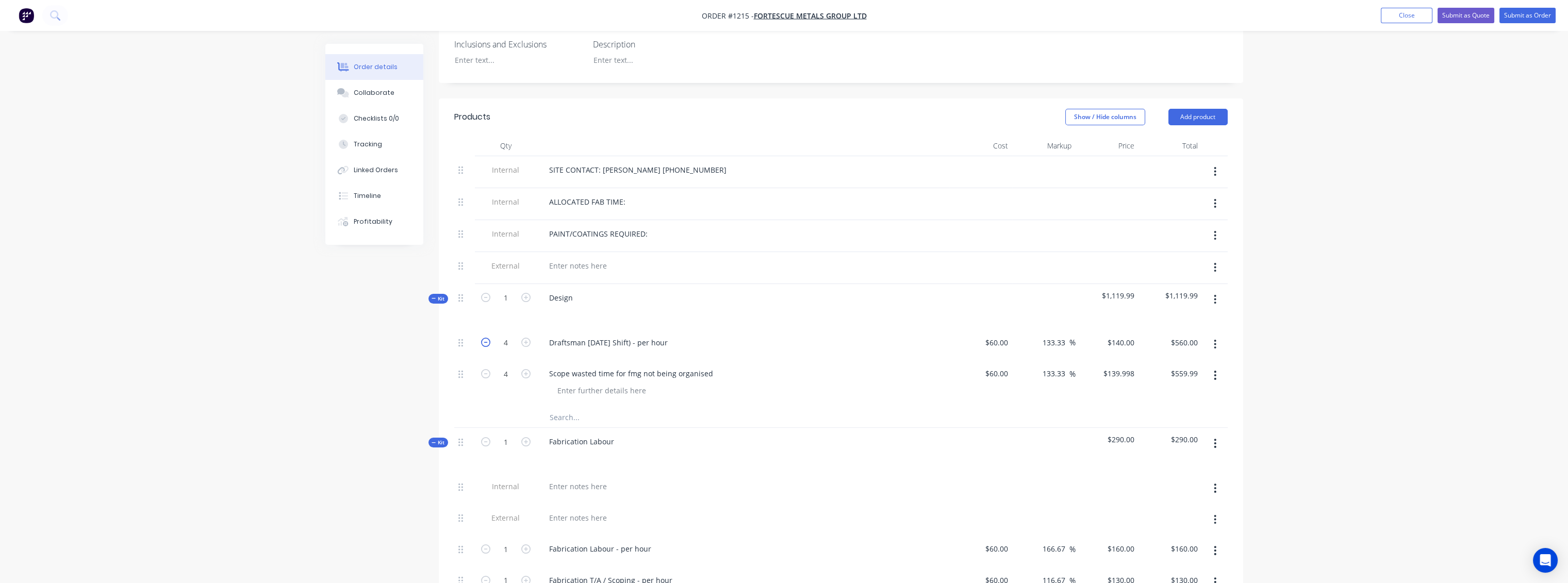
type input "3"
type input "$420.00"
click at [484, 338] on icon "button" at bounding box center [486, 342] width 9 height 9
type input "2"
type input "$280.00"
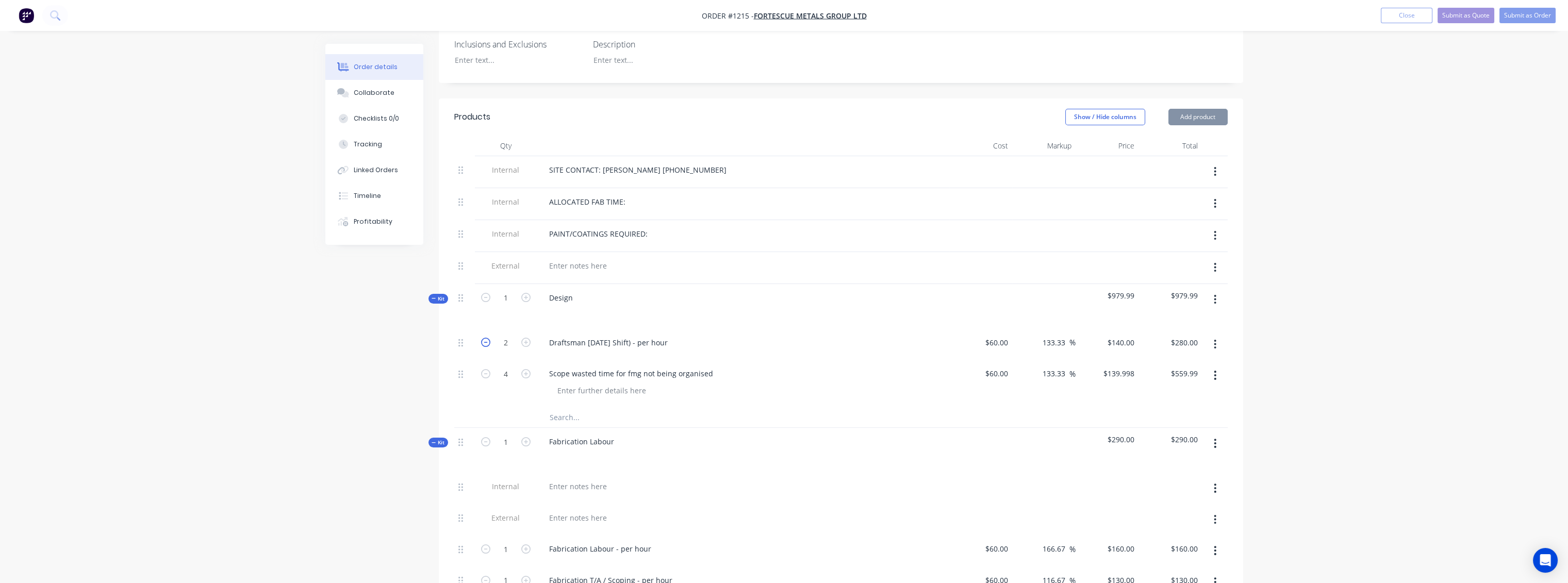
click at [484, 338] on icon "button" at bounding box center [486, 342] width 9 height 9
type input "1"
type input "$140.00"
click at [484, 338] on icon "button" at bounding box center [486, 342] width 9 height 9
type input "0"
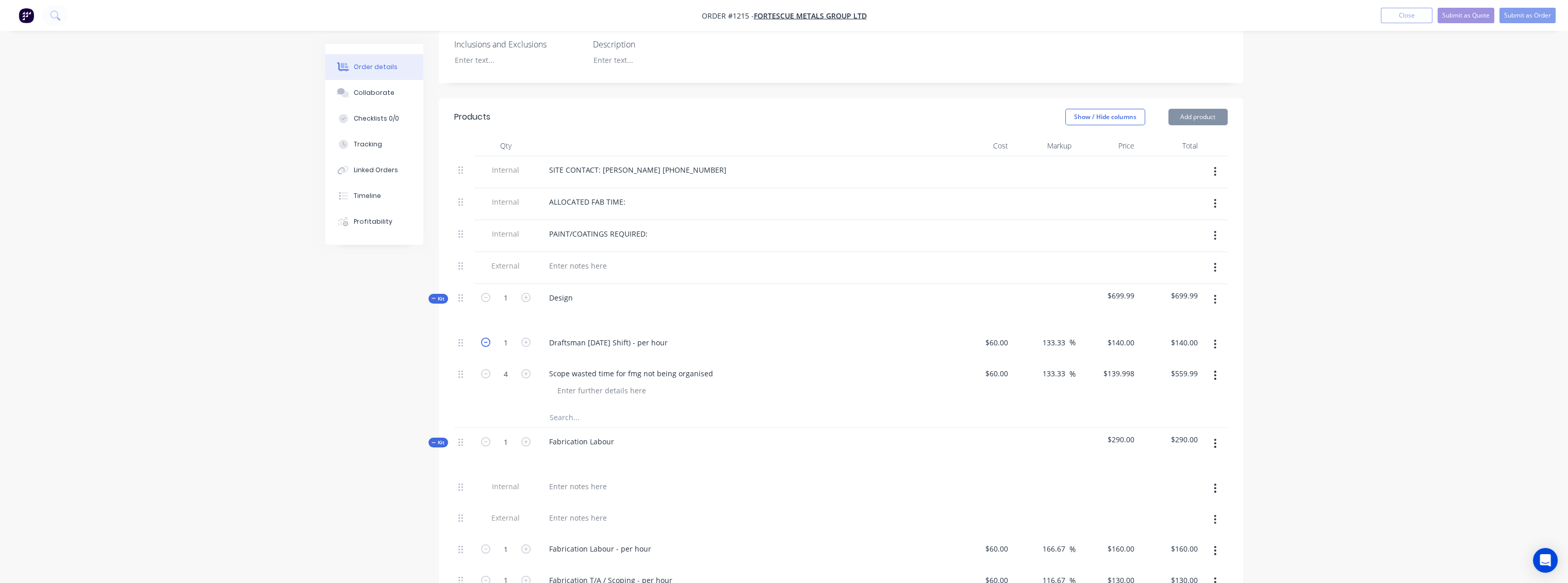
type input "$0.00"
click at [484, 338] on icon "button" at bounding box center [486, 342] width 9 height 9
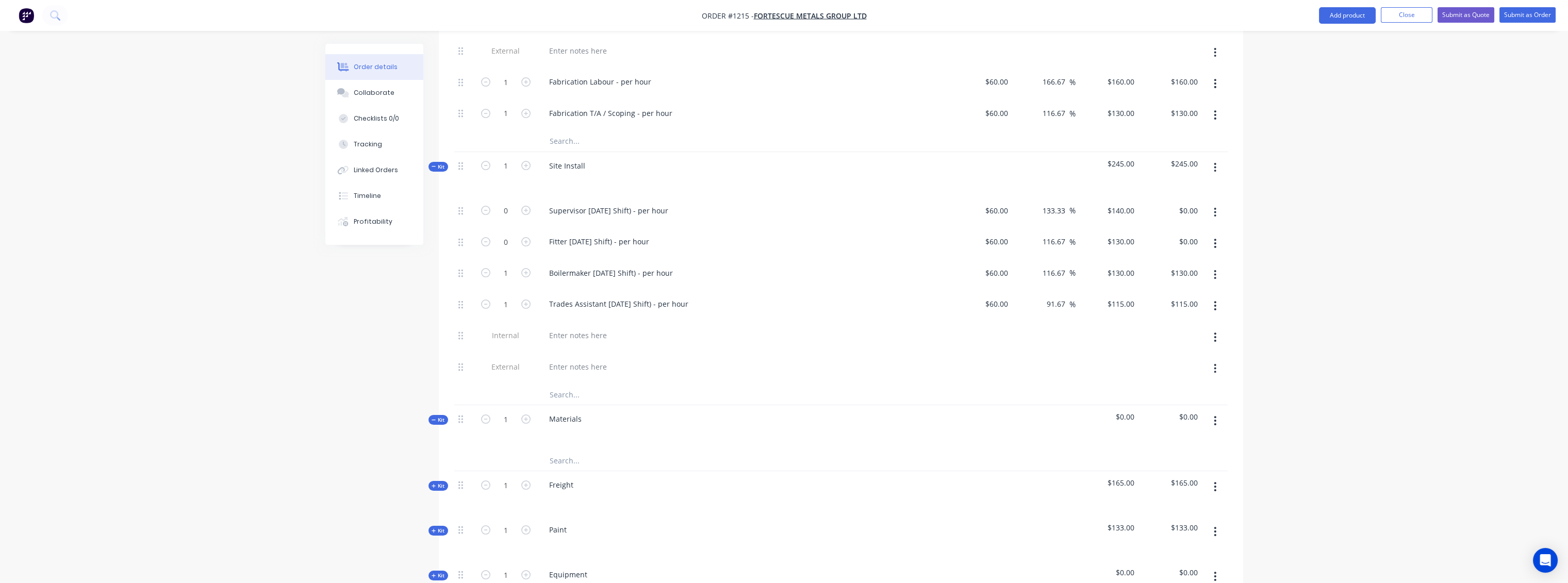
scroll to position [752, 0]
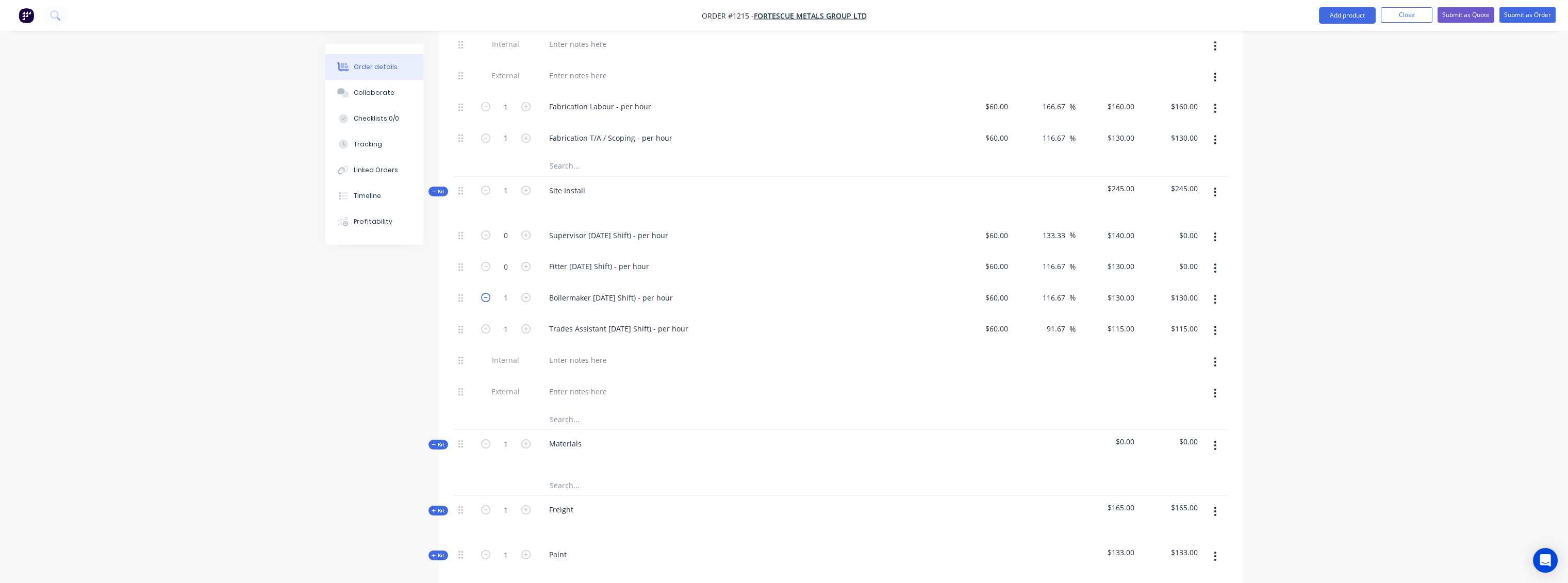
click at [481, 293] on icon "button" at bounding box center [486, 297] width 9 height 9
type input "0"
type input "$0.00"
click at [483, 324] on icon "button" at bounding box center [486, 329] width 9 height 9
type input "0"
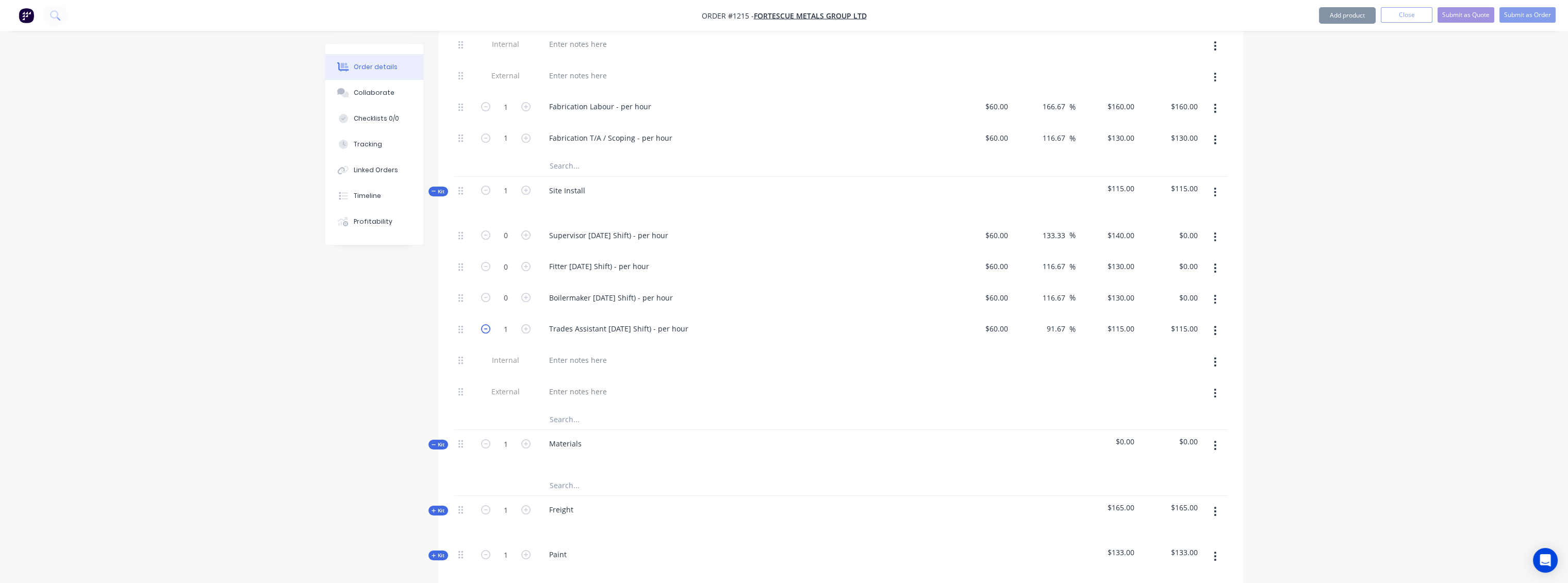
type input "$0.00"
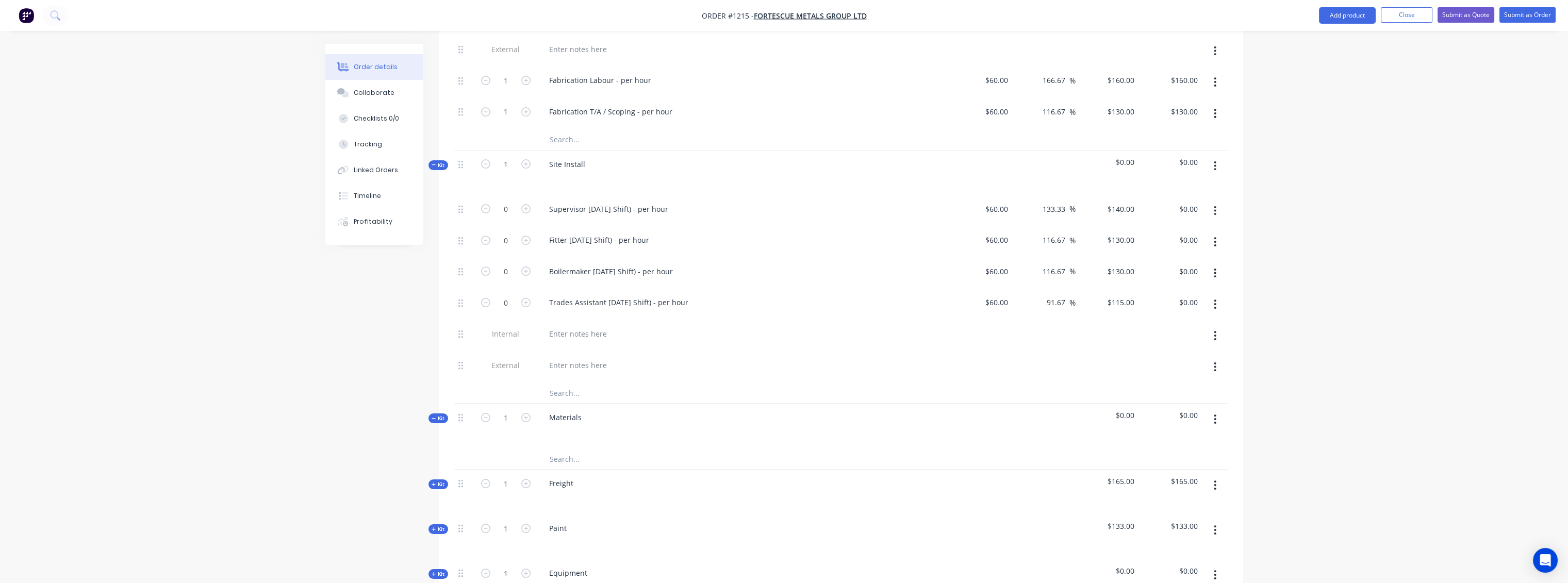
scroll to position [809, 0]
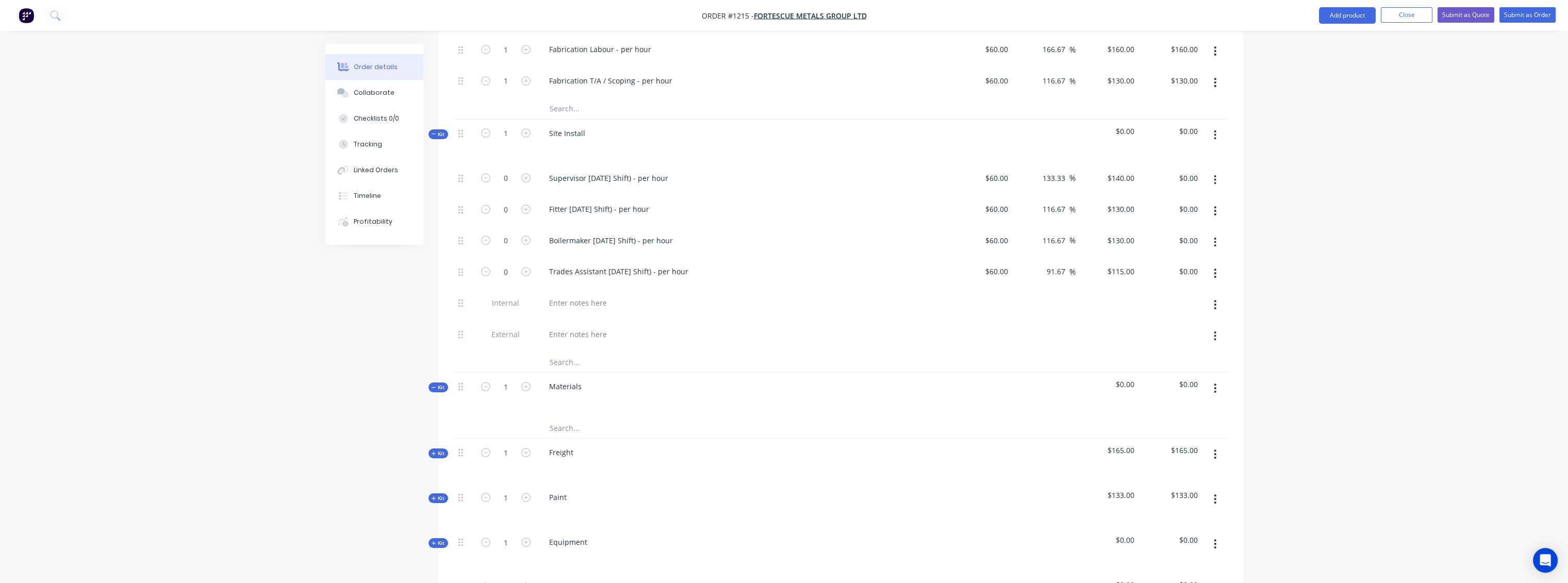
click at [443, 495] on span "Kit" at bounding box center [438, 499] width 13 height 8
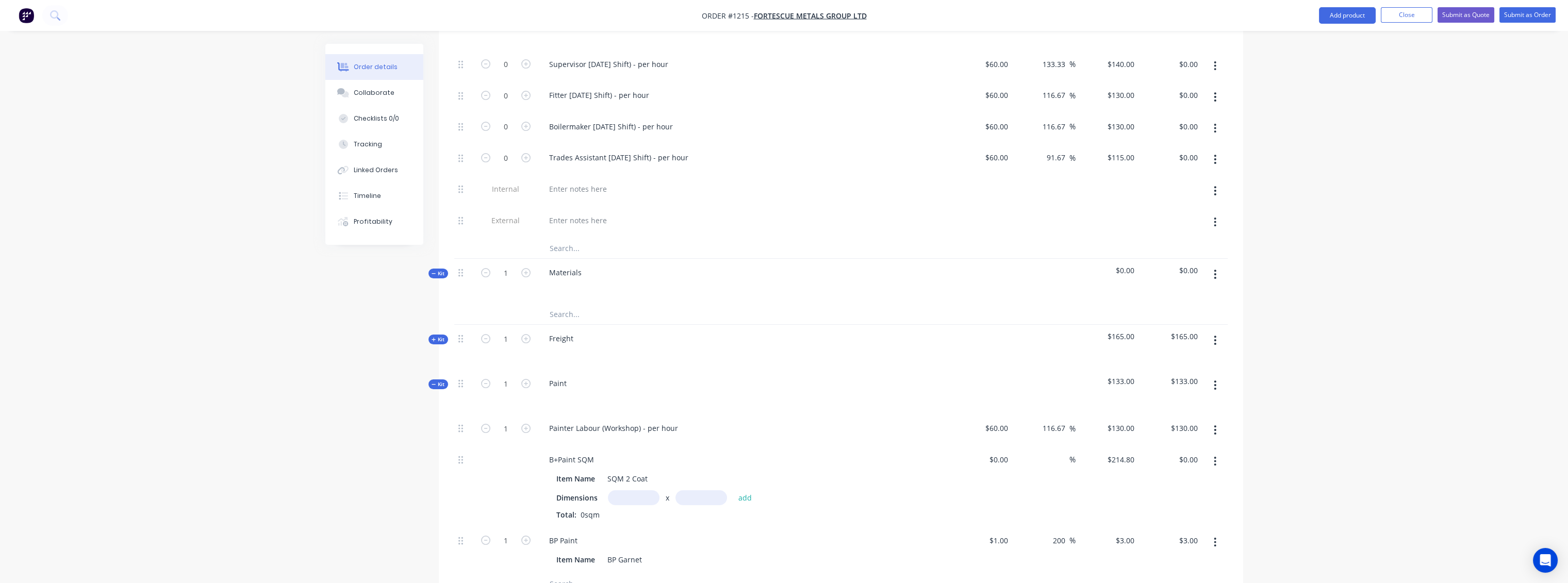
scroll to position [924, 0]
click at [485, 423] on icon "button" at bounding box center [486, 427] width 9 height 9
type input "0"
type input "$0.00"
click at [486, 535] on icon "button" at bounding box center [486, 539] width 9 height 9
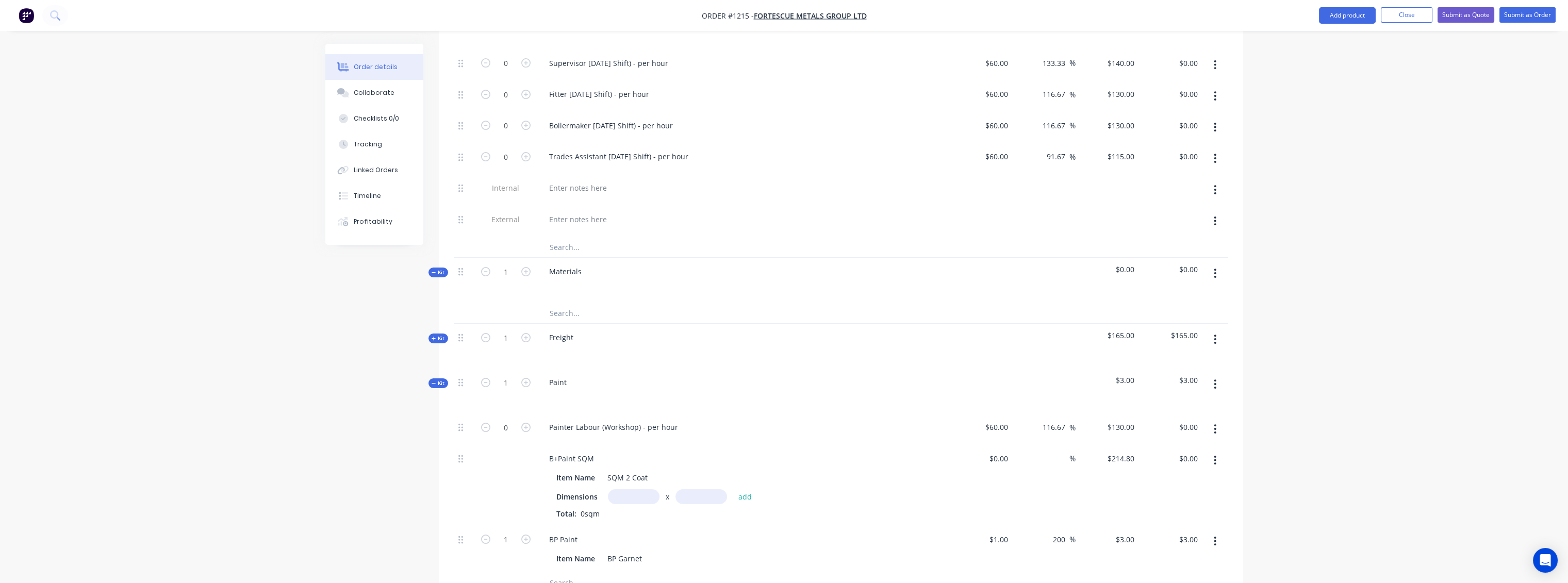
type input "0"
type input "$0.00"
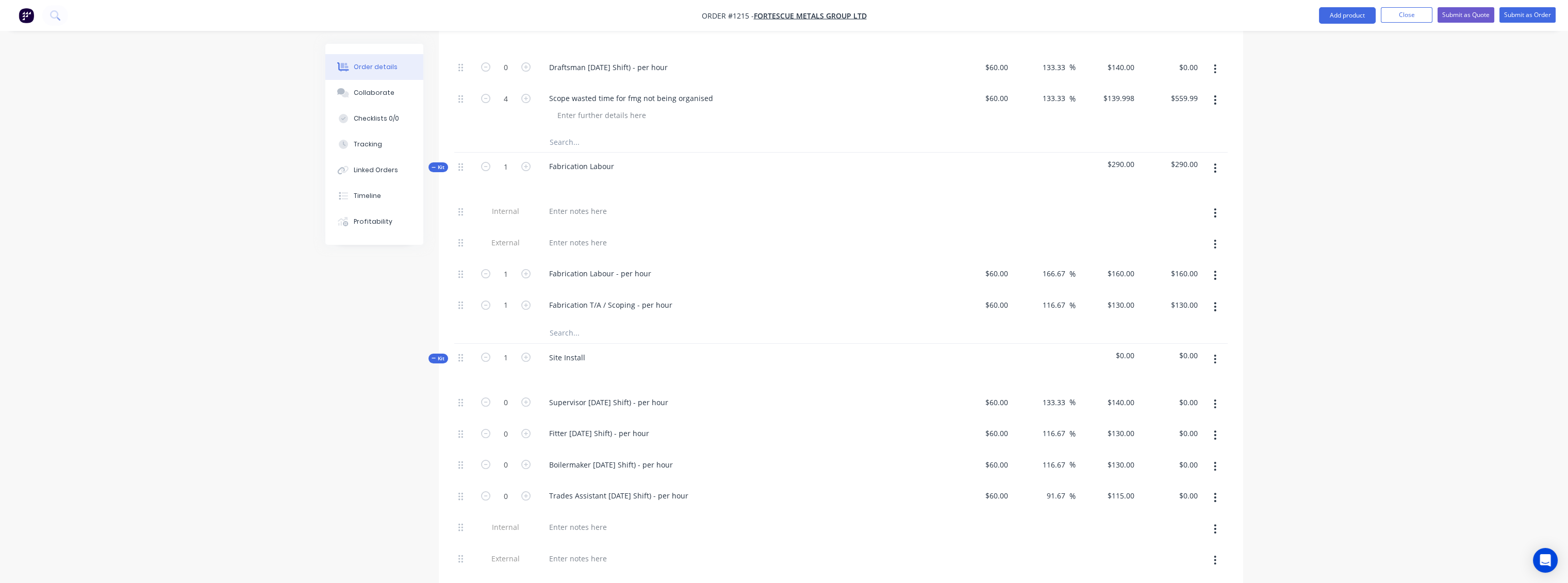
scroll to position [580, 0]
click at [486, 274] on icon "button" at bounding box center [486, 278] width 9 height 9
type input "0"
type input "$0.00"
click at [483, 303] on button "button" at bounding box center [486, 309] width 13 height 11
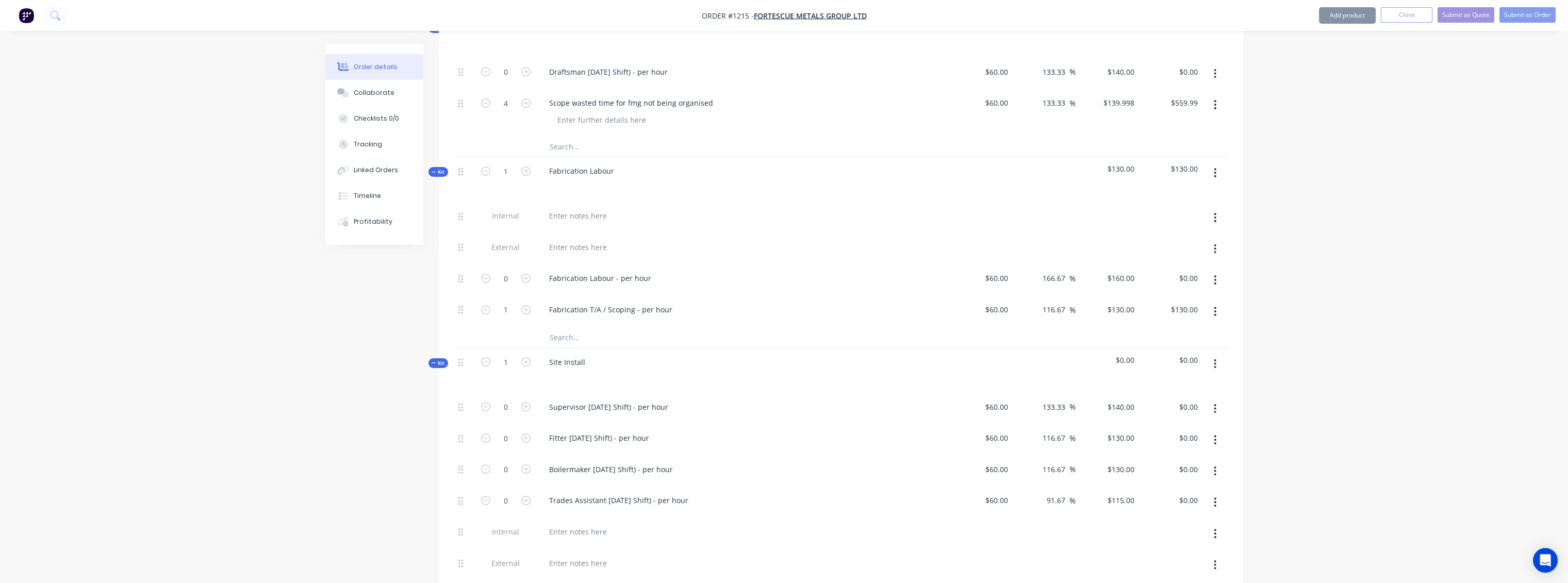
type input "0"
type input "$0.00"
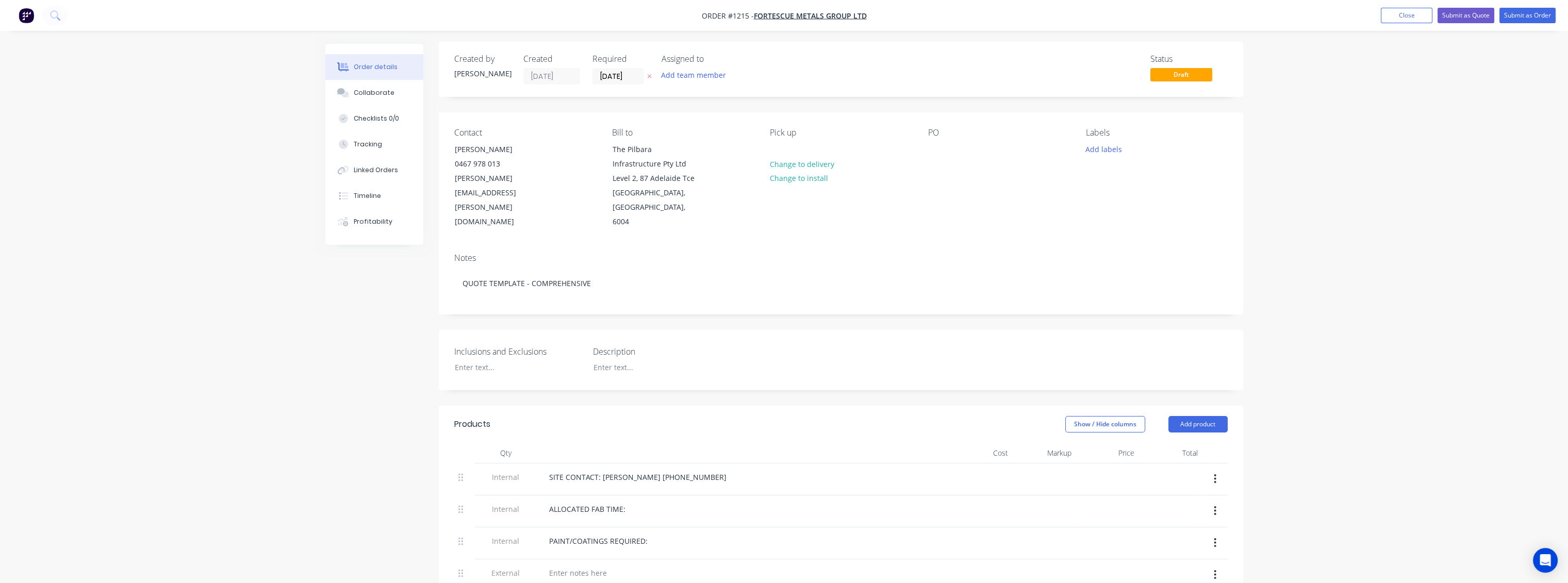
scroll to position [0, 0]
click at [532, 171] on div "0467 978 013" at bounding box center [497, 166] width 86 height 15
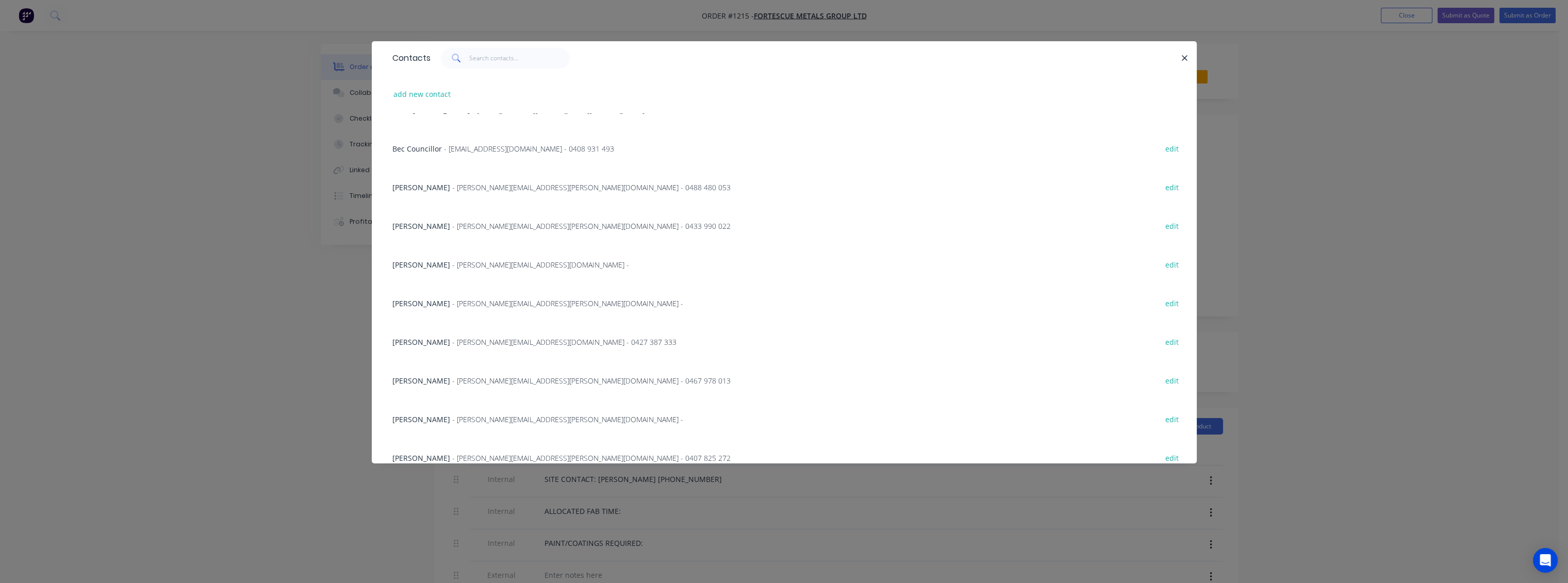
scroll to position [400, 0]
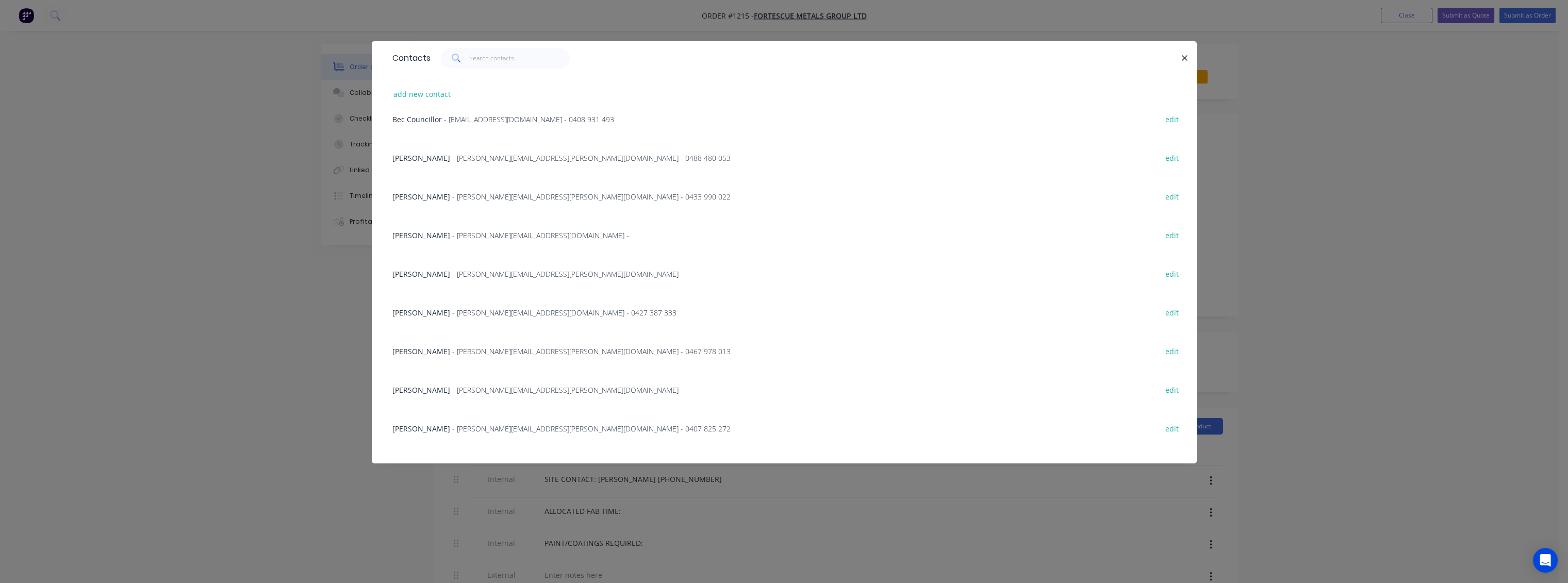
click at [458, 388] on span "- jake.wyatt@fortescue.com -" at bounding box center [567, 390] width 231 height 10
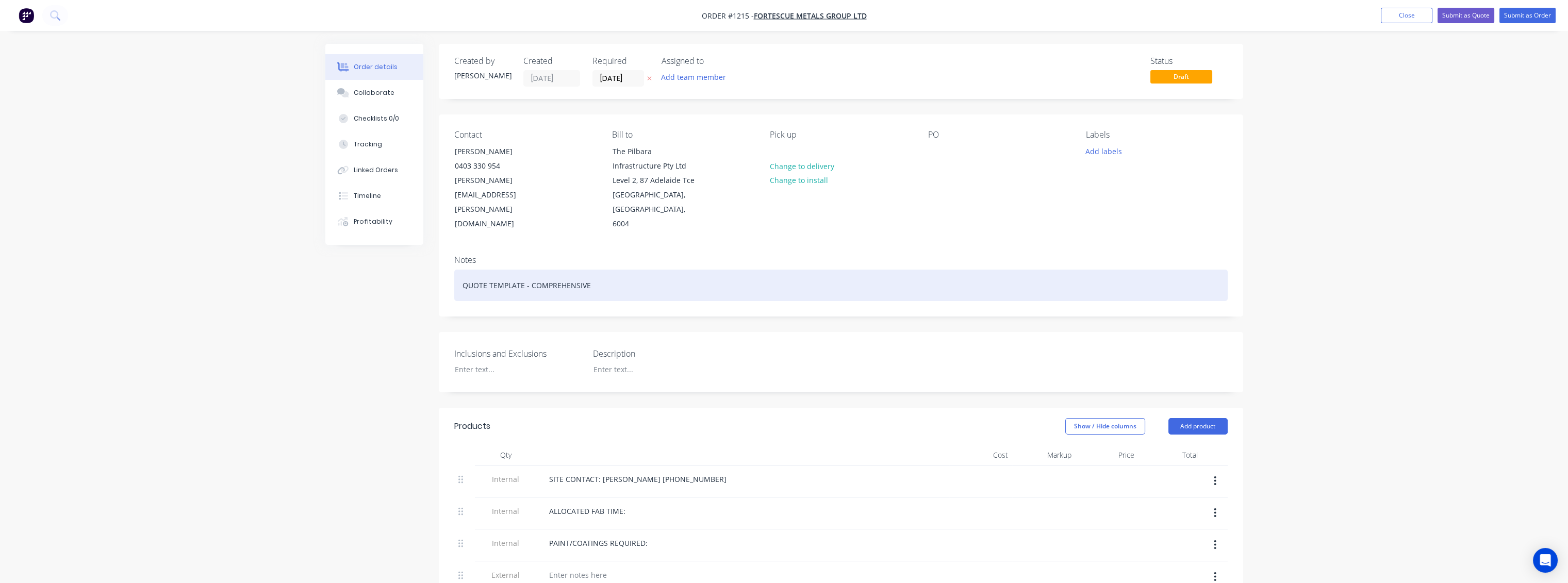
click at [594, 274] on div "QUOTE TEMPLATE - COMPREHENSIVE" at bounding box center [841, 286] width 773 height 32
drag, startPoint x: 615, startPoint y: 272, endPoint x: 418, endPoint y: 267, distance: 197.1
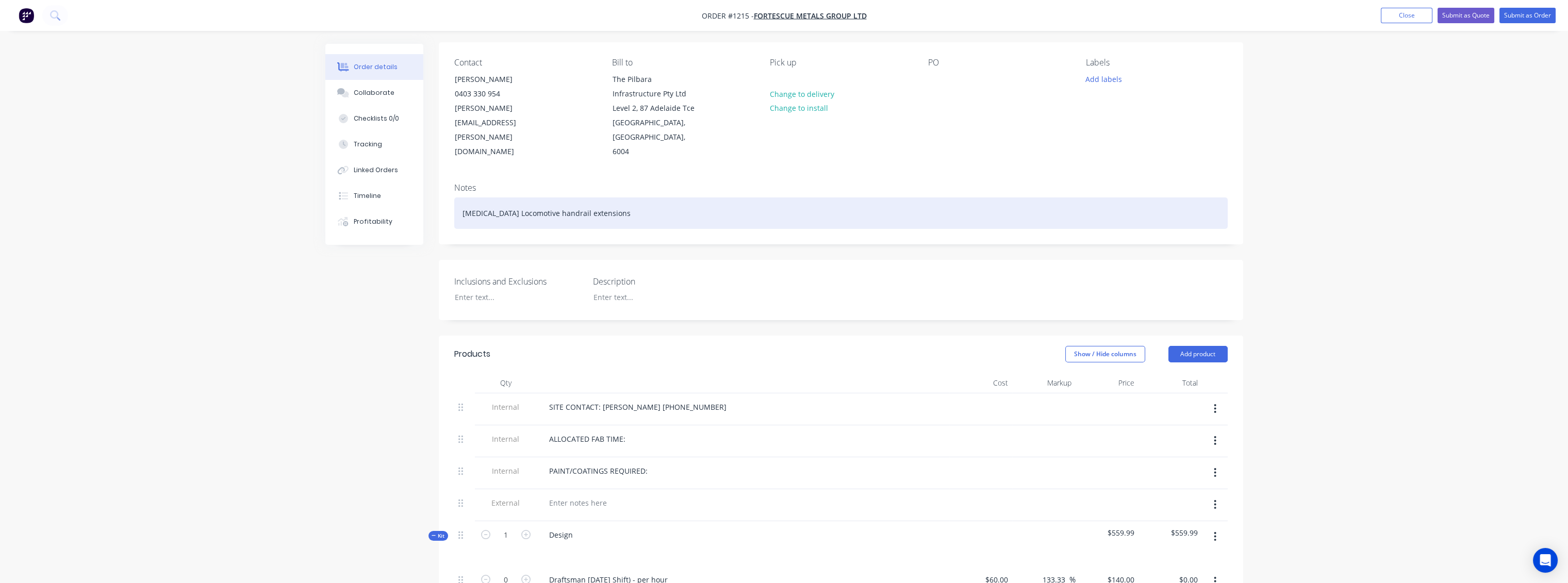
scroll to position [171, 0]
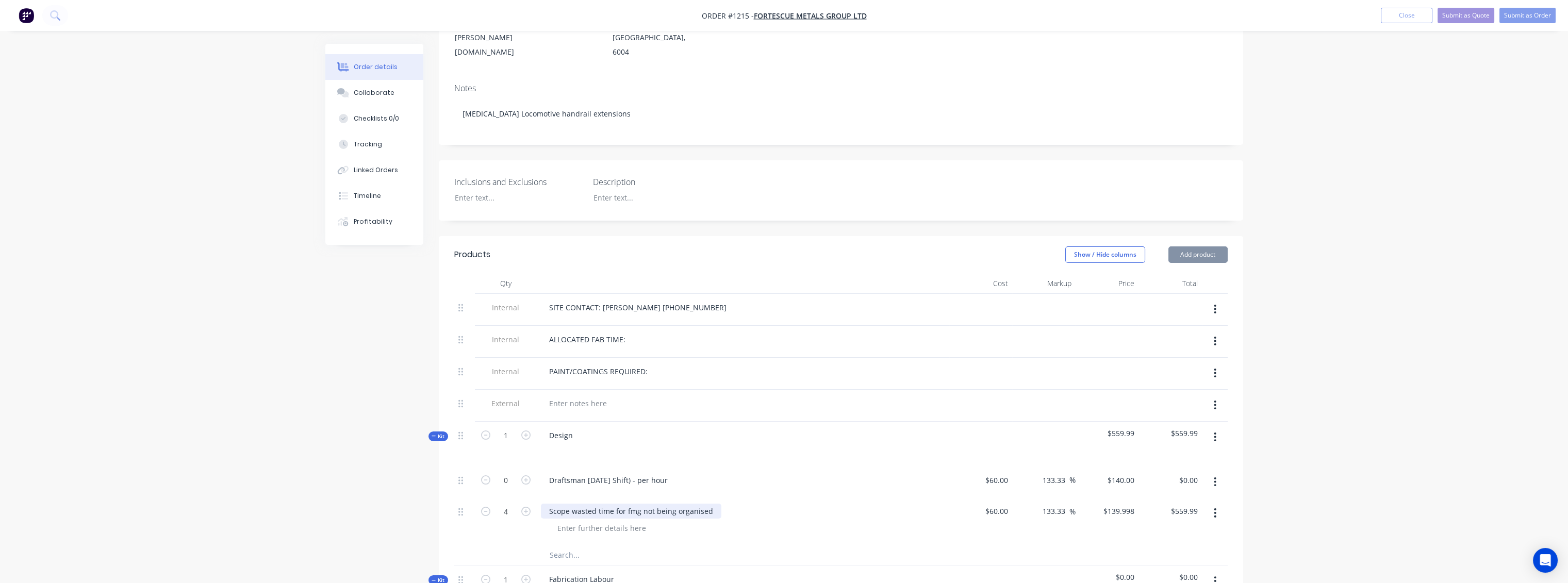
click at [714, 504] on div "Scope wasted time for fmg not being organised" at bounding box center [631, 511] width 181 height 15
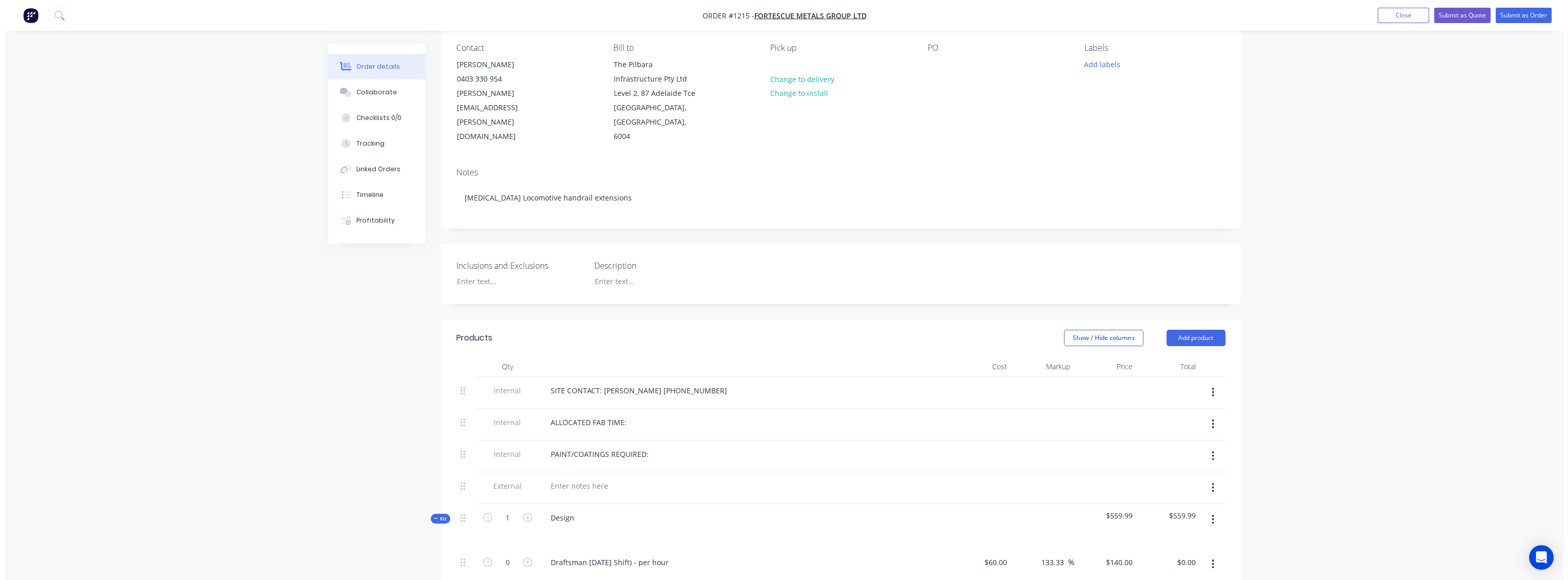
scroll to position [0, 0]
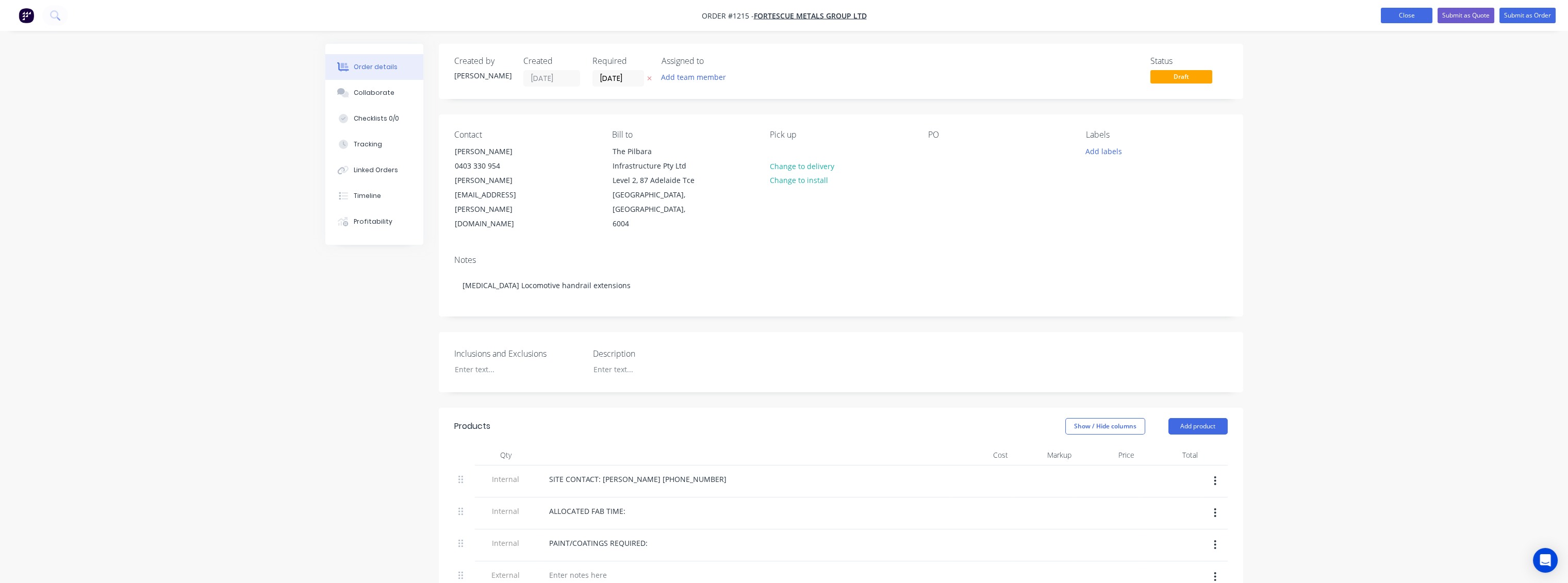
click at [1406, 22] on button "Close" at bounding box center [1406, 15] width 51 height 15
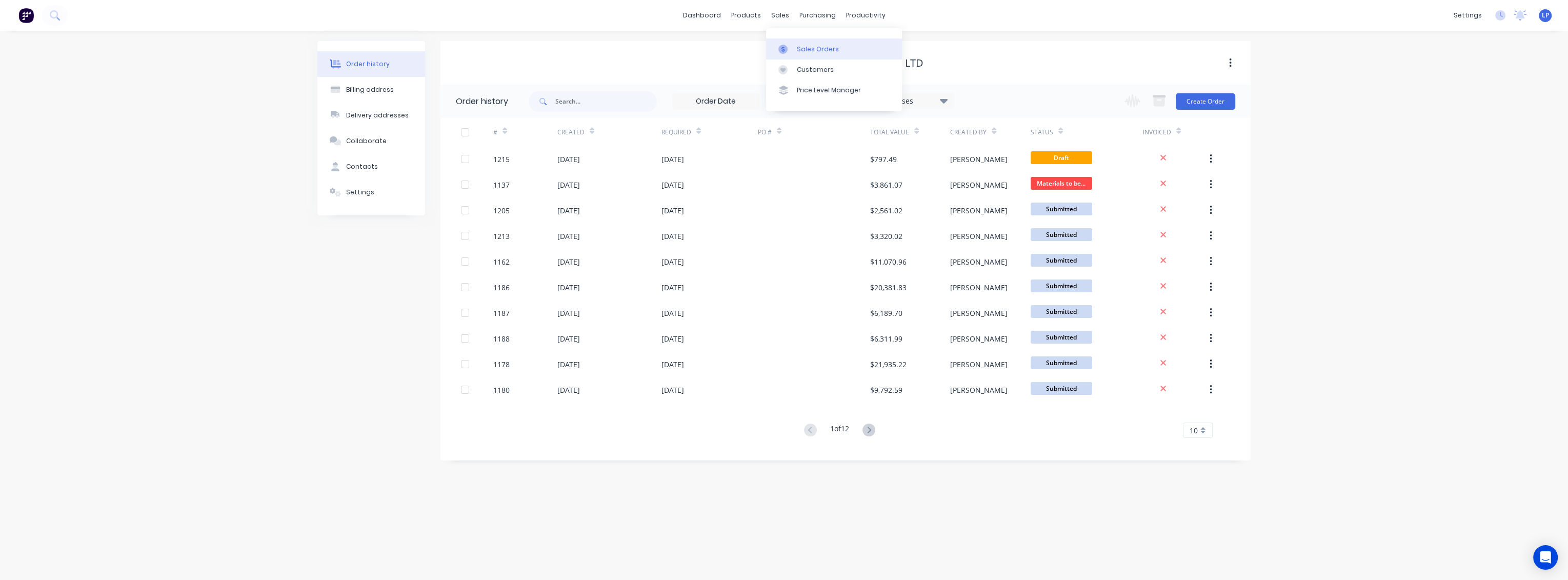
drag, startPoint x: 785, startPoint y: 50, endPoint x: 883, endPoint y: 58, distance: 98.3
click at [785, 50] on icon at bounding box center [783, 49] width 9 height 9
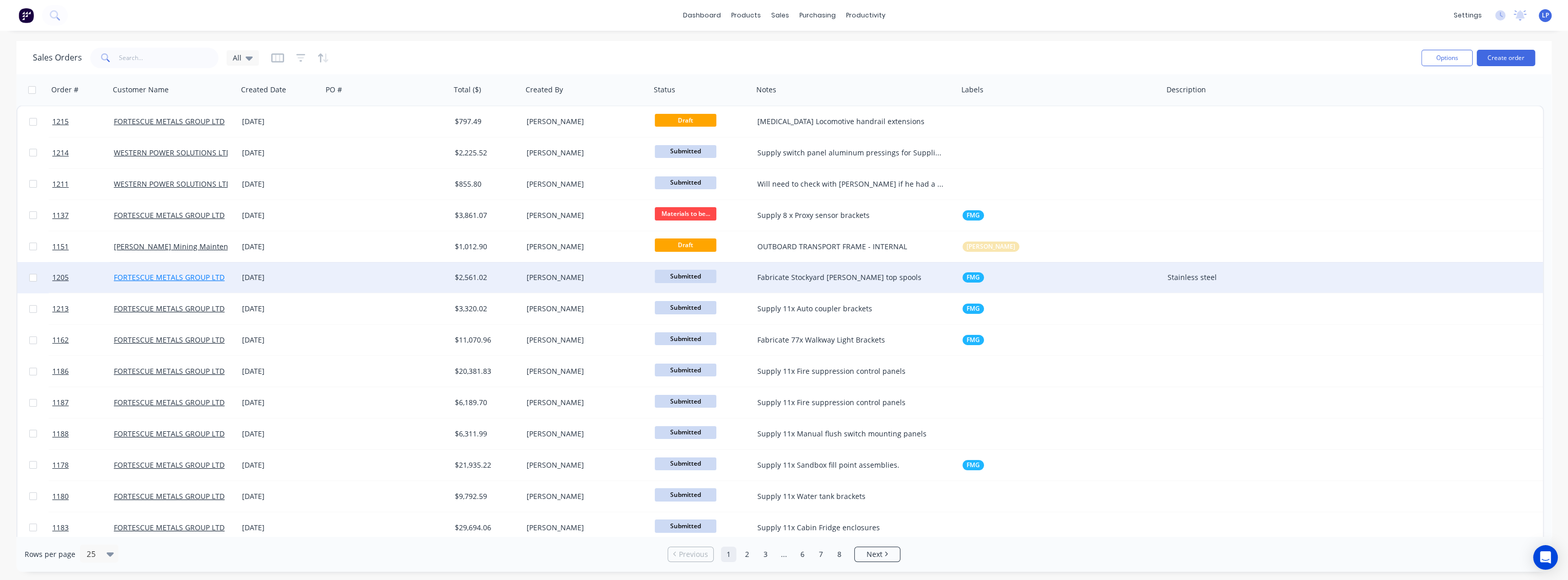
click at [183, 278] on link "FORTESCUE METALS GROUP LTD" at bounding box center [169, 277] width 111 height 10
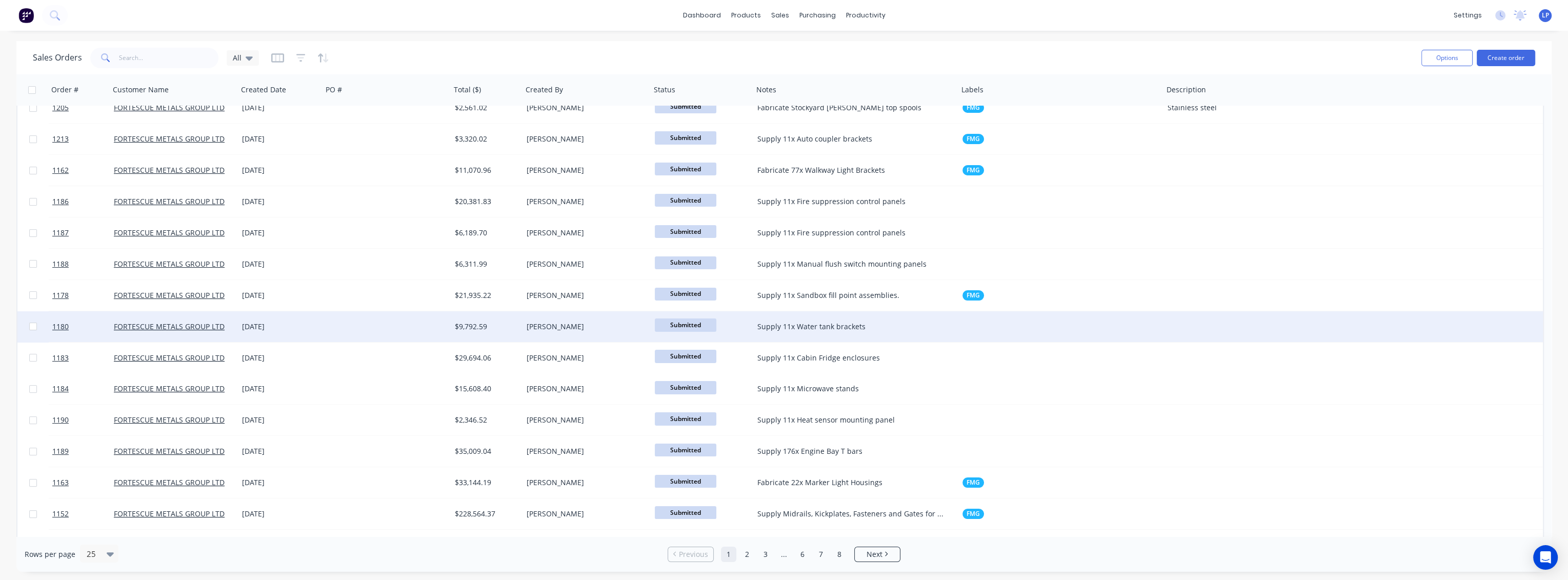
scroll to position [171, 0]
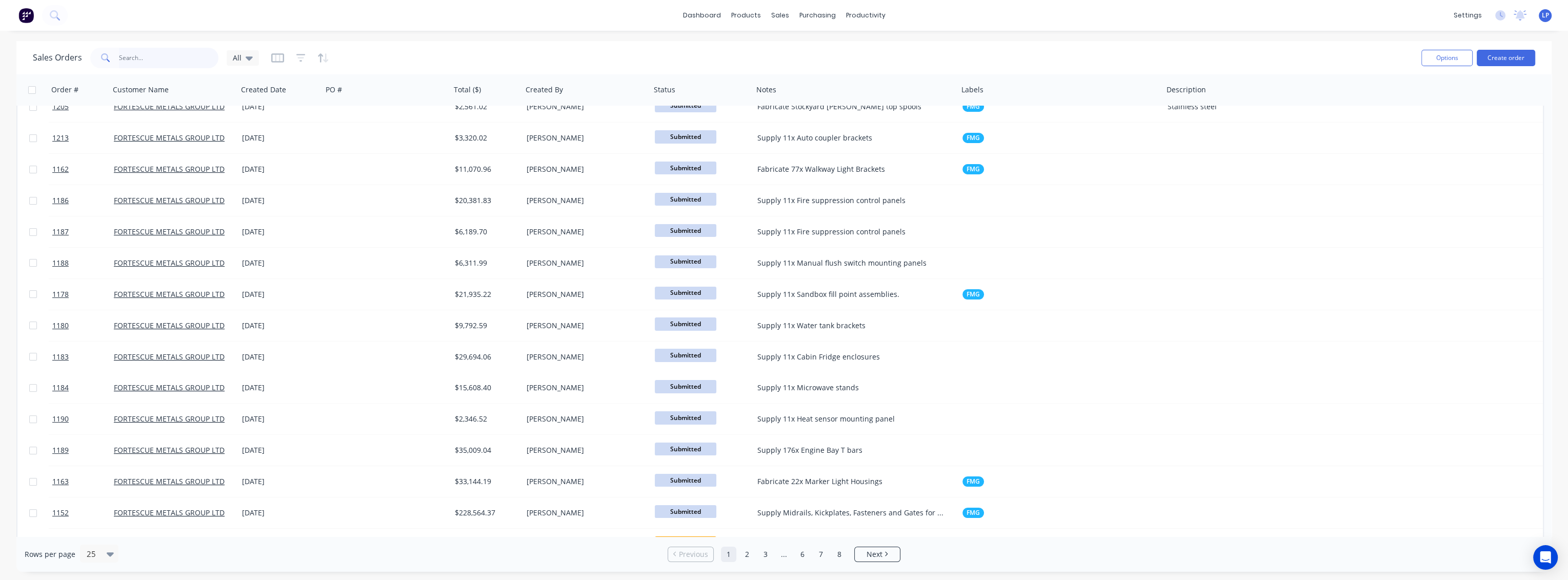
click at [154, 58] on input "text" at bounding box center [169, 58] width 100 height 20
type input "0163"
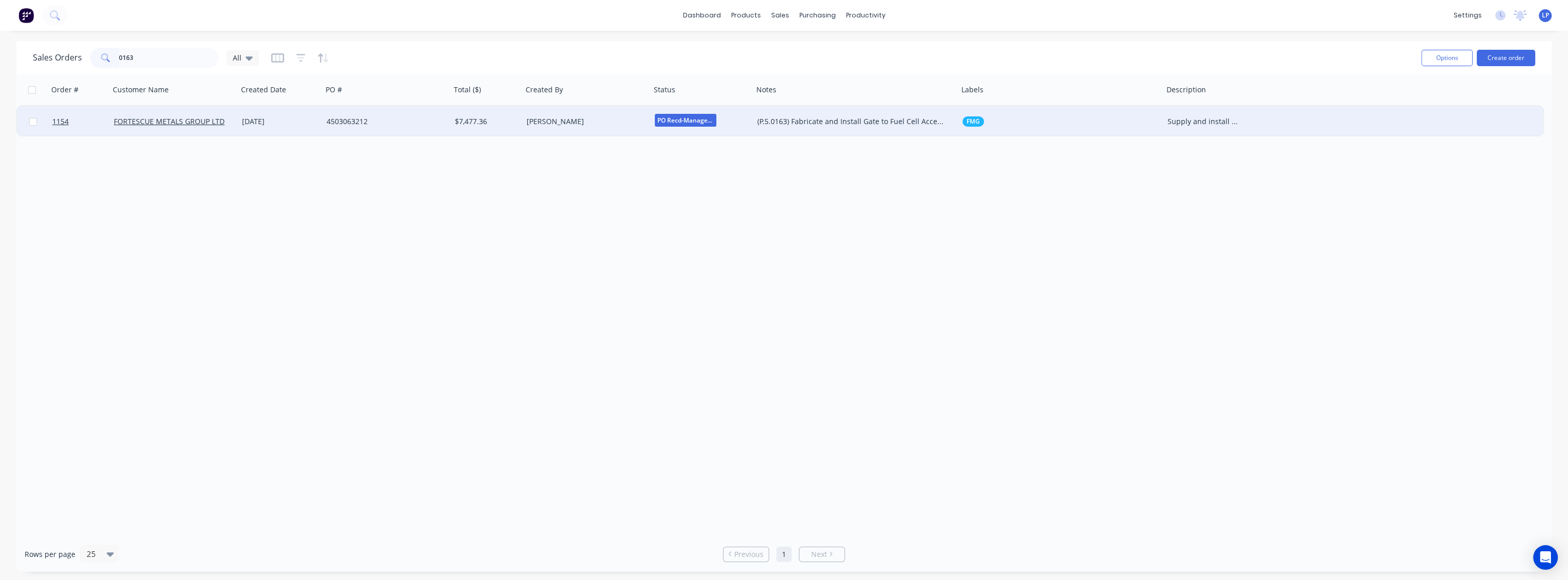
click at [561, 126] on div "[PERSON_NAME]" at bounding box center [584, 121] width 114 height 10
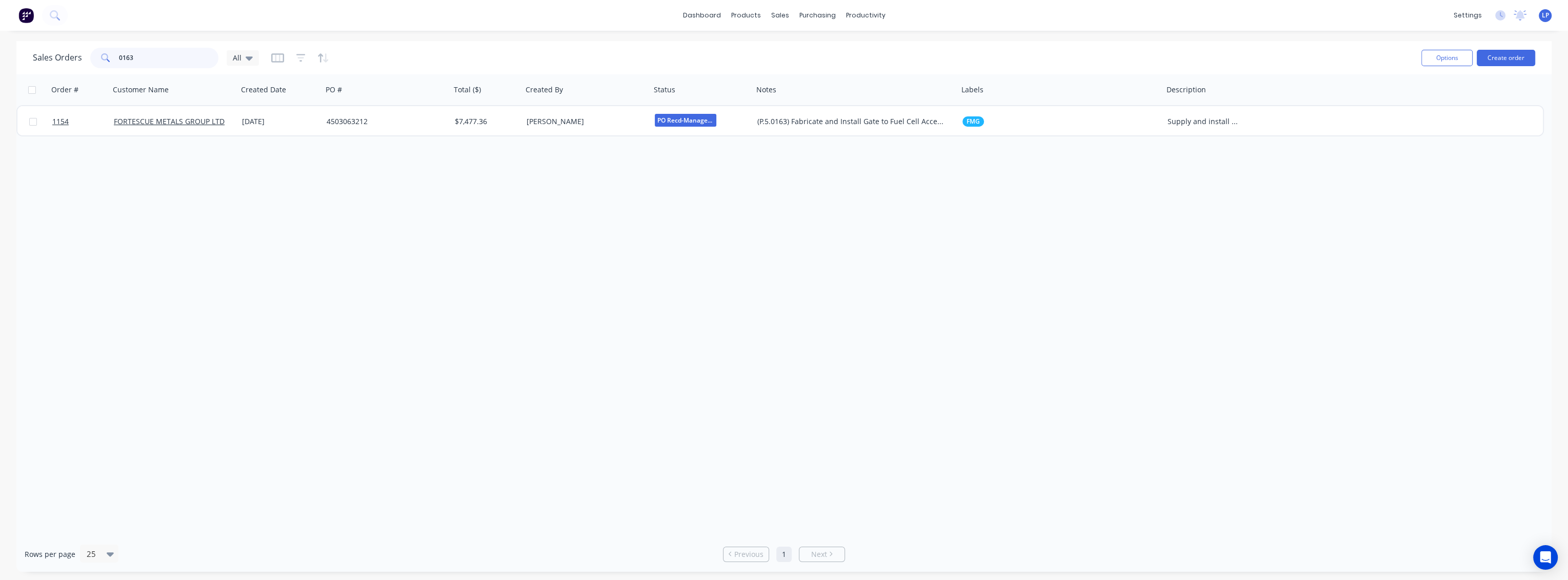
drag, startPoint x: 149, startPoint y: 58, endPoint x: 96, endPoint y: 51, distance: 53.5
click at [96, 51] on div "0163" at bounding box center [154, 58] width 128 height 20
type input "[PERSON_NAME]"
